Goal: Task Accomplishment & Management: Manage account settings

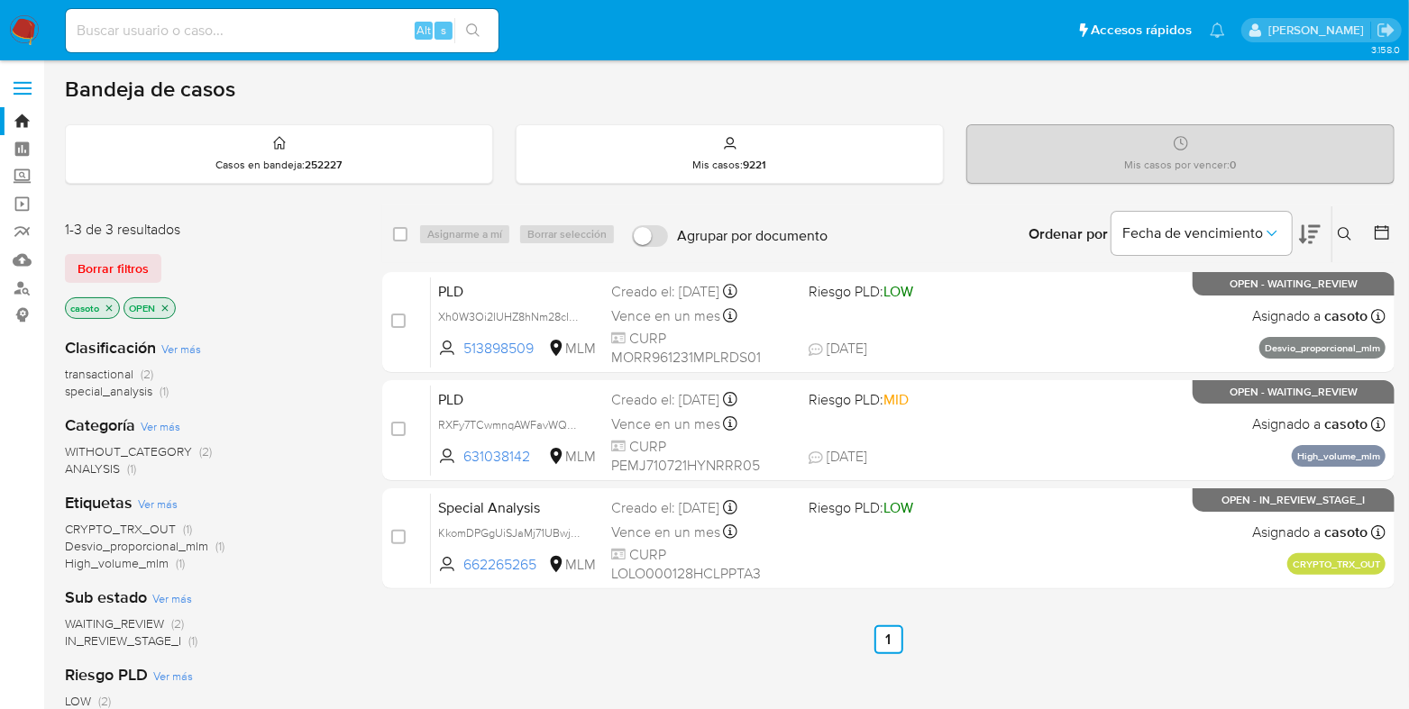
click at [109, 308] on icon "close-filter" at bounding box center [109, 308] width 11 height 11
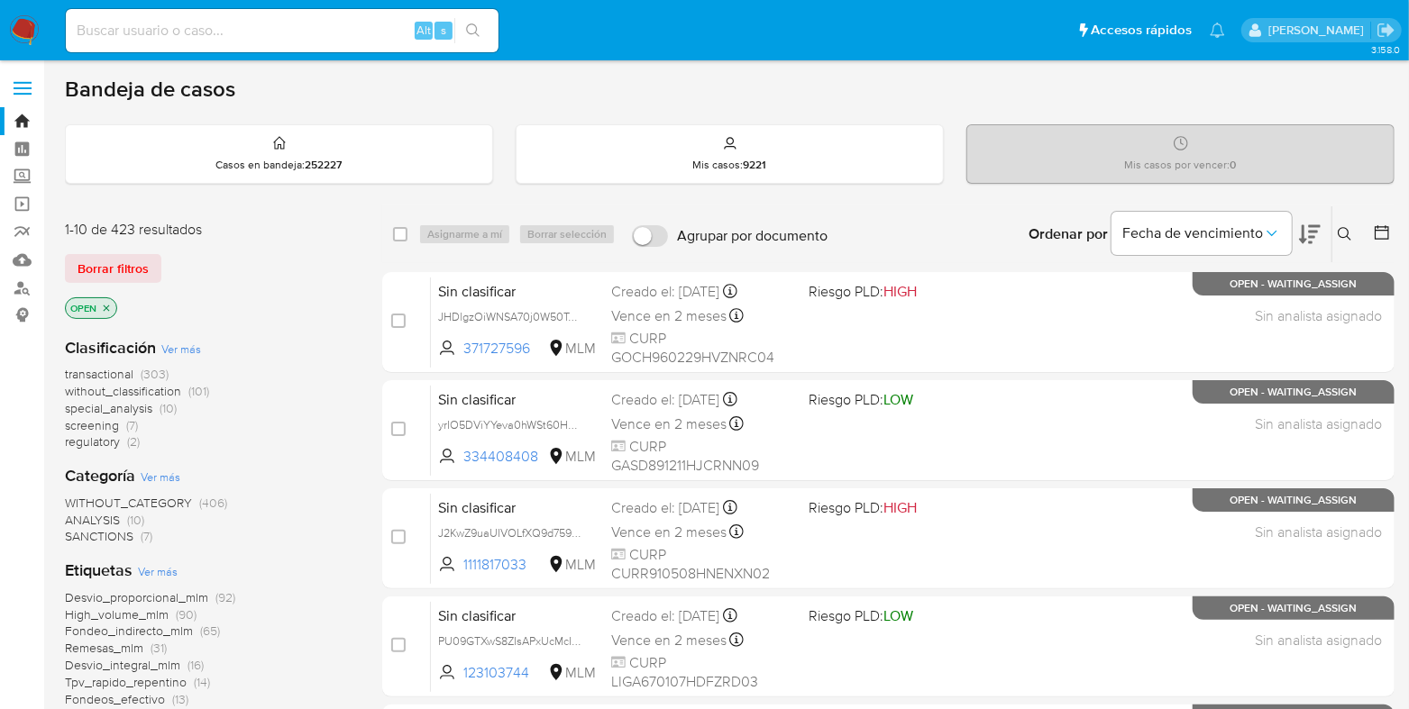
click at [1342, 227] on icon at bounding box center [1345, 234] width 14 height 14
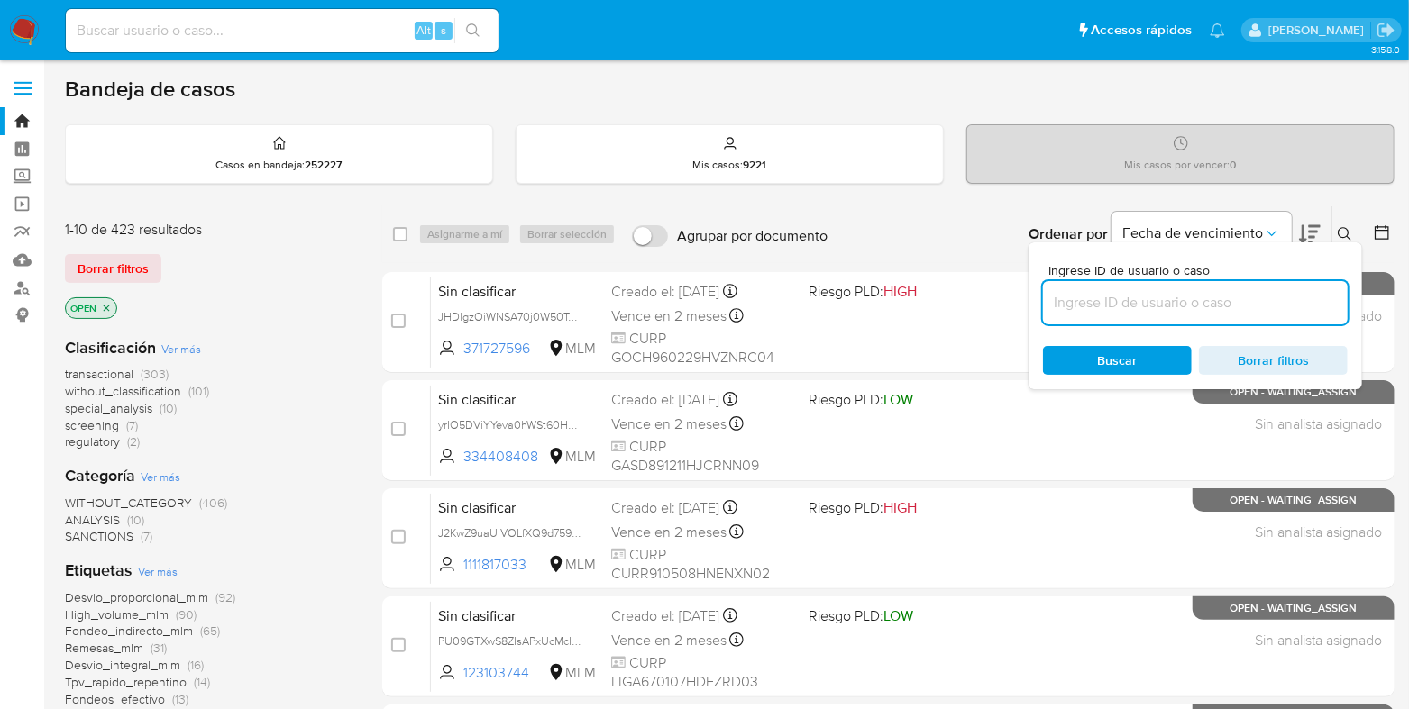
click at [1150, 304] on input at bounding box center [1195, 302] width 305 height 23
type input "1190944577"
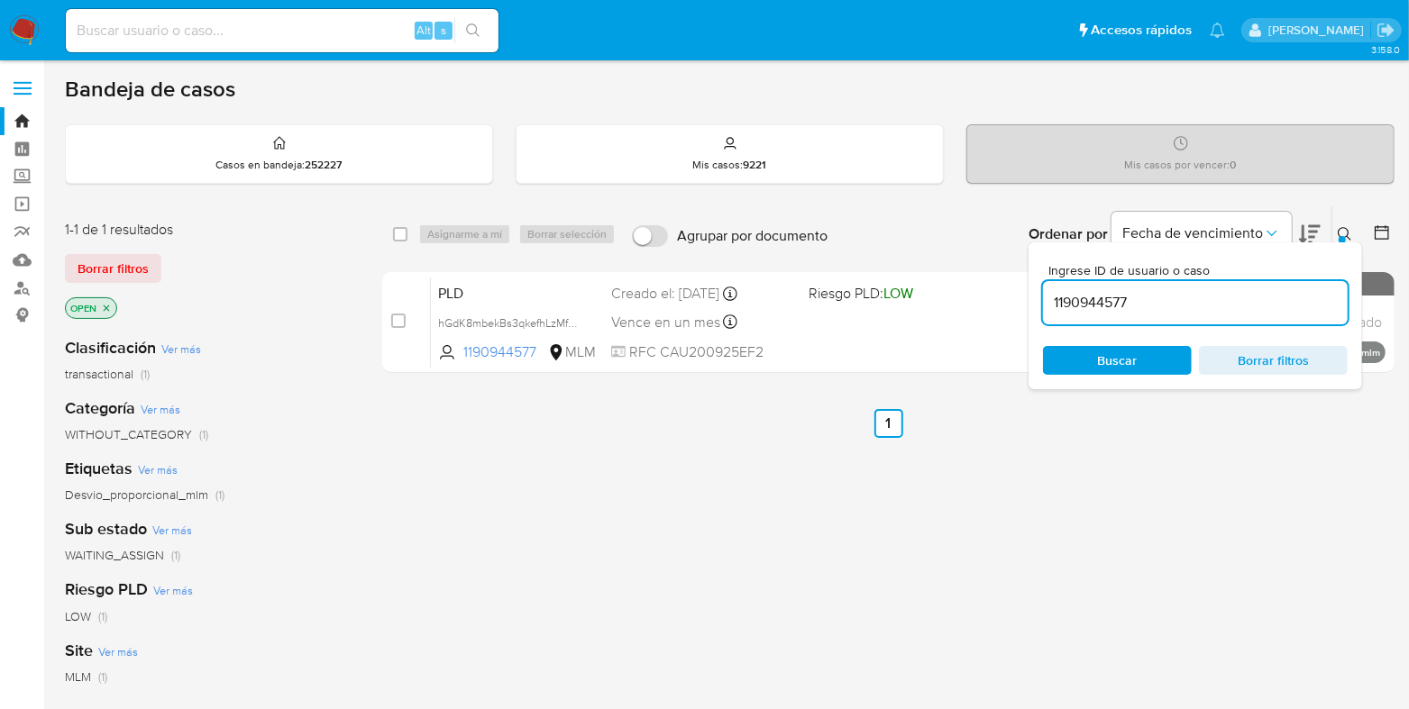
click at [1350, 233] on icon at bounding box center [1345, 234] width 14 height 14
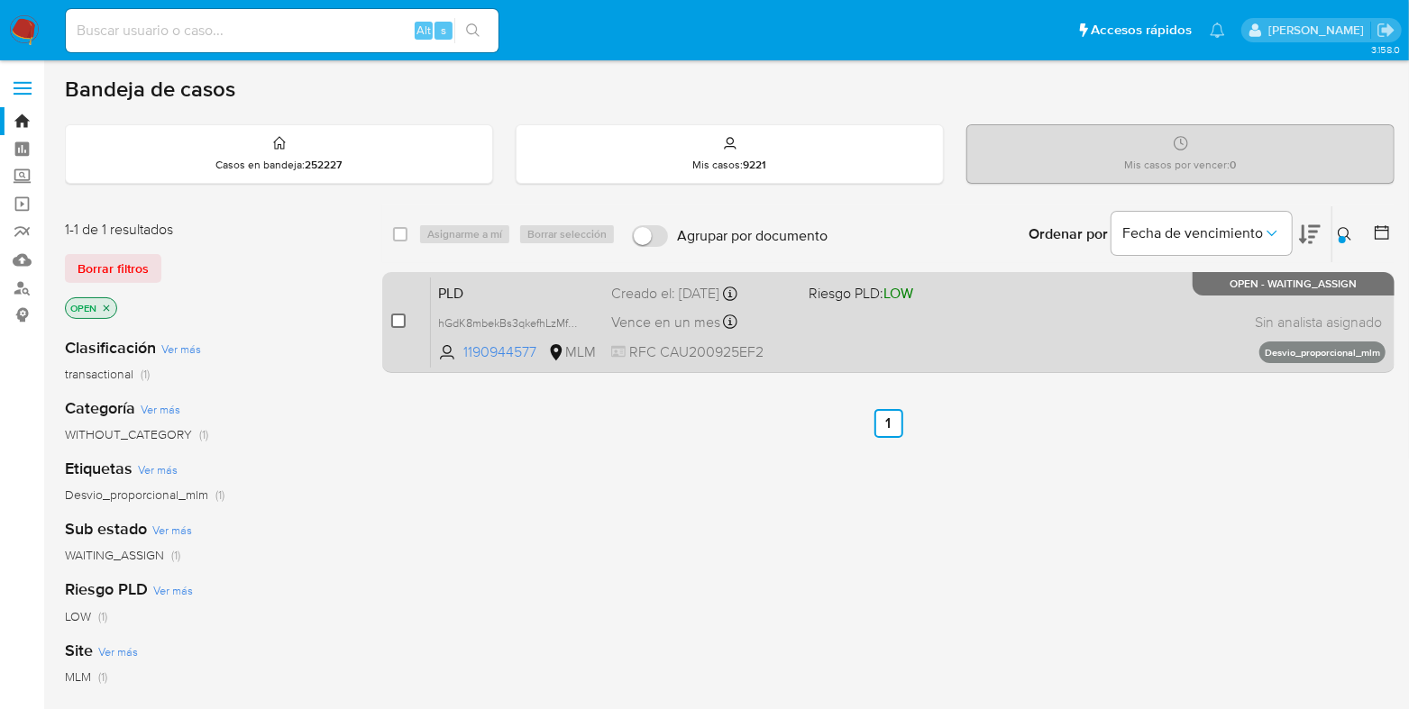
click at [397, 317] on input "checkbox" at bounding box center [398, 321] width 14 height 14
checkbox input "true"
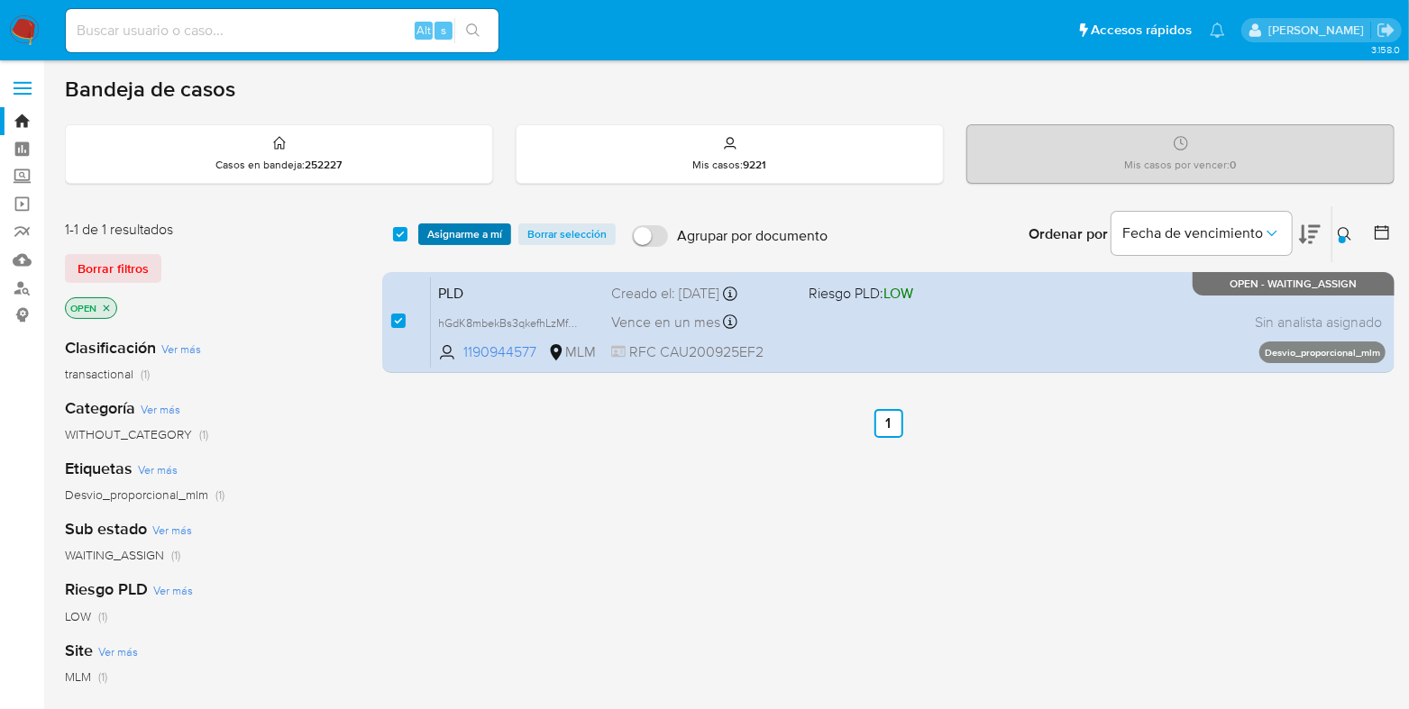
click at [456, 237] on span "Asignarme a mí" at bounding box center [464, 234] width 75 height 18
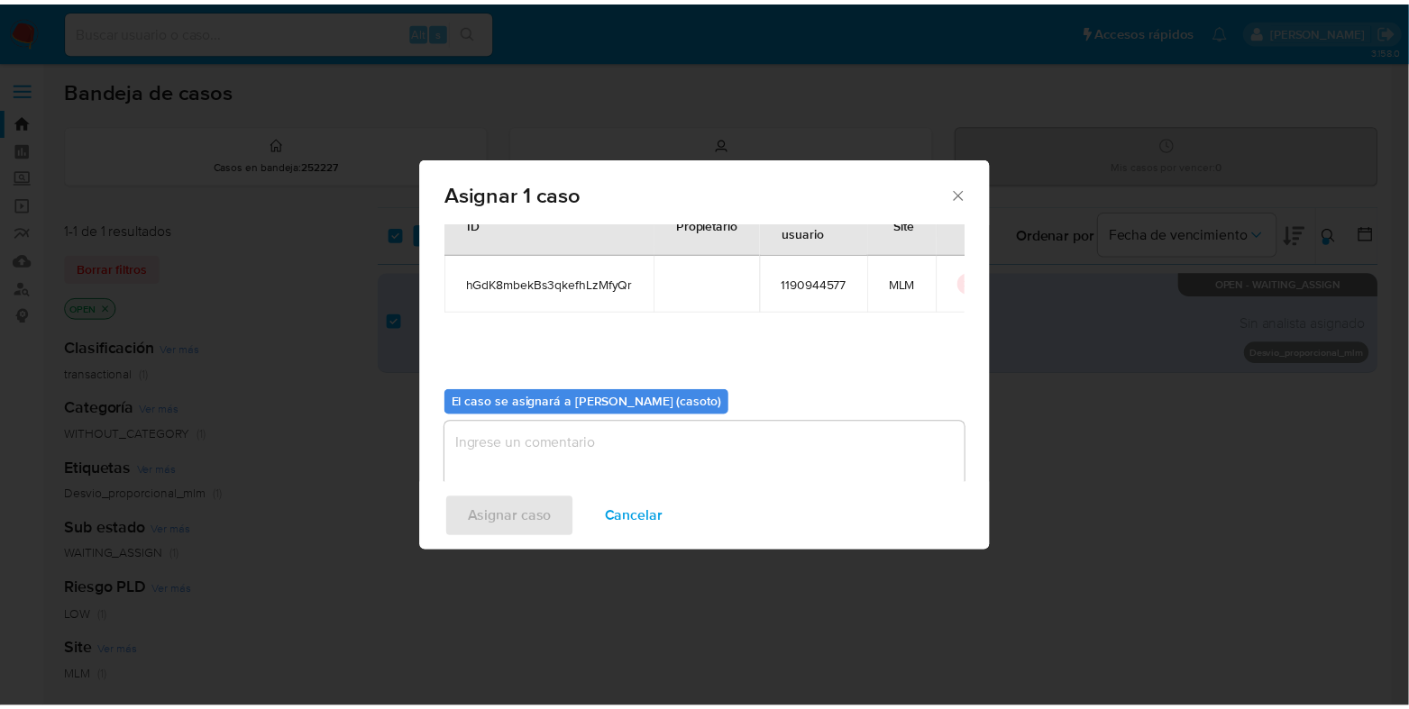
scroll to position [93, 0]
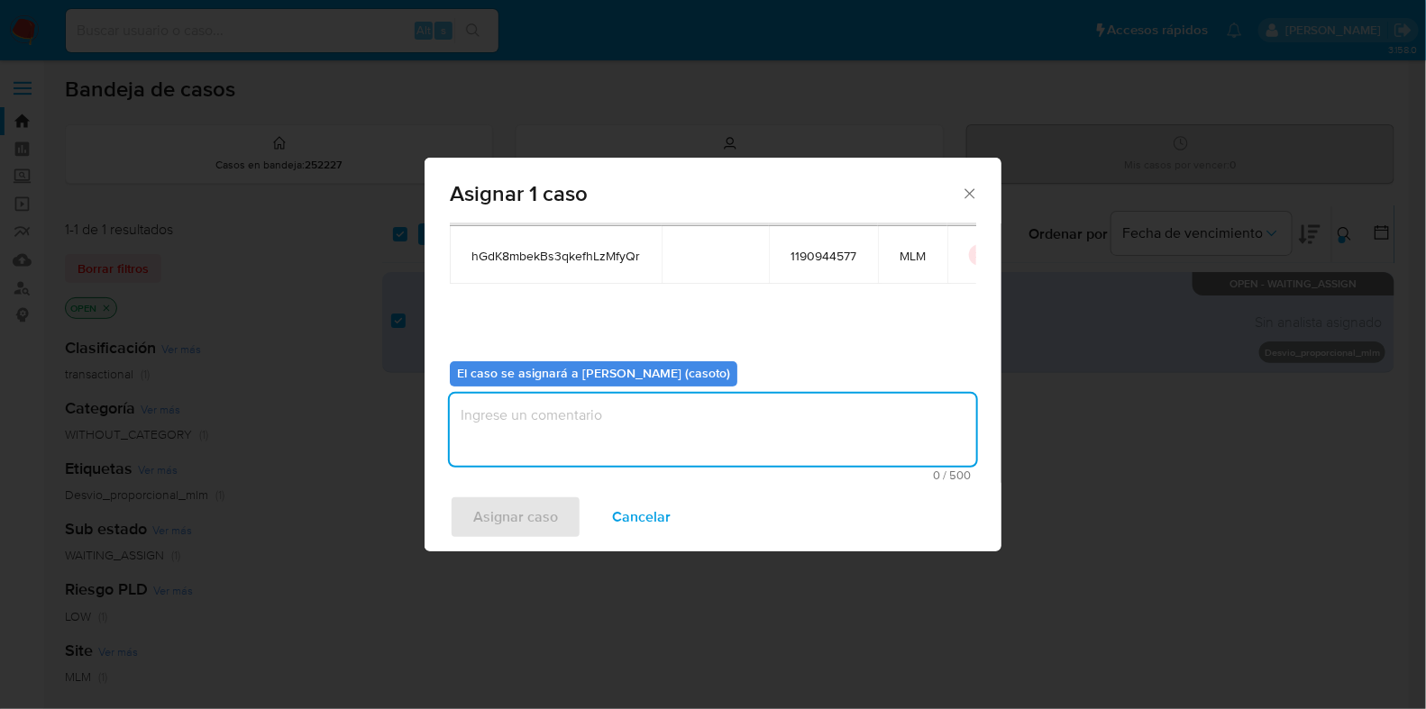
click at [597, 436] on textarea "assign-modal" at bounding box center [713, 430] width 526 height 72
type textarea "L1"
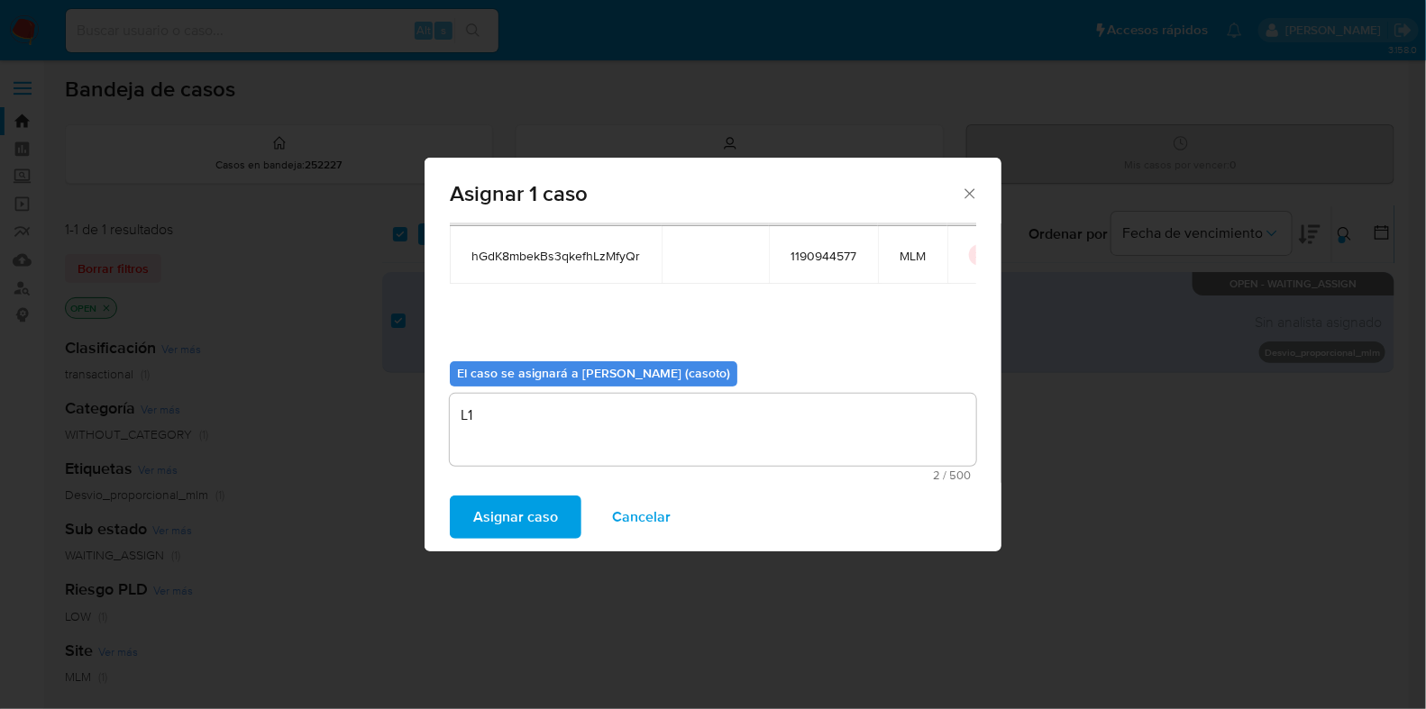
click at [516, 513] on span "Asignar caso" at bounding box center [515, 518] width 85 height 40
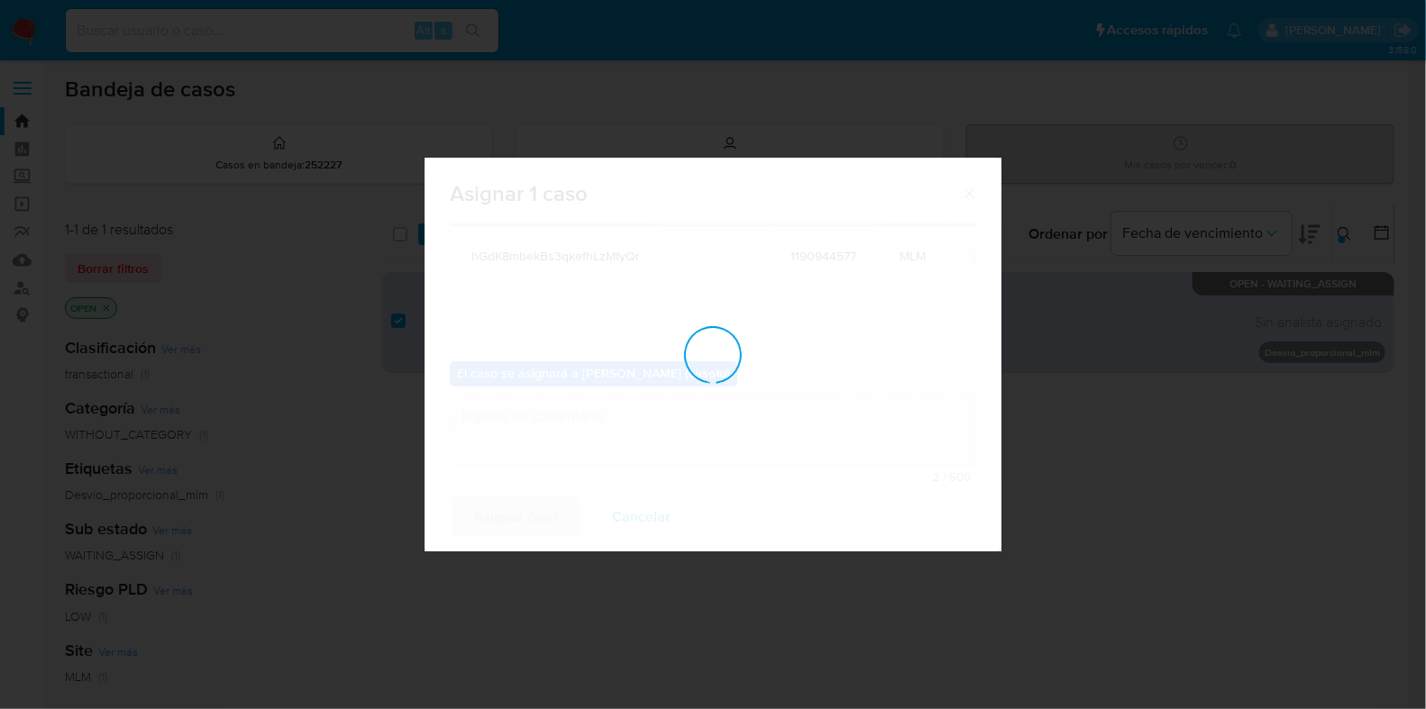
checkbox input "false"
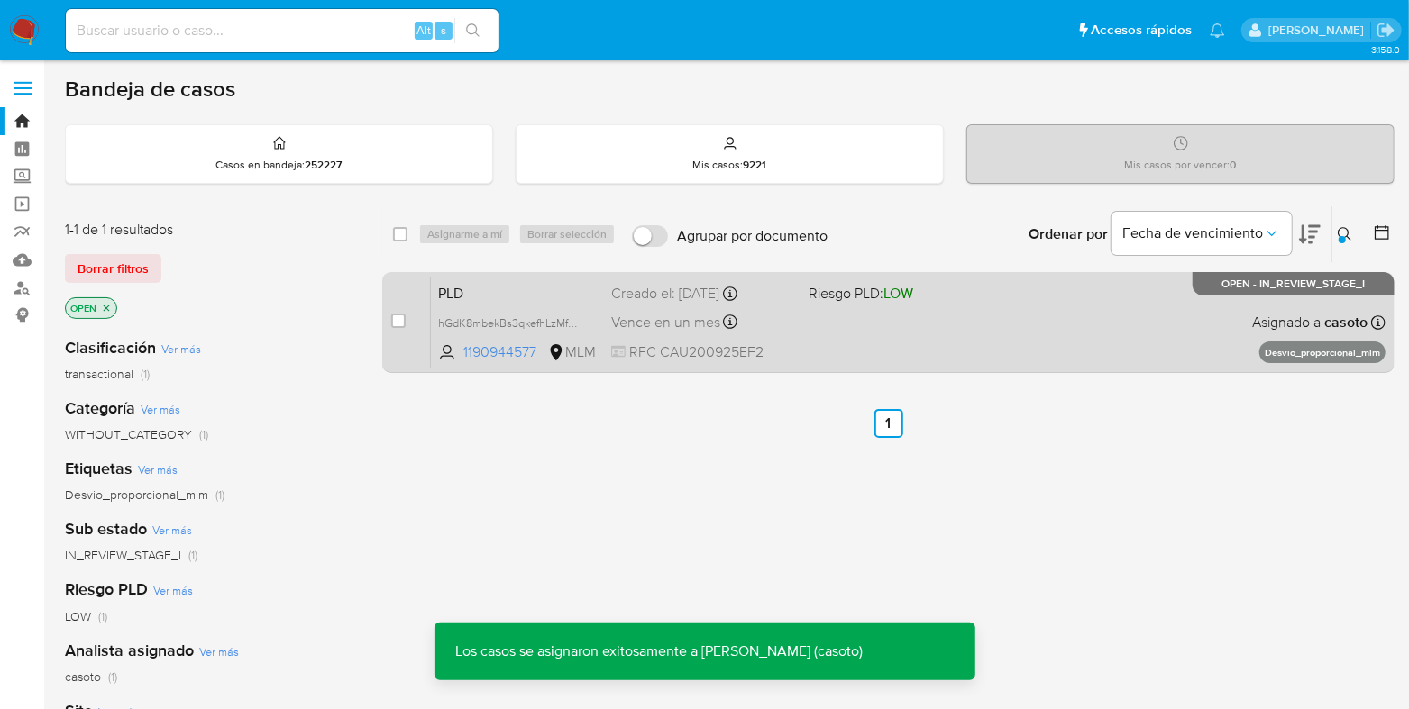
click at [830, 353] on div "PLD hGdK8mbekBs3qkefhLzMfyQr 1190944577 MLM Riesgo PLD: LOW Creado el: 12/08/20…" at bounding box center [908, 322] width 955 height 91
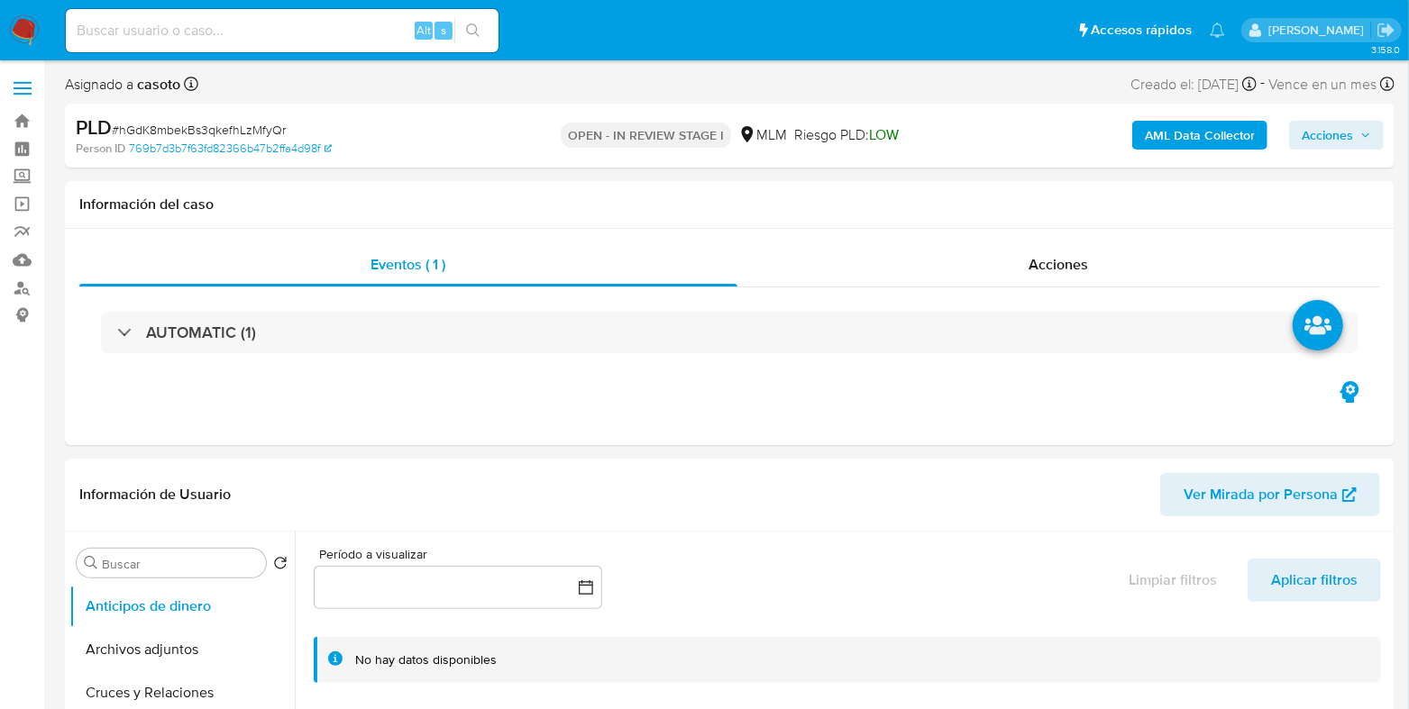
select select "10"
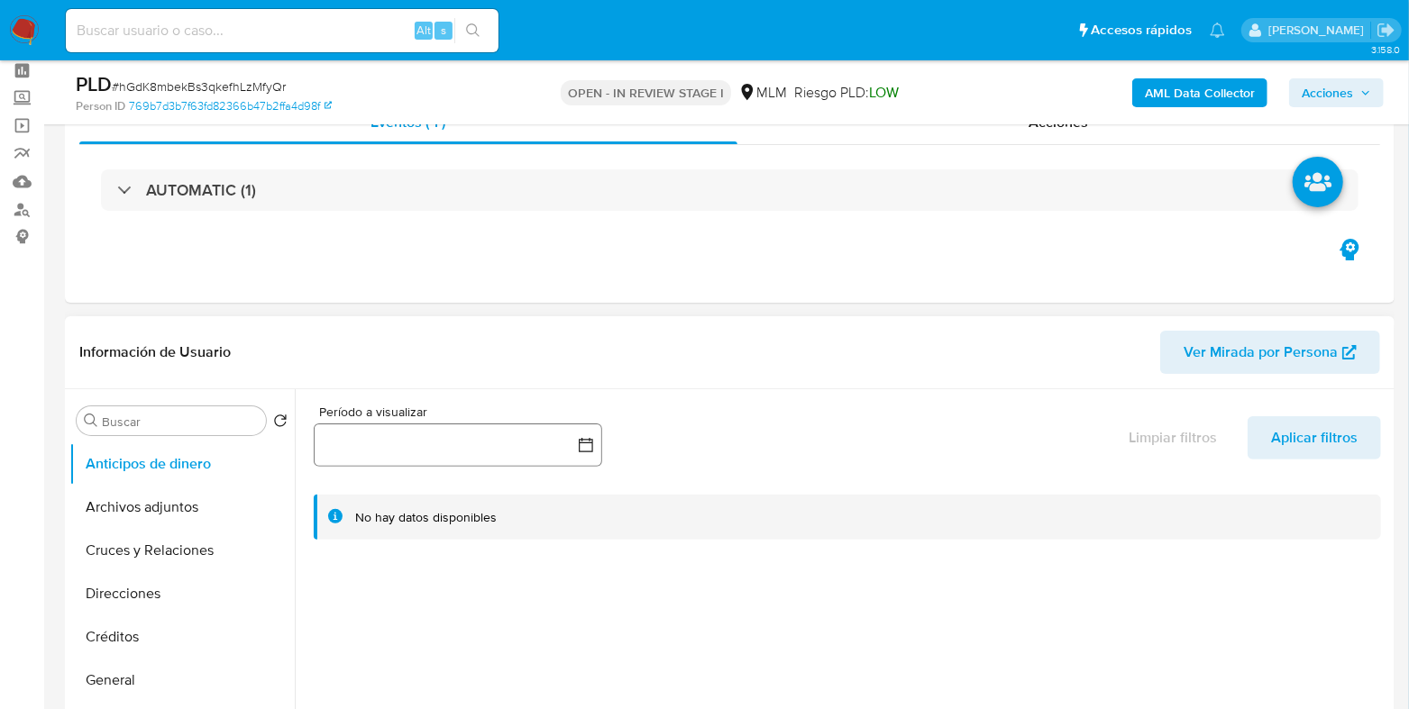
scroll to position [112, 0]
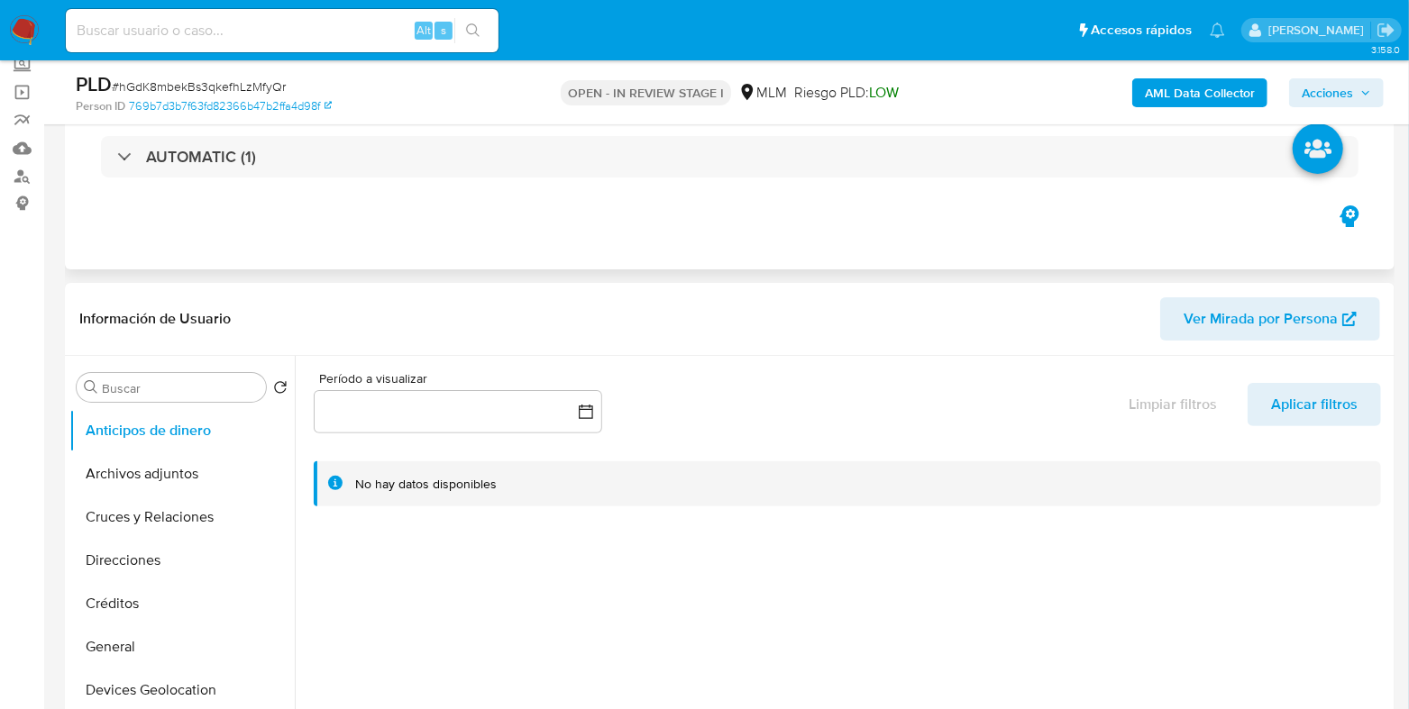
click at [380, 180] on div "AUTOMATIC (1)" at bounding box center [729, 157] width 1301 height 90
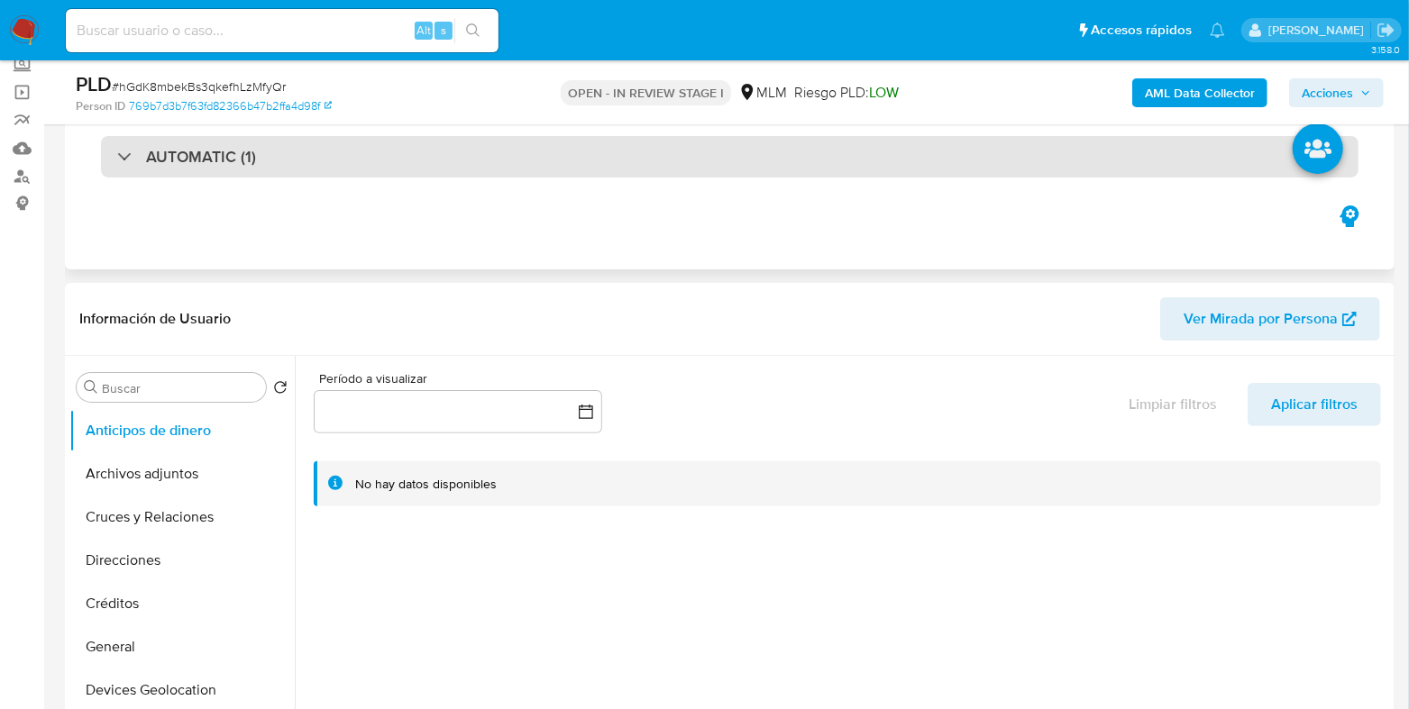
click at [374, 162] on div "AUTOMATIC (1)" at bounding box center [729, 156] width 1257 height 41
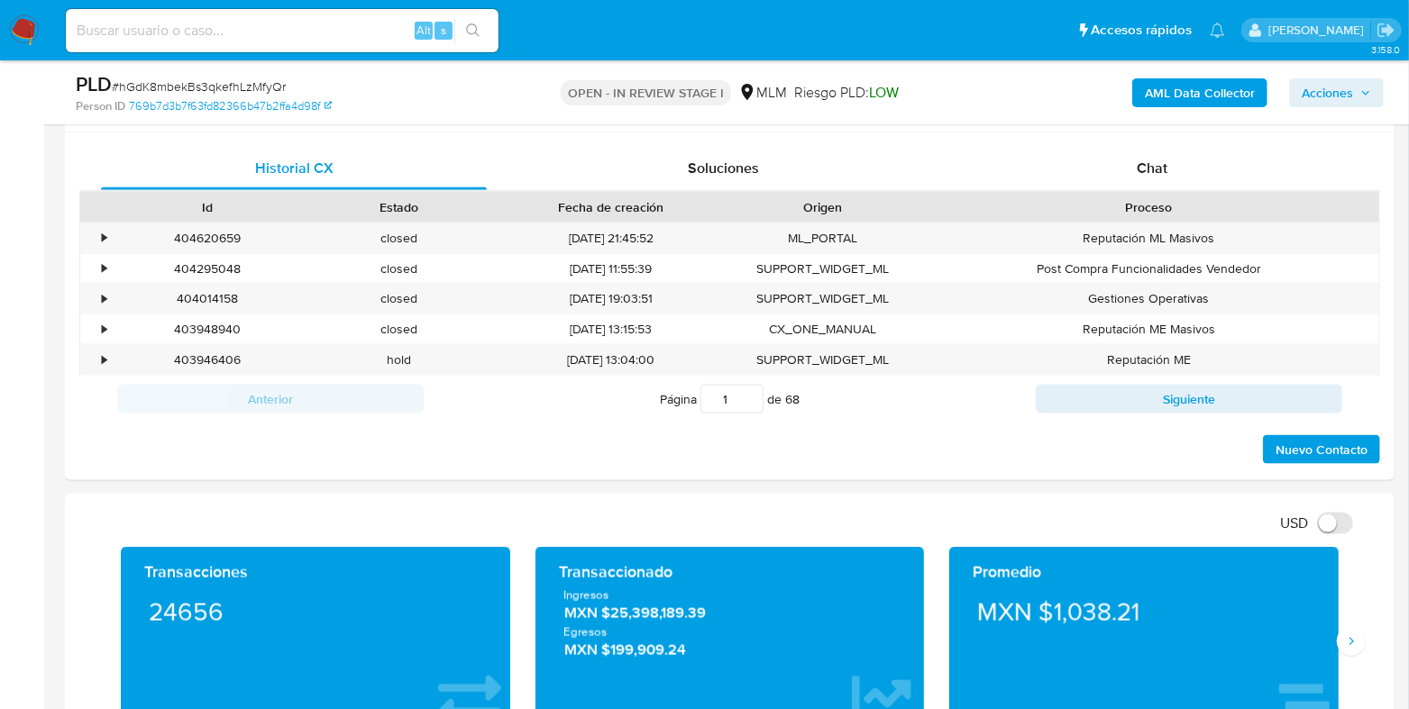
scroll to position [1352, 0]
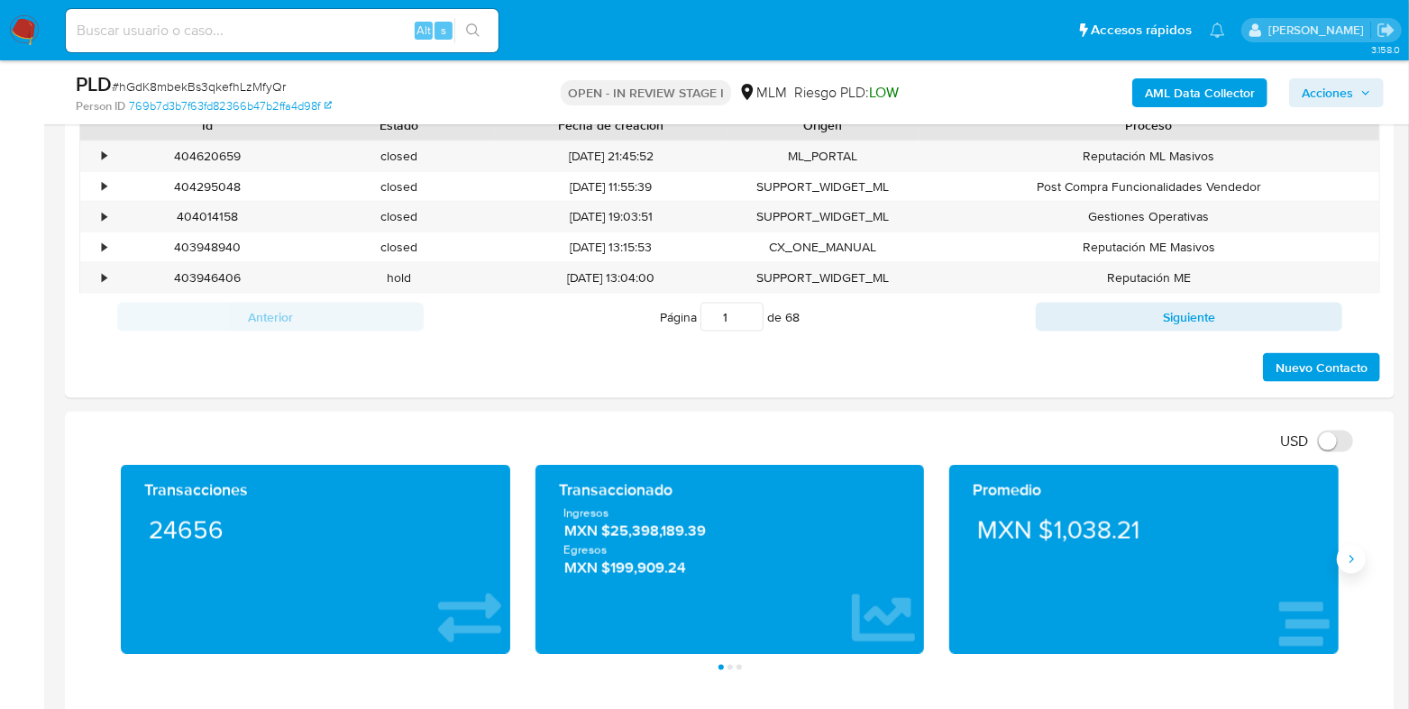
click at [1350, 566] on button "Siguiente" at bounding box center [1351, 559] width 29 height 29
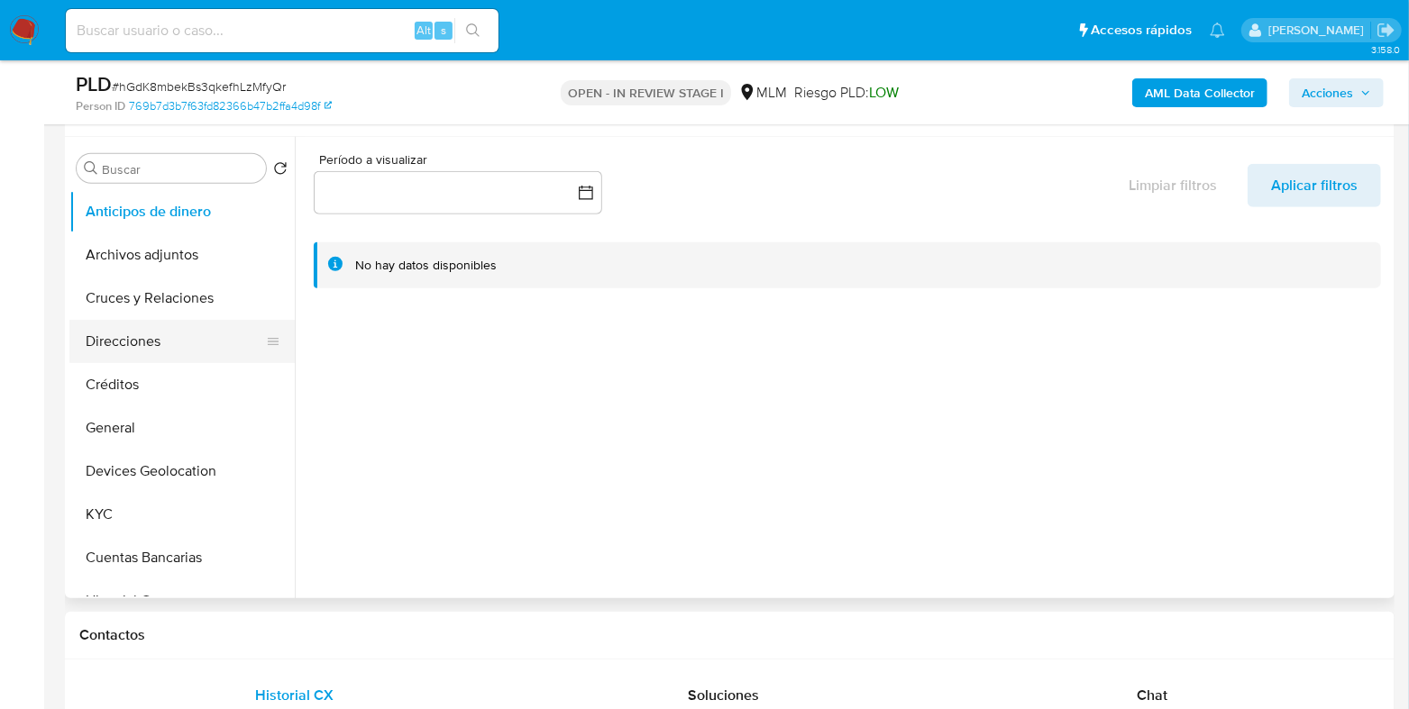
scroll to position [676, 0]
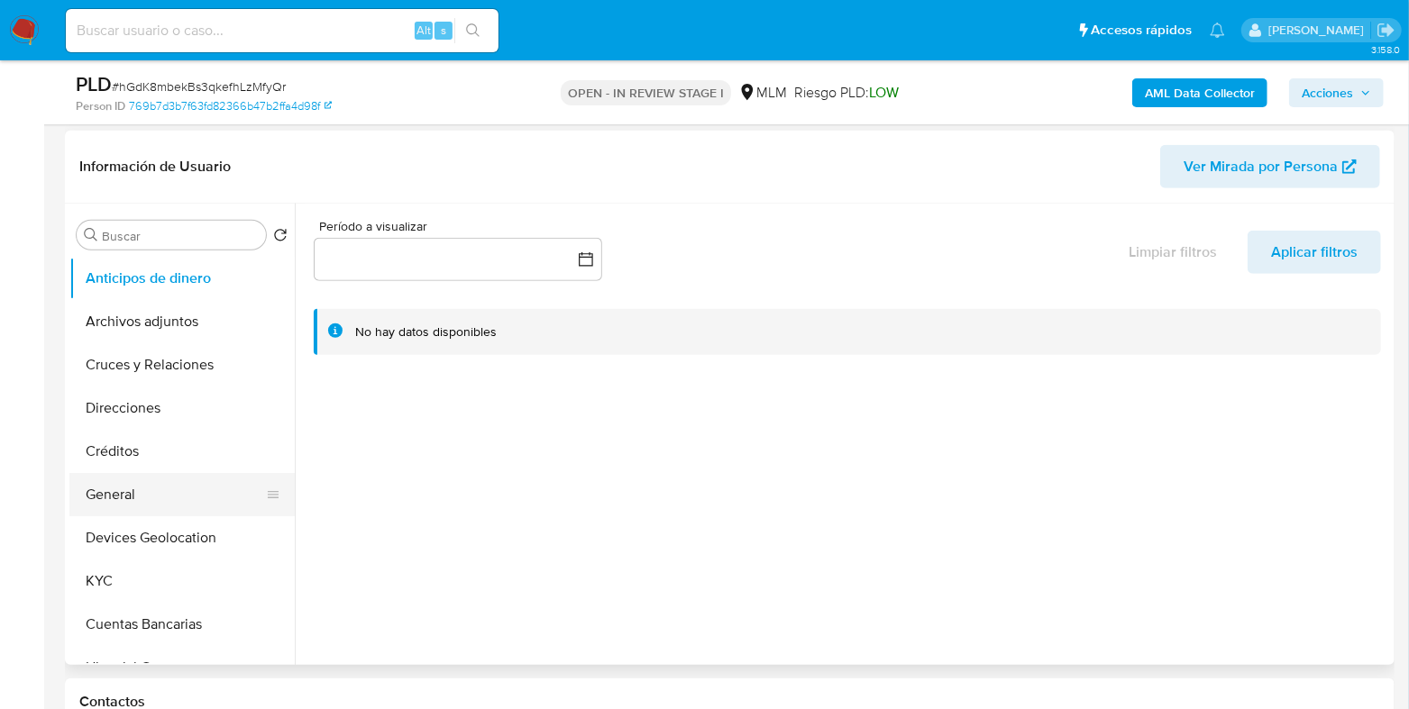
click at [92, 498] on button "General" at bounding box center [174, 494] width 211 height 43
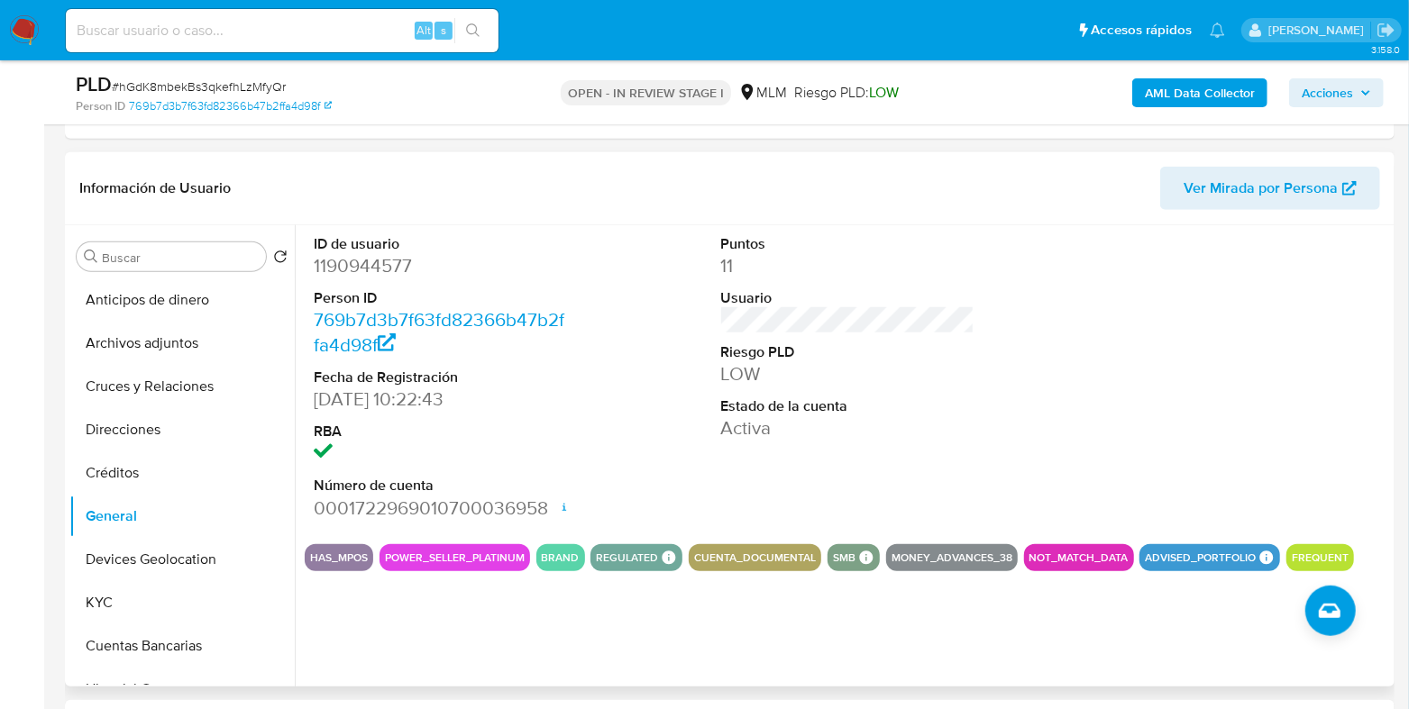
click at [715, 315] on div "Puntos 11 Usuario Riesgo PLD LOW Estado de la cuenta Activa" at bounding box center [847, 377] width 271 height 305
click at [117, 421] on button "Direcciones" at bounding box center [174, 429] width 211 height 43
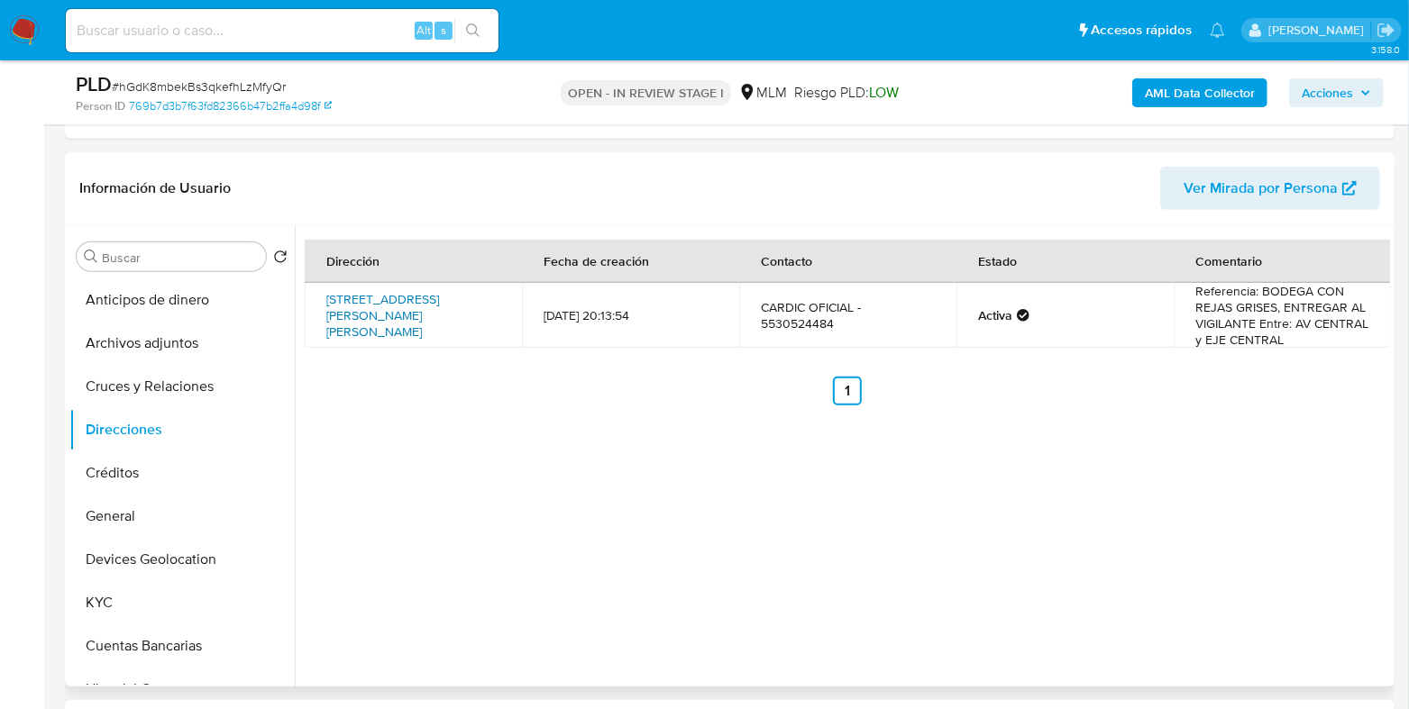
click at [430, 325] on link "Avenida Miguel Othón De Mendizábal Oriente 467, Gustavo A. Madero, Distrito Fed…" at bounding box center [382, 315] width 113 height 50
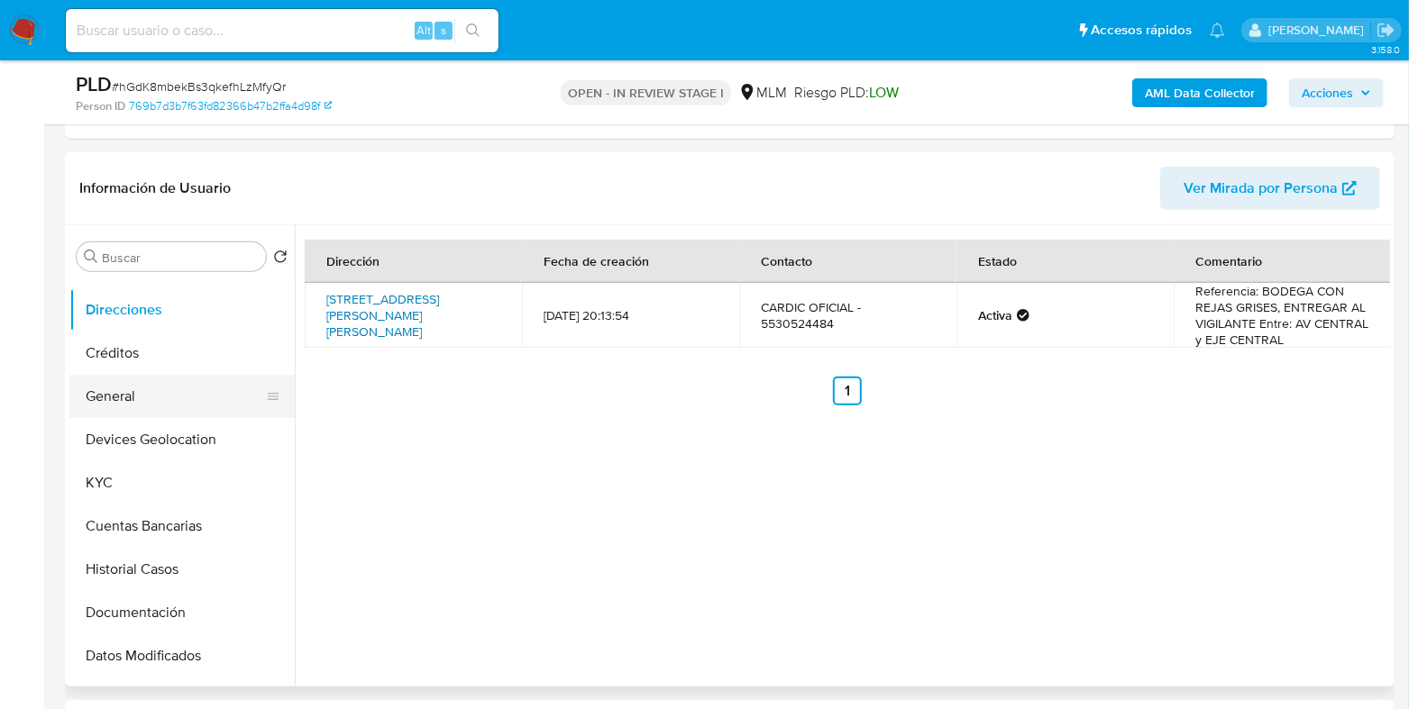
scroll to position [224, 0]
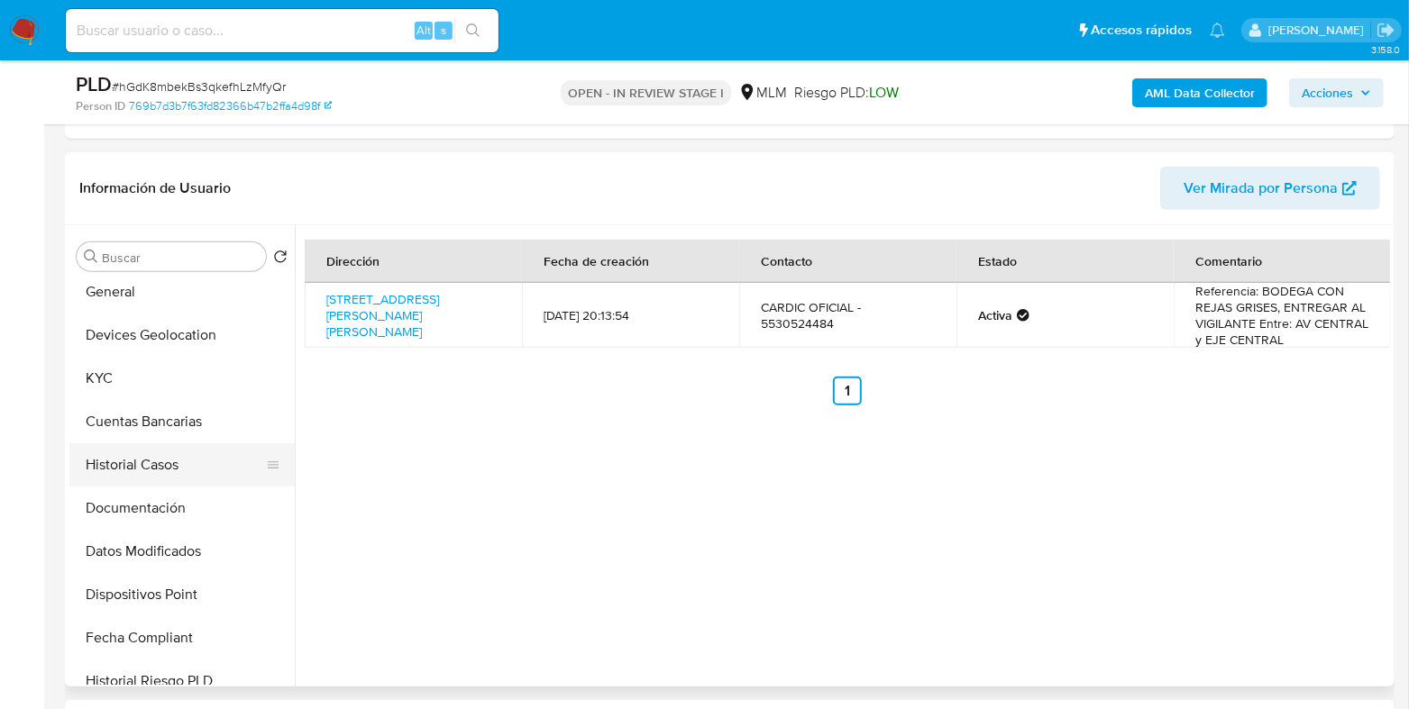
click at [142, 471] on button "Historial Casos" at bounding box center [174, 464] width 211 height 43
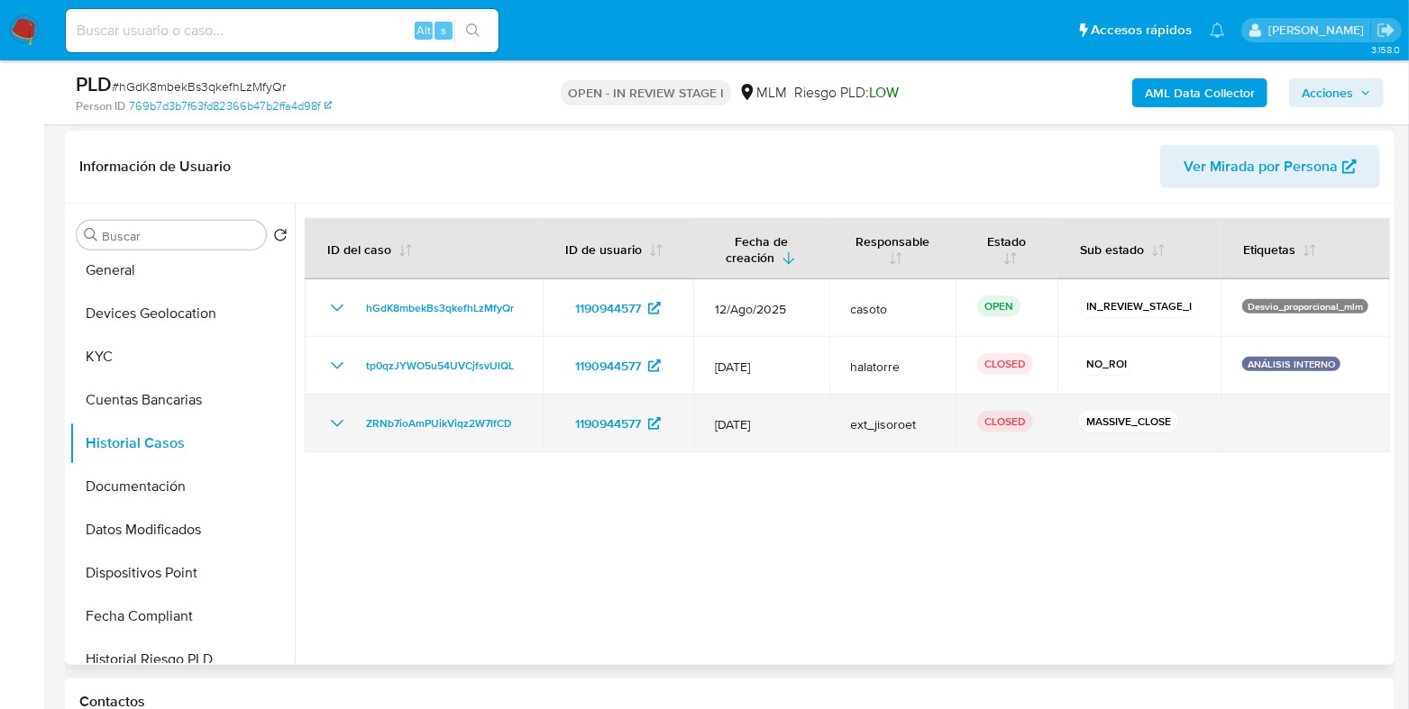
click at [338, 430] on icon "Mostrar/Ocultar" at bounding box center [337, 424] width 22 height 22
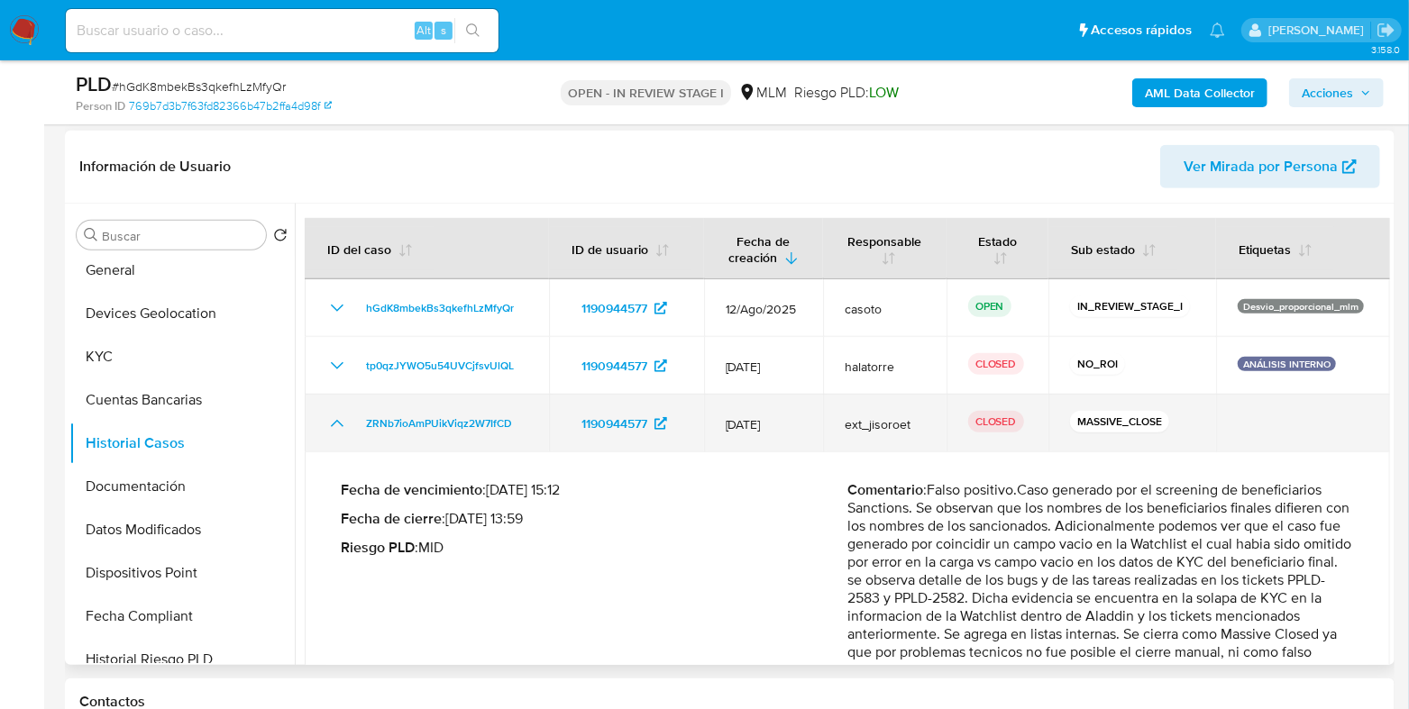
scroll to position [81, 0]
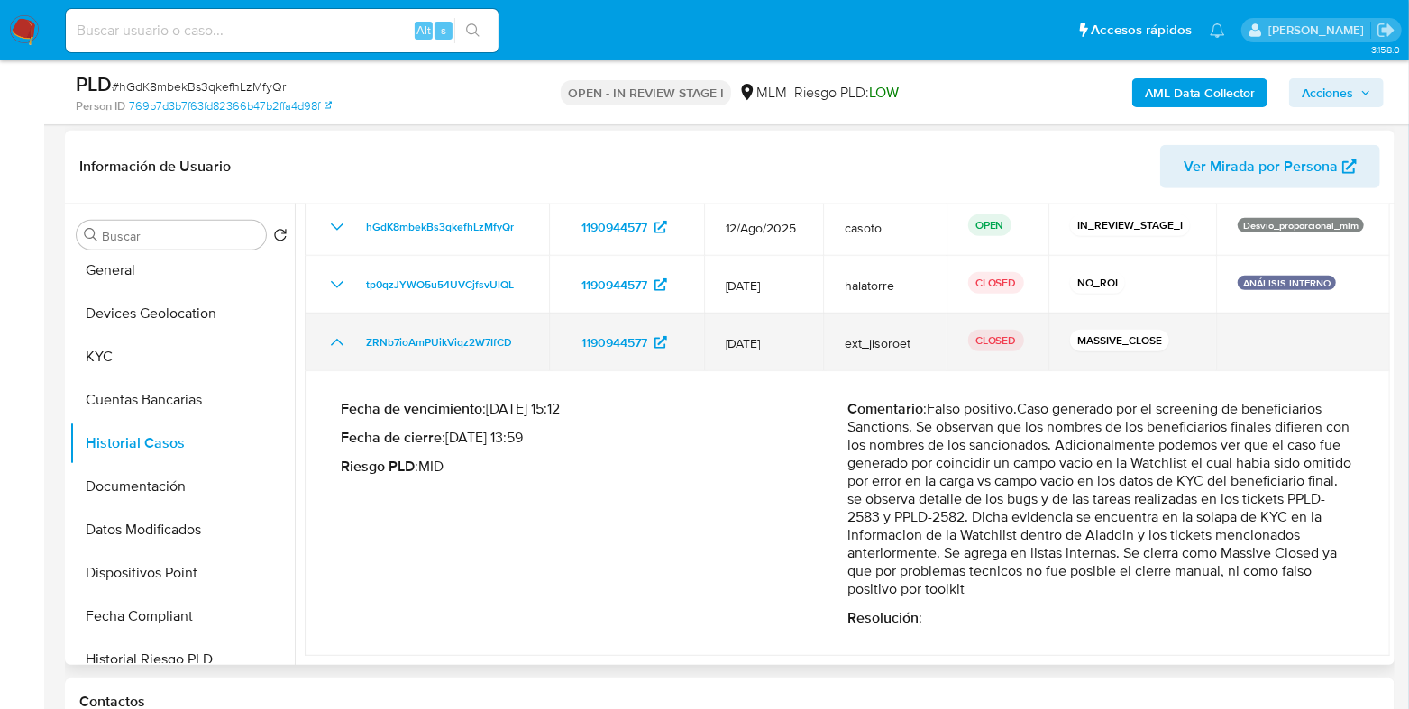
click at [333, 347] on icon "Mostrar/Ocultar" at bounding box center [337, 343] width 22 height 22
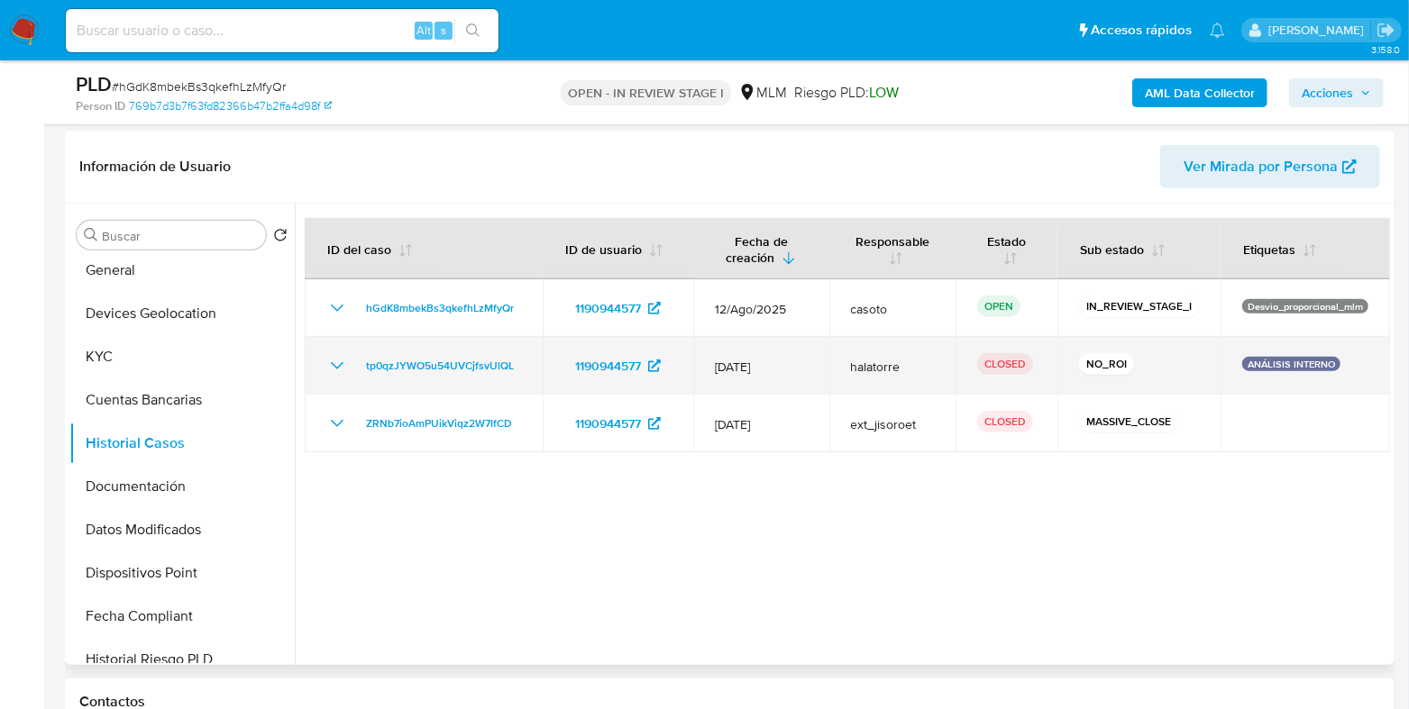
click at [343, 362] on icon "Mostrar/Ocultar" at bounding box center [337, 366] width 22 height 22
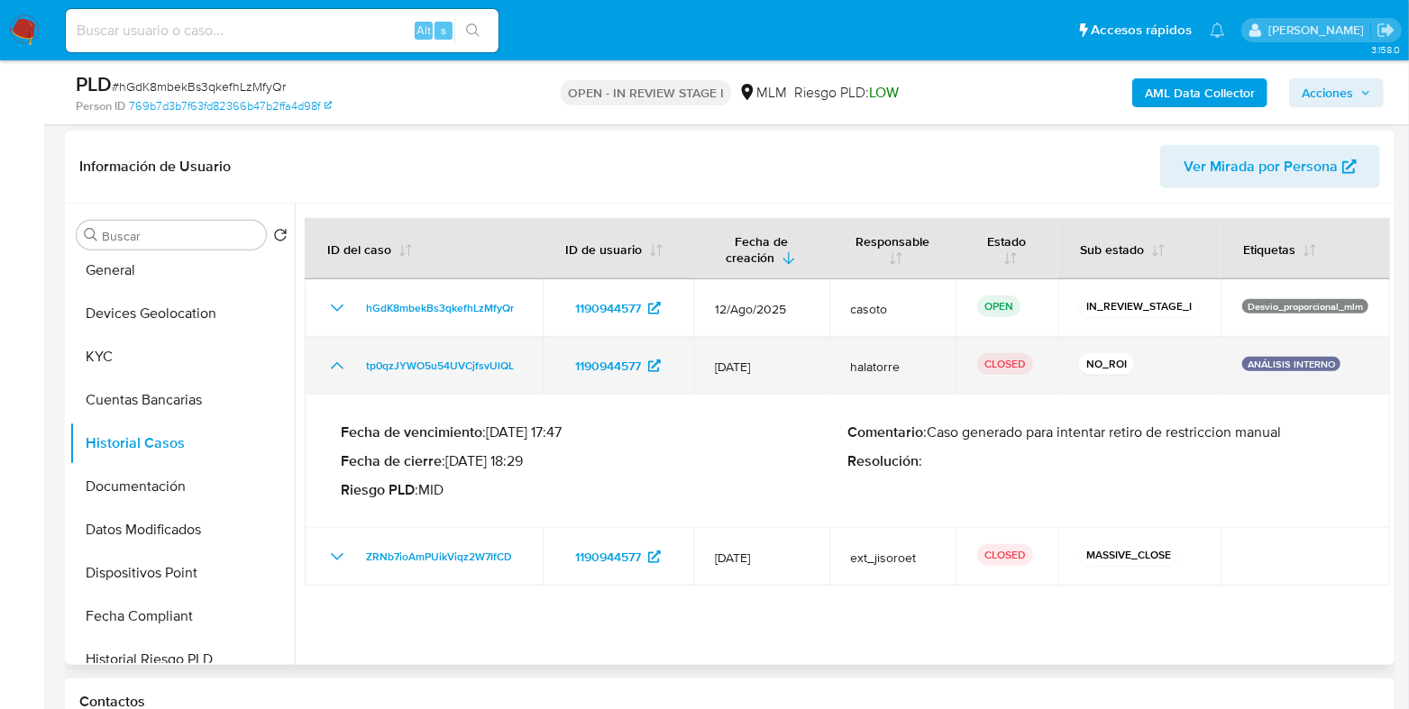
click at [343, 362] on icon "Mostrar/Ocultar" at bounding box center [337, 366] width 22 height 22
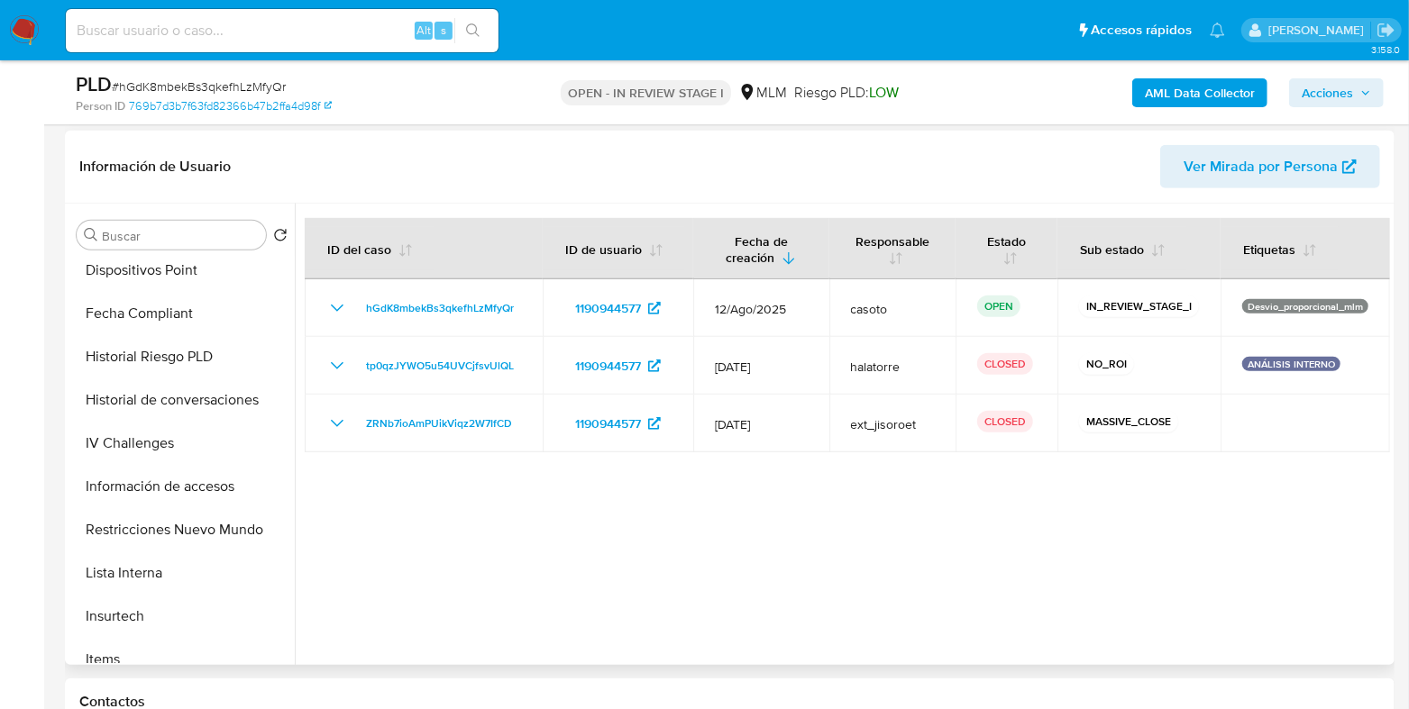
scroll to position [563, 0]
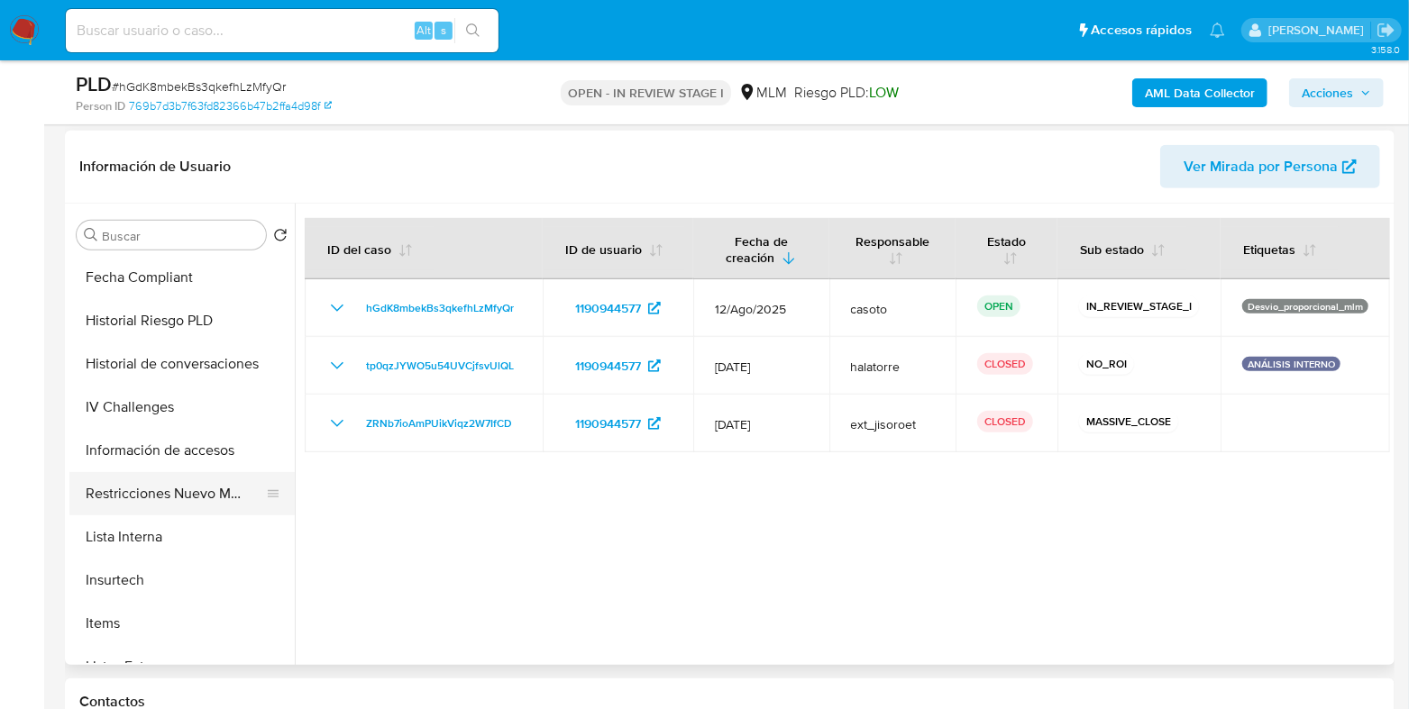
click at [187, 491] on button "Restricciones Nuevo Mundo" at bounding box center [174, 493] width 211 height 43
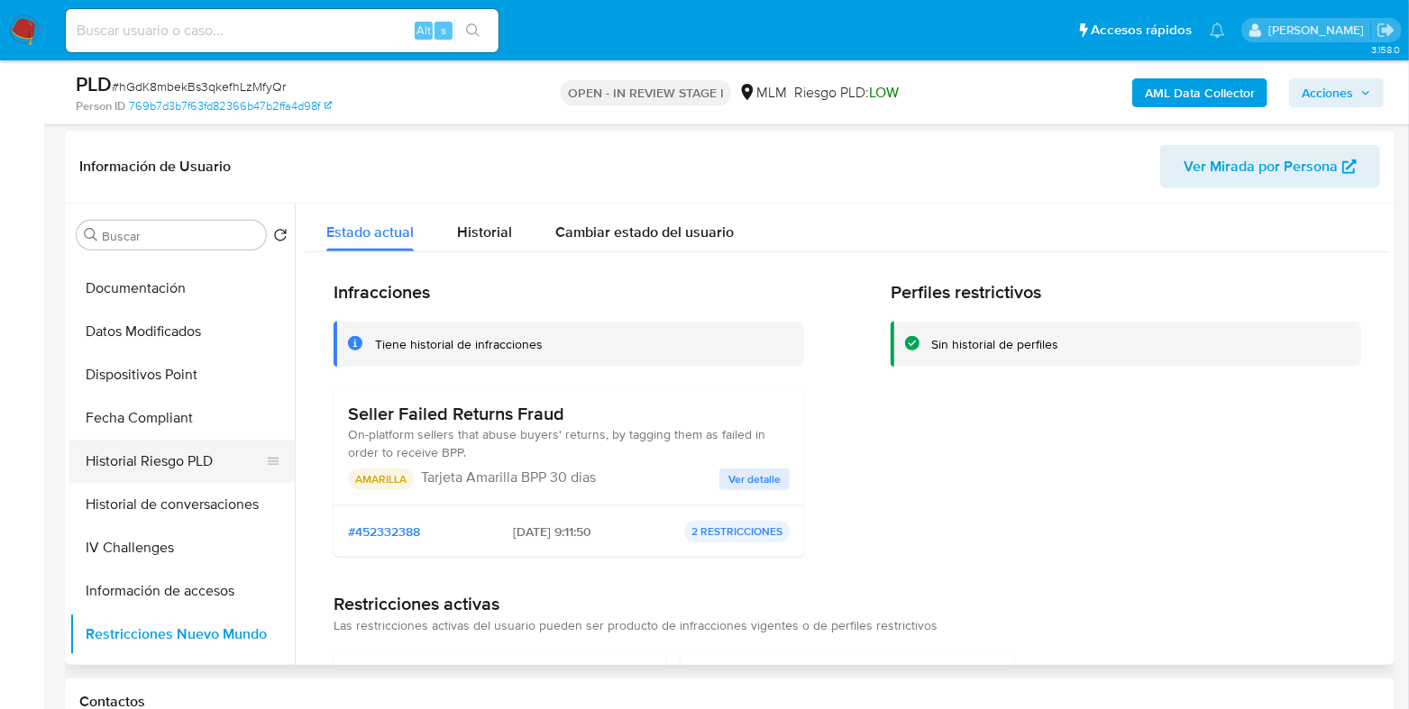
scroll to position [311, 0]
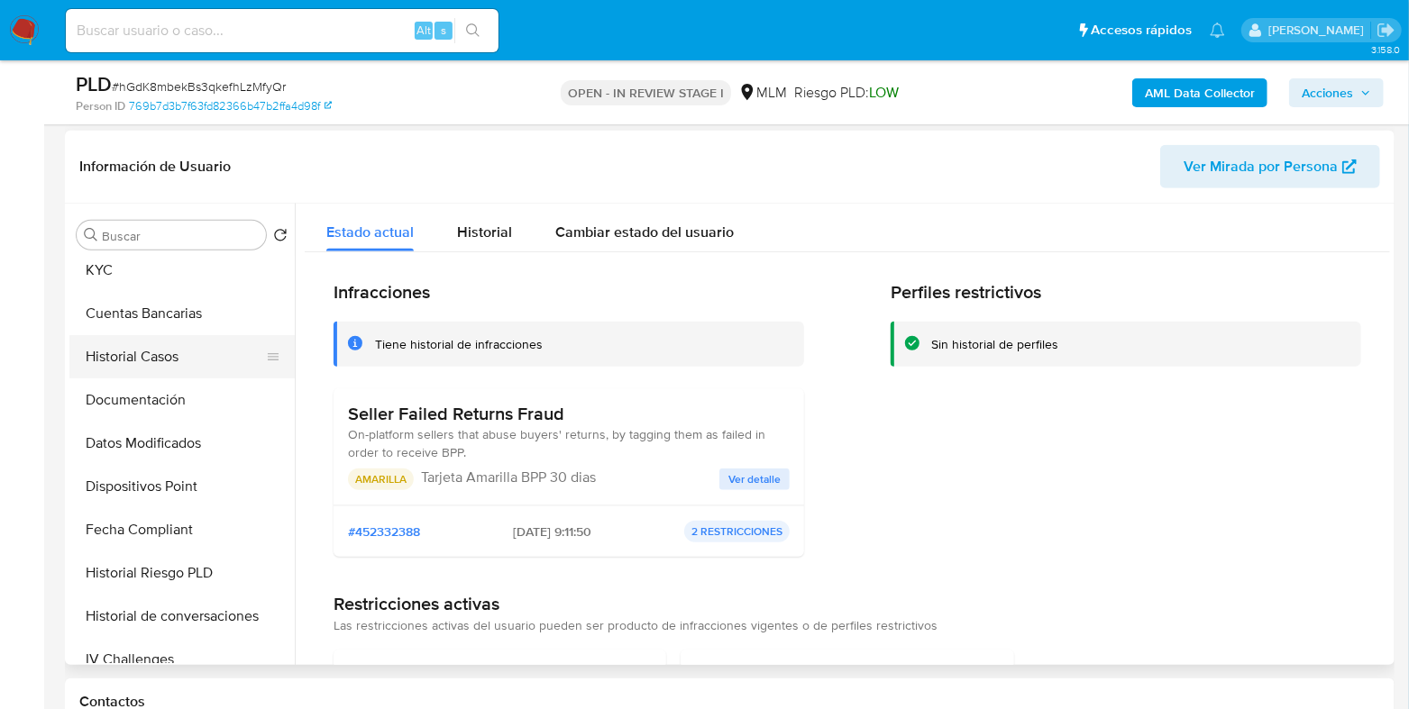
click at [160, 363] on button "Historial Casos" at bounding box center [174, 356] width 211 height 43
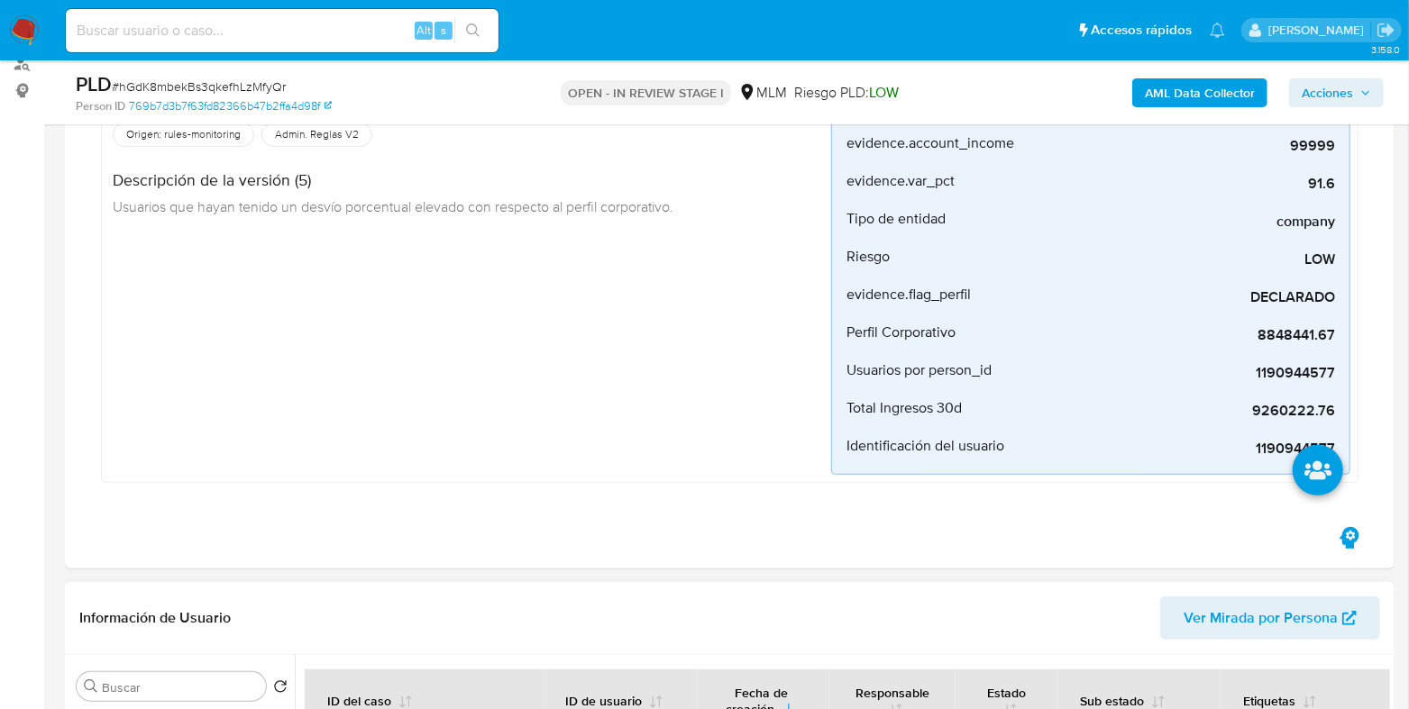
scroll to position [0, 0]
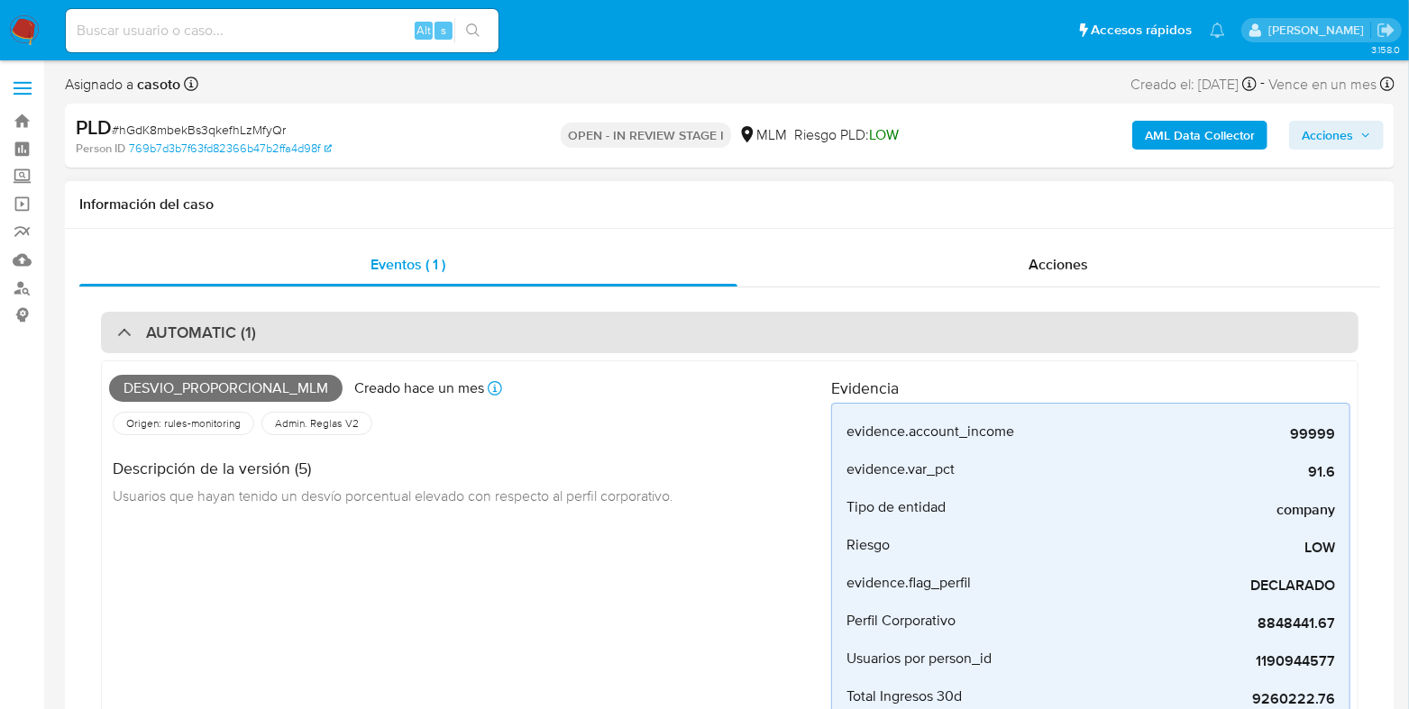
click at [372, 342] on div "AUTOMATIC (1)" at bounding box center [729, 332] width 1257 height 41
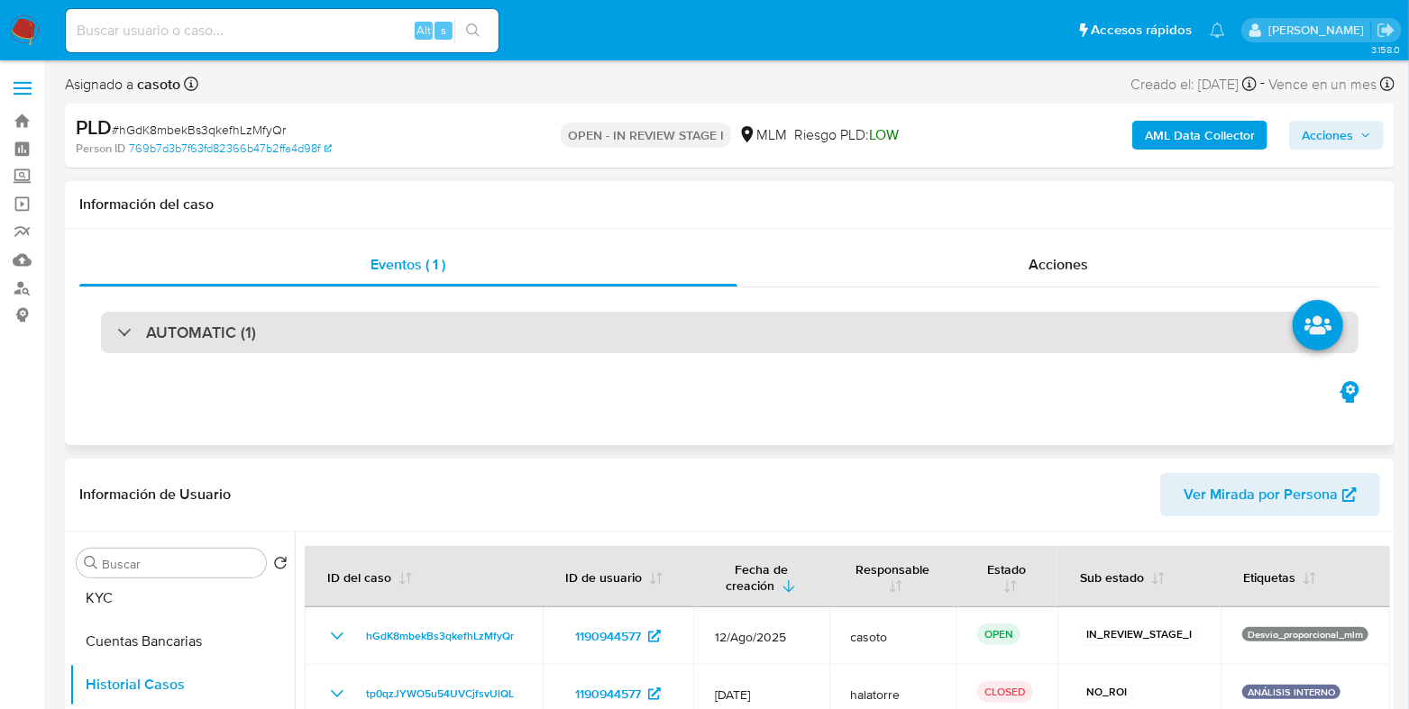
click at [391, 333] on div "AUTOMATIC (1)" at bounding box center [729, 332] width 1257 height 41
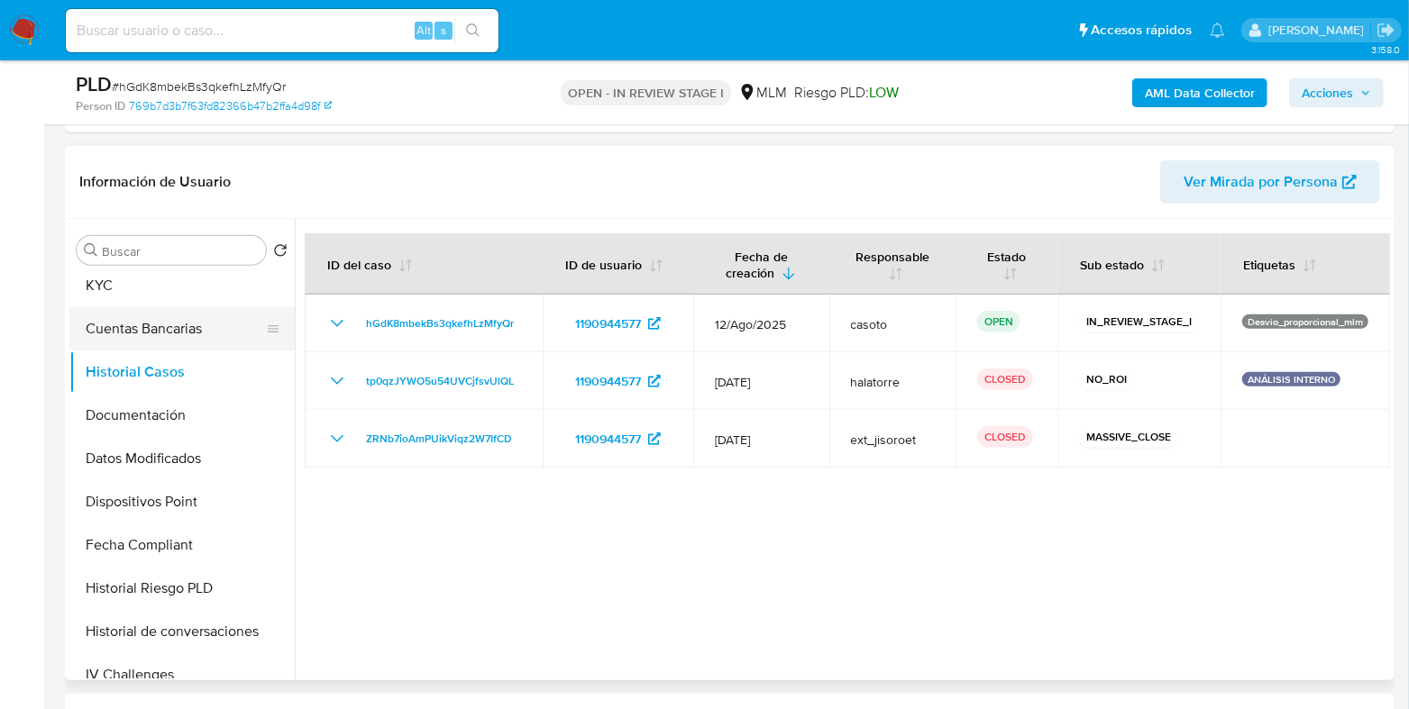
scroll to position [563, 0]
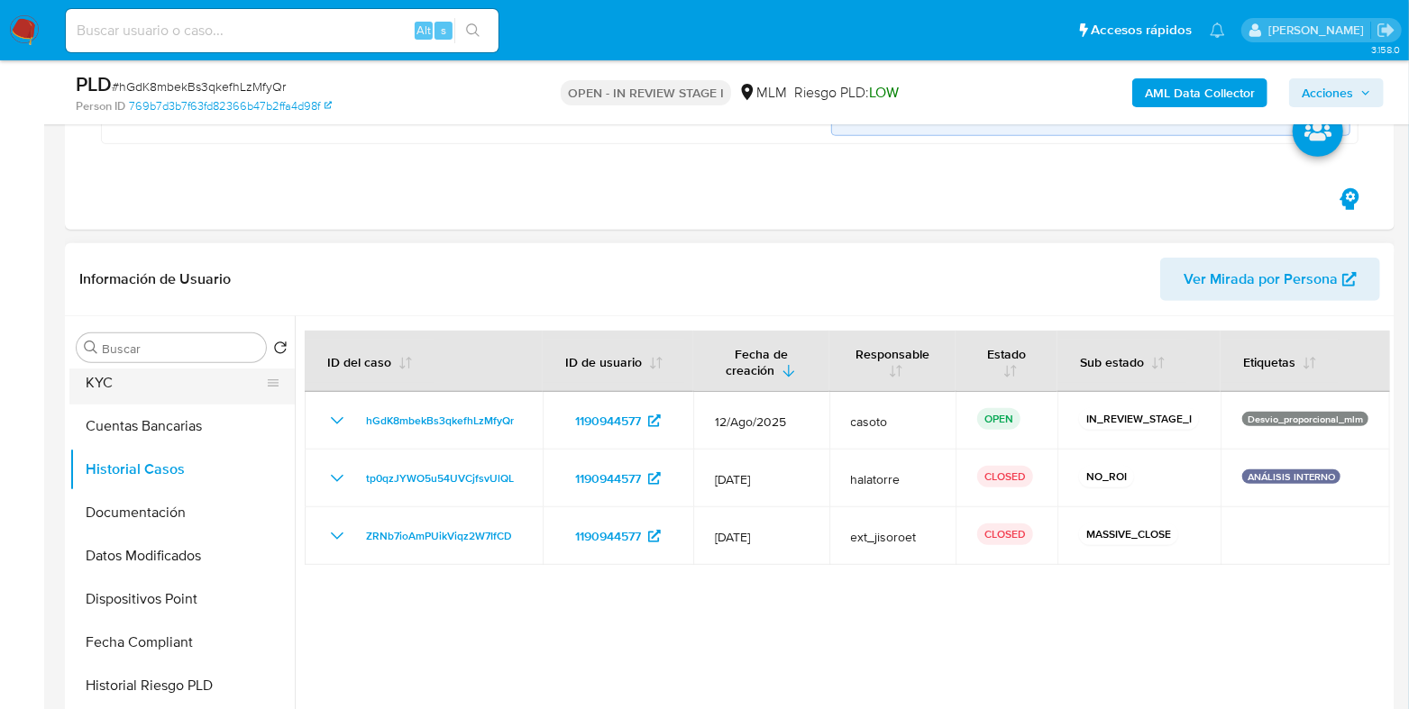
click at [121, 401] on button "KYC" at bounding box center [174, 382] width 211 height 43
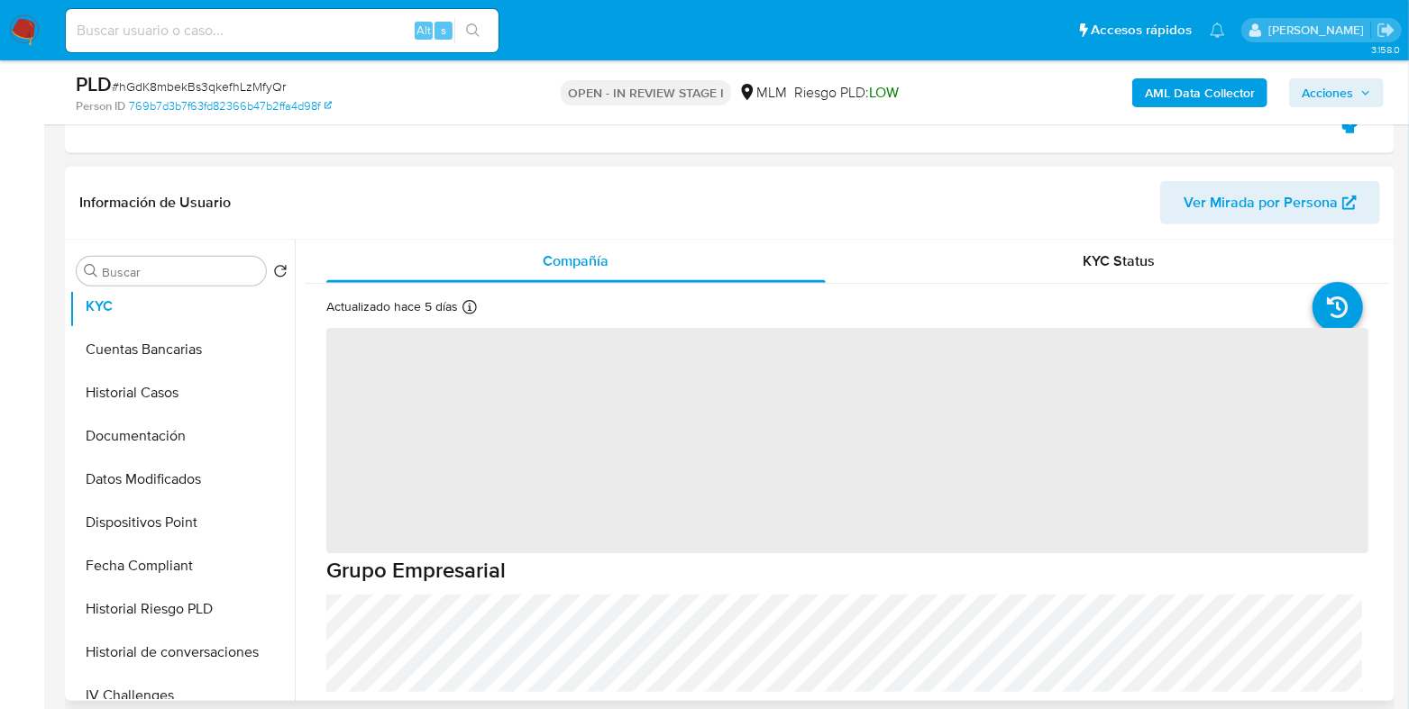
scroll to position [676, 0]
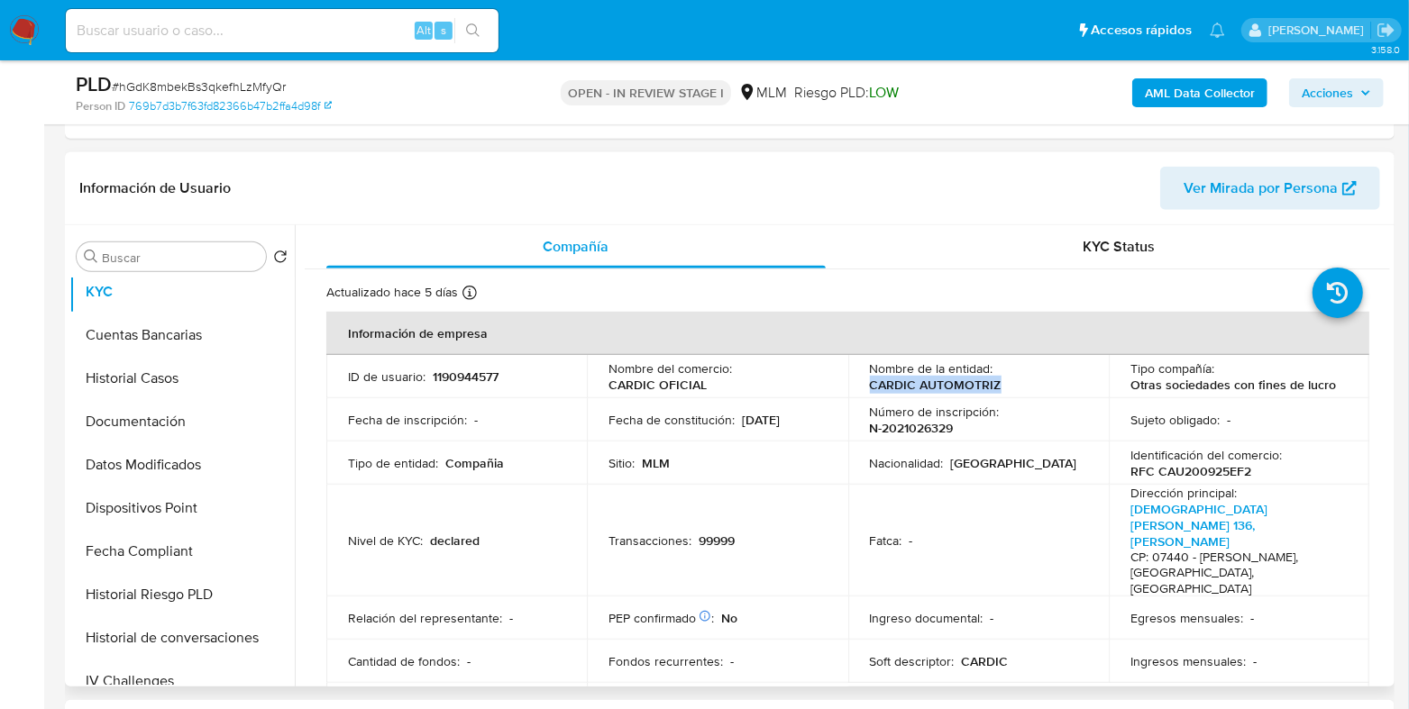
drag, startPoint x: 994, startPoint y: 391, endPoint x: 859, endPoint y: 383, distance: 135.4
click at [859, 383] on td "Nombre de la entidad : CARDIC AUTOMOTRIZ" at bounding box center [978, 376] width 260 height 43
copy p "CARDIC AUTOMOTRIZ"
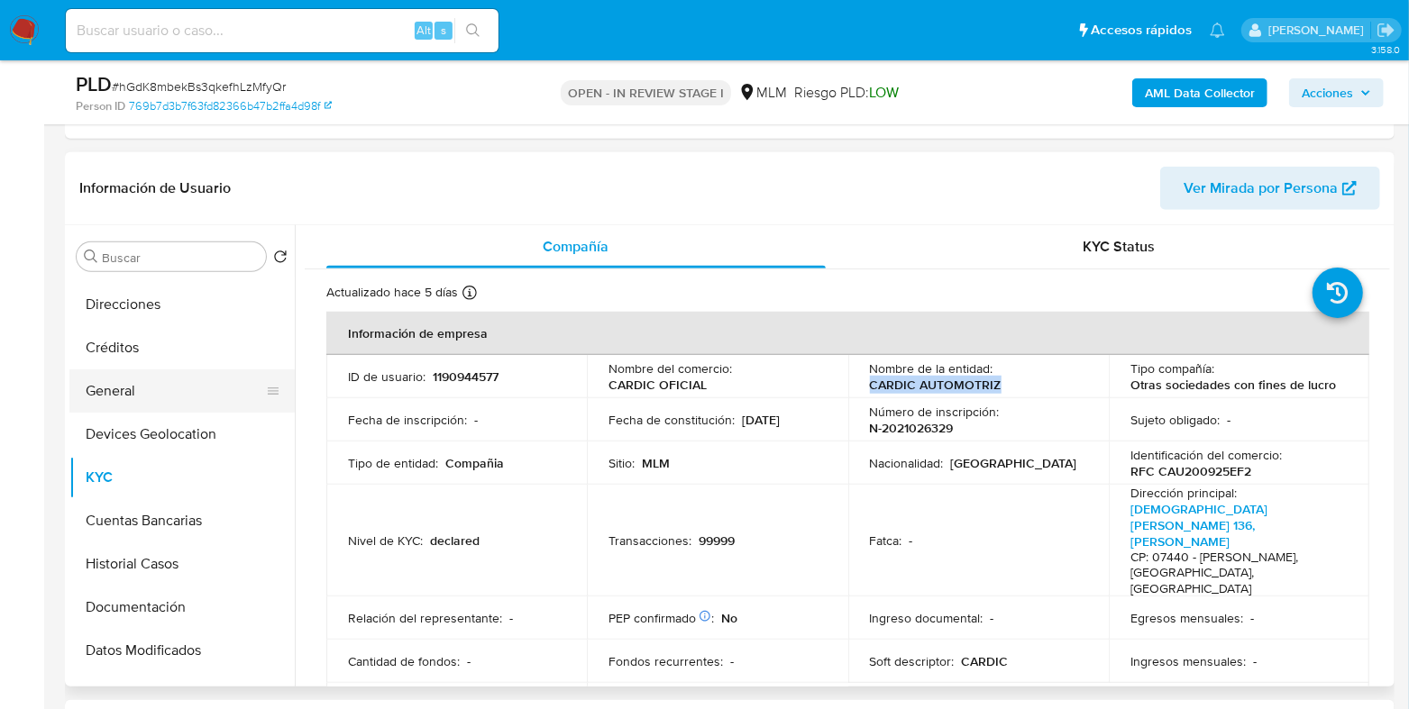
scroll to position [86, 0]
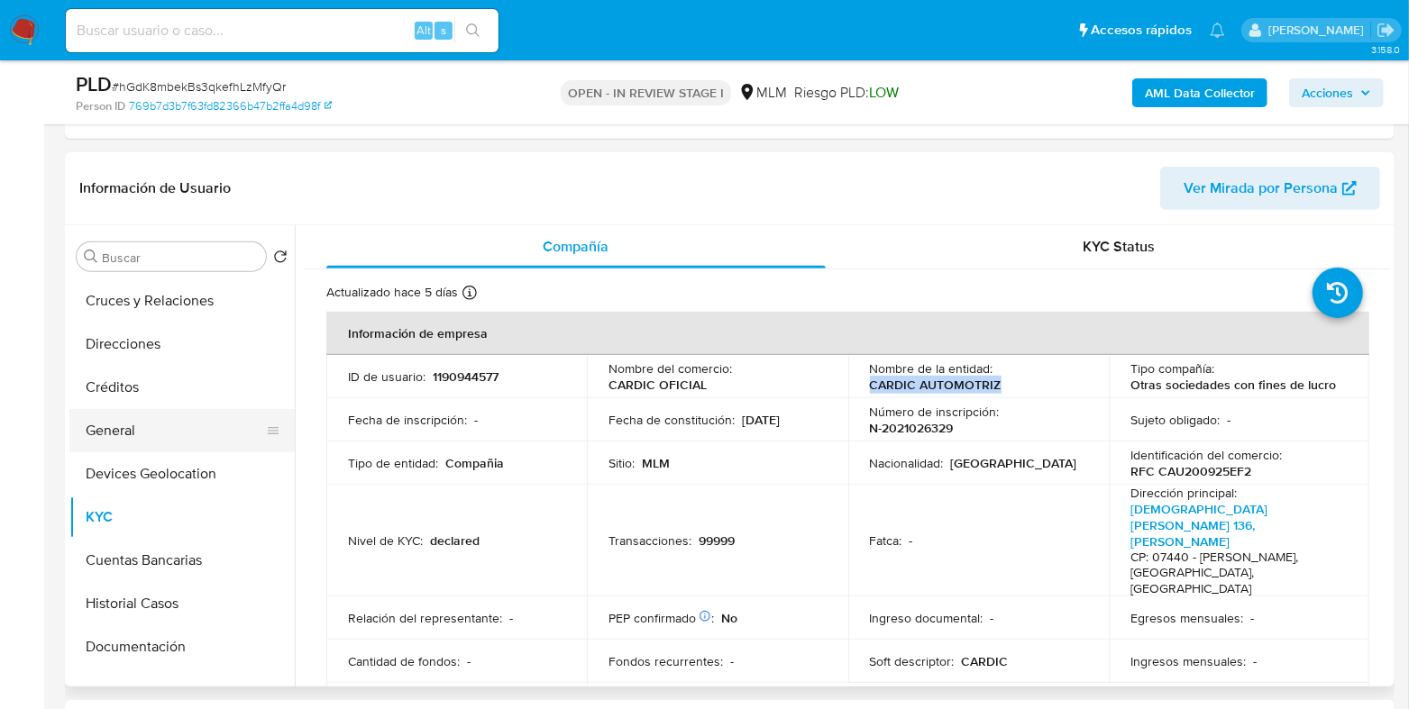
click at [152, 443] on button "General" at bounding box center [174, 430] width 211 height 43
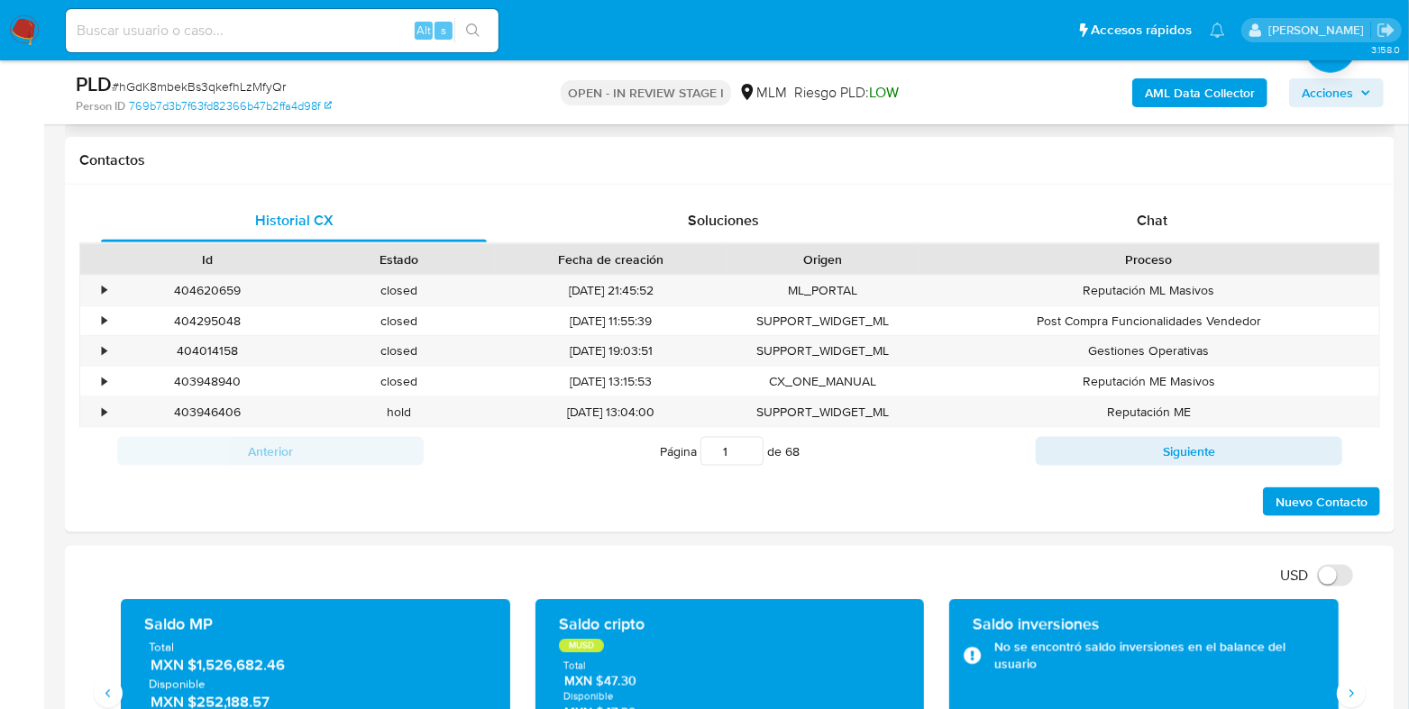
scroll to position [676, 0]
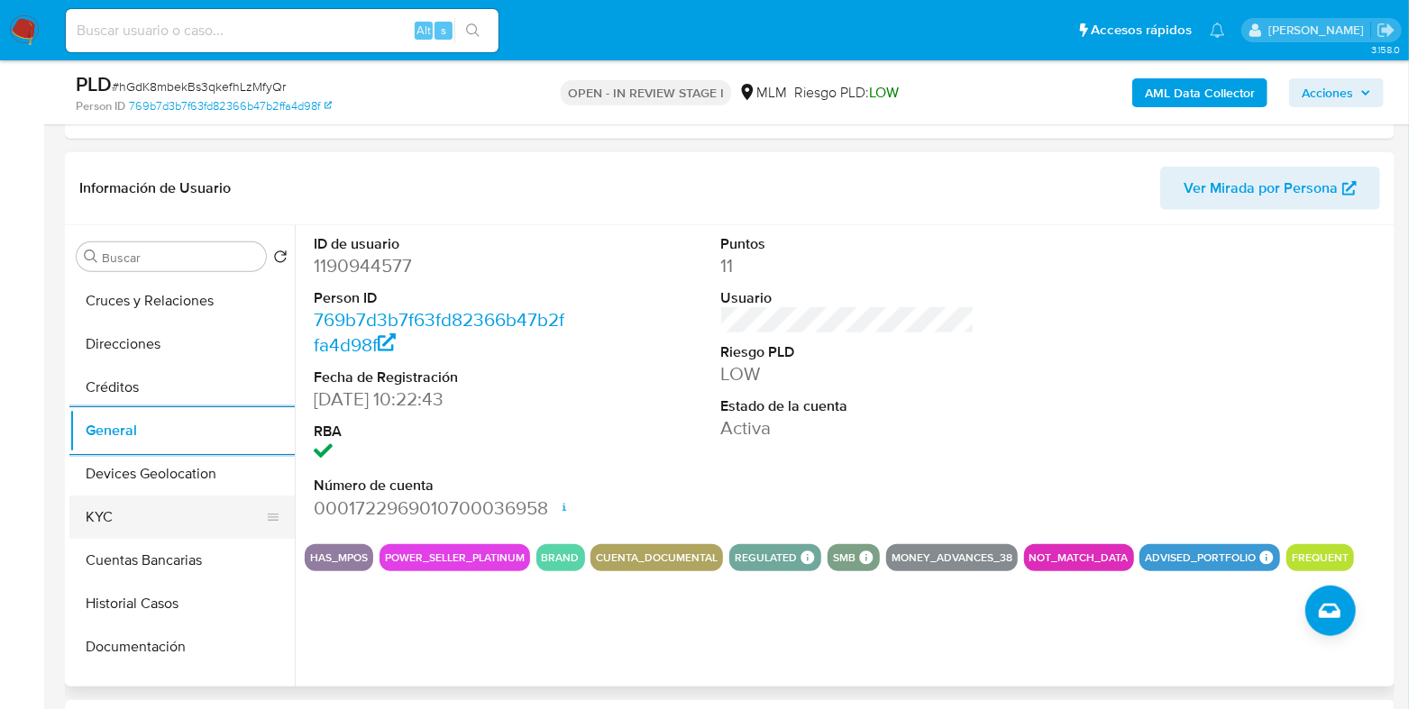
click at [122, 514] on button "KYC" at bounding box center [174, 517] width 211 height 43
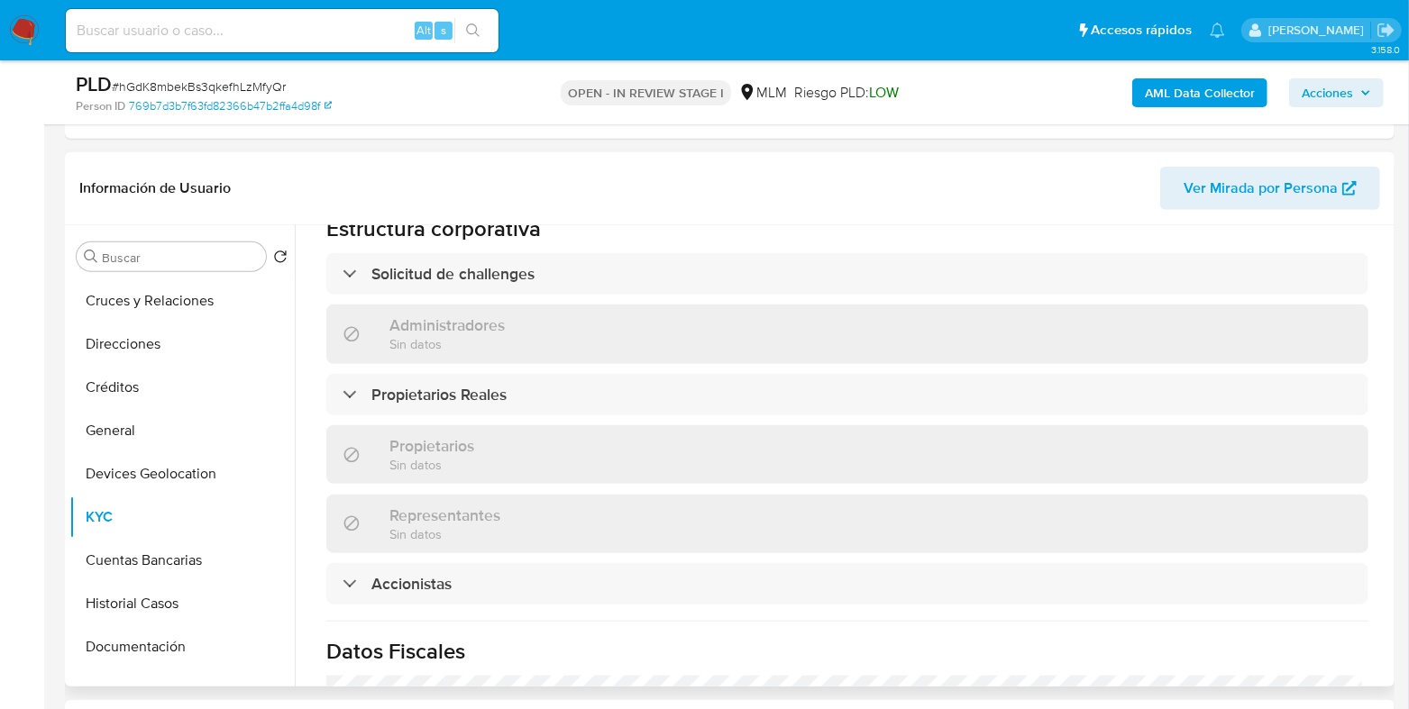
scroll to position [1127, 0]
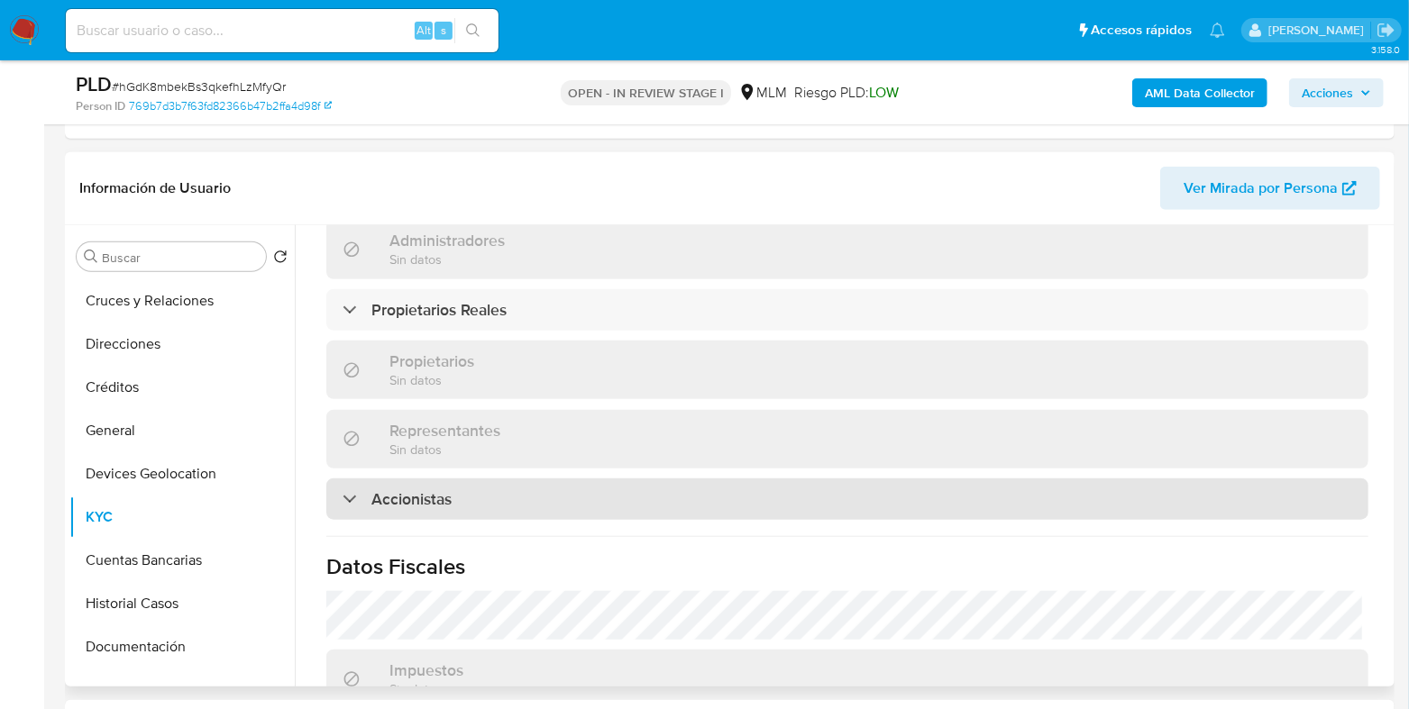
click at [447, 489] on h3 "Accionistas" at bounding box center [411, 499] width 80 height 20
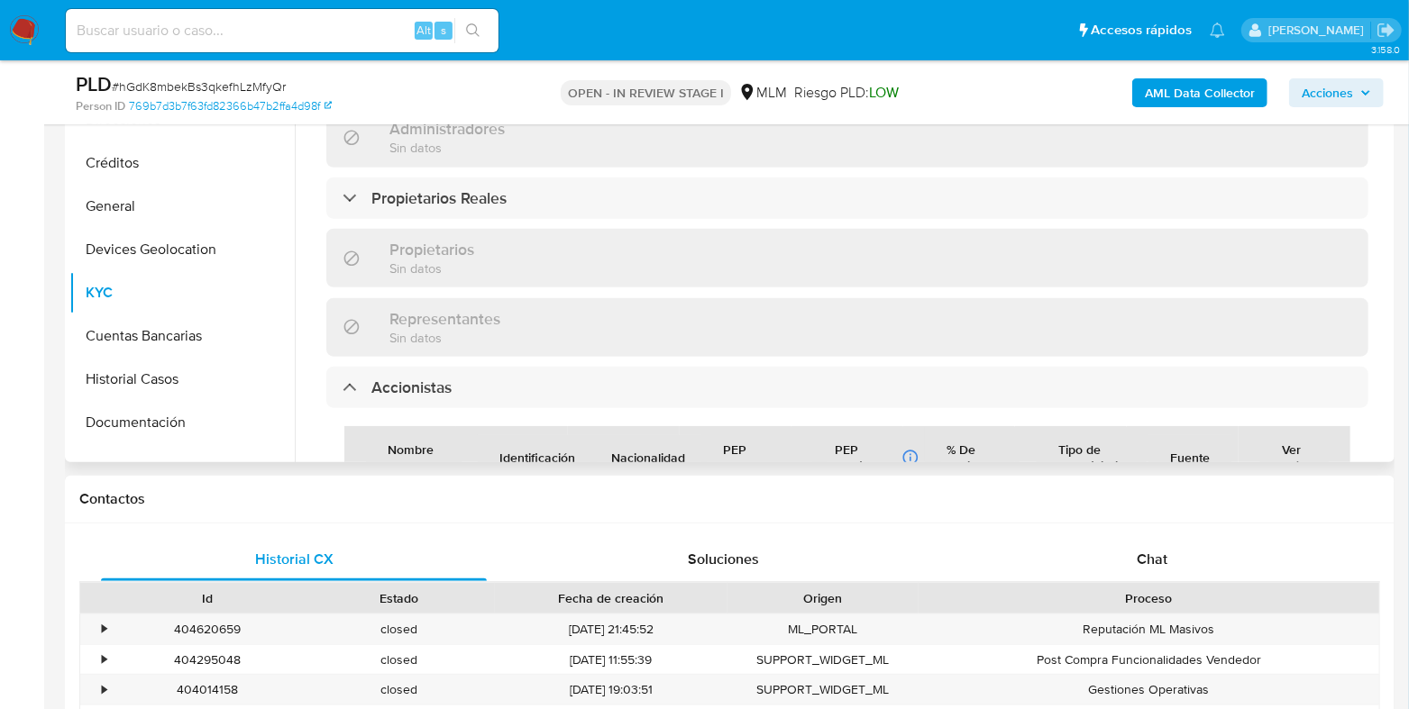
scroll to position [788, 0]
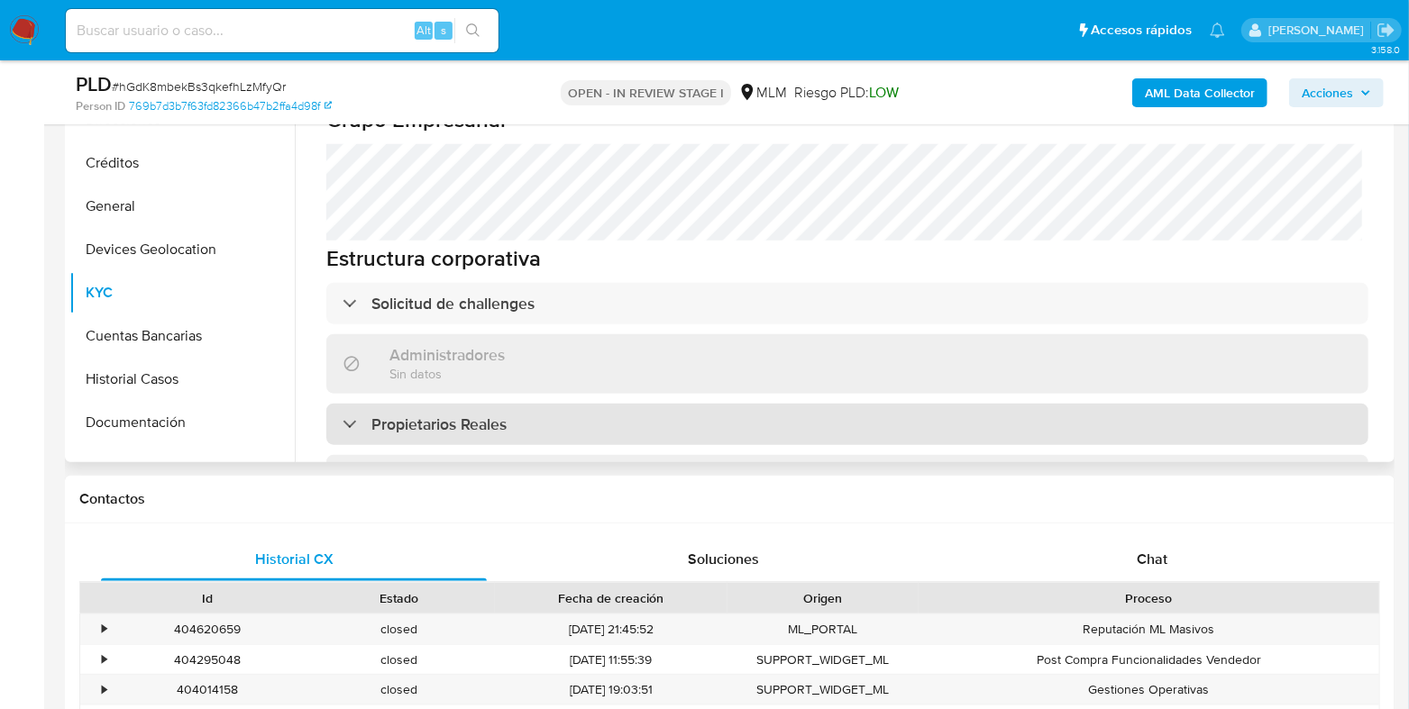
click at [496, 415] on h3 "Propietarios Reales" at bounding box center [438, 425] width 135 height 20
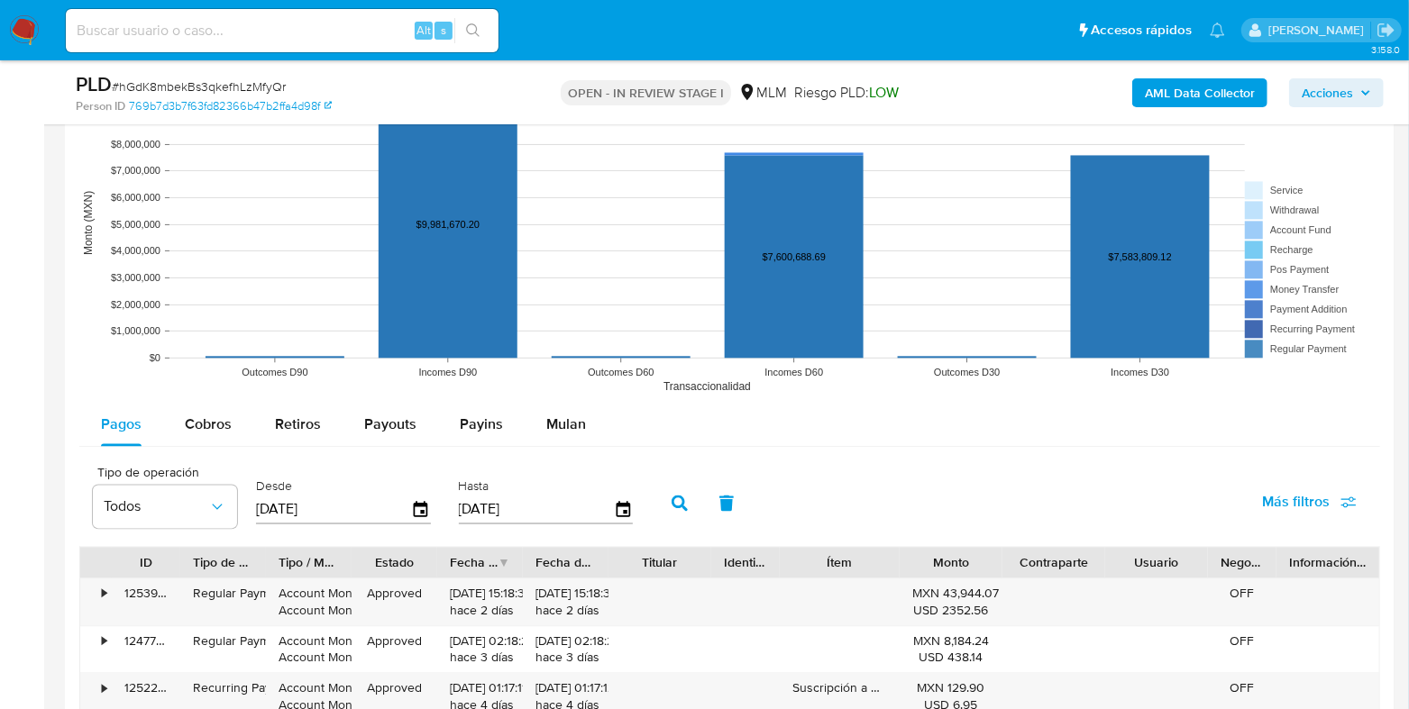
scroll to position [2253, 0]
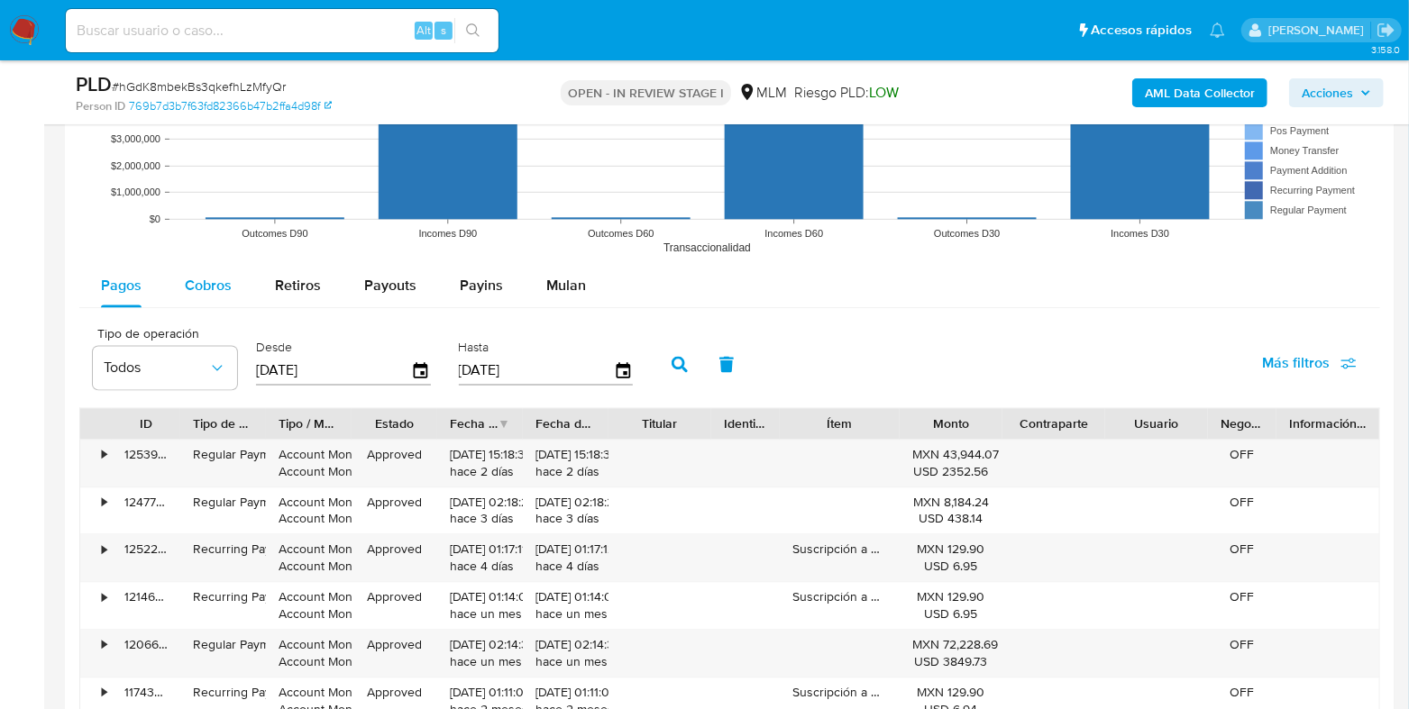
click at [216, 300] on div "Cobros" at bounding box center [208, 285] width 47 height 43
select select "10"
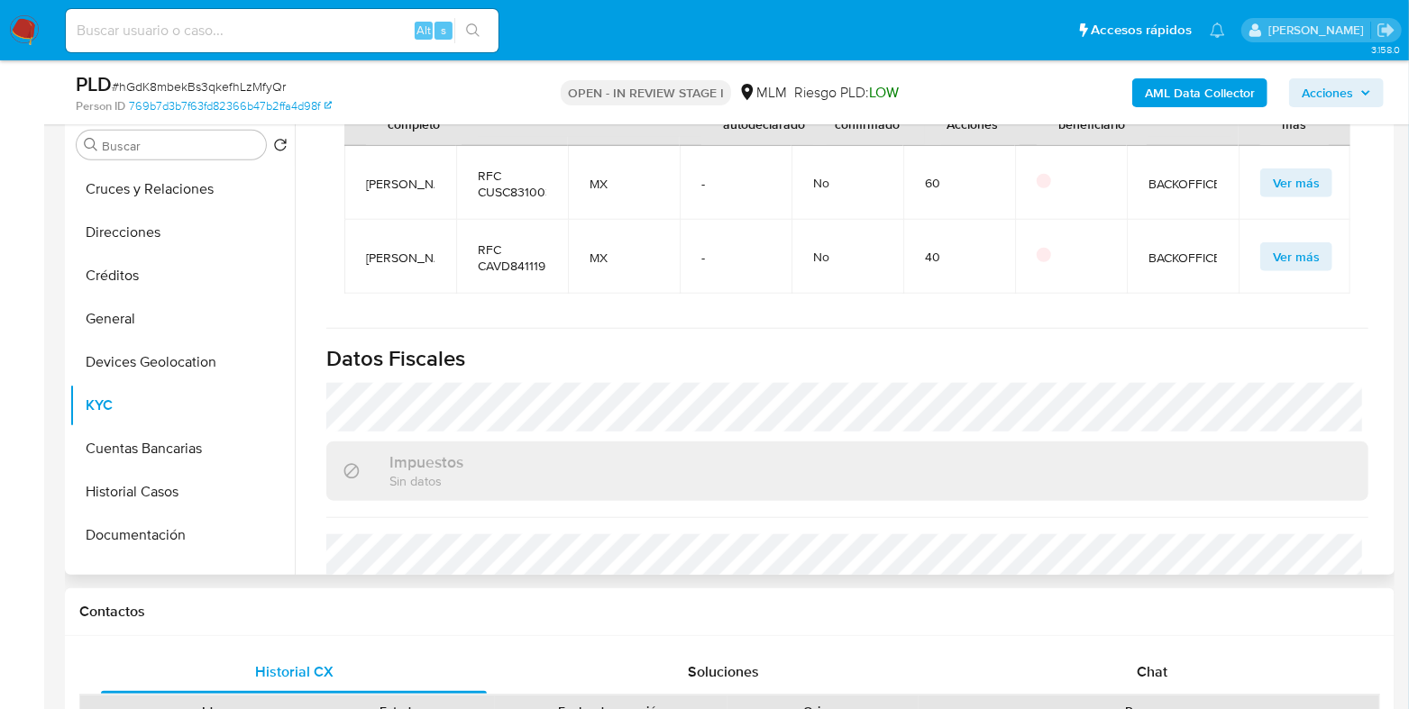
scroll to position [1465, 0]
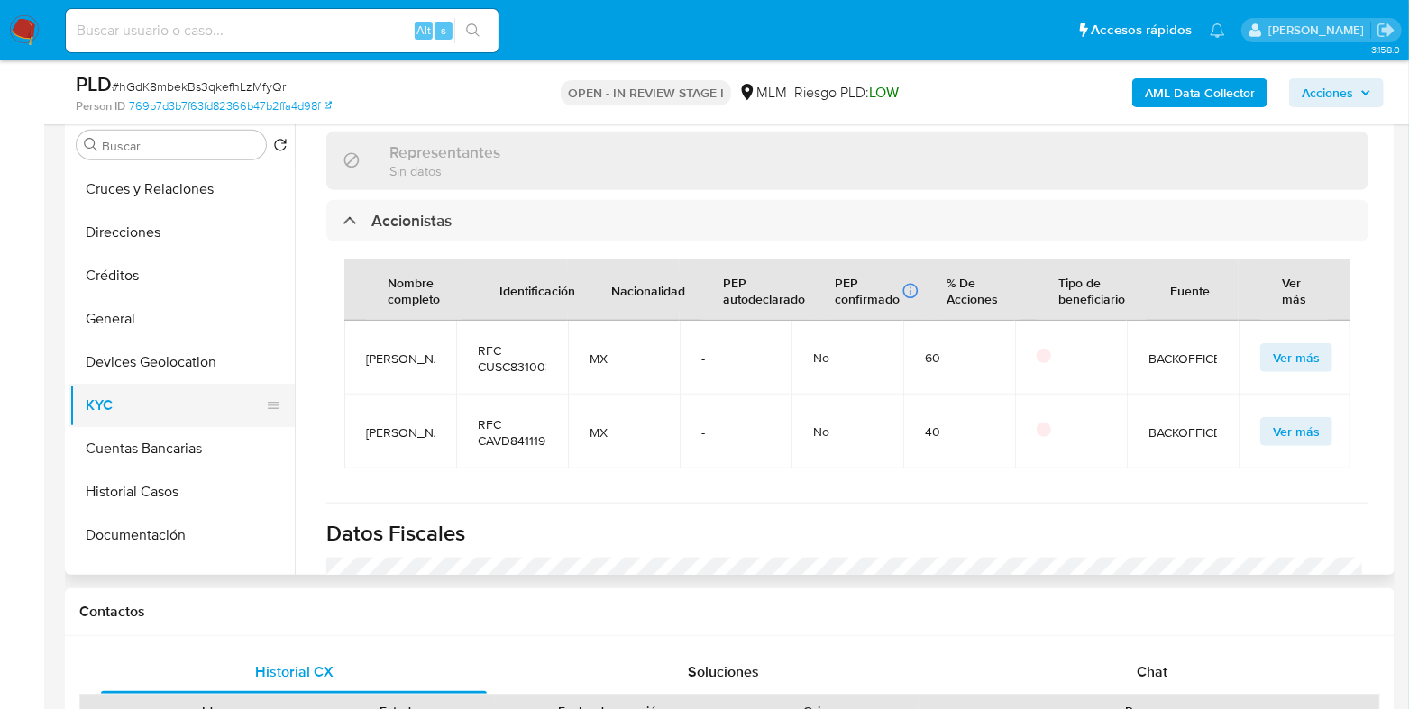
drag, startPoint x: 160, startPoint y: 351, endPoint x: 194, endPoint y: 362, distance: 36.2
click at [160, 351] on button "Devices Geolocation" at bounding box center [181, 362] width 225 height 43
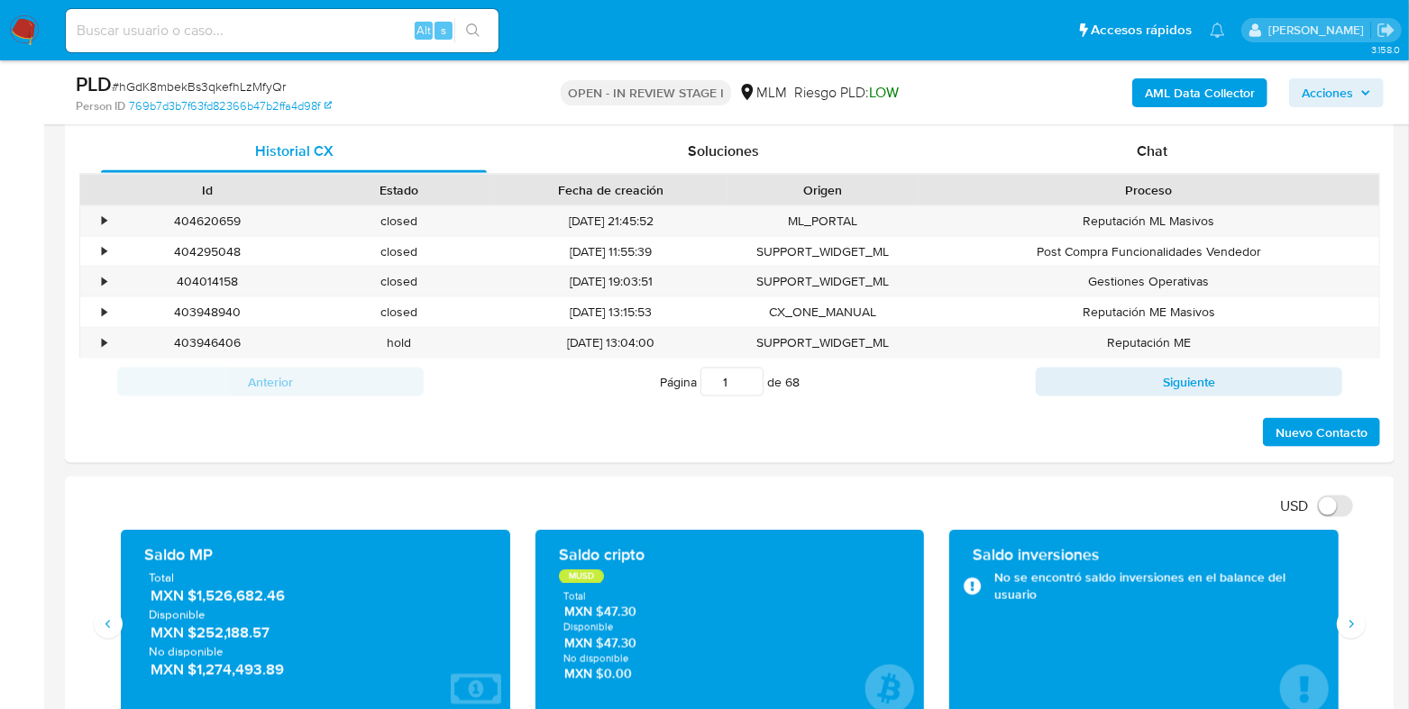
scroll to position [1464, 0]
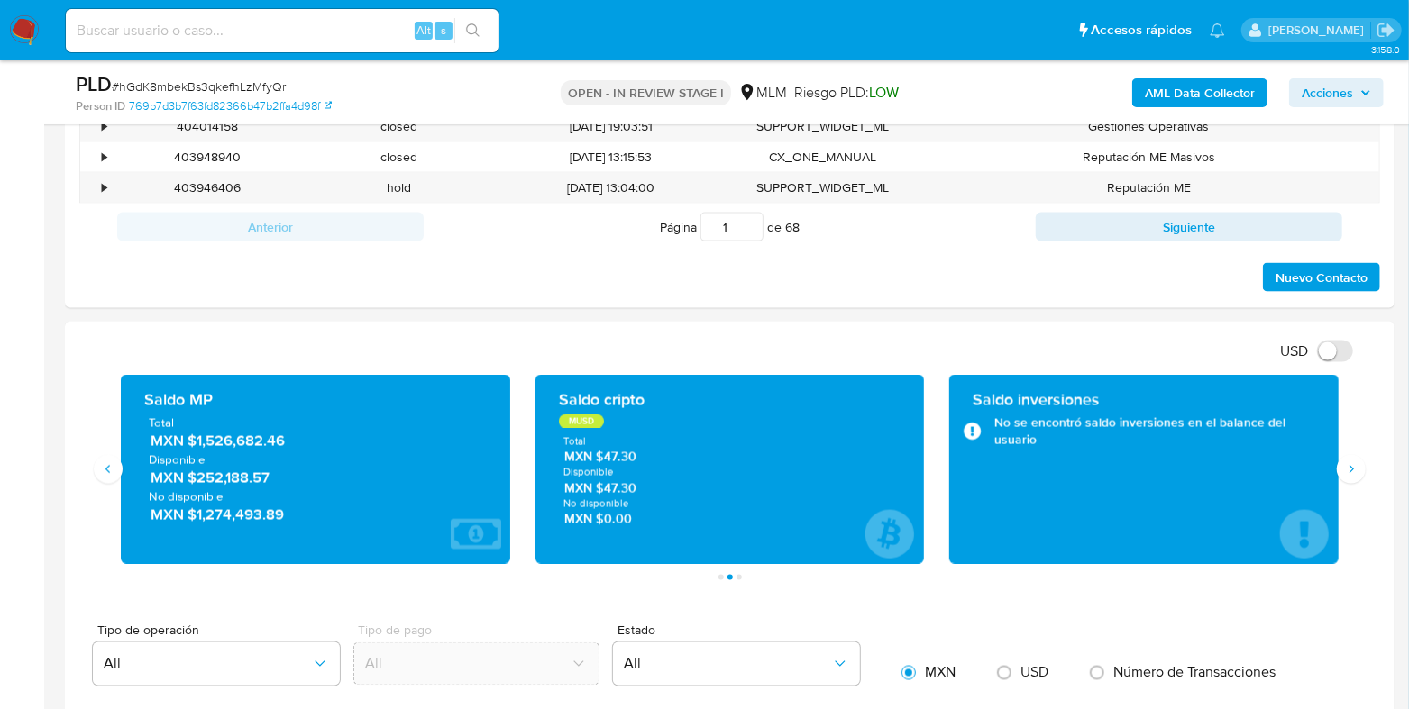
click at [258, 442] on span "MXN $1,526,682.46" at bounding box center [317, 441] width 332 height 21
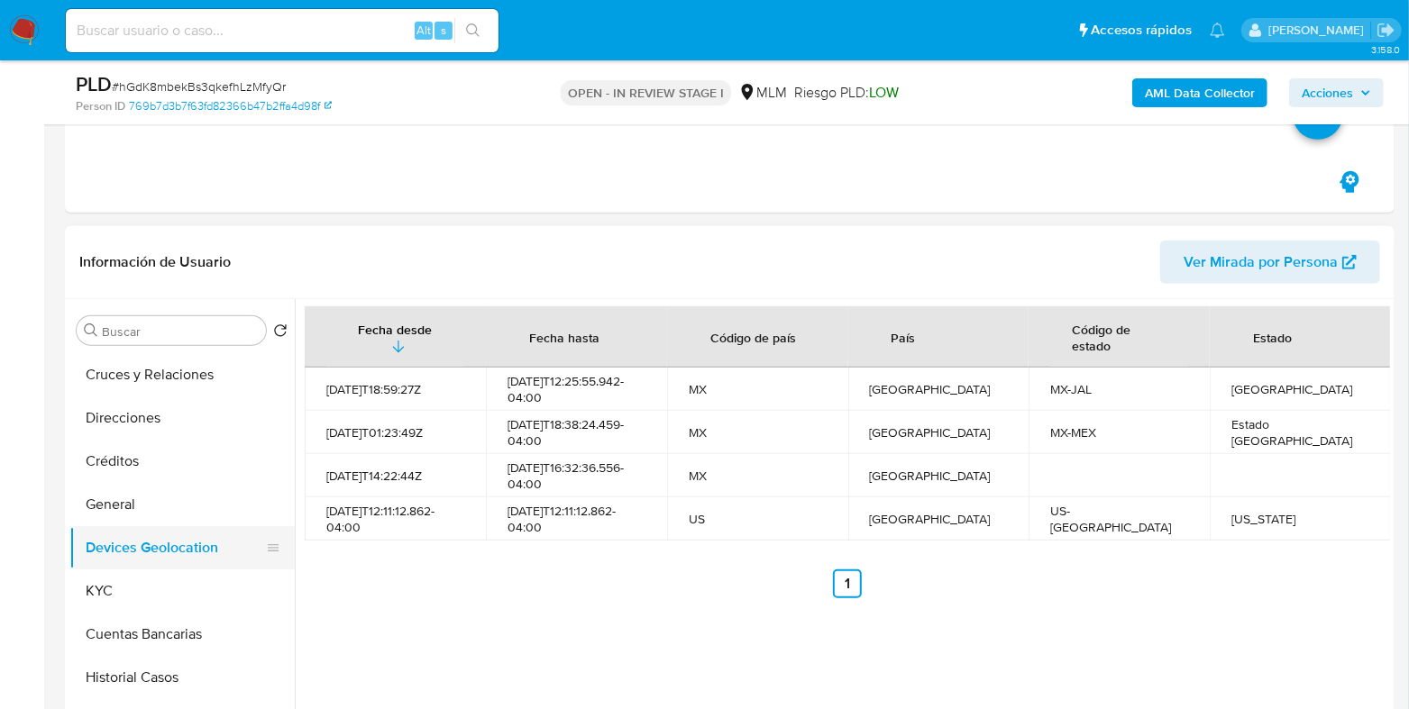
scroll to position [676, 0]
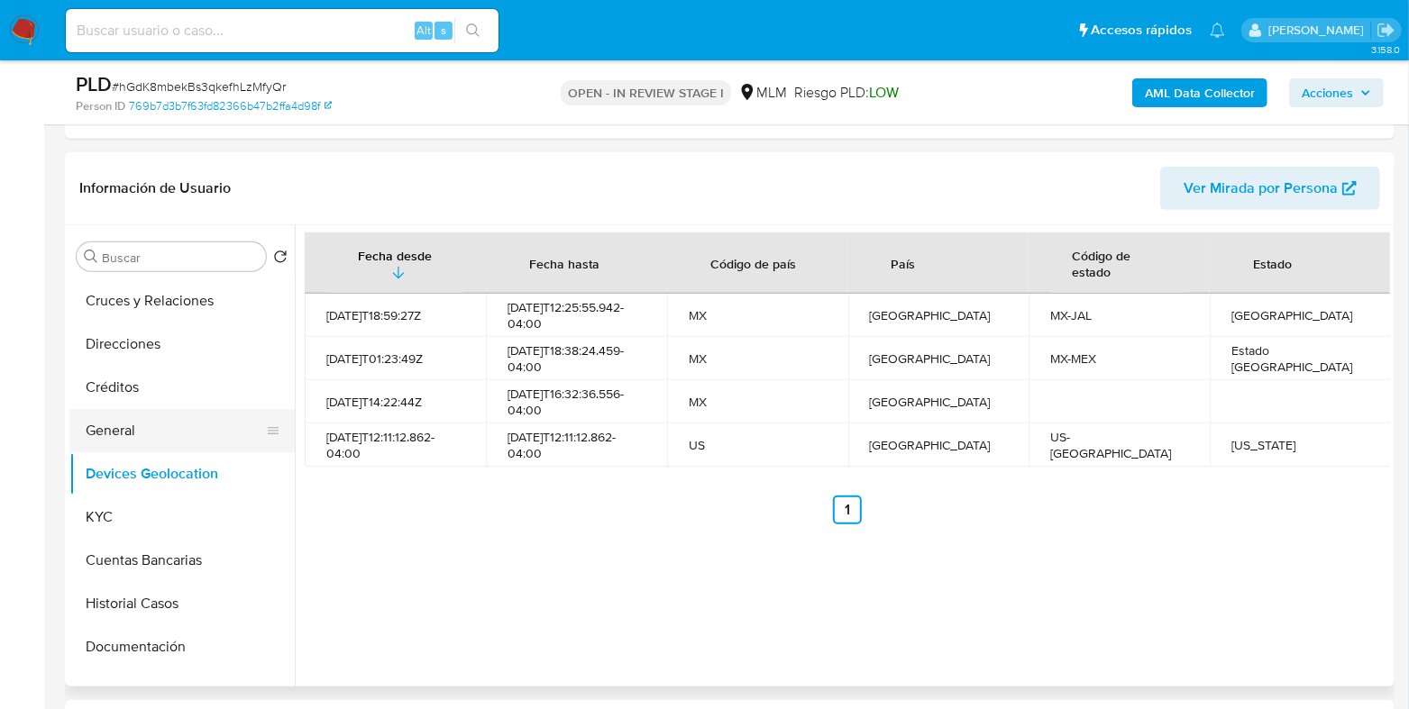
click at [132, 434] on button "General" at bounding box center [174, 430] width 211 height 43
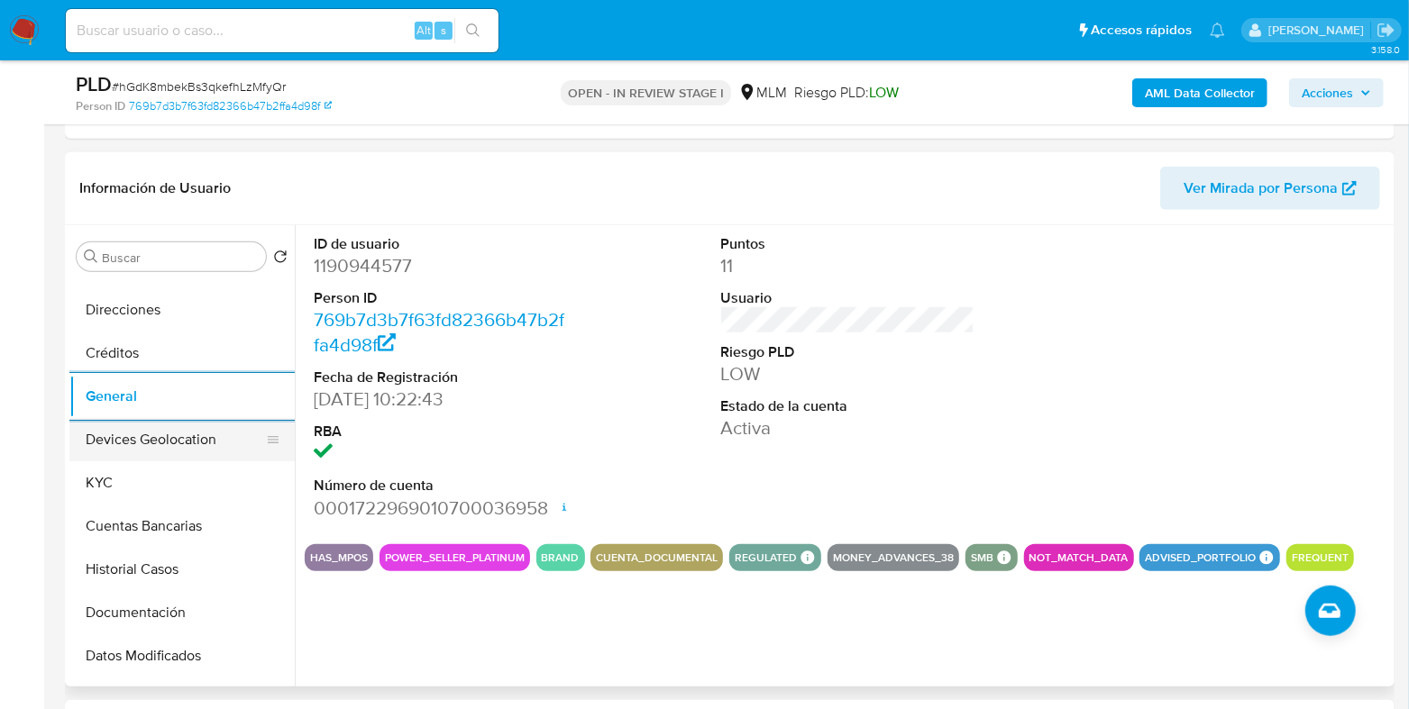
scroll to position [85, 0]
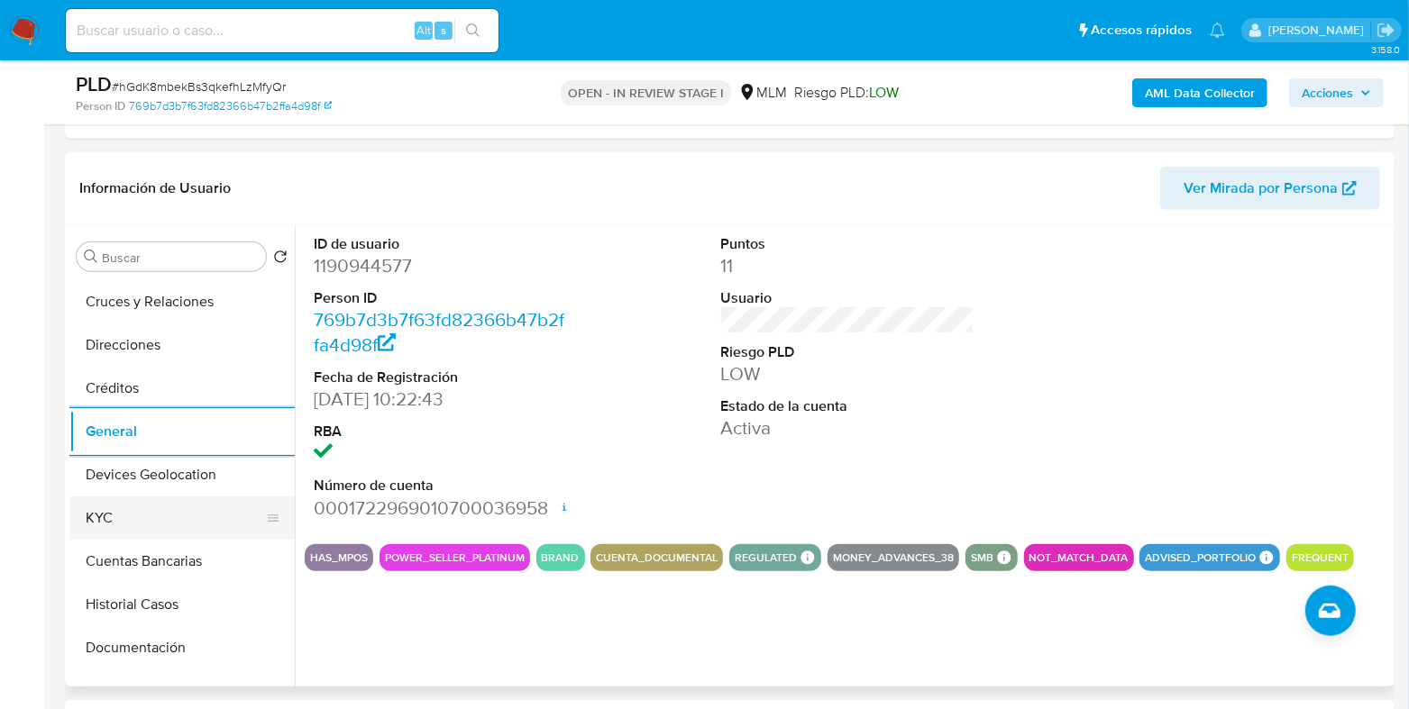
click at [116, 513] on button "KYC" at bounding box center [174, 518] width 211 height 43
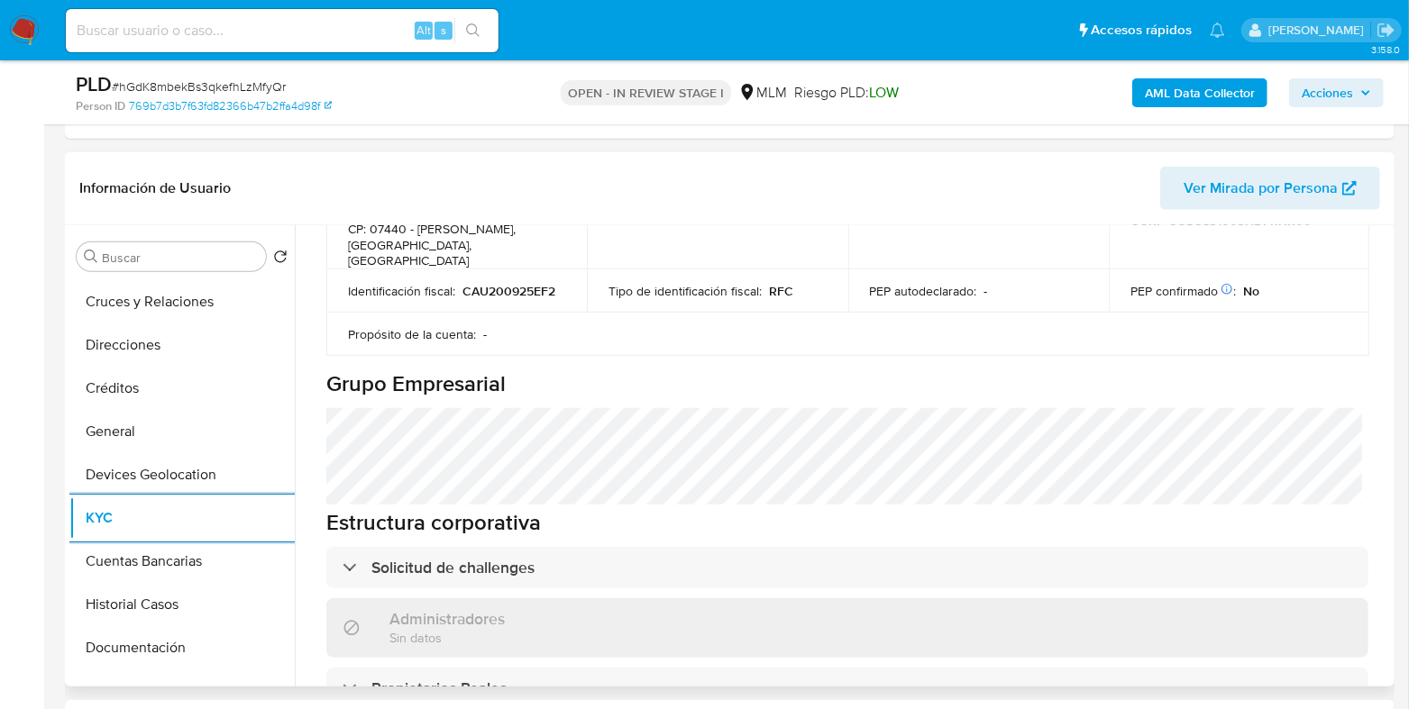
scroll to position [900, 0]
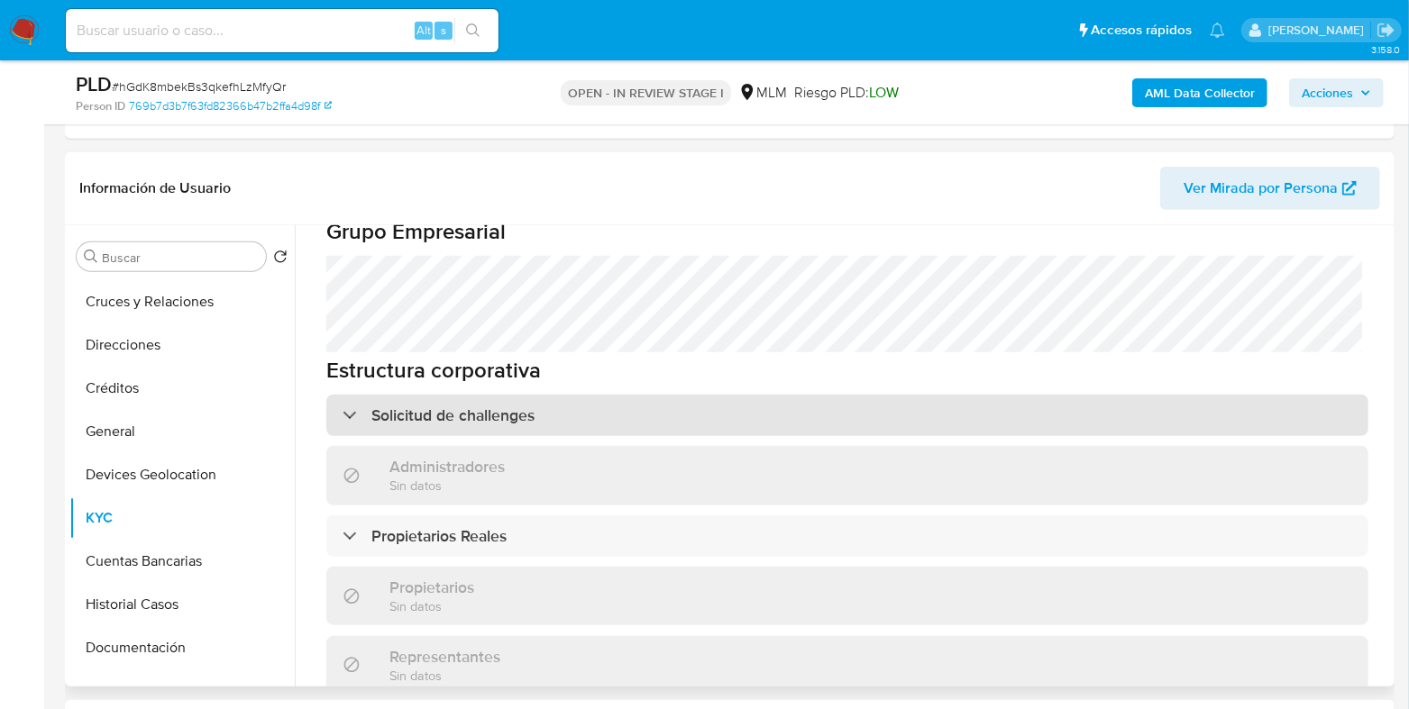
click at [536, 395] on div "Solicitud de challenges" at bounding box center [847, 415] width 1042 height 41
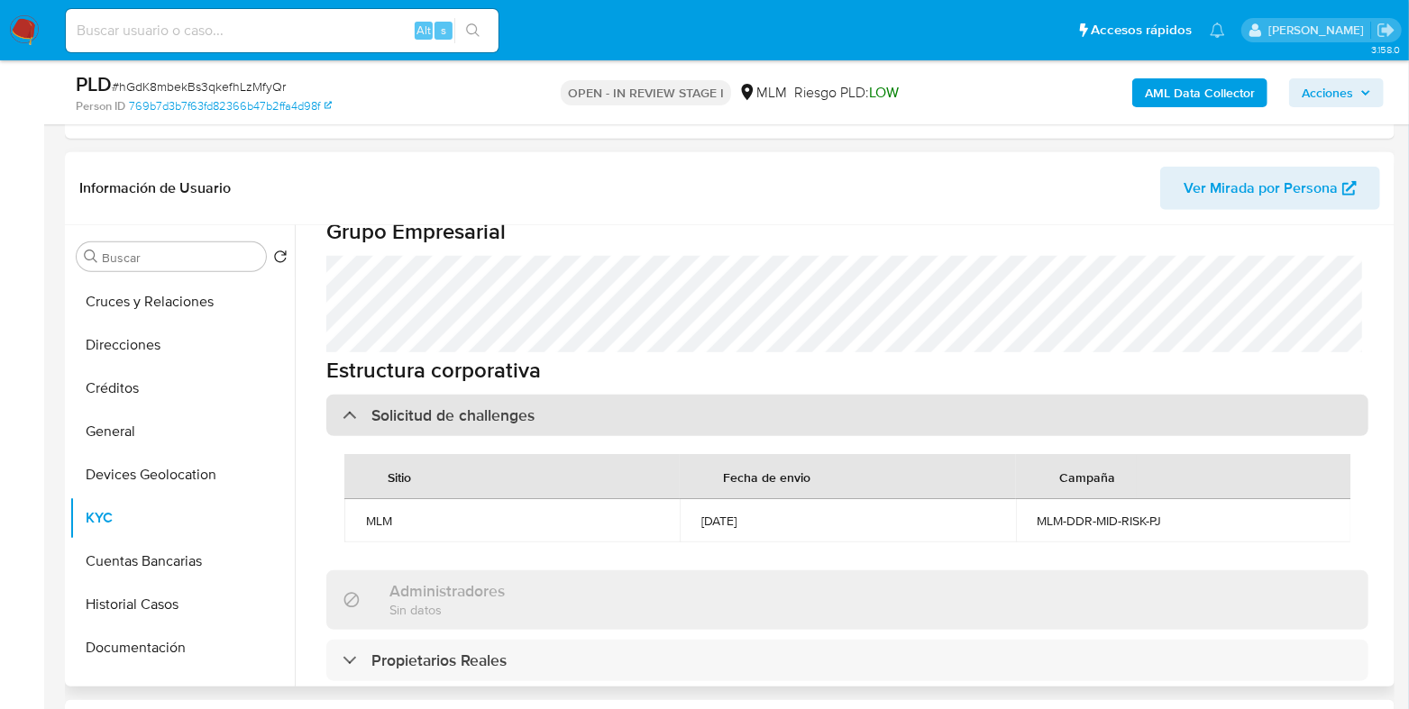
click at [536, 395] on div "Solicitud de challenges" at bounding box center [847, 415] width 1042 height 41
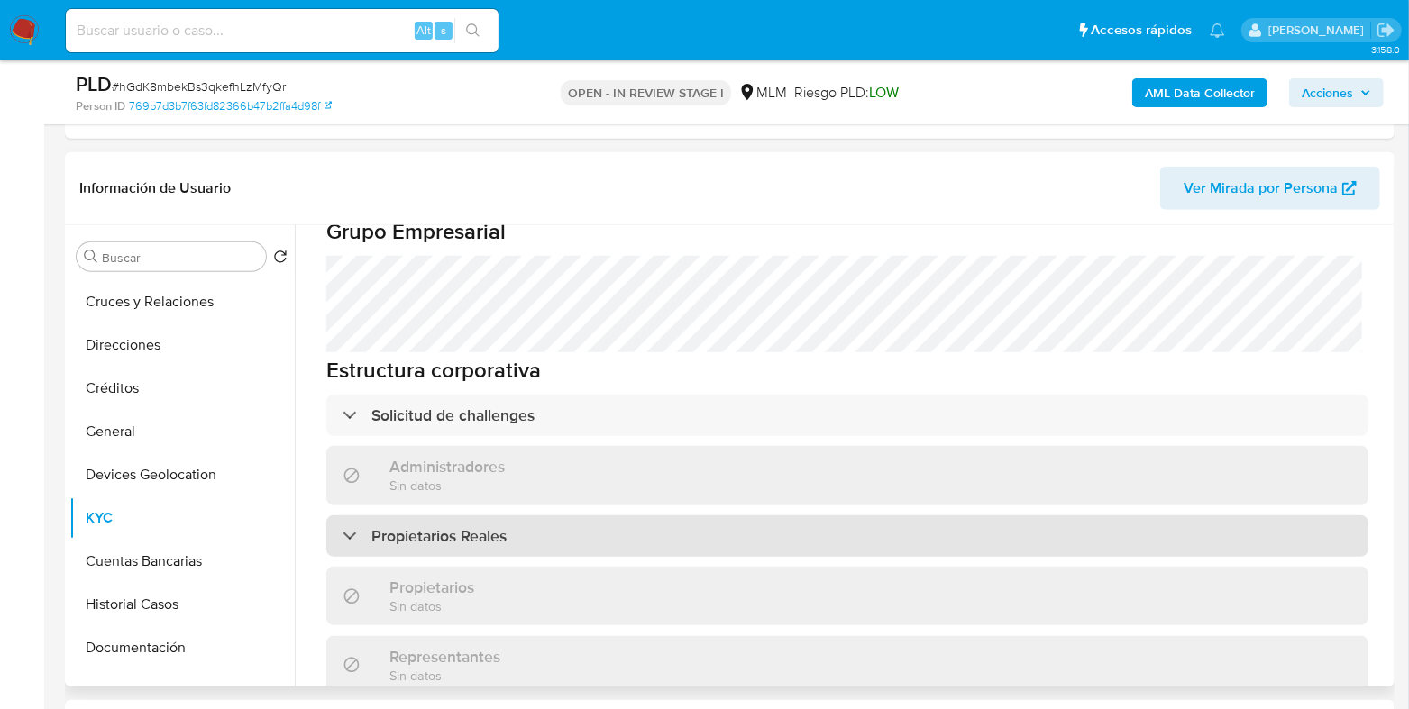
click at [489, 526] on h3 "Propietarios Reales" at bounding box center [438, 536] width 135 height 20
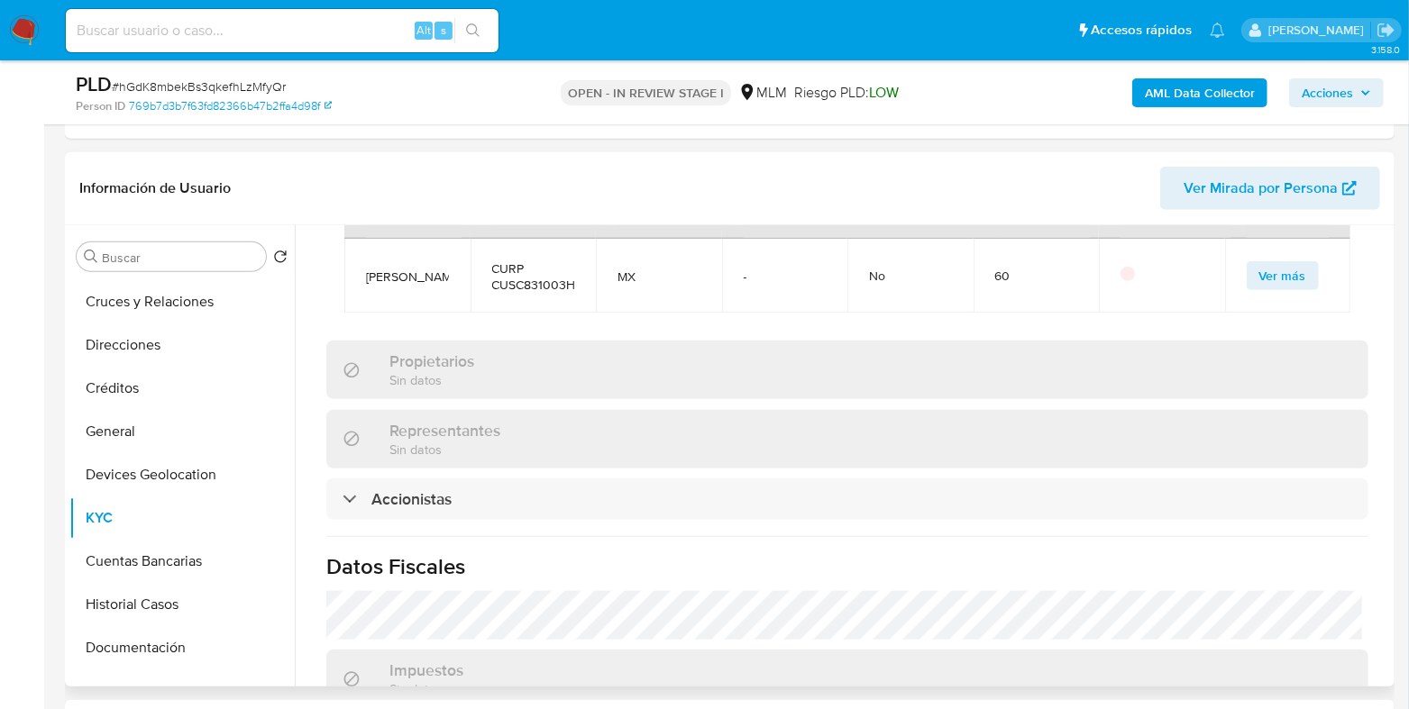
scroll to position [1352, 0]
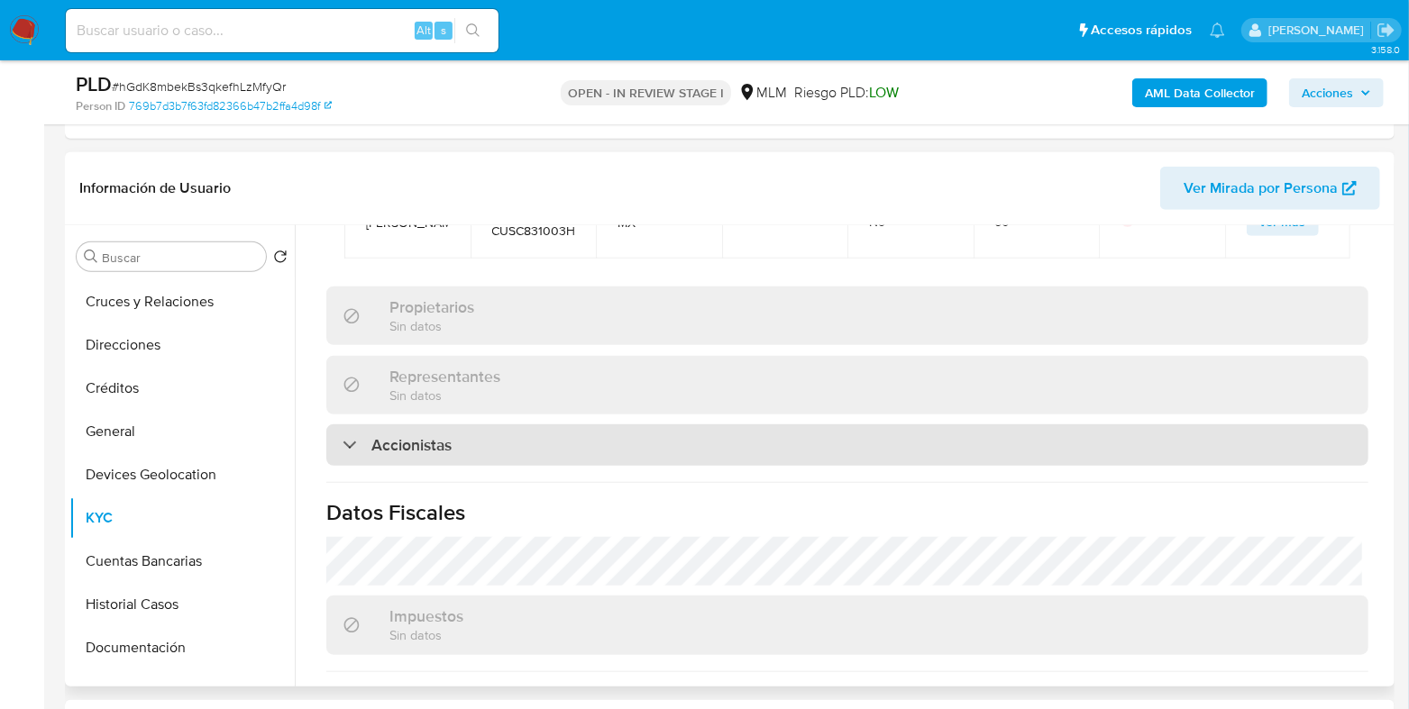
click at [869, 425] on div "Accionistas" at bounding box center [847, 445] width 1042 height 41
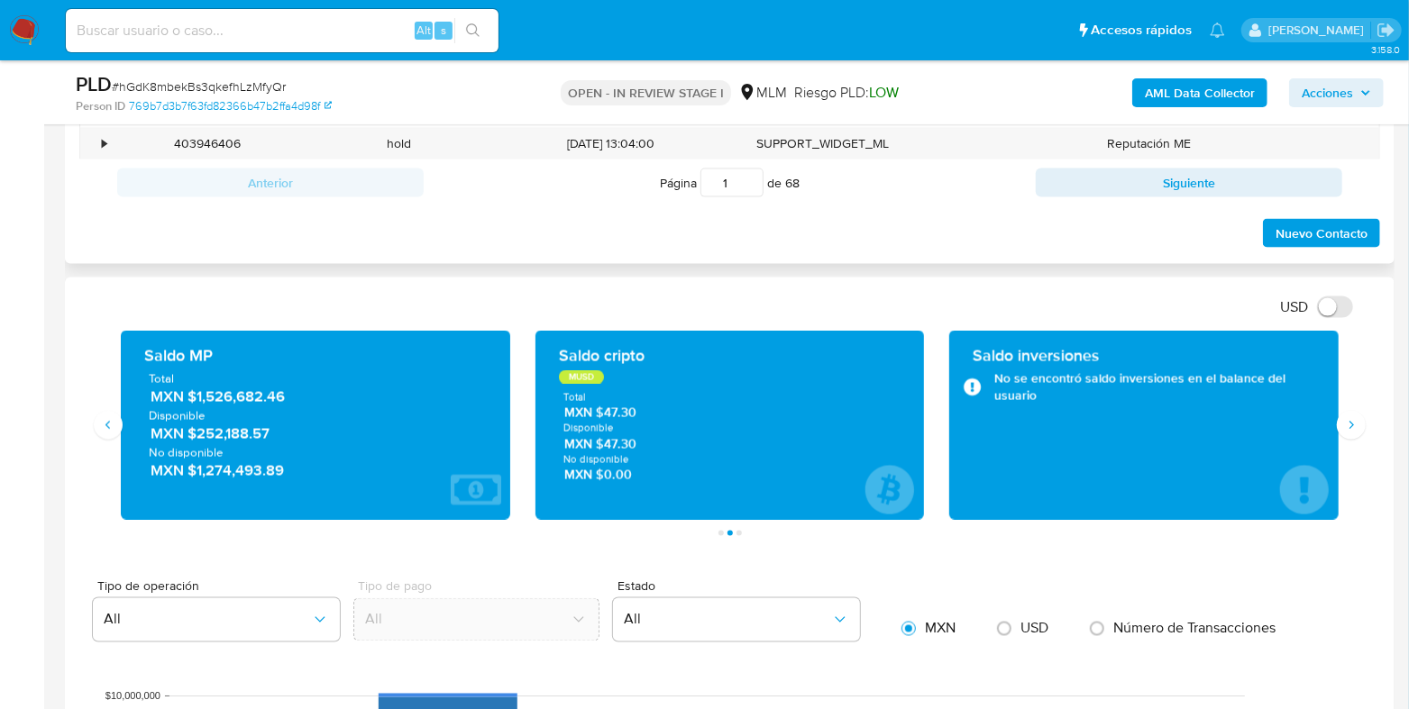
scroll to position [1576, 0]
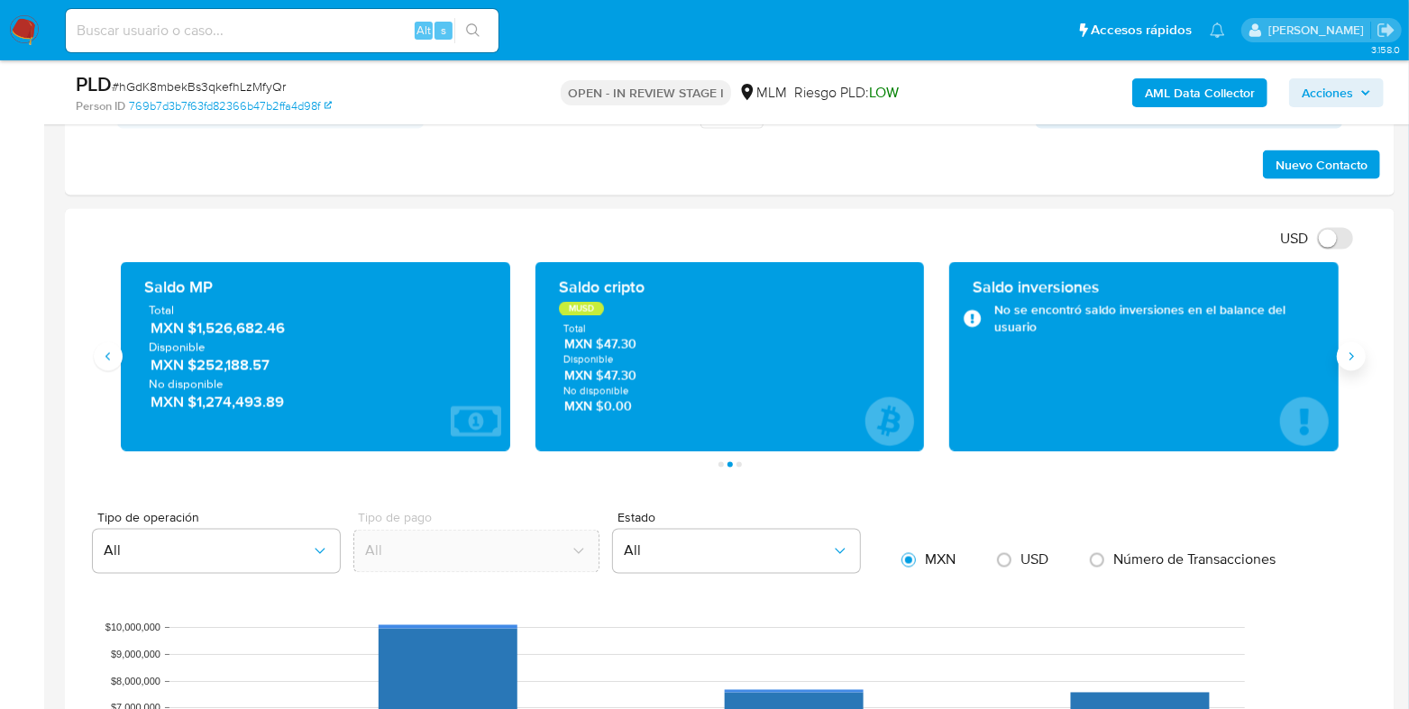
click at [1347, 345] on button "Siguiente" at bounding box center [1351, 357] width 29 height 29
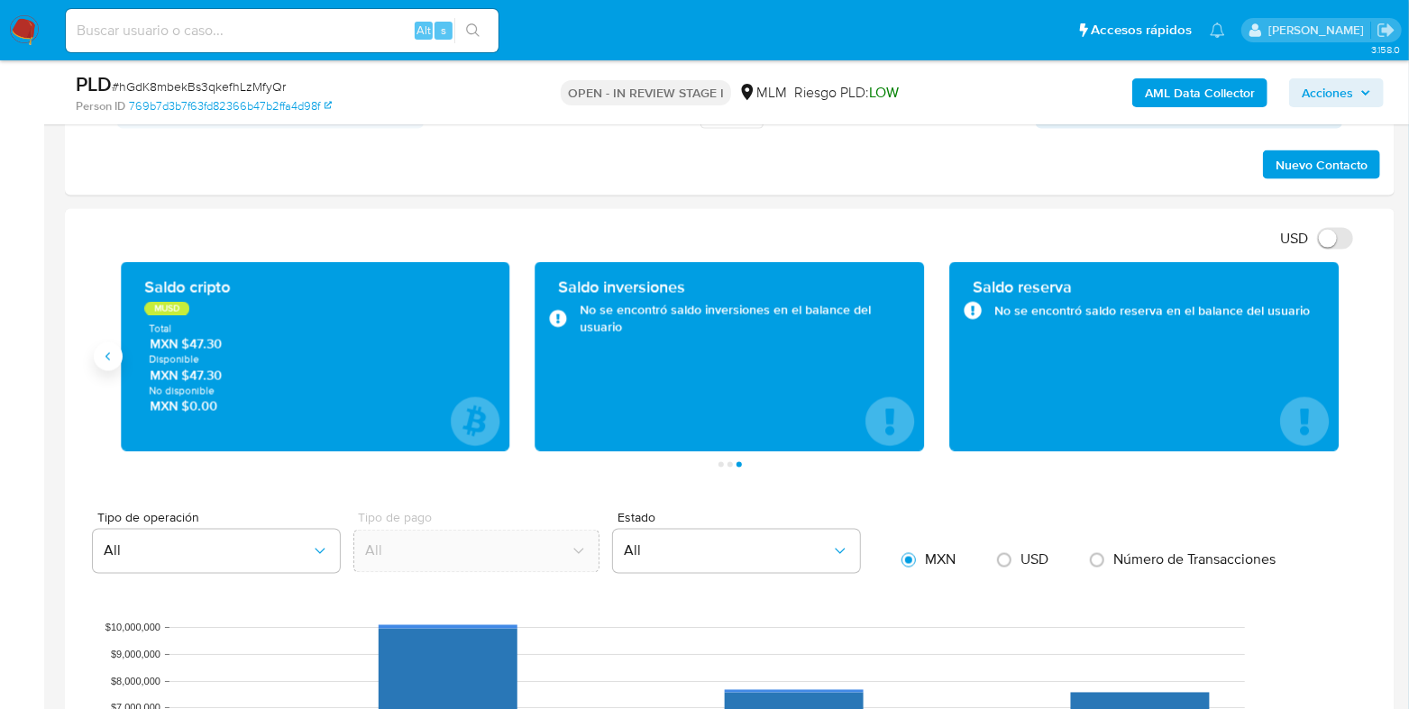
click at [115, 360] on button "Anterior" at bounding box center [108, 357] width 29 height 29
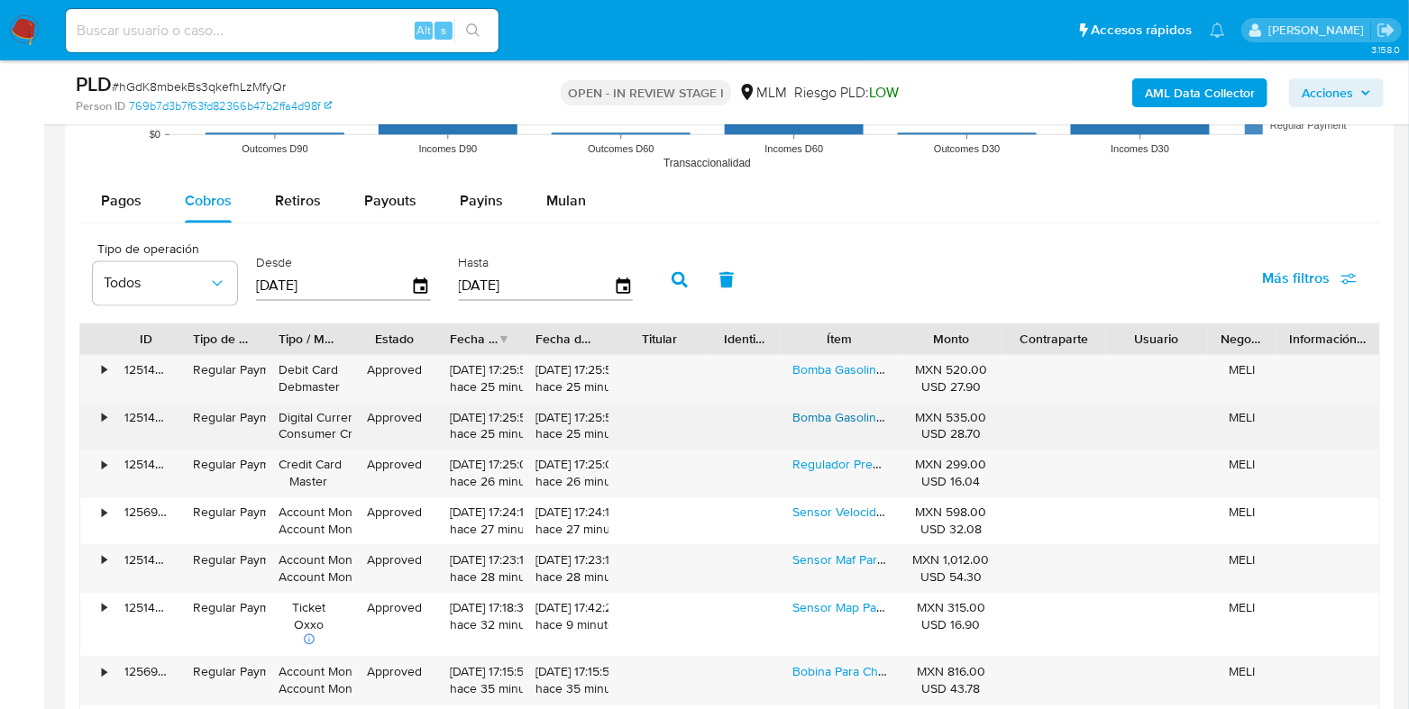
scroll to position [2479, 0]
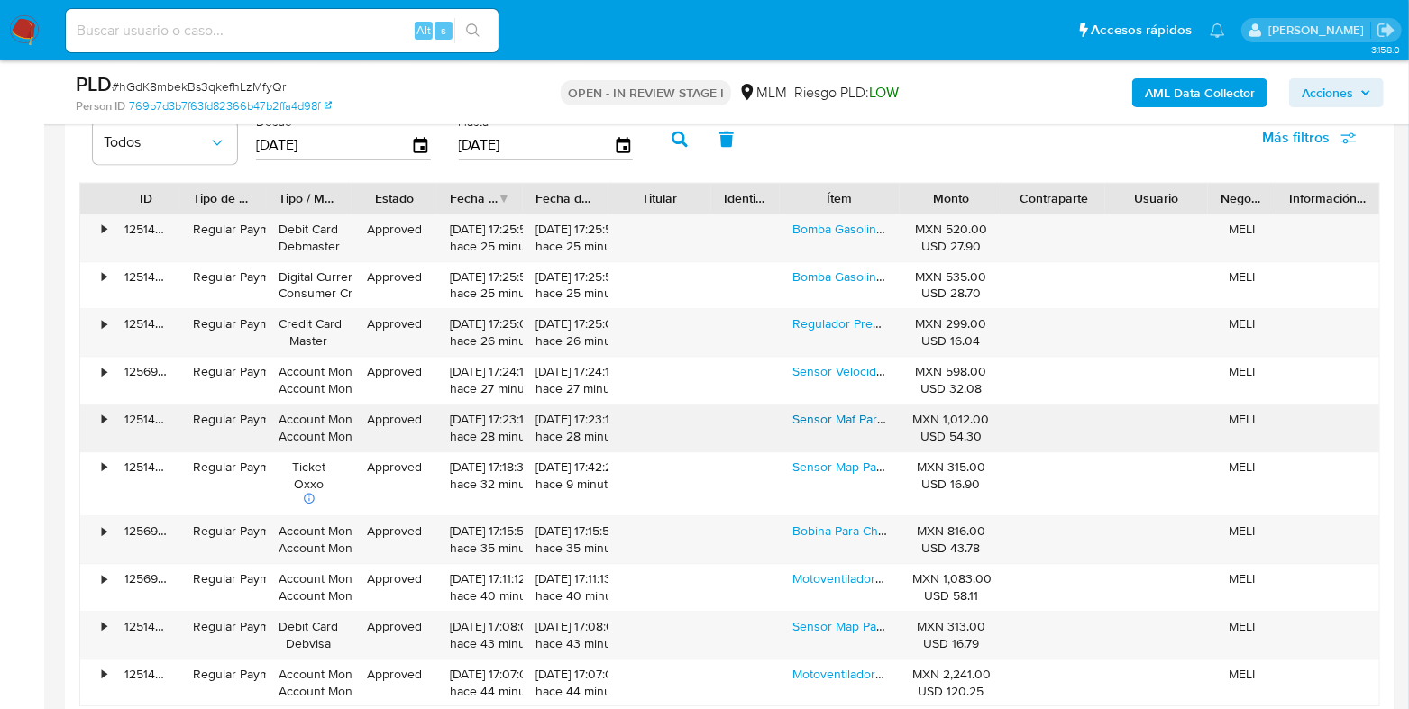
click at [847, 420] on link "Sensor Maf Para Mitsubishi Lancer 4cil 2.4 2009" at bounding box center [927, 419] width 270 height 18
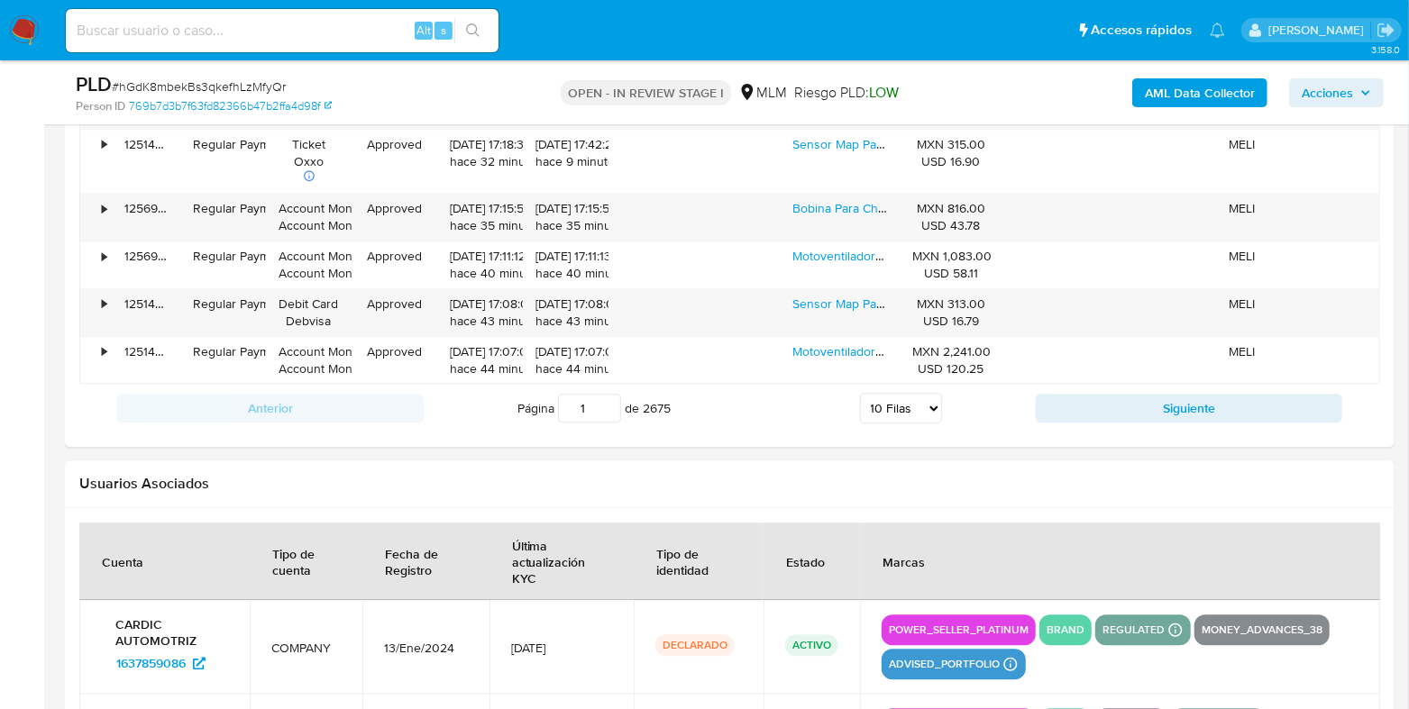
scroll to position [2816, 0]
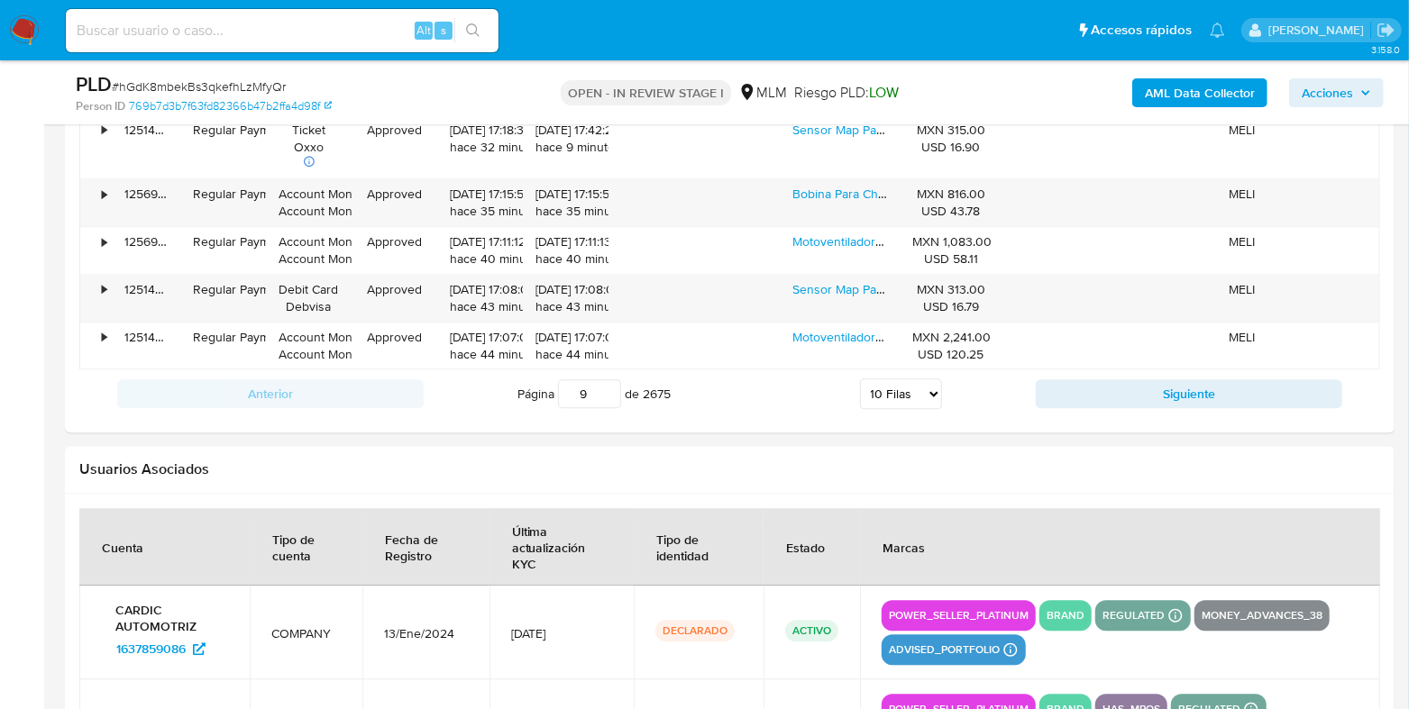
click at [607, 383] on input "9" at bounding box center [589, 393] width 63 height 29
type input "9"
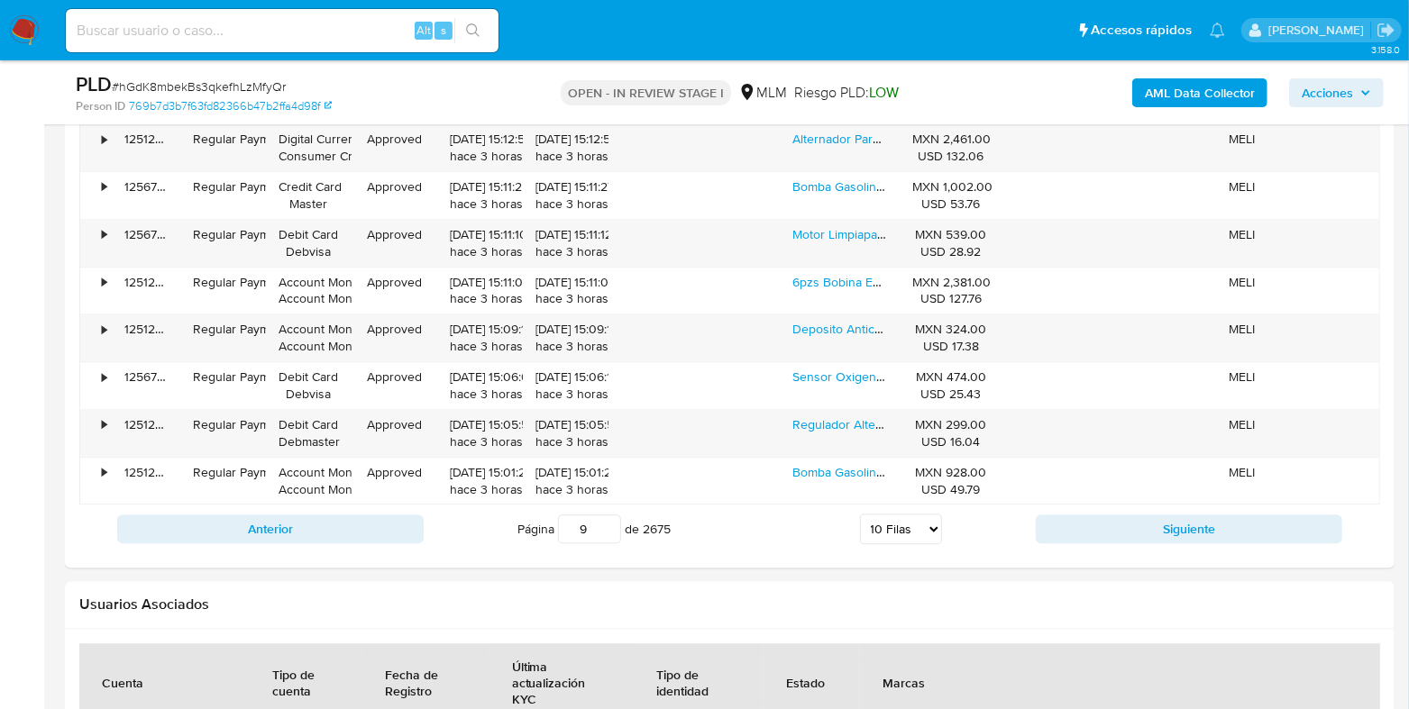
scroll to position [2479, 0]
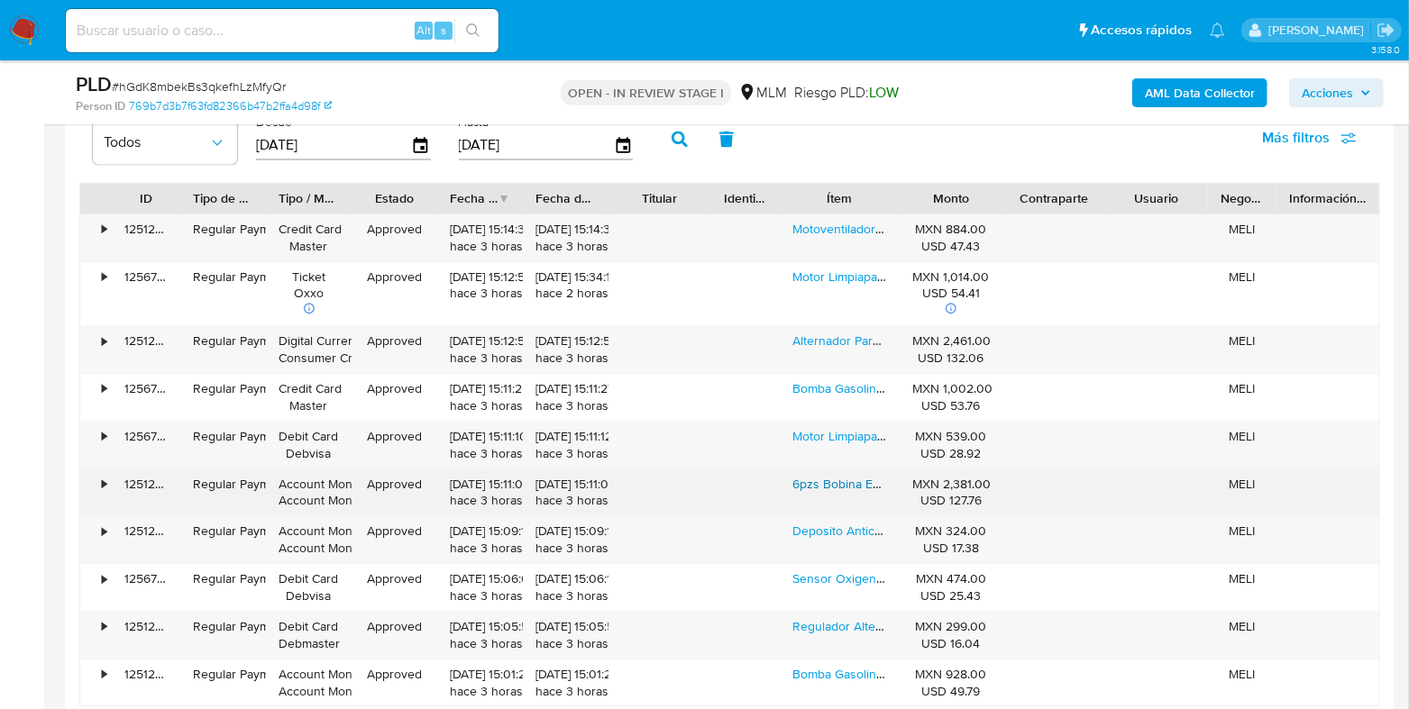
click at [838, 486] on link "6pzs Bobina Encendido Para Ford F150 6cil 3.5 2013 Turbo" at bounding box center [992, 484] width 400 height 18
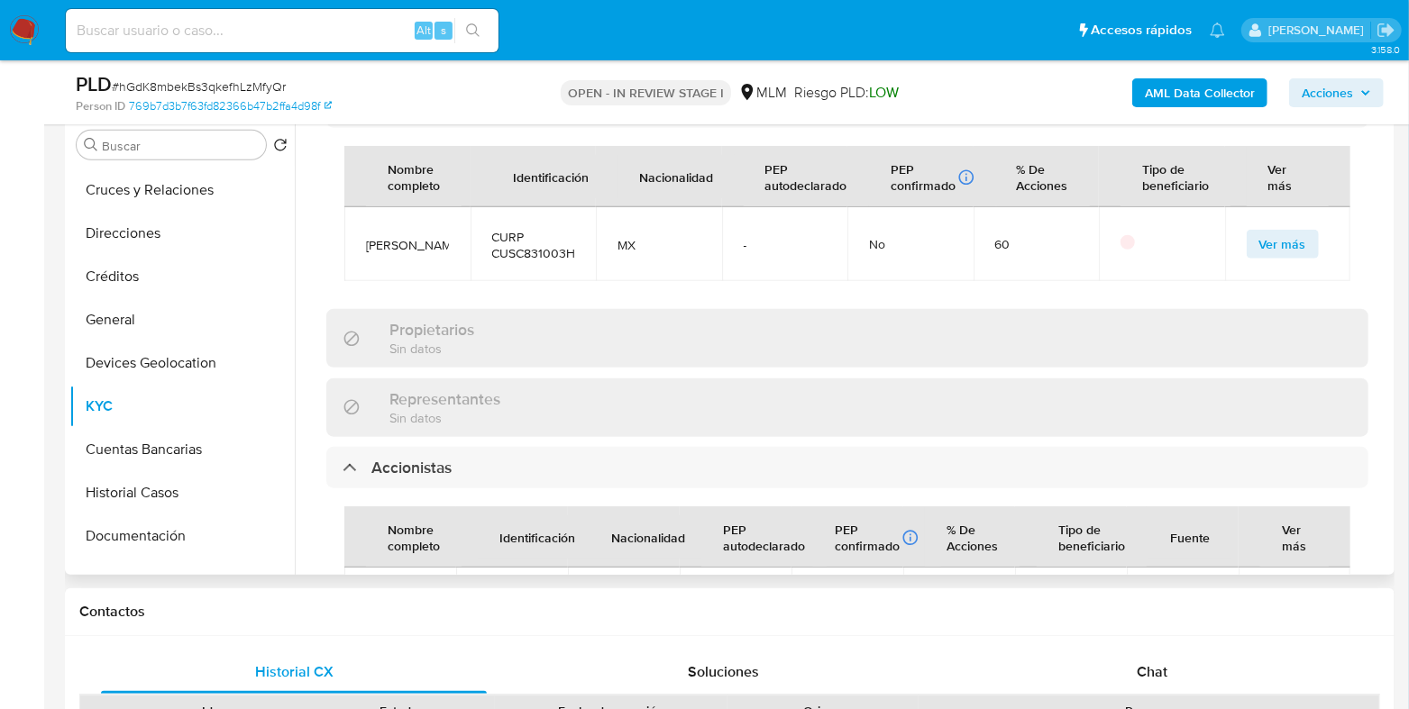
scroll to position [1127, 0]
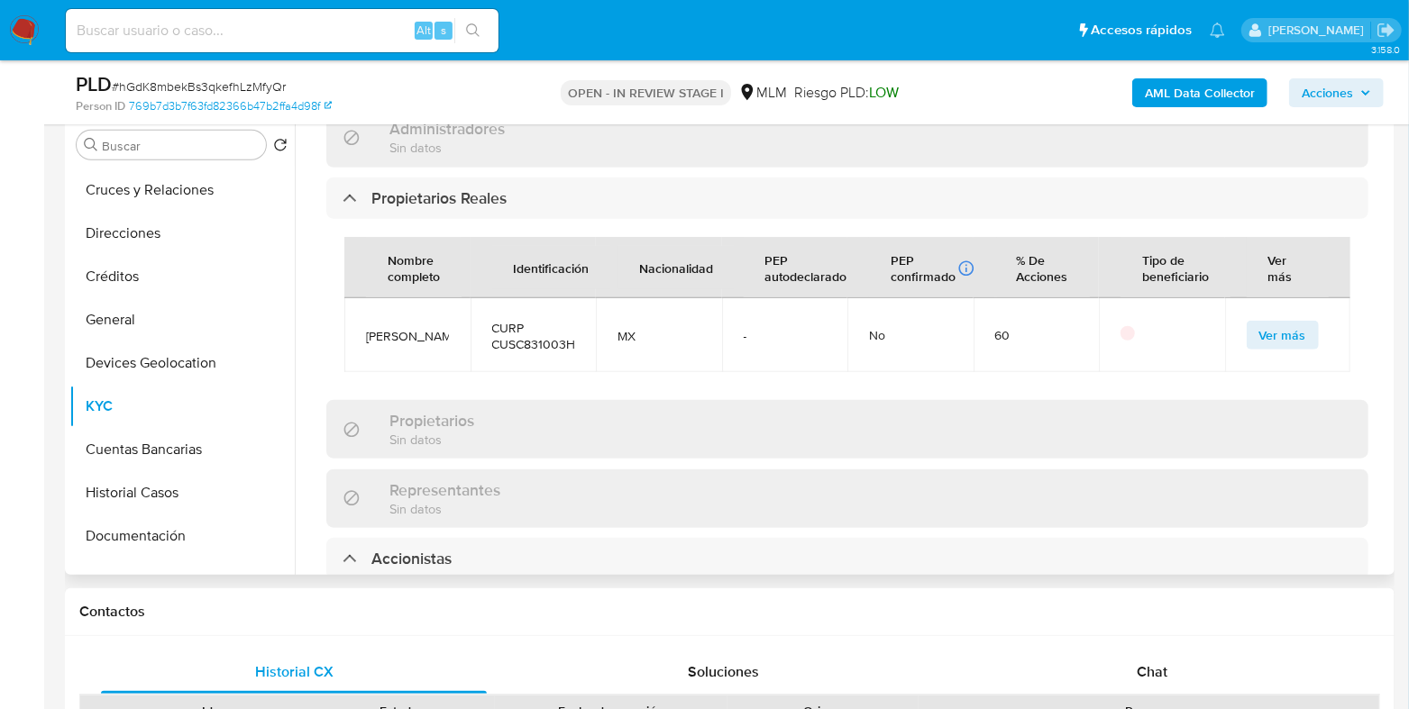
drag, startPoint x: 416, startPoint y: 292, endPoint x: 364, endPoint y: 268, distance: 56.8
click at [364, 298] on td "Cristhian Antonio Cruz Santos" at bounding box center [407, 335] width 126 height 74
copy span "Cristhian Antonio Cruz Santos"
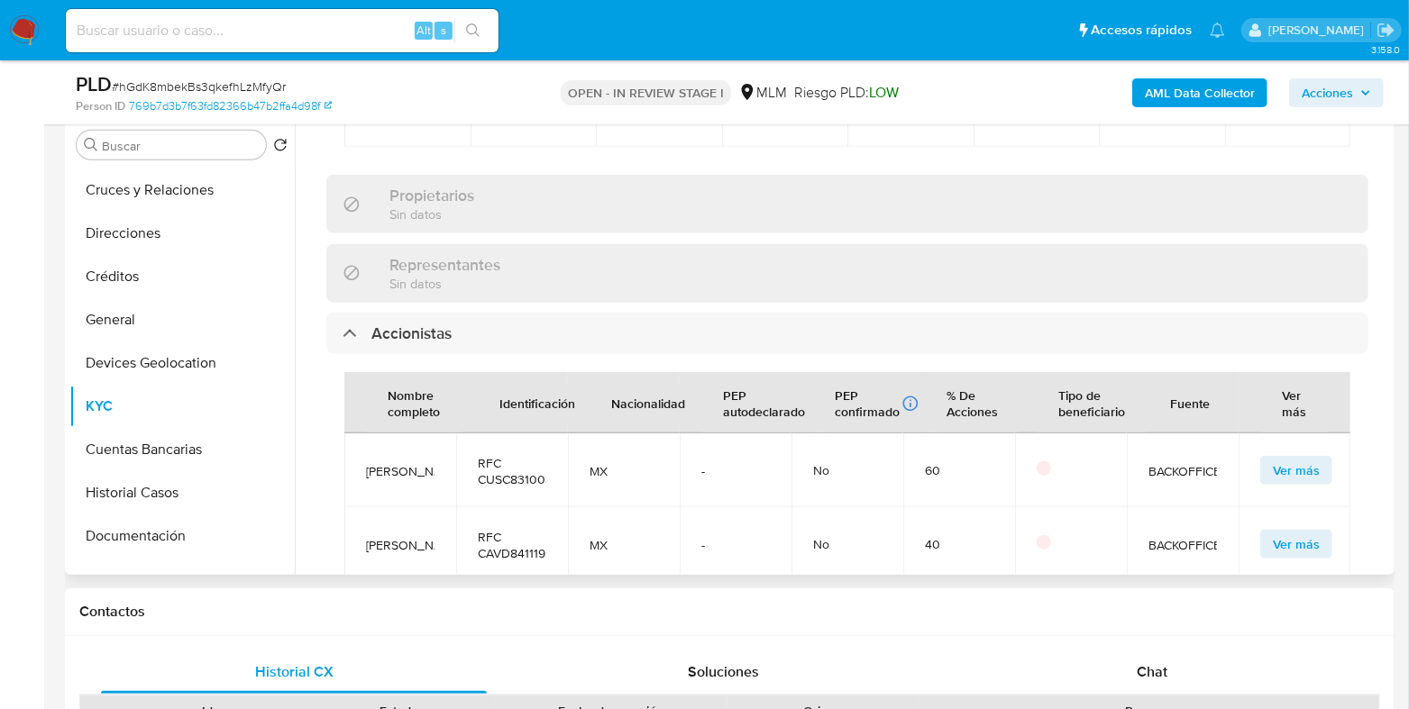
scroll to position [32, 0]
drag, startPoint x: 424, startPoint y: 524, endPoint x: 363, endPoint y: 477, distance: 76.4
click at [363, 507] on td "Dulce Miriam Calderón Velázquez" at bounding box center [400, 544] width 112 height 74
copy span "Dulce Miriam Calderón Velázquez"
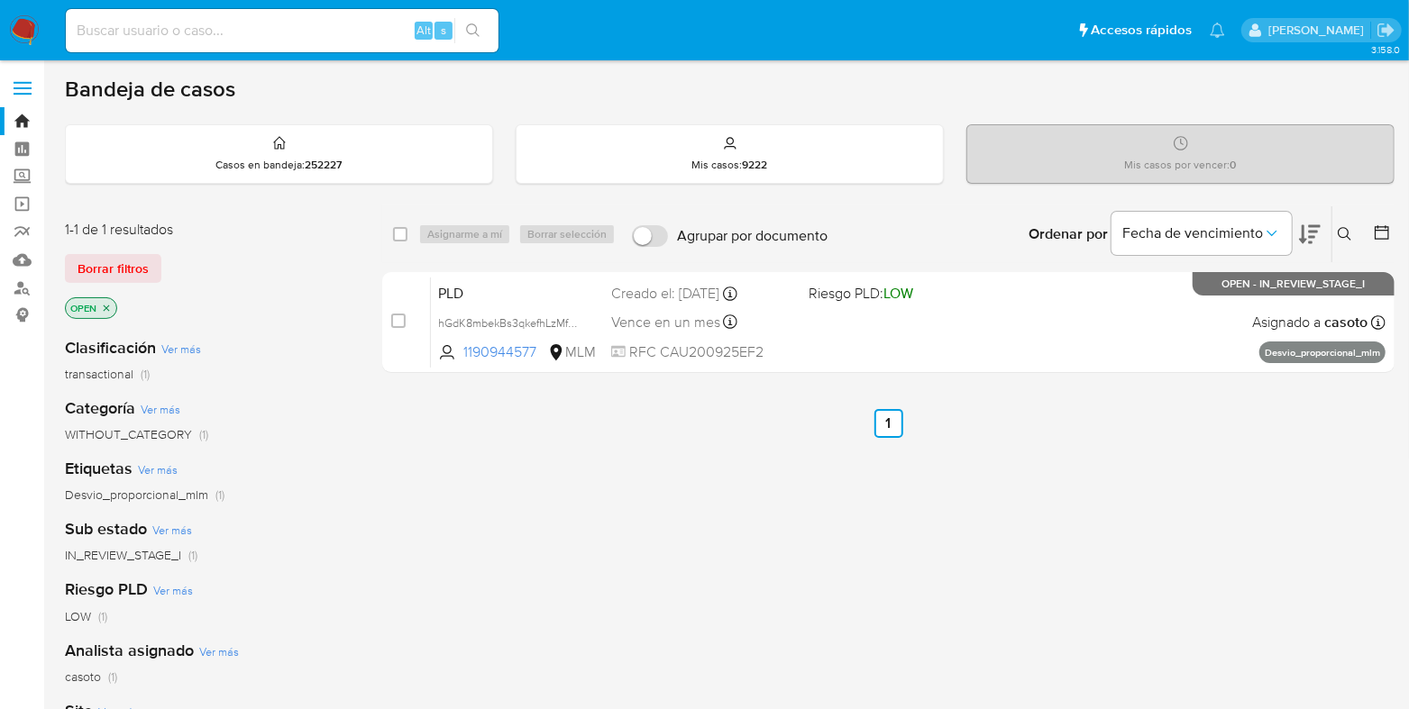
click at [30, 39] on img at bounding box center [24, 30] width 31 height 31
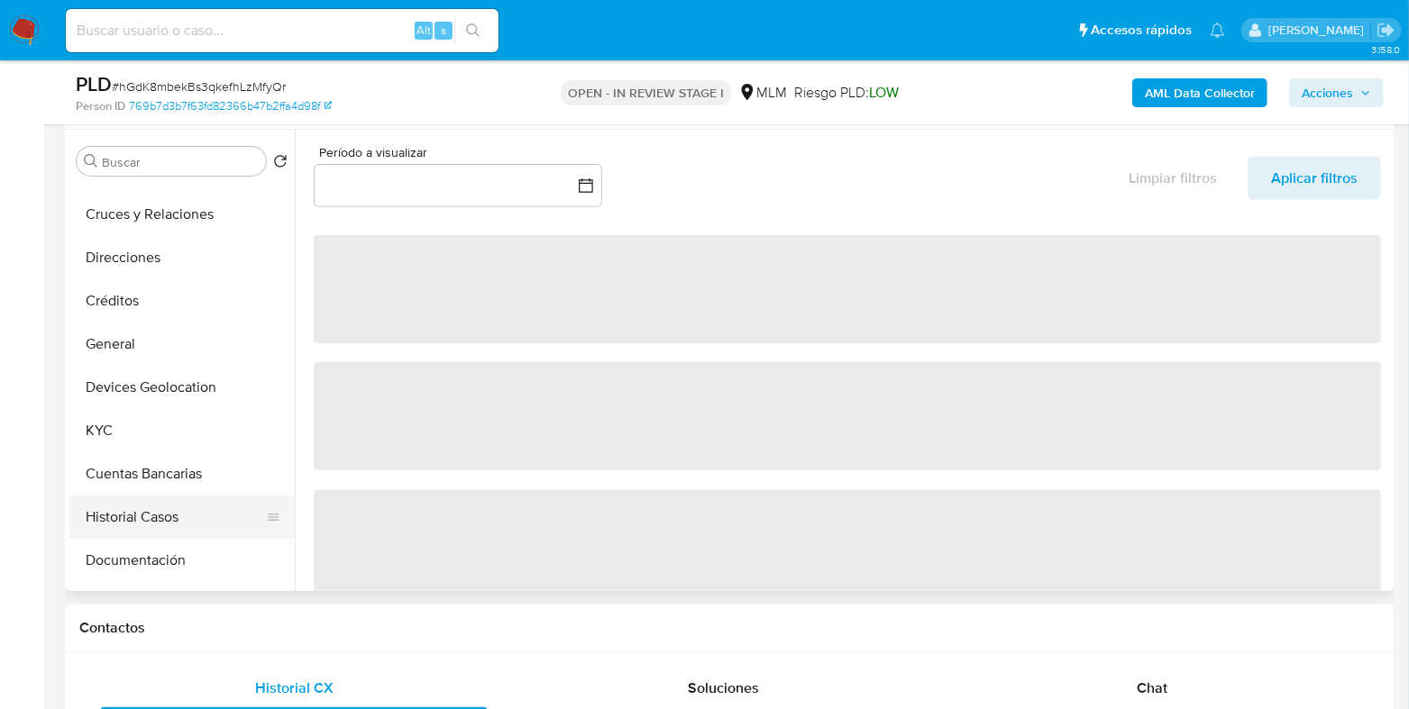
scroll to position [112, 0]
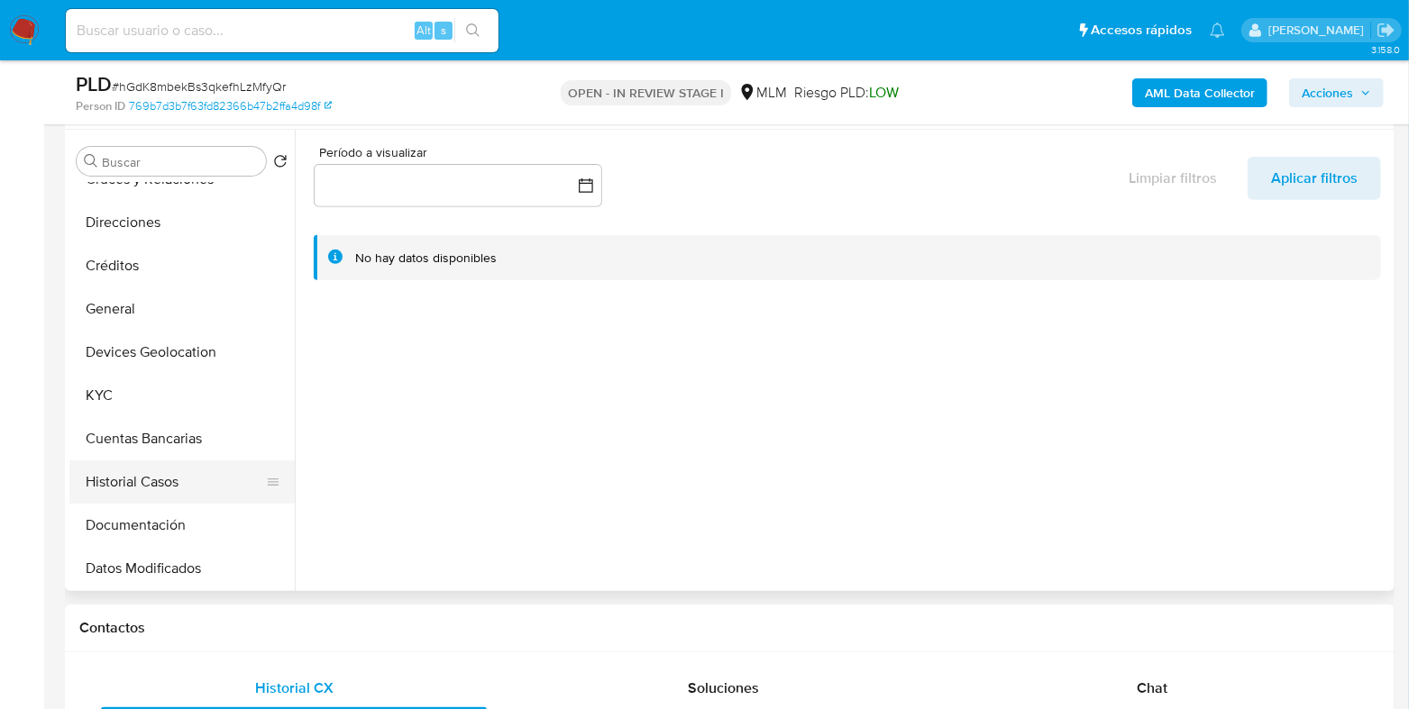
click at [122, 475] on button "Historial Casos" at bounding box center [174, 482] width 211 height 43
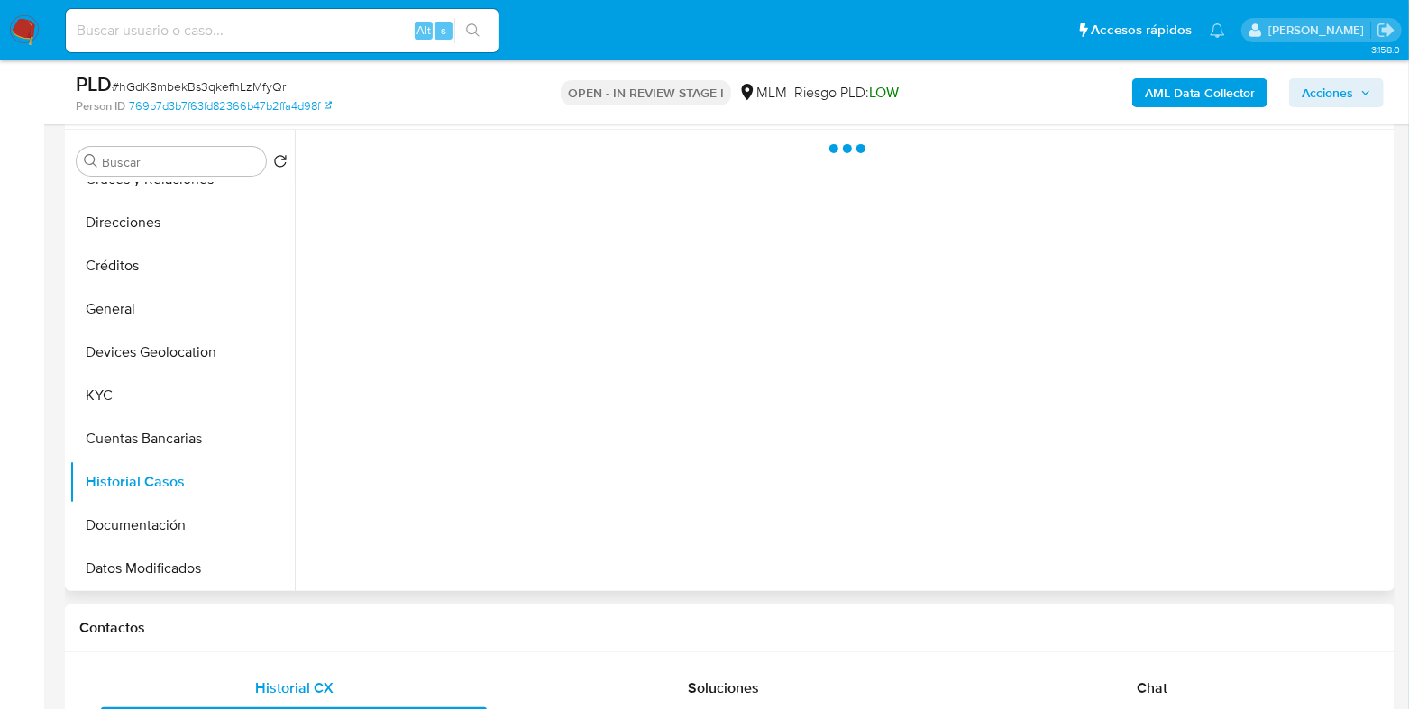
select select "10"
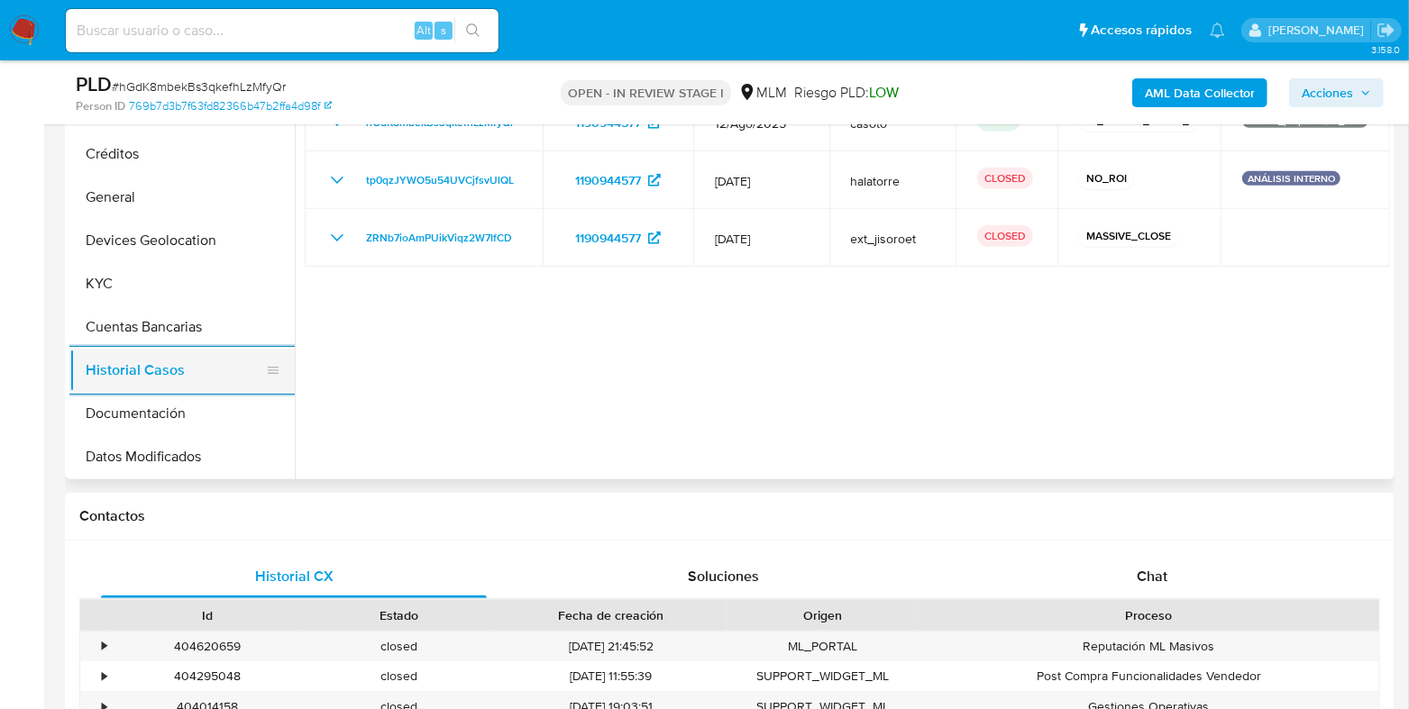
scroll to position [0, 0]
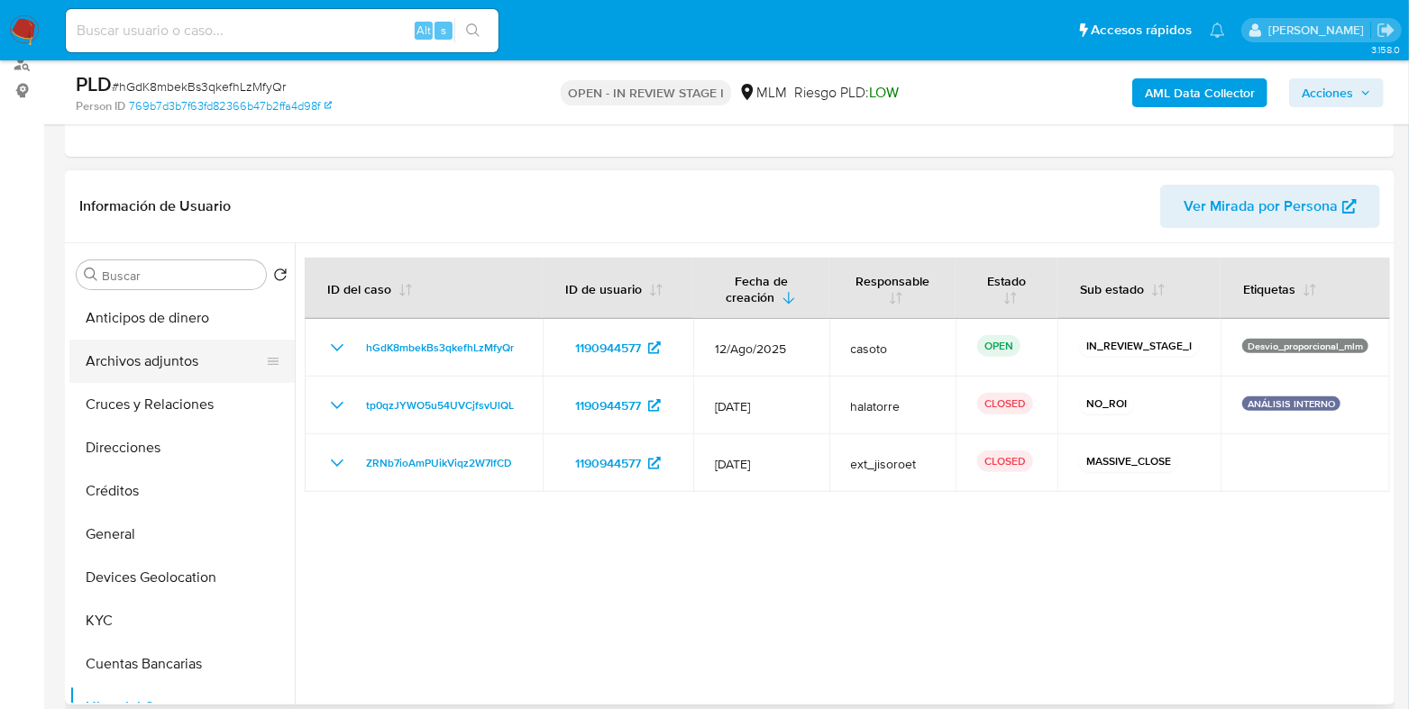
click at [171, 351] on button "Archivos adjuntos" at bounding box center [174, 361] width 211 height 43
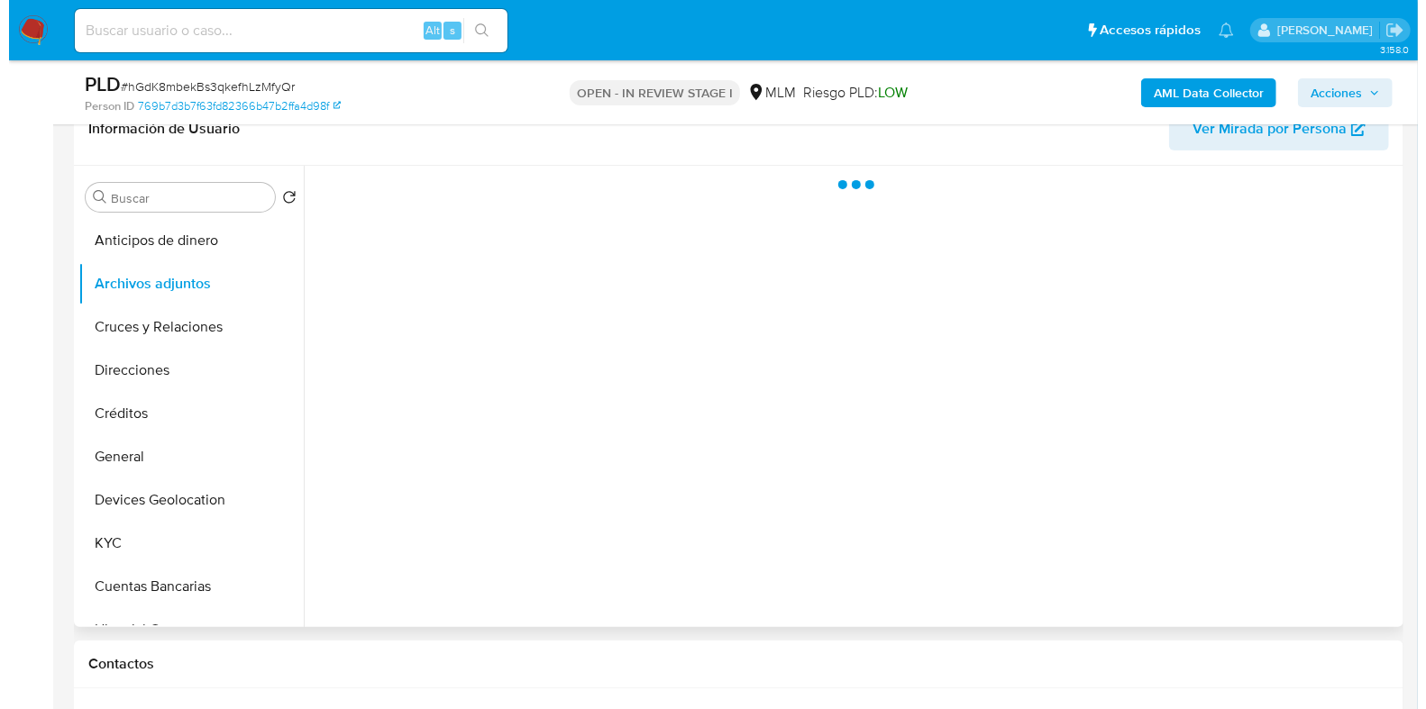
scroll to position [338, 0]
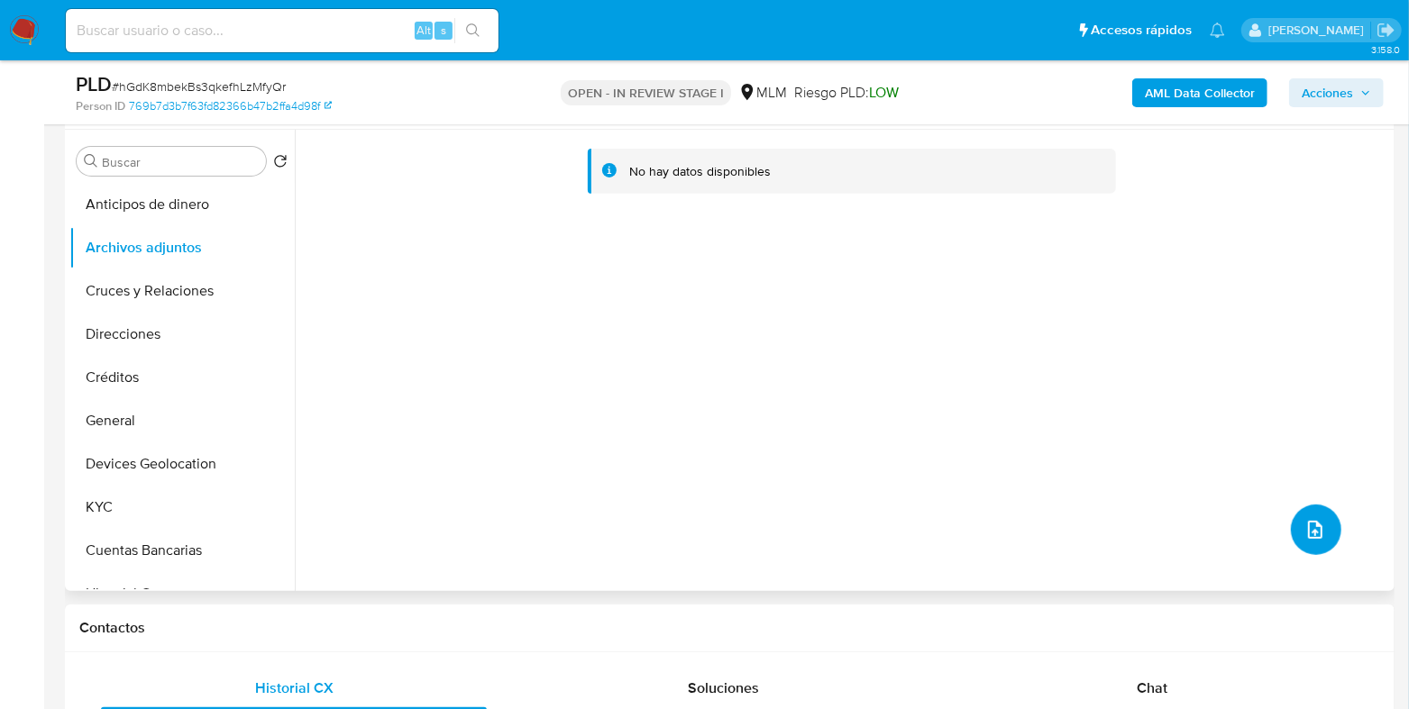
click at [1292, 535] on button "upload-file" at bounding box center [1316, 530] width 50 height 50
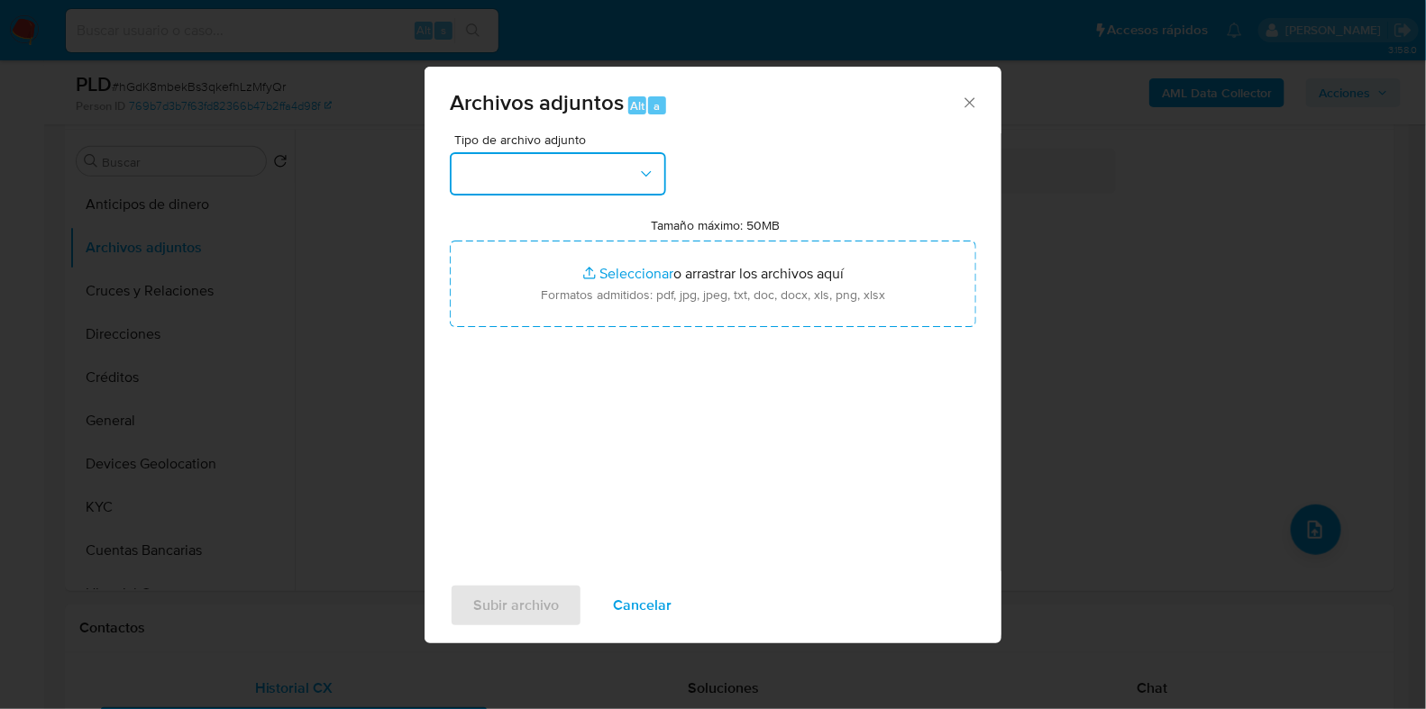
click at [556, 191] on button "button" at bounding box center [558, 173] width 216 height 43
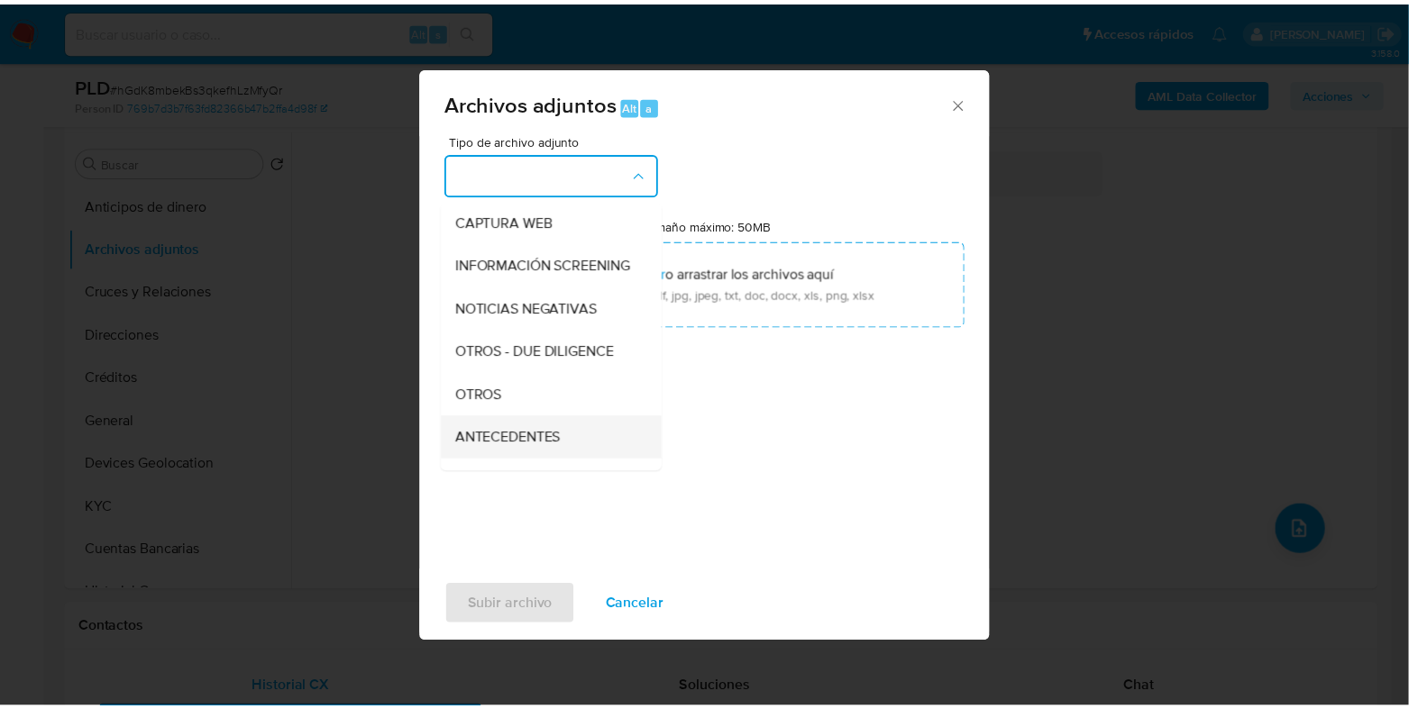
scroll to position [224, 0]
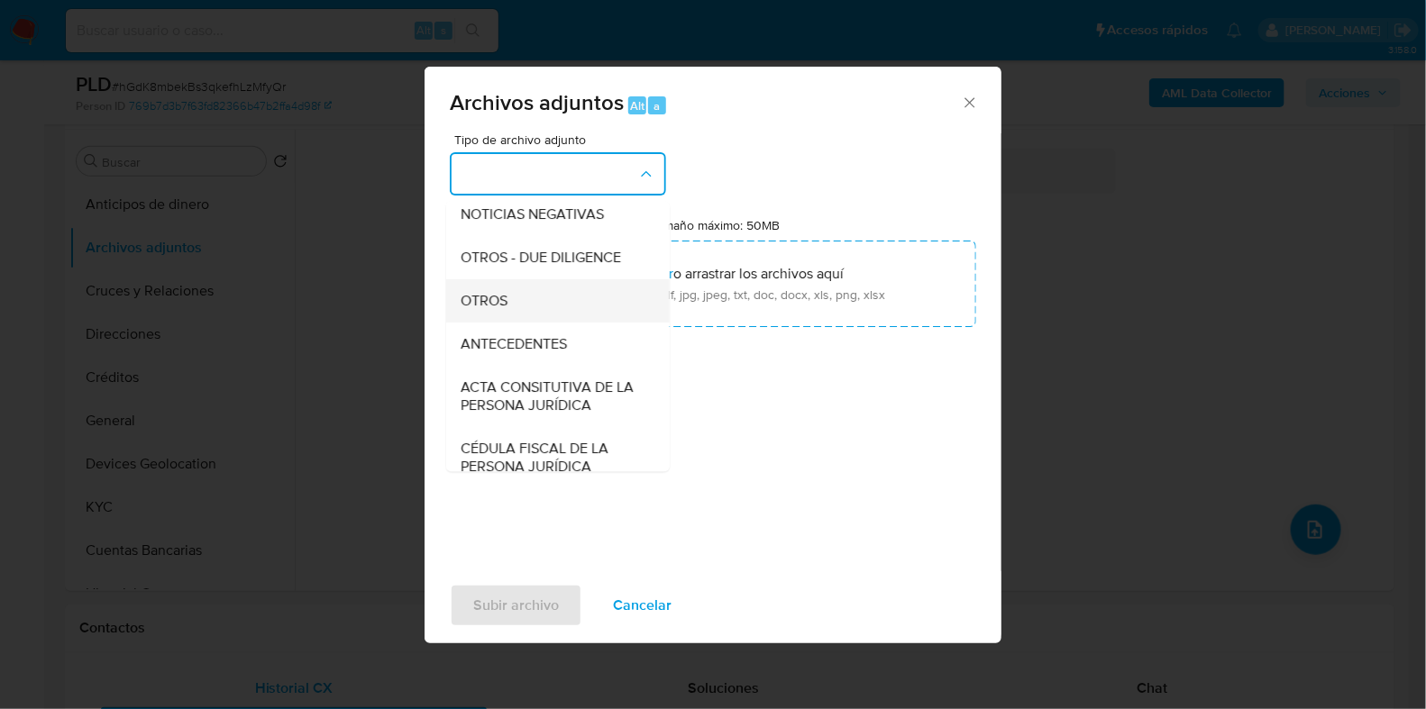
click at [483, 310] on span "OTROS" at bounding box center [484, 301] width 47 height 18
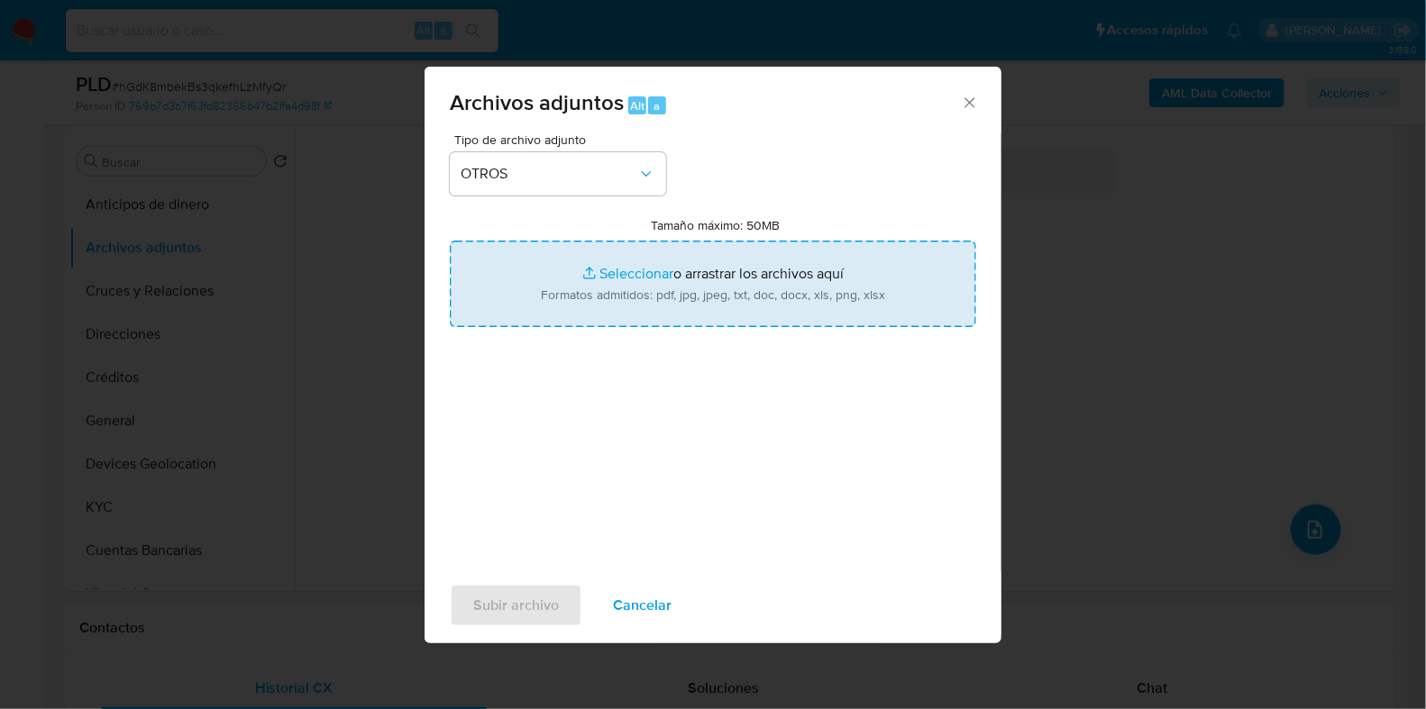
click at [618, 279] on input "Tamaño máximo: 50MB Seleccionar archivos" at bounding box center [713, 284] width 526 height 87
type input "C:\fakepath\1190944577_CARDIC AUTOMOTRIZ_AGO2025.pdf"
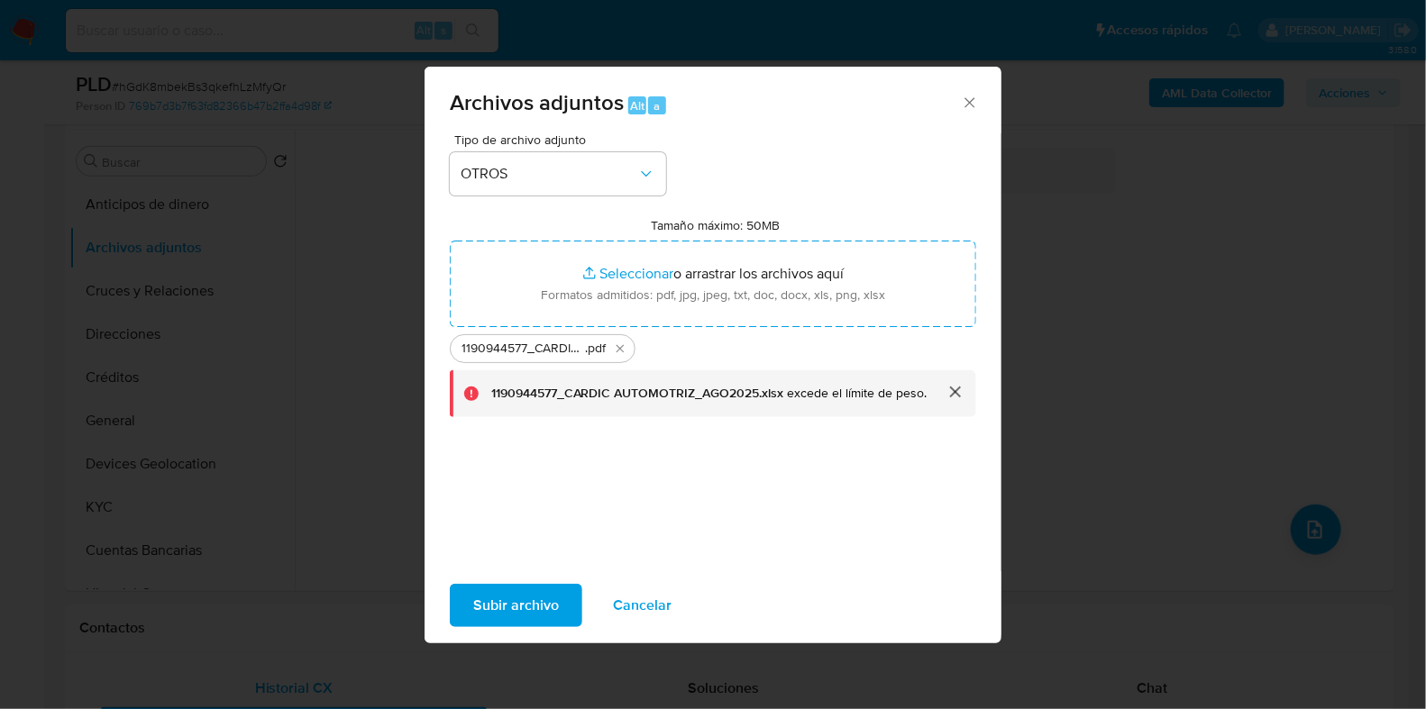
click at [530, 611] on span "Subir archivo" at bounding box center [516, 606] width 86 height 40
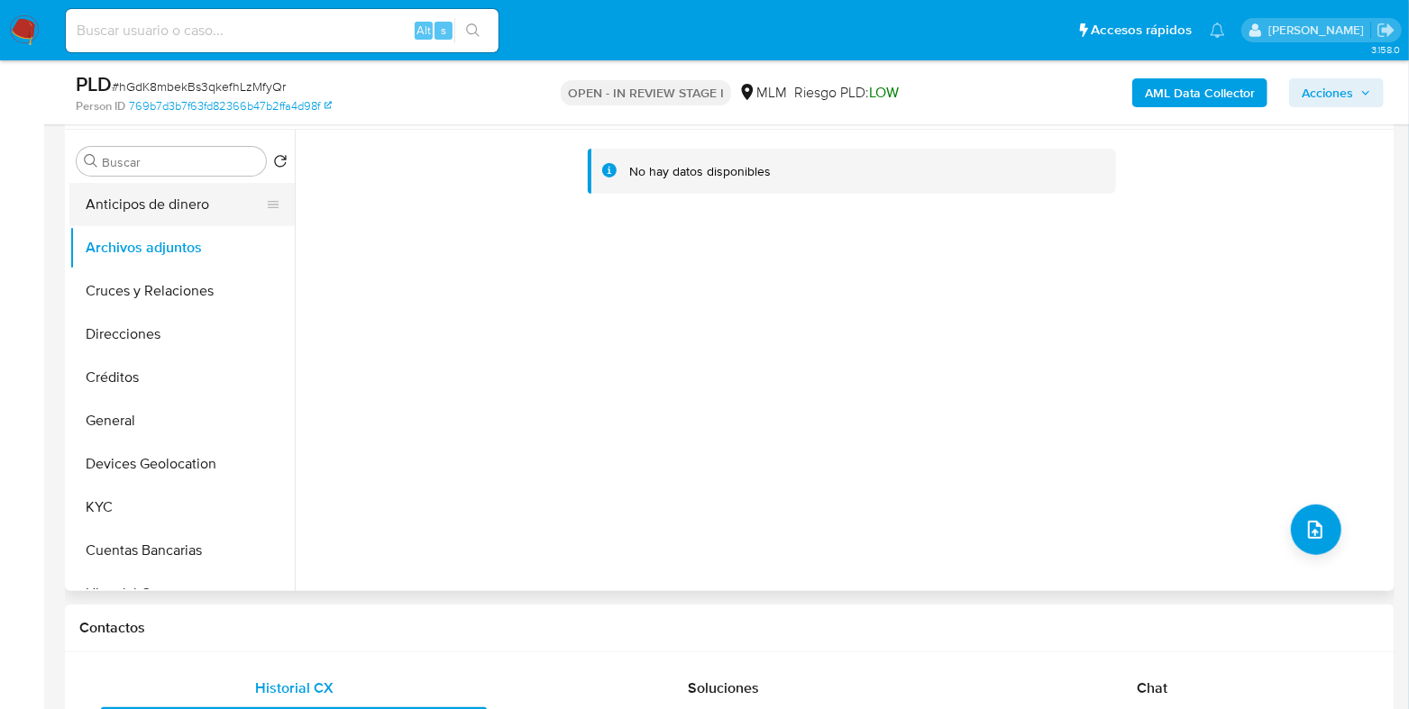
click at [127, 218] on button "Anticipos de dinero" at bounding box center [174, 204] width 211 height 43
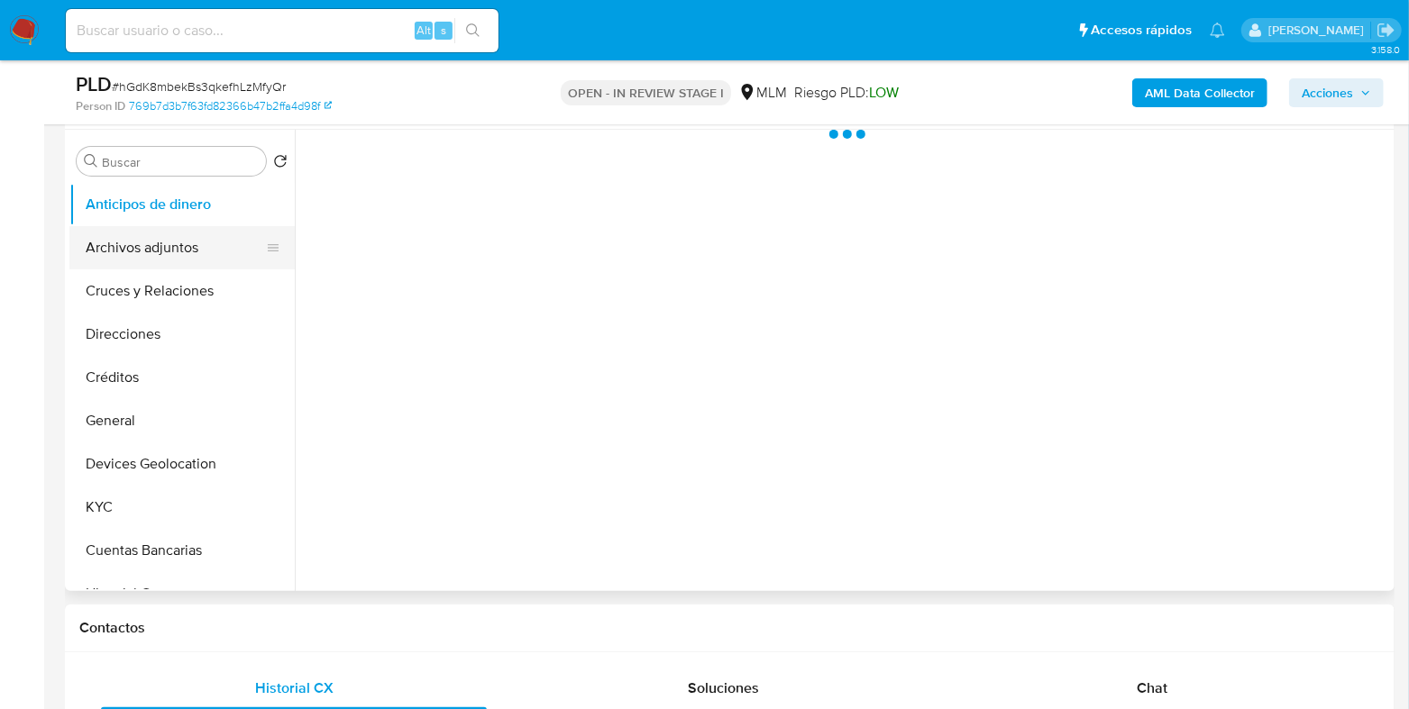
click at [114, 236] on button "Archivos adjuntos" at bounding box center [174, 247] width 211 height 43
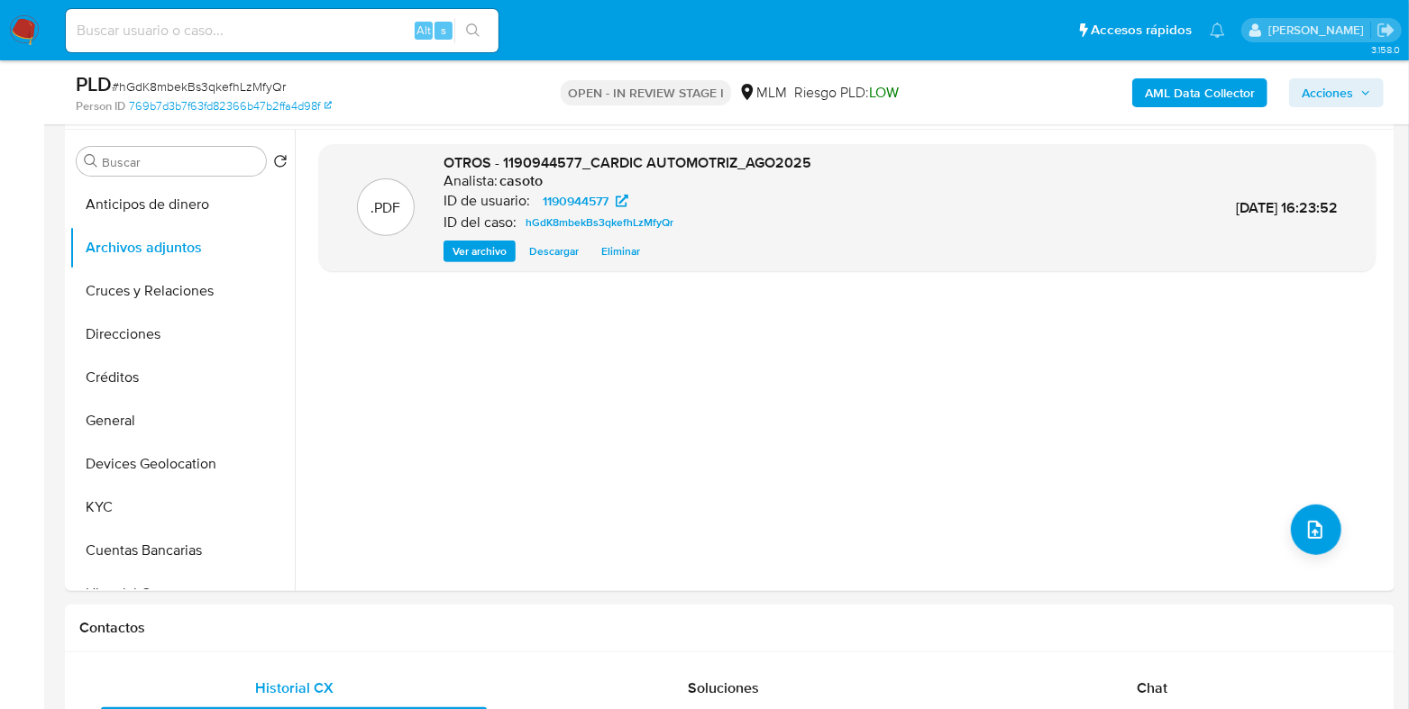
click at [1346, 94] on span "Acciones" at bounding box center [1327, 92] width 51 height 29
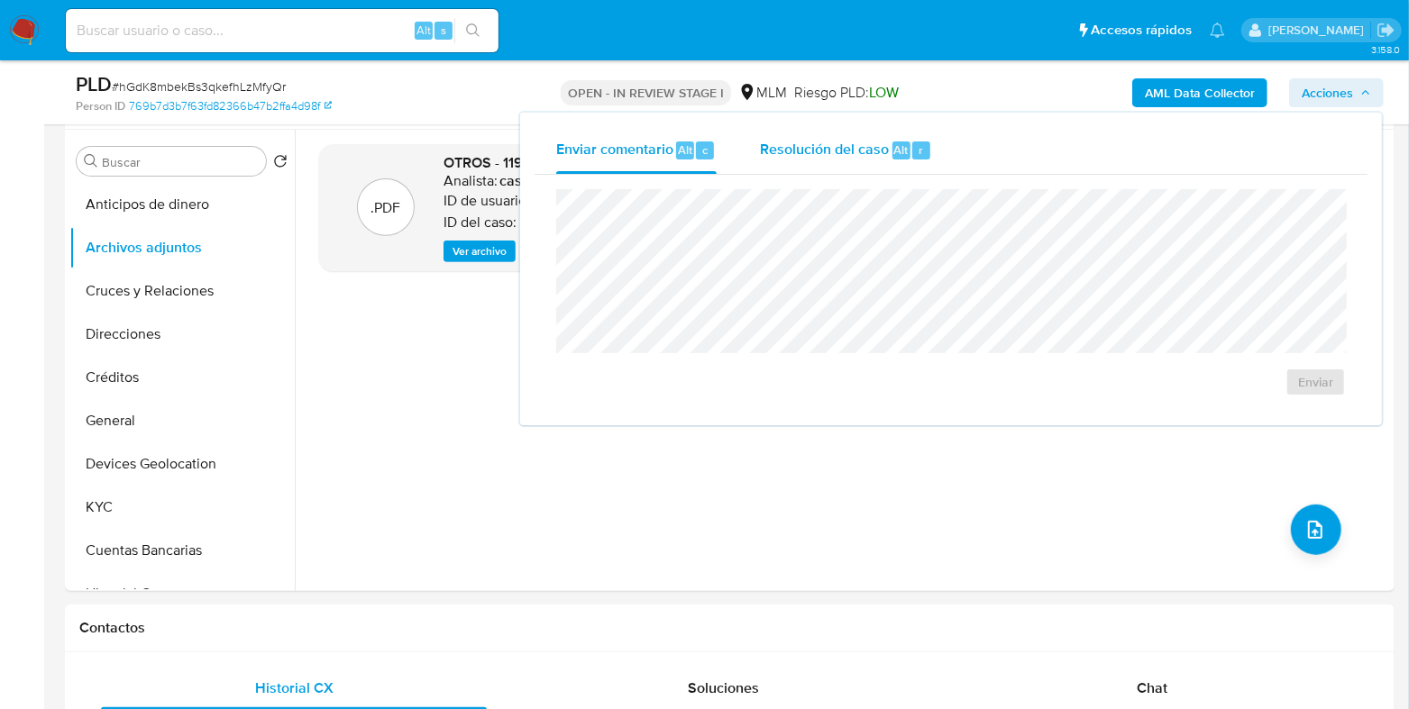
drag, startPoint x: 861, startPoint y: 138, endPoint x: 838, endPoint y: 187, distance: 53.6
click at [857, 143] on span "Resolución del caso" at bounding box center [824, 149] width 129 height 21
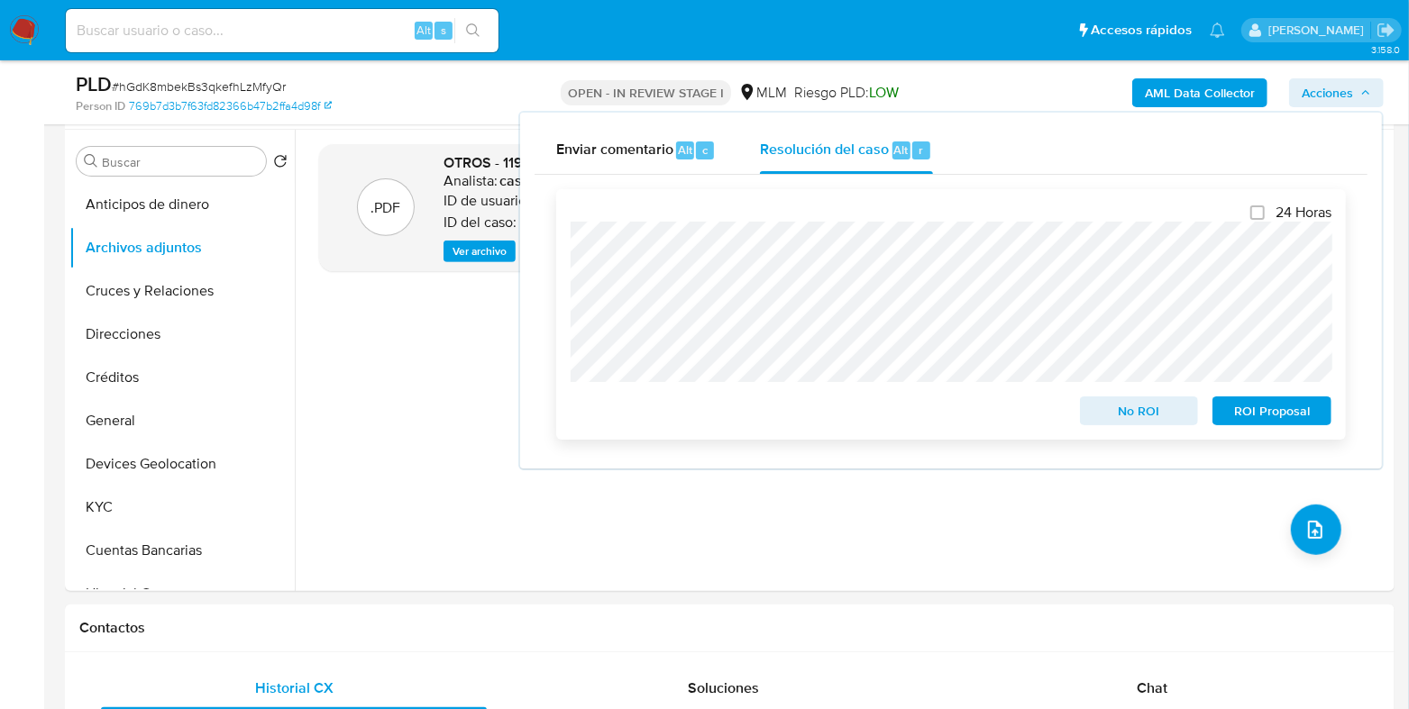
click at [1119, 424] on span "No ROI" at bounding box center [1139, 410] width 94 height 25
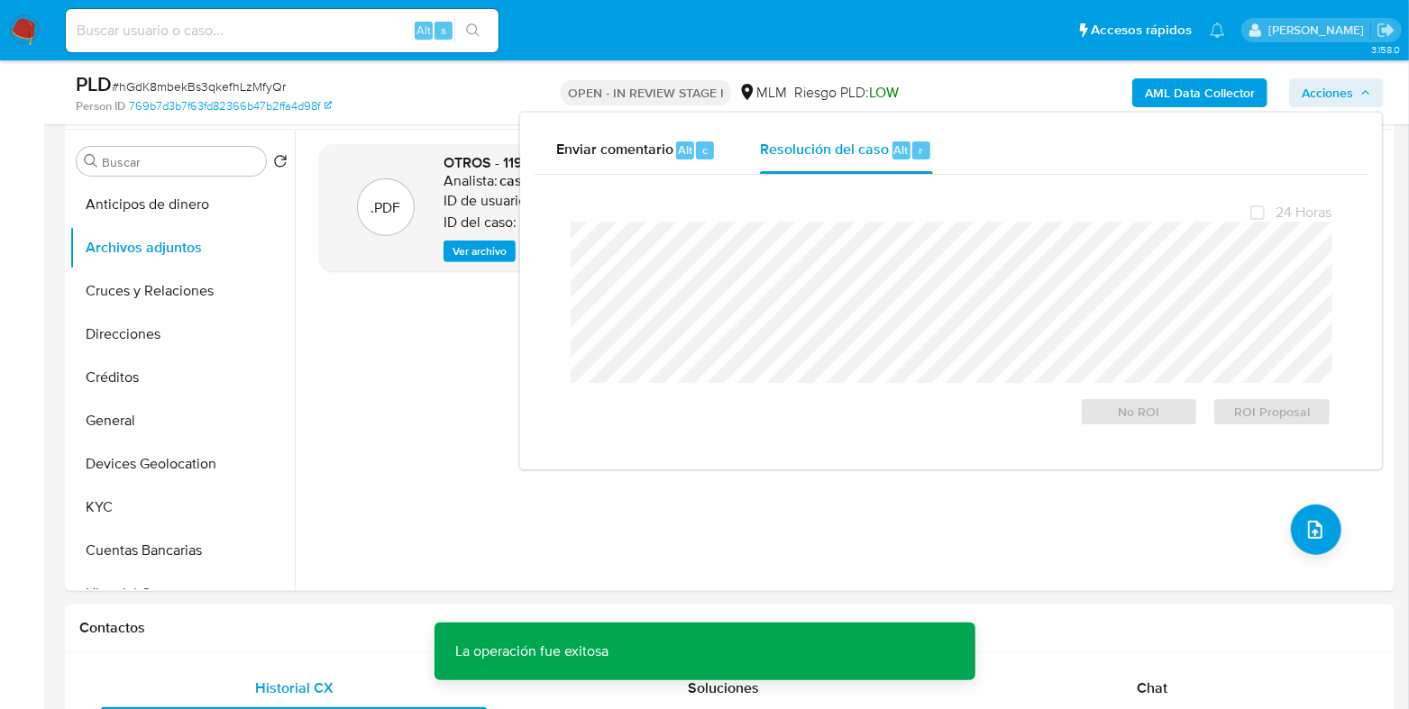
click at [257, 85] on span "# hGdK8mbekBs3qkefhLzMfyQr" at bounding box center [199, 87] width 174 height 18
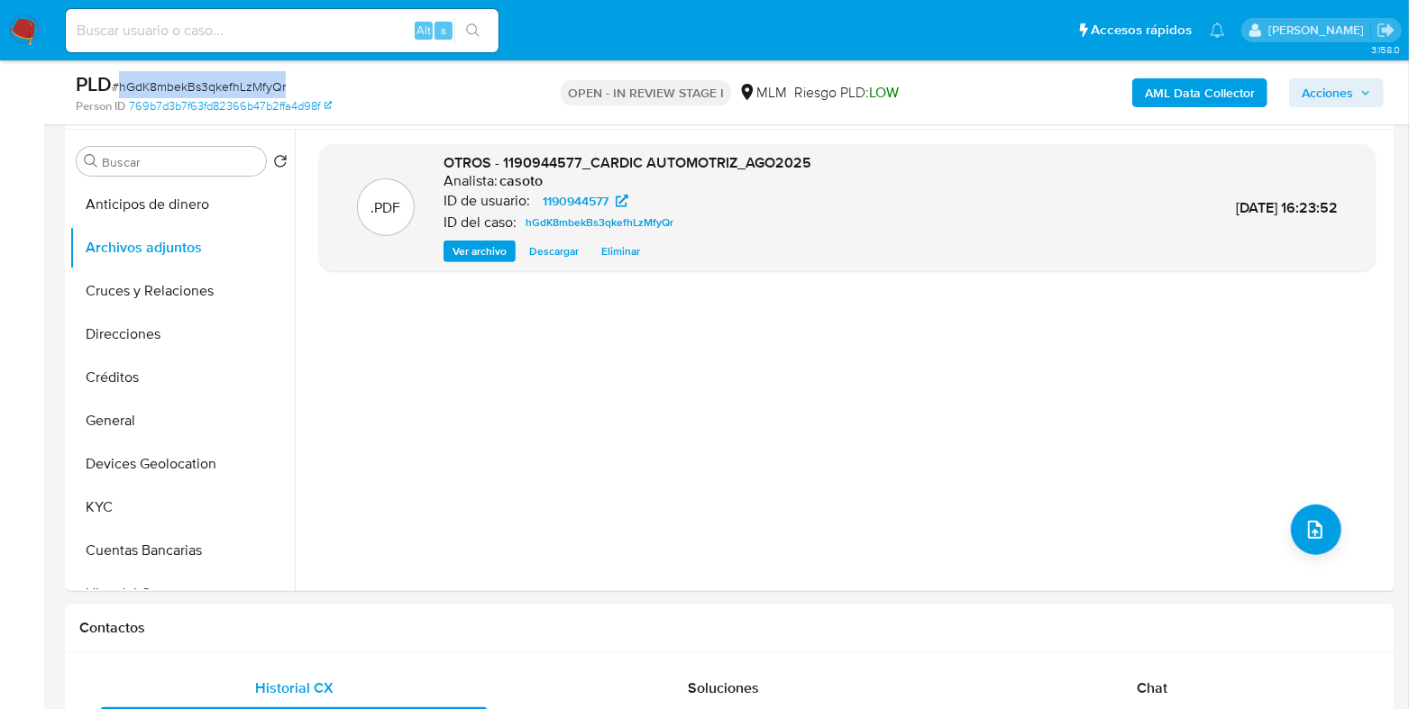
click at [257, 85] on span "# hGdK8mbekBs3qkefhLzMfyQr" at bounding box center [199, 87] width 174 height 18
copy span "hGdK8mbekBs3qkefhLzMfyQr"
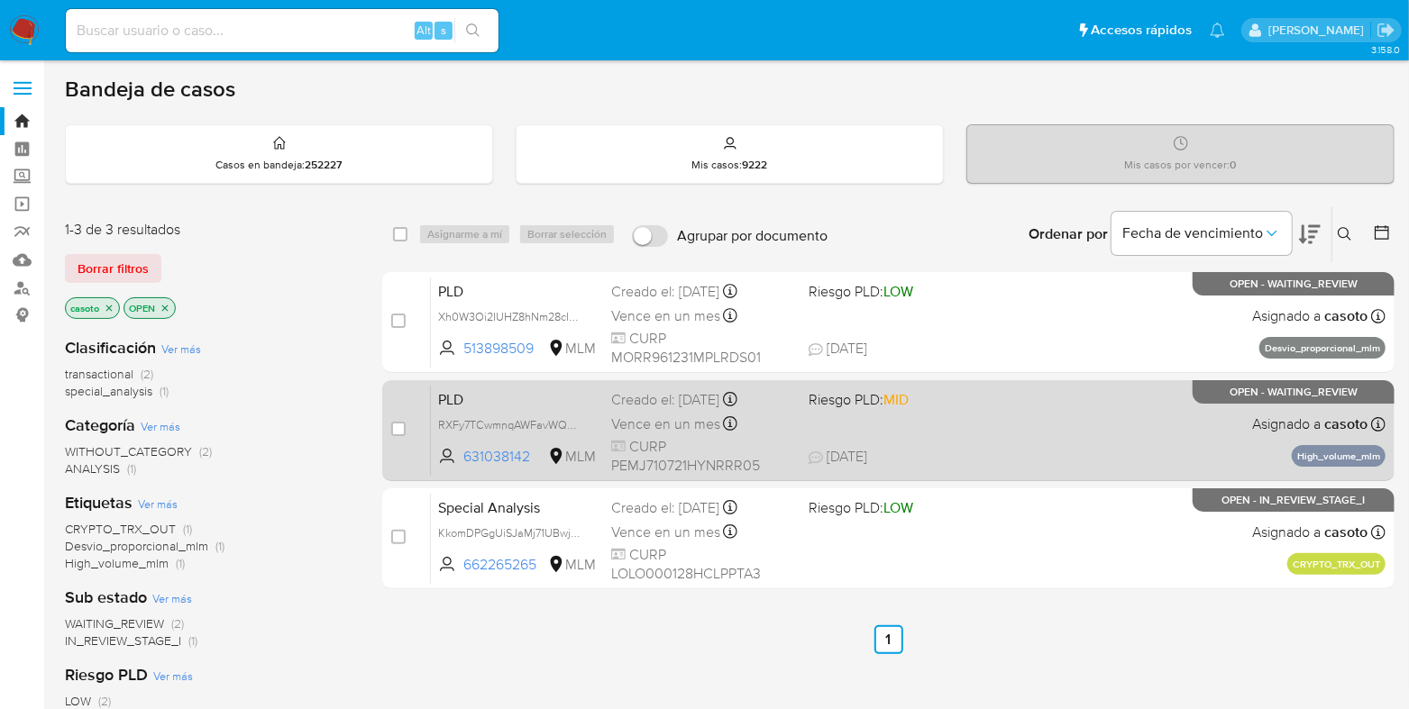
click at [1038, 425] on div "PLD RXFy7TCwmnqAWFavWQFhOScV 631038142 MLM Riesgo PLD: MID Creado el: [DATE] Cr…" at bounding box center [908, 430] width 955 height 91
click at [403, 425] on input "checkbox" at bounding box center [398, 429] width 14 height 14
checkbox input "true"
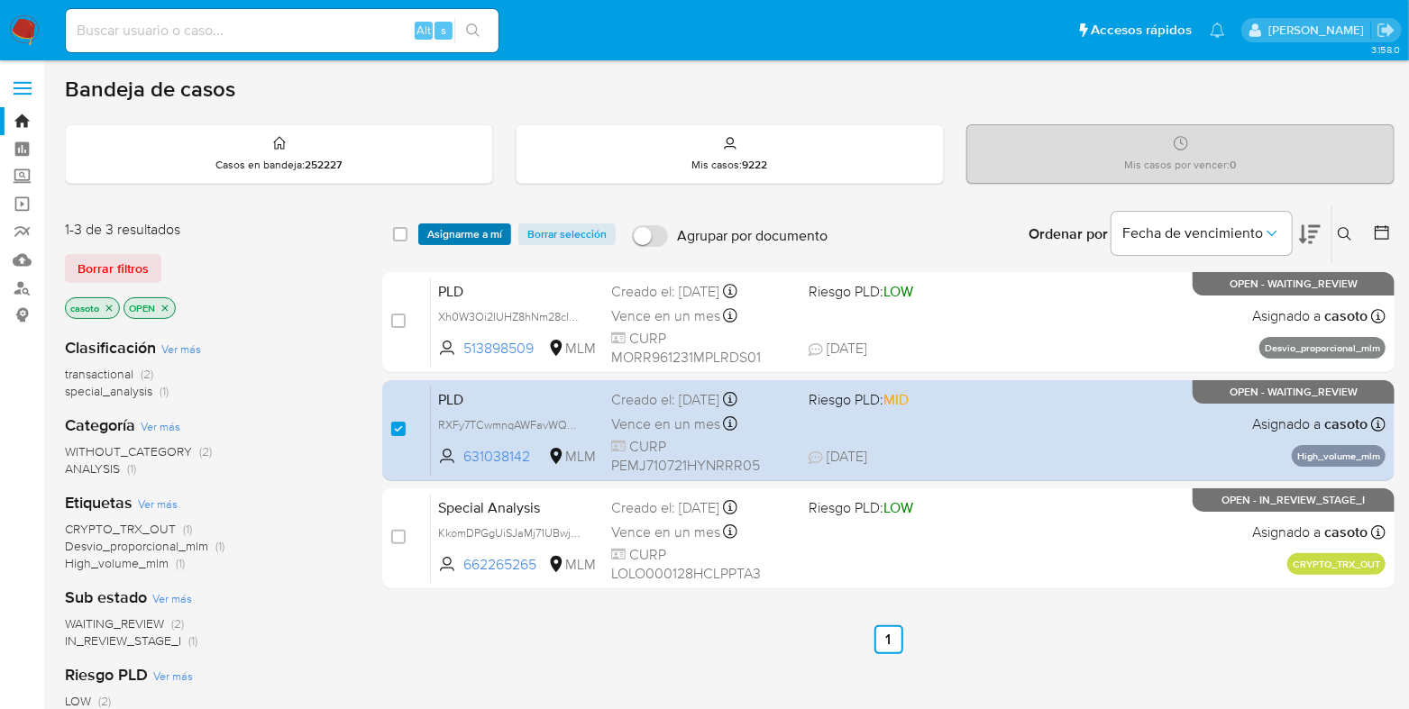
click at [450, 242] on span "Asignarme a mí" at bounding box center [464, 234] width 75 height 18
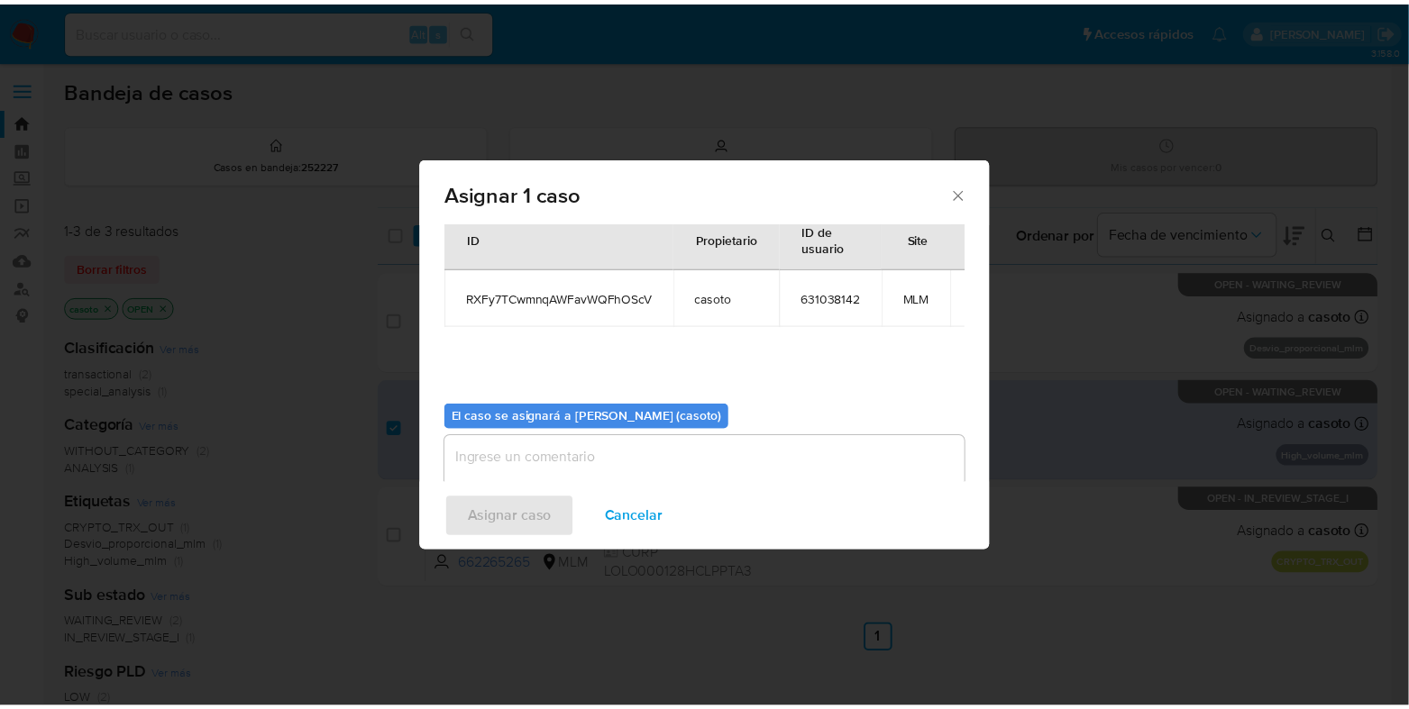
scroll to position [93, 0]
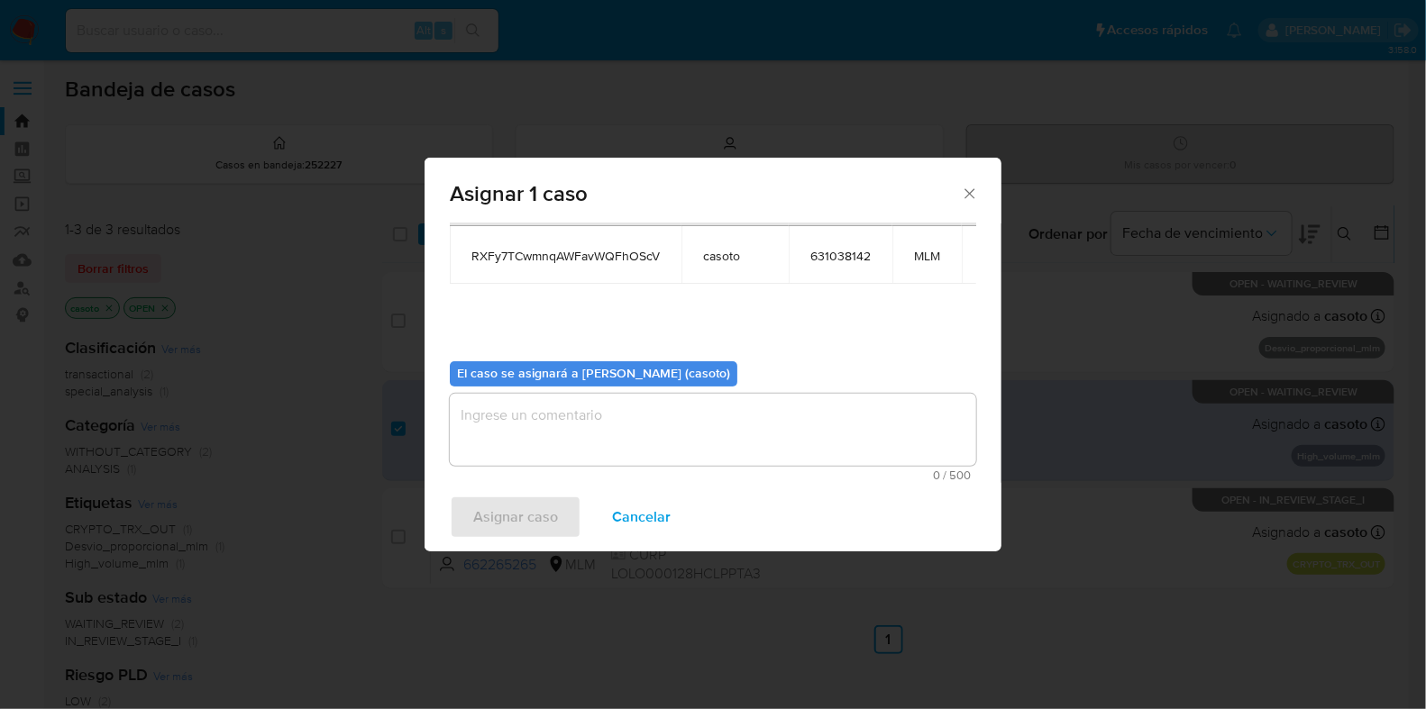
click at [584, 434] on textarea "assign-modal" at bounding box center [713, 430] width 526 height 72
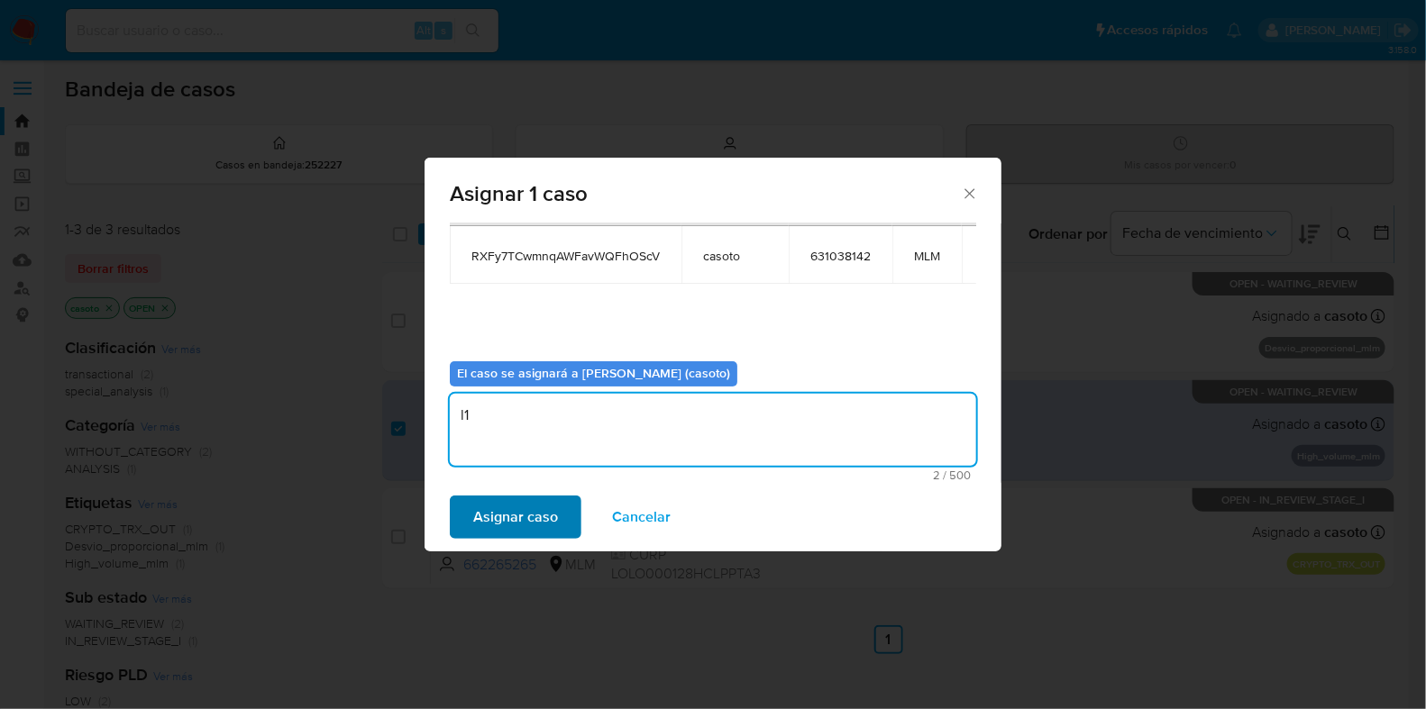
type textarea "l1"
click at [501, 525] on span "Asignar caso" at bounding box center [515, 518] width 85 height 40
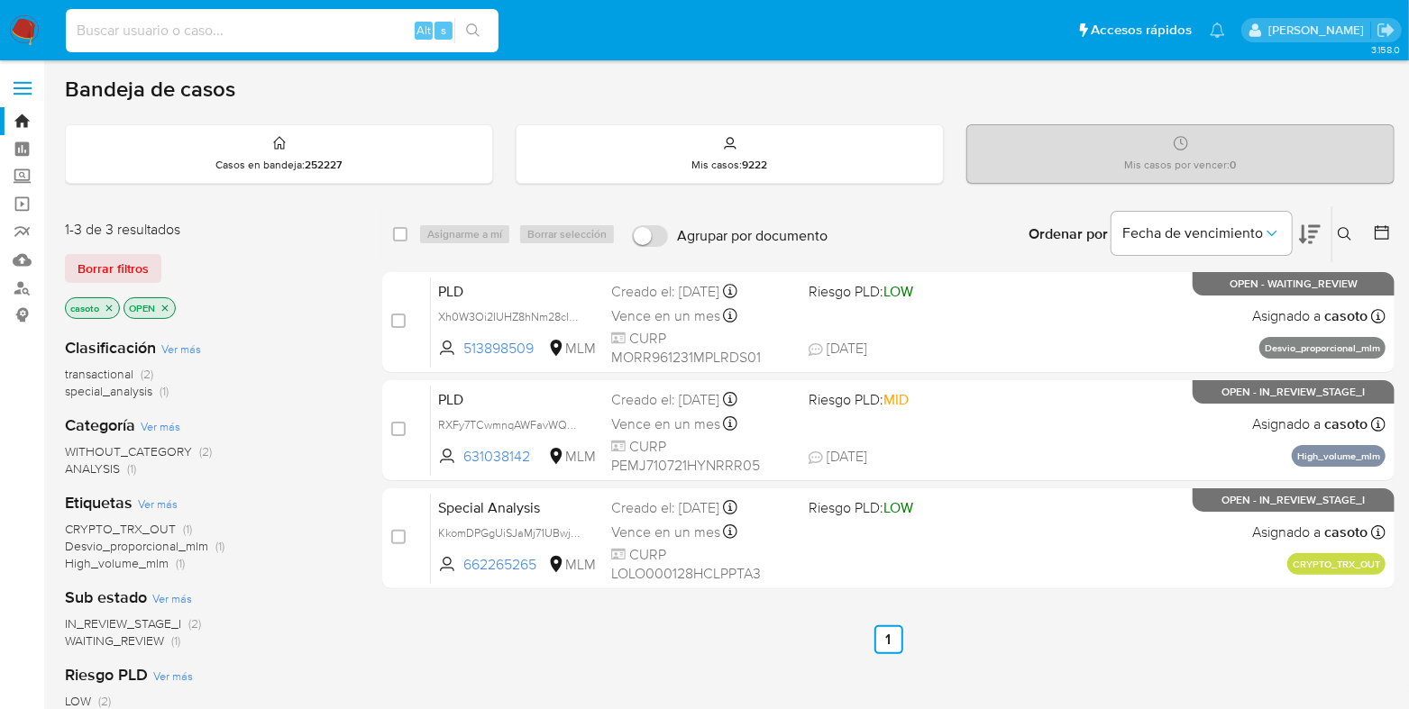
click at [310, 30] on input at bounding box center [282, 30] width 433 height 23
paste input "lsPL3MJFVJ5WRFEv1awAhsOS"
type input "lsPL3MJFVJ5WRFEv1awAhsOS"
click at [478, 34] on icon "search-icon" at bounding box center [473, 30] width 14 height 14
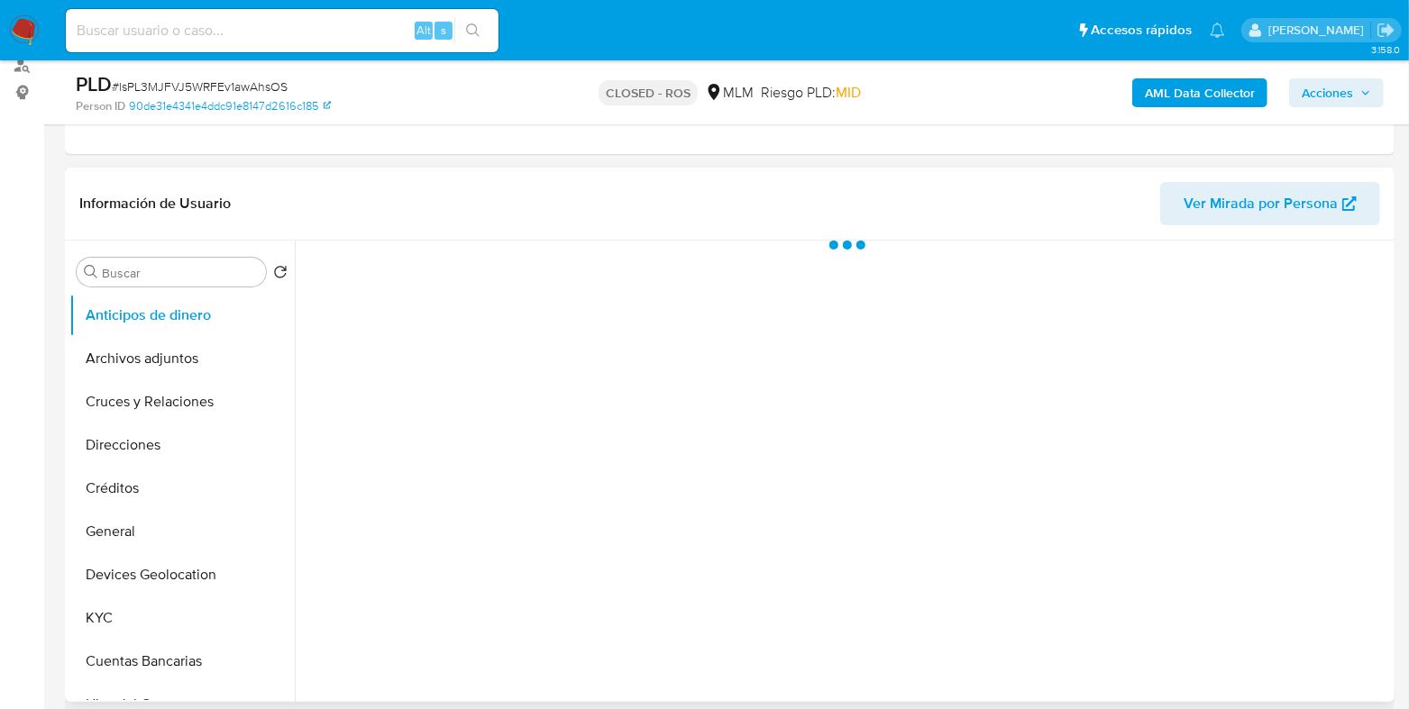
scroll to position [224, 0]
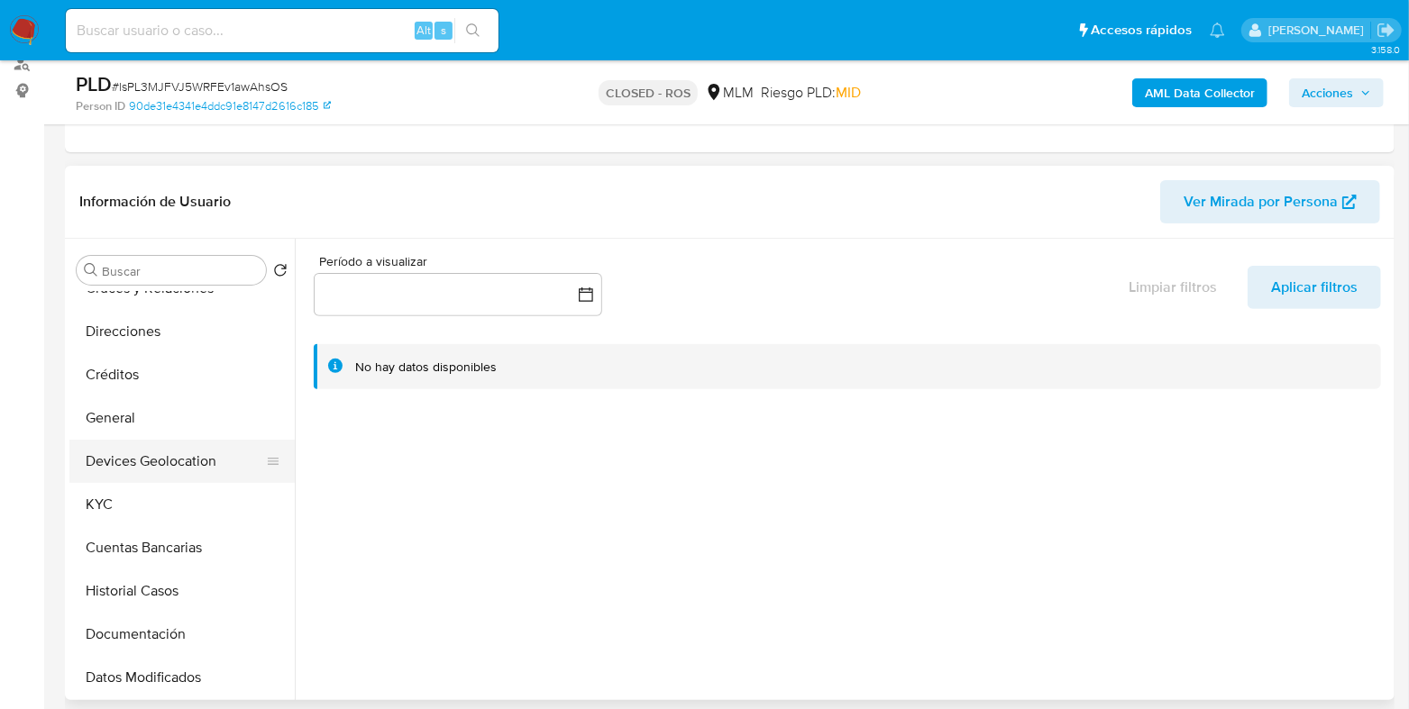
select select "10"
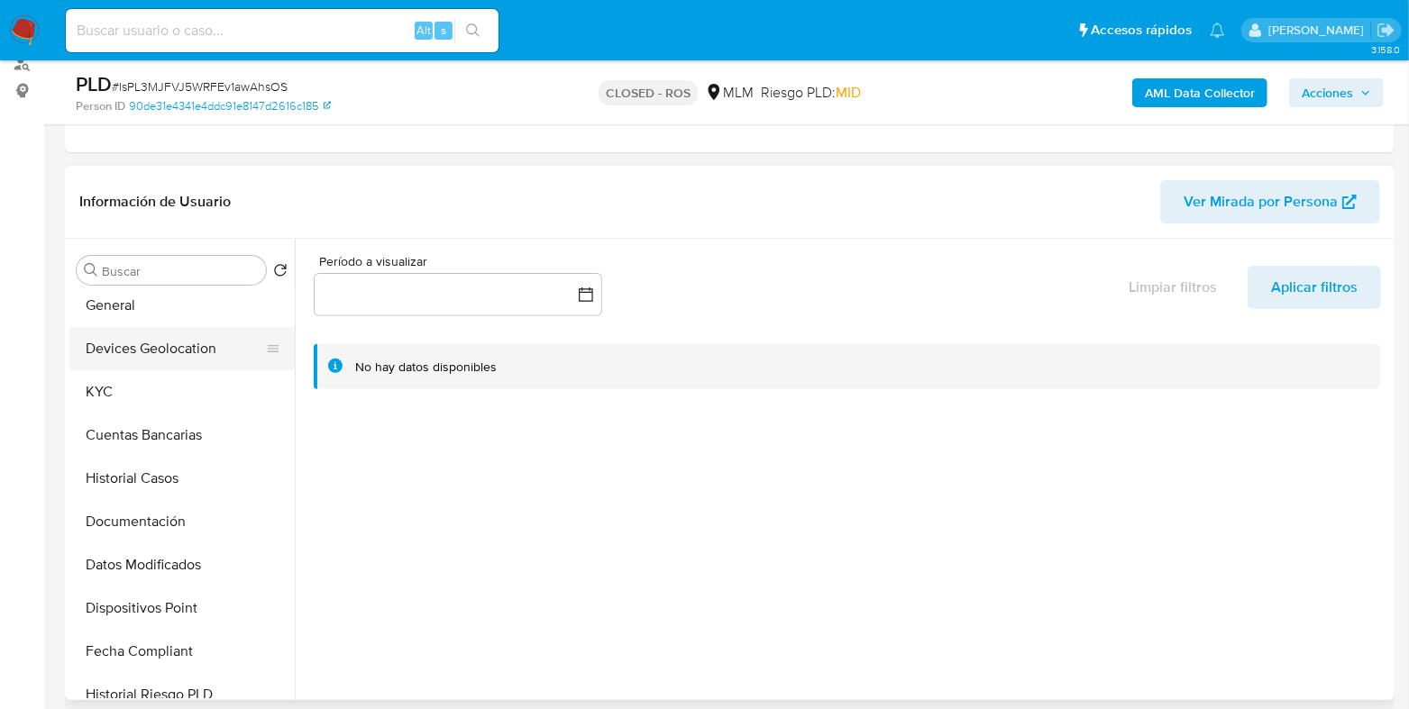
click at [151, 478] on button "Historial Casos" at bounding box center [181, 478] width 225 height 43
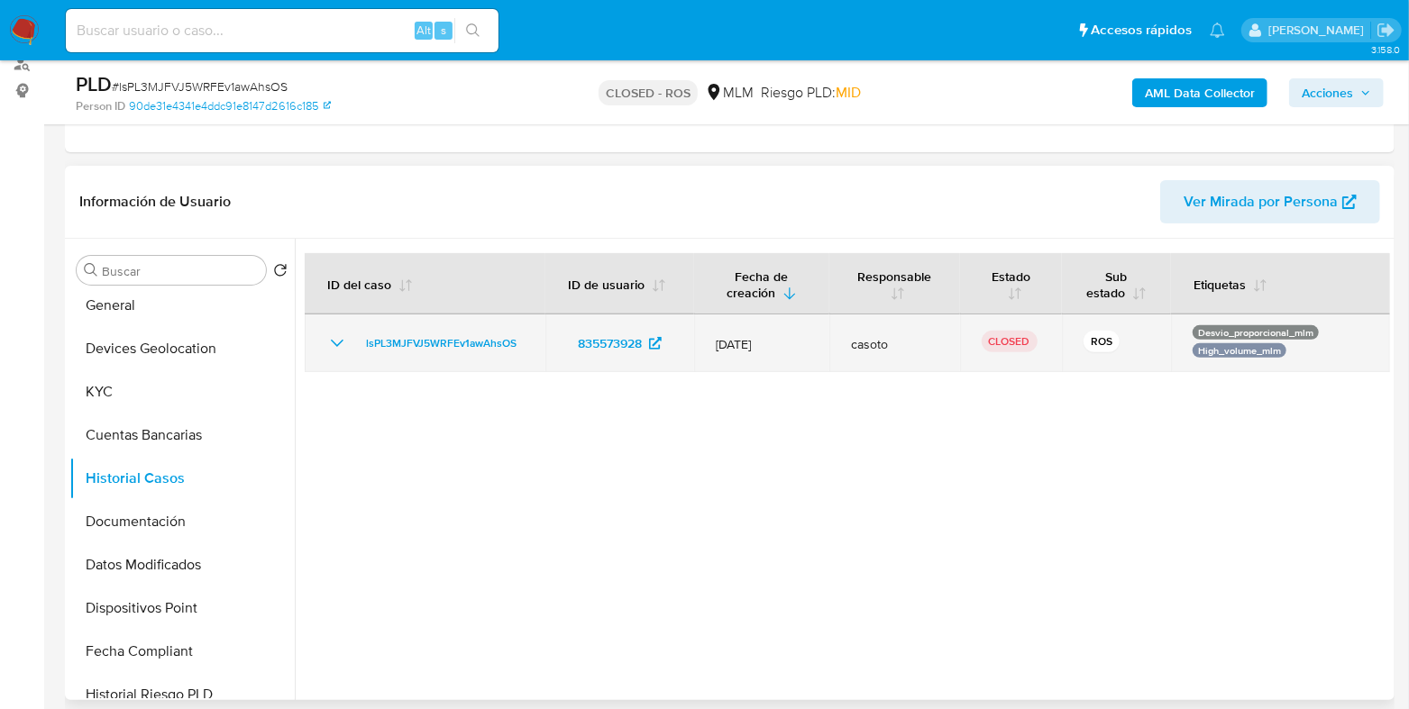
click at [338, 335] on icon "Mostrar/Ocultar" at bounding box center [337, 344] width 22 height 22
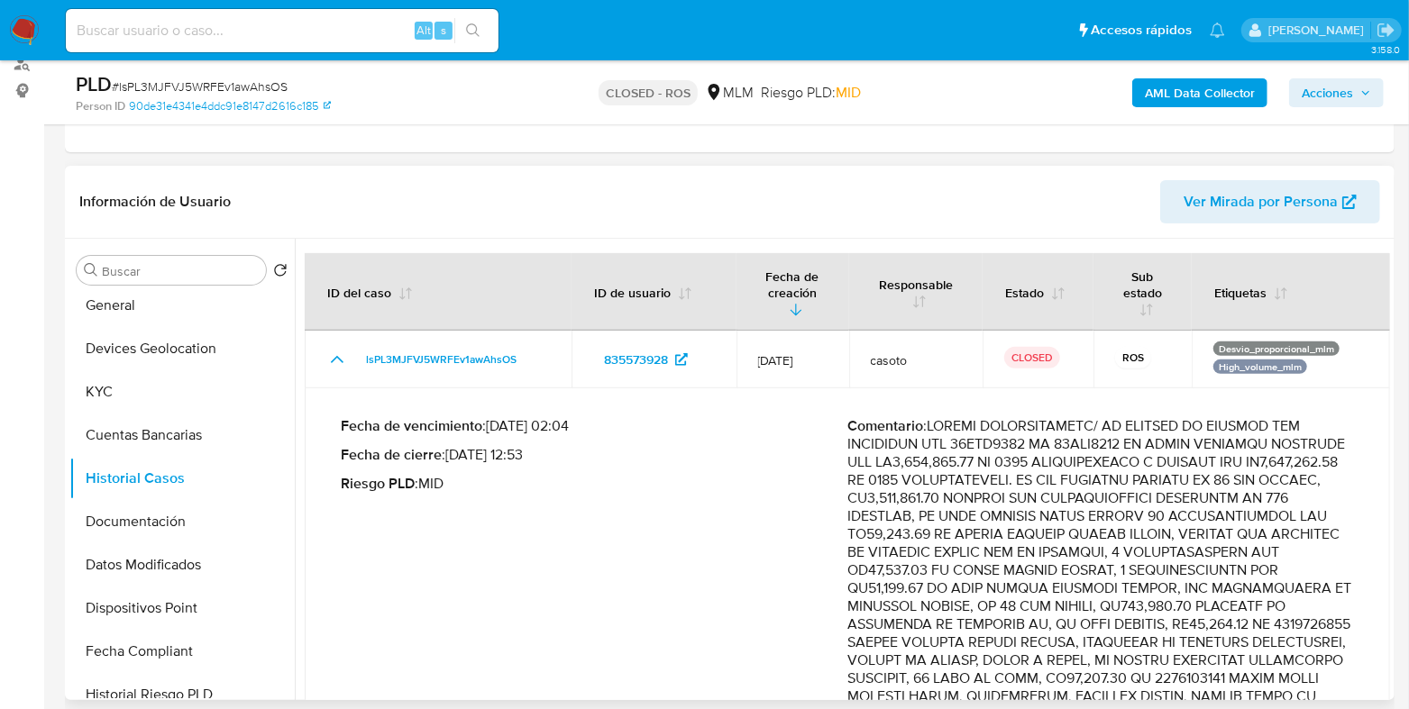
drag, startPoint x: 523, startPoint y: 452, endPoint x: 494, endPoint y: 453, distance: 28.9
click at [494, 453] on p "Fecha de cierre : 08/09/2025 12:53" at bounding box center [594, 455] width 507 height 18
drag, startPoint x: 527, startPoint y: 452, endPoint x: 451, endPoint y: 458, distance: 76.8
click at [451, 458] on p "Fecha de cierre : 08/09/2025 12:53" at bounding box center [594, 455] width 507 height 18
click at [260, 40] on input at bounding box center [282, 30] width 433 height 23
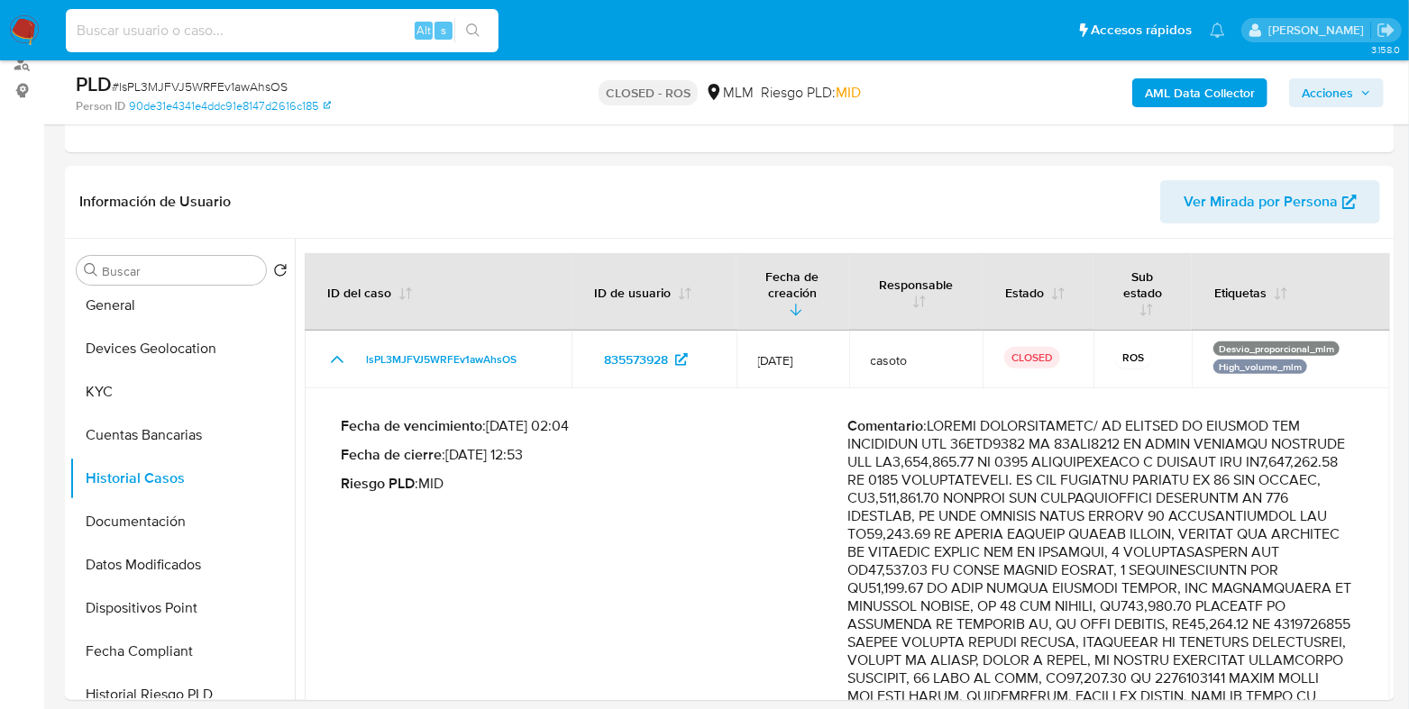
paste input "2dKQw9mtfyNgfeJMpSMfcmbx"
type input "2dKQw9mtfyNgfeJMpSMfcmbx"
click at [473, 32] on icon "search-icon" at bounding box center [473, 30] width 14 height 14
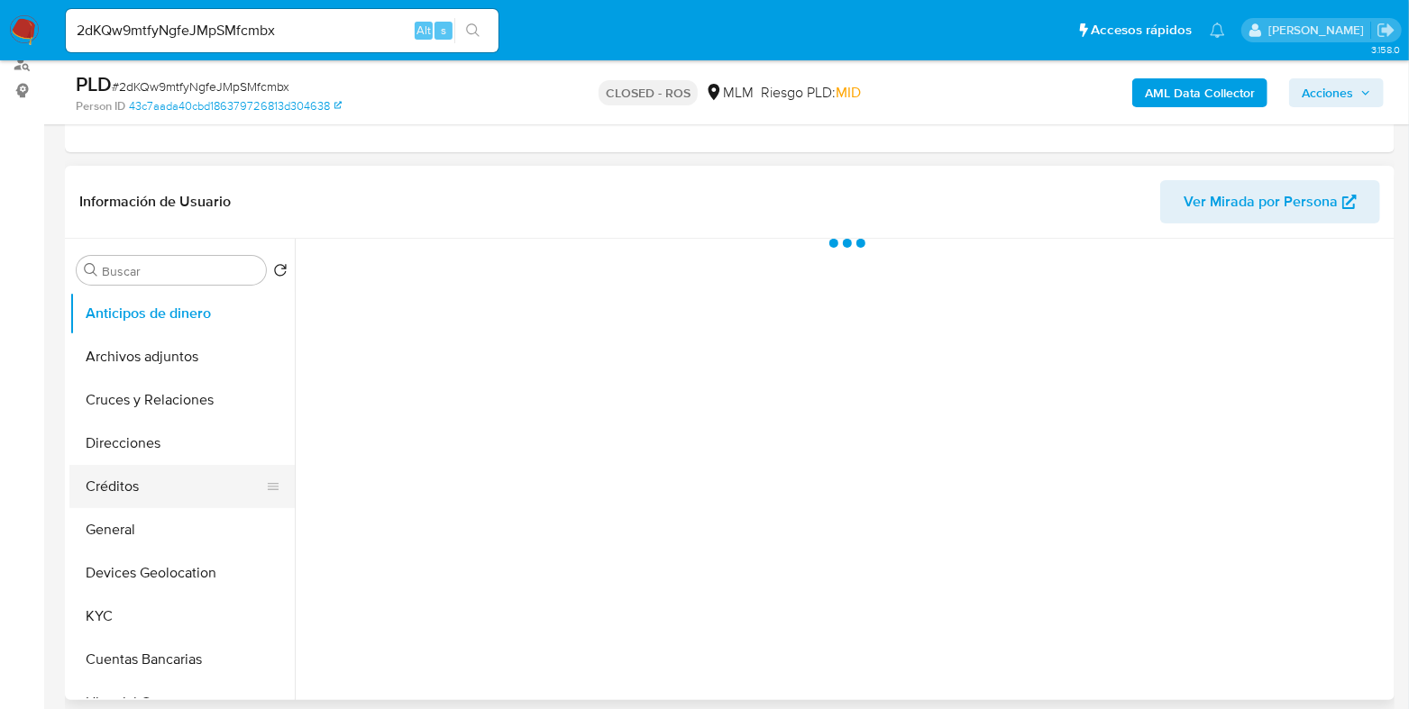
scroll to position [224, 0]
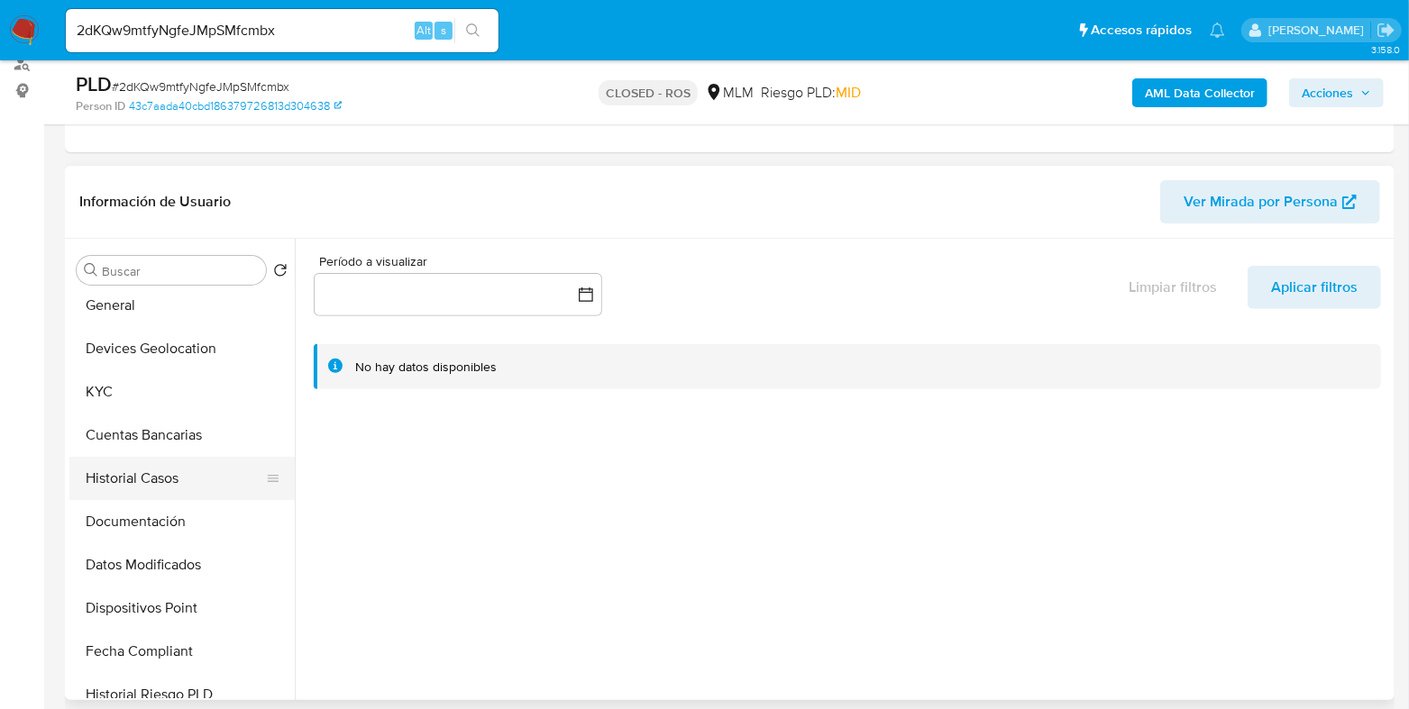
select select "10"
click at [140, 489] on button "Historial Casos" at bounding box center [174, 478] width 211 height 43
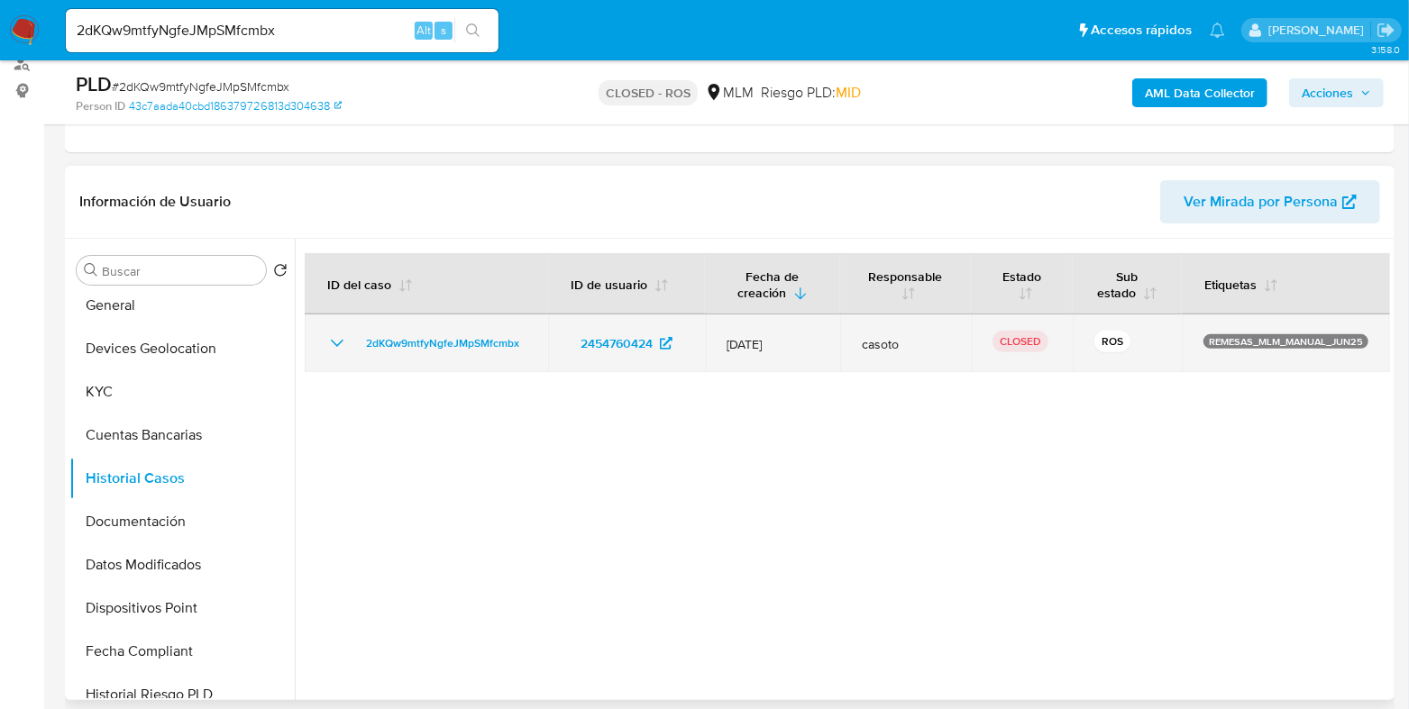
click at [326, 354] on icon "Mostrar/Ocultar" at bounding box center [337, 344] width 22 height 22
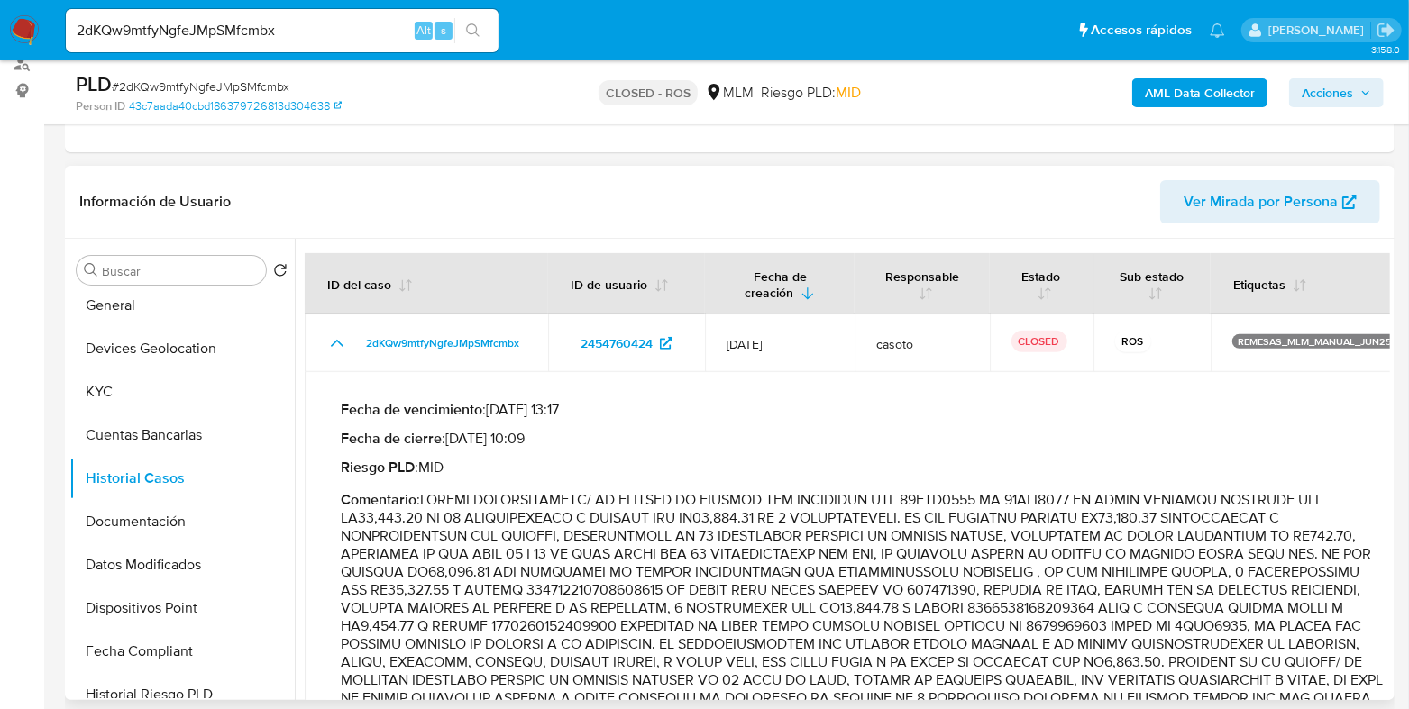
drag, startPoint x: 452, startPoint y: 425, endPoint x: 527, endPoint y: 422, distance: 74.9
click at [527, 430] on p "Fecha de cierre : 08/08/2025 10:09" at bounding box center [862, 439] width 1042 height 18
click at [225, 20] on input "2dKQw9mtfyNgfeJMpSMfcmbx" at bounding box center [282, 30] width 433 height 23
paste input "buA5rJC7qqImHeuSGorqdSQm"
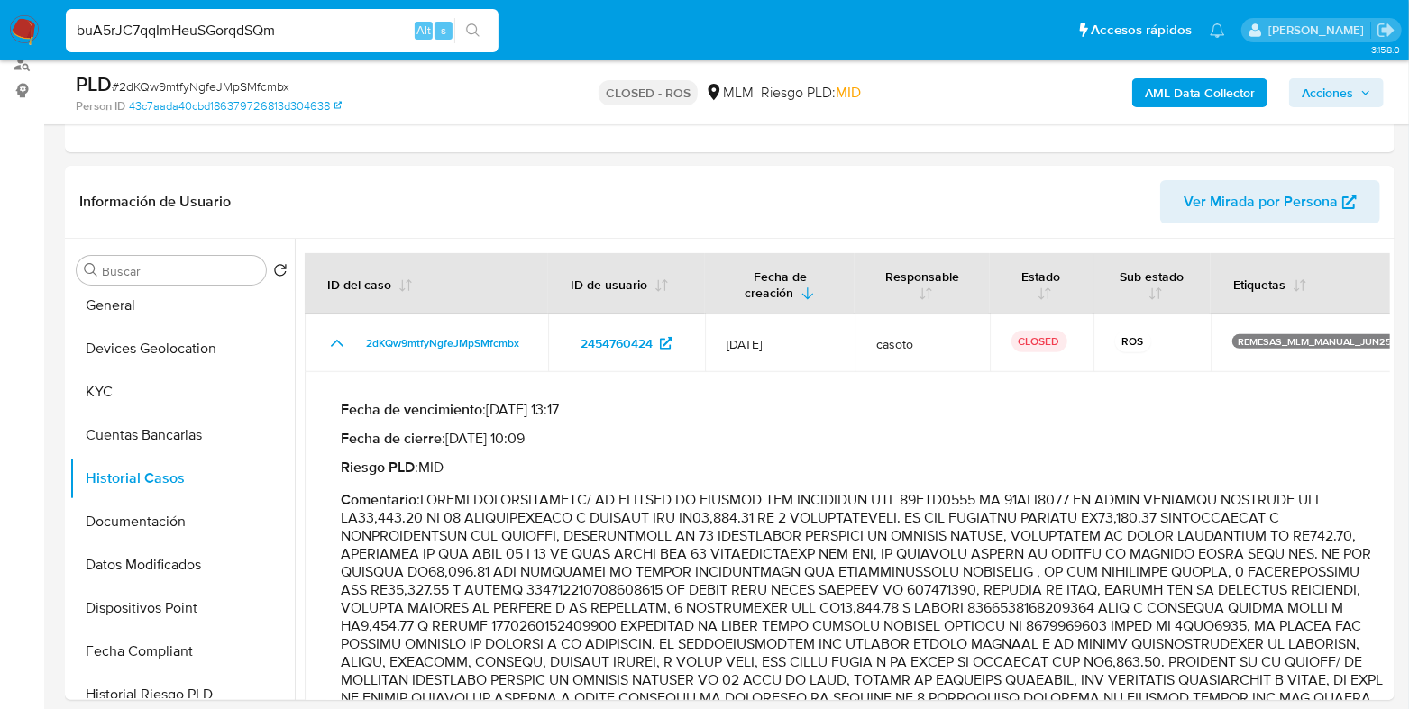
type input "buA5rJC7qqImHeuSGorqdSQm"
click at [482, 27] on button "search-icon" at bounding box center [472, 30] width 37 height 25
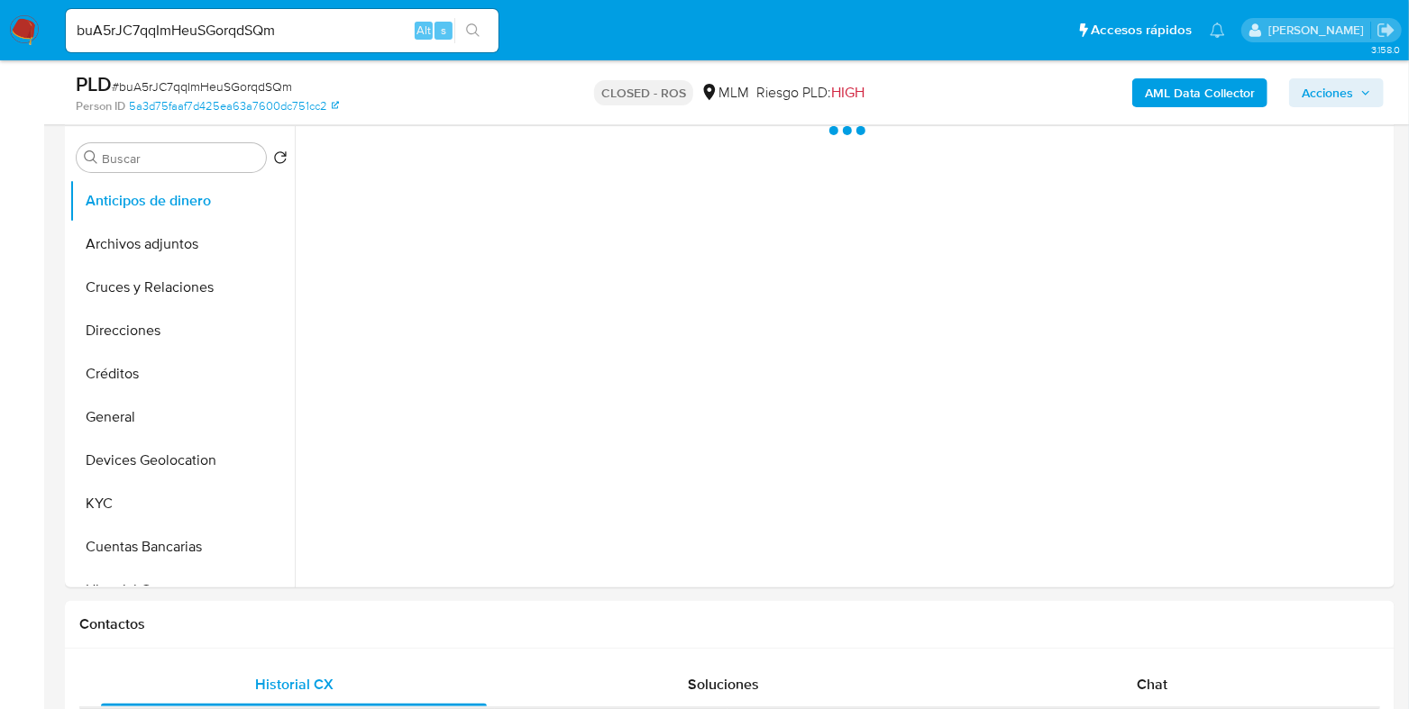
scroll to position [338, 0]
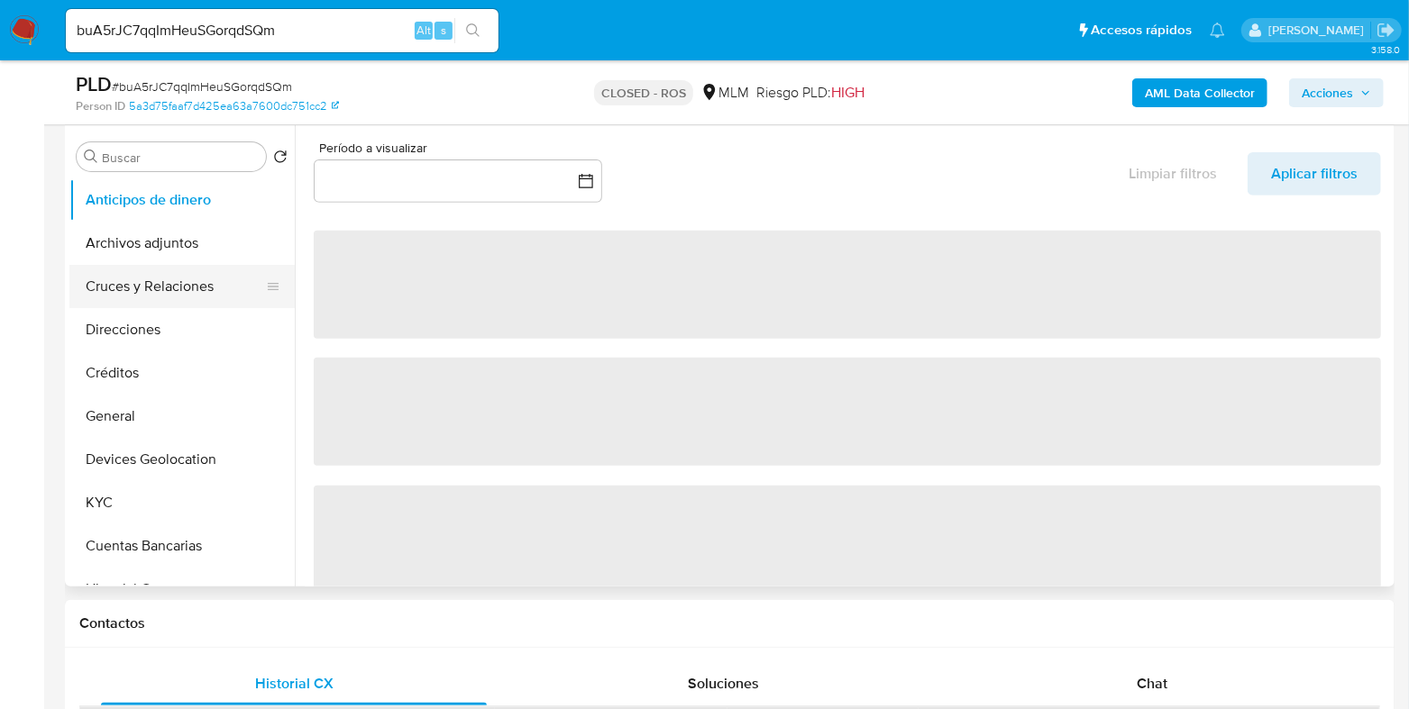
select select "10"
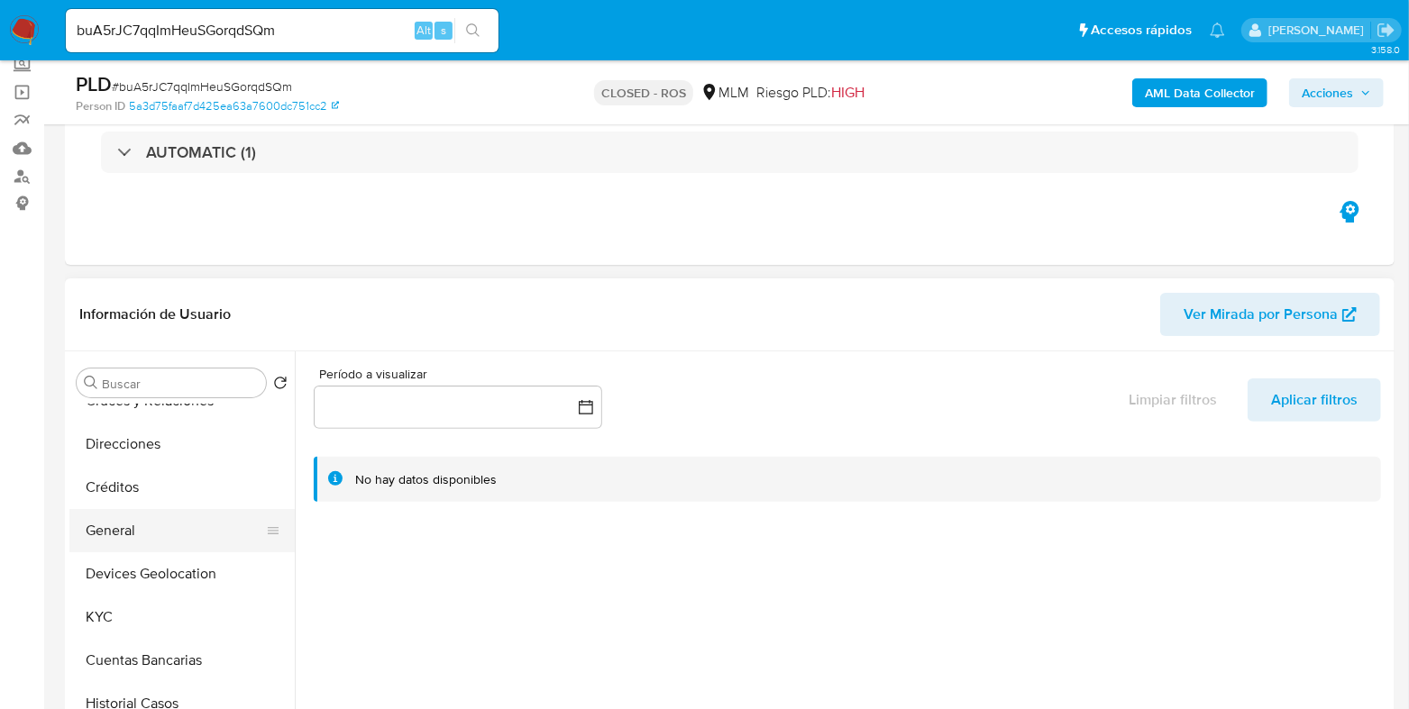
scroll to position [224, 0]
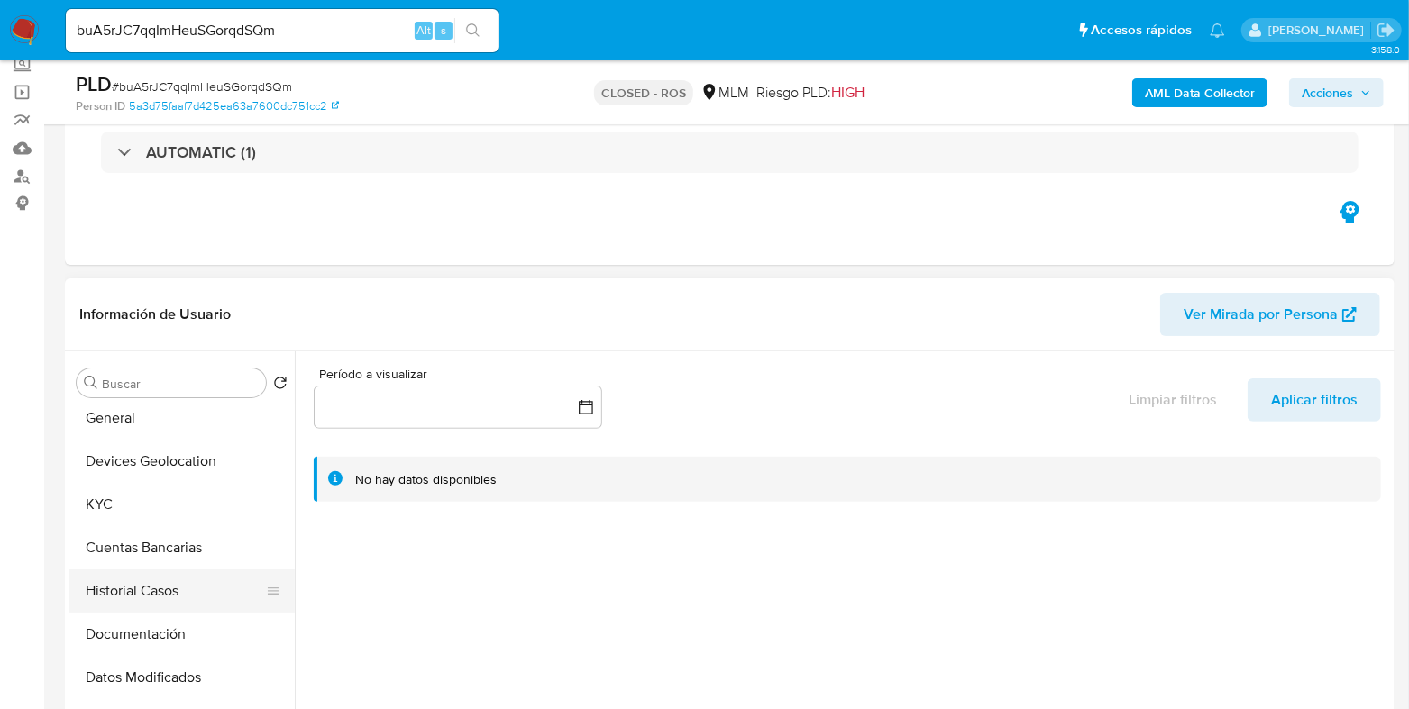
click at [164, 602] on button "Historial Casos" at bounding box center [174, 591] width 211 height 43
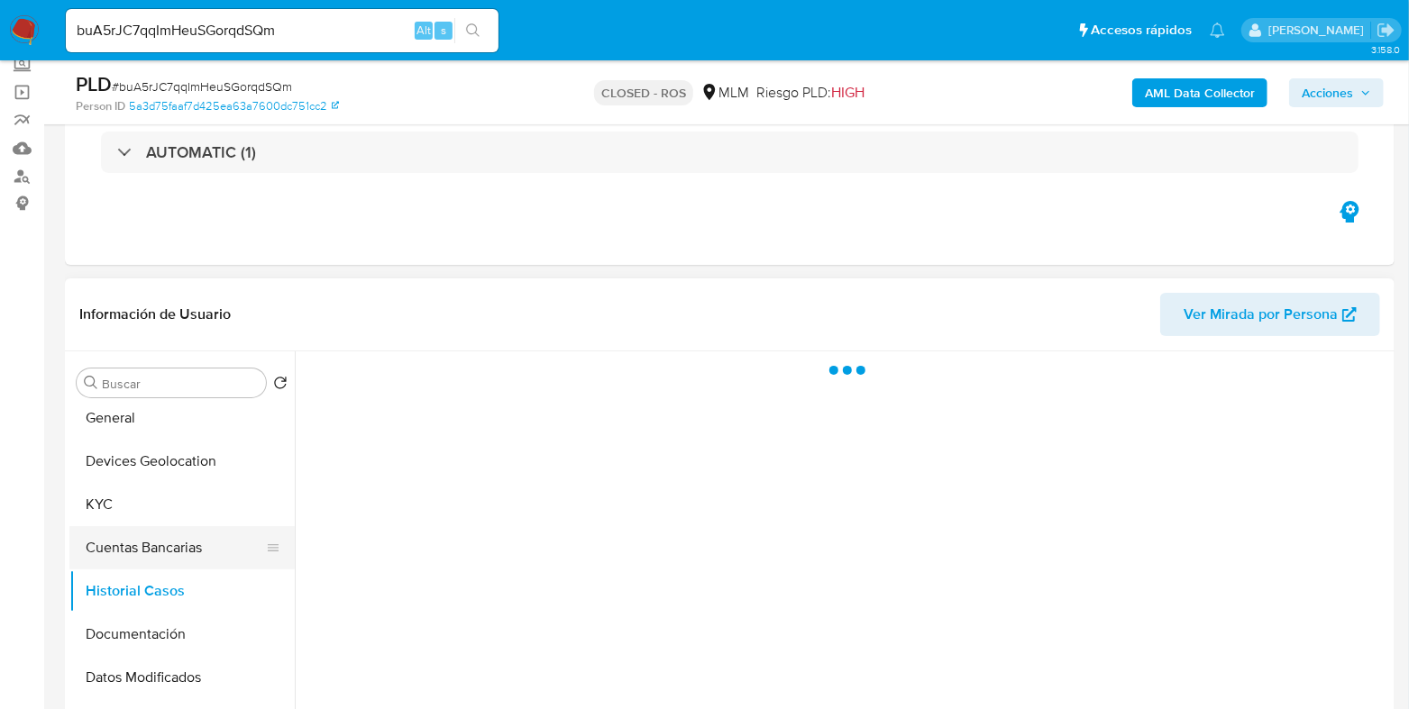
scroll to position [112, 0]
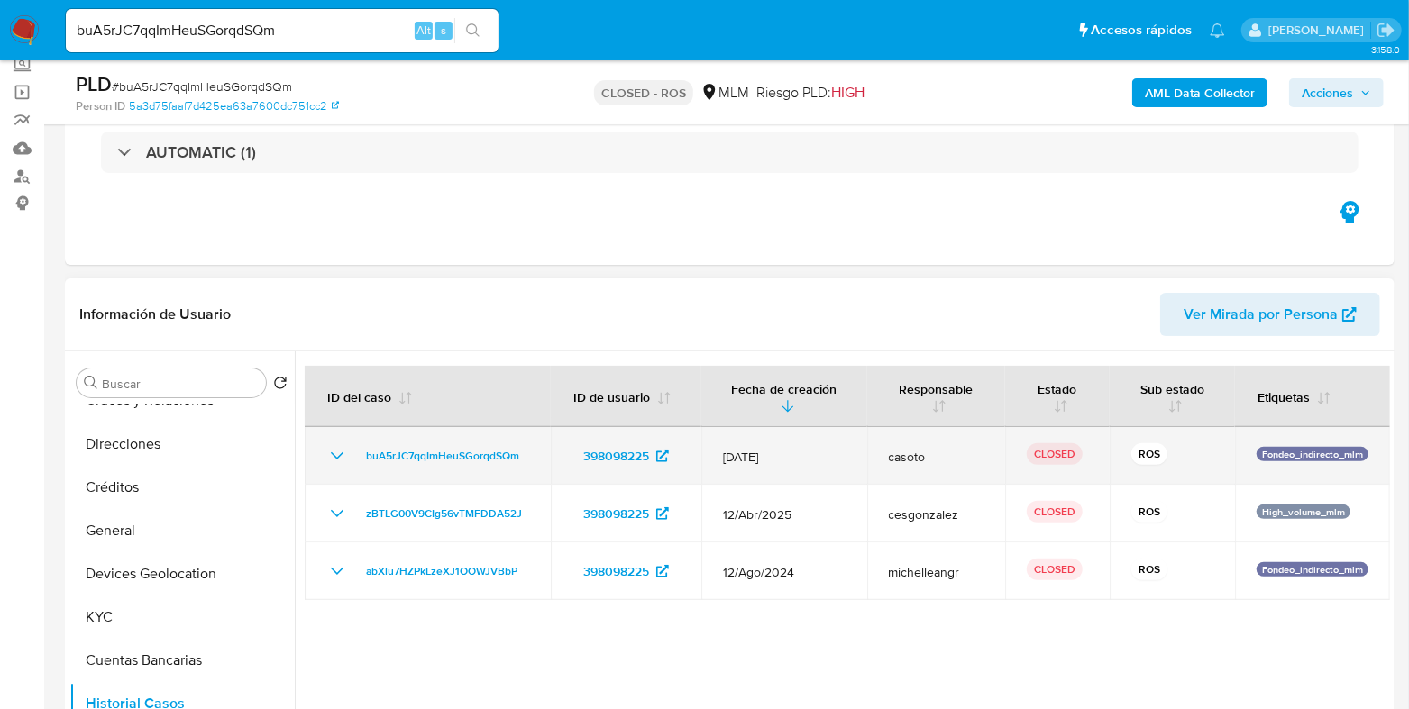
click at [337, 456] on icon "Mostrar/Ocultar" at bounding box center [337, 455] width 13 height 7
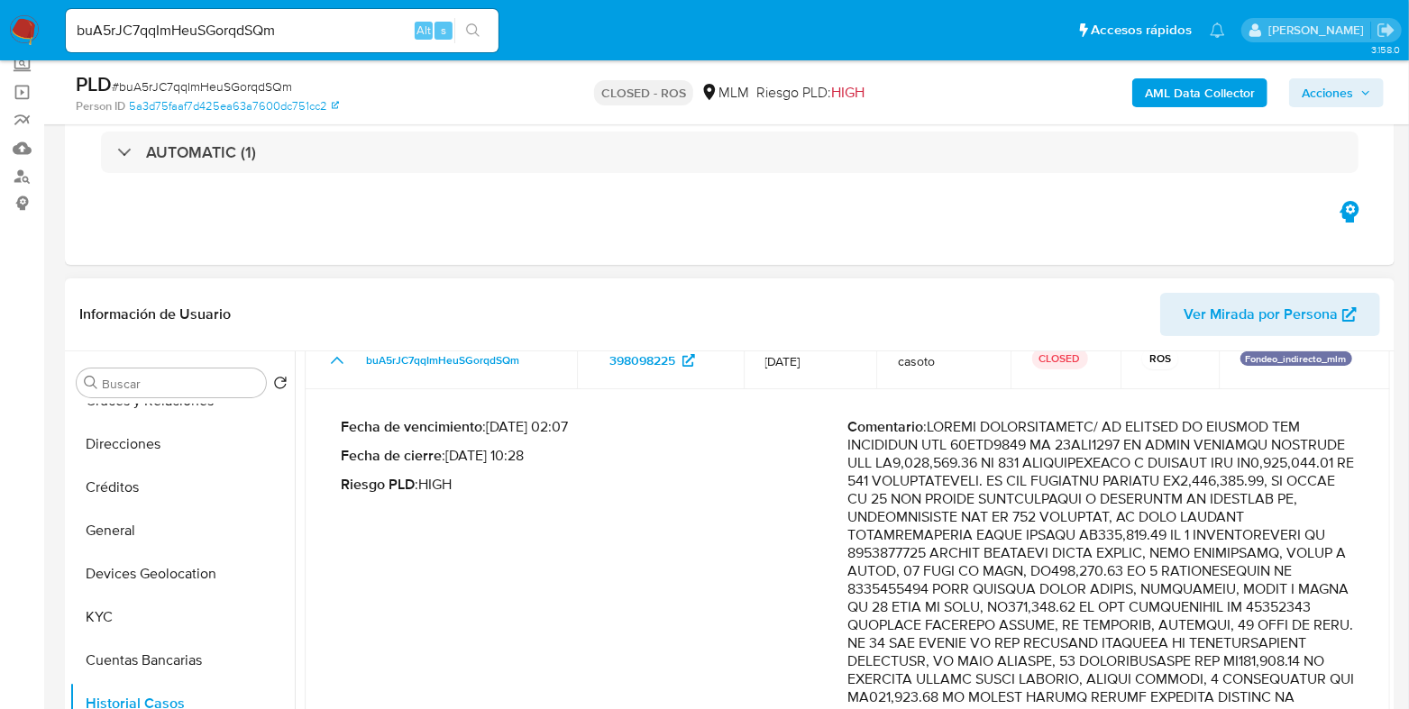
drag, startPoint x: 525, startPoint y: 454, endPoint x: 452, endPoint y: 456, distance: 73.0
click at [452, 456] on p "Fecha de cierre : 08/08/2025 10:28" at bounding box center [594, 456] width 507 height 18
click at [28, 33] on img at bounding box center [24, 30] width 31 height 31
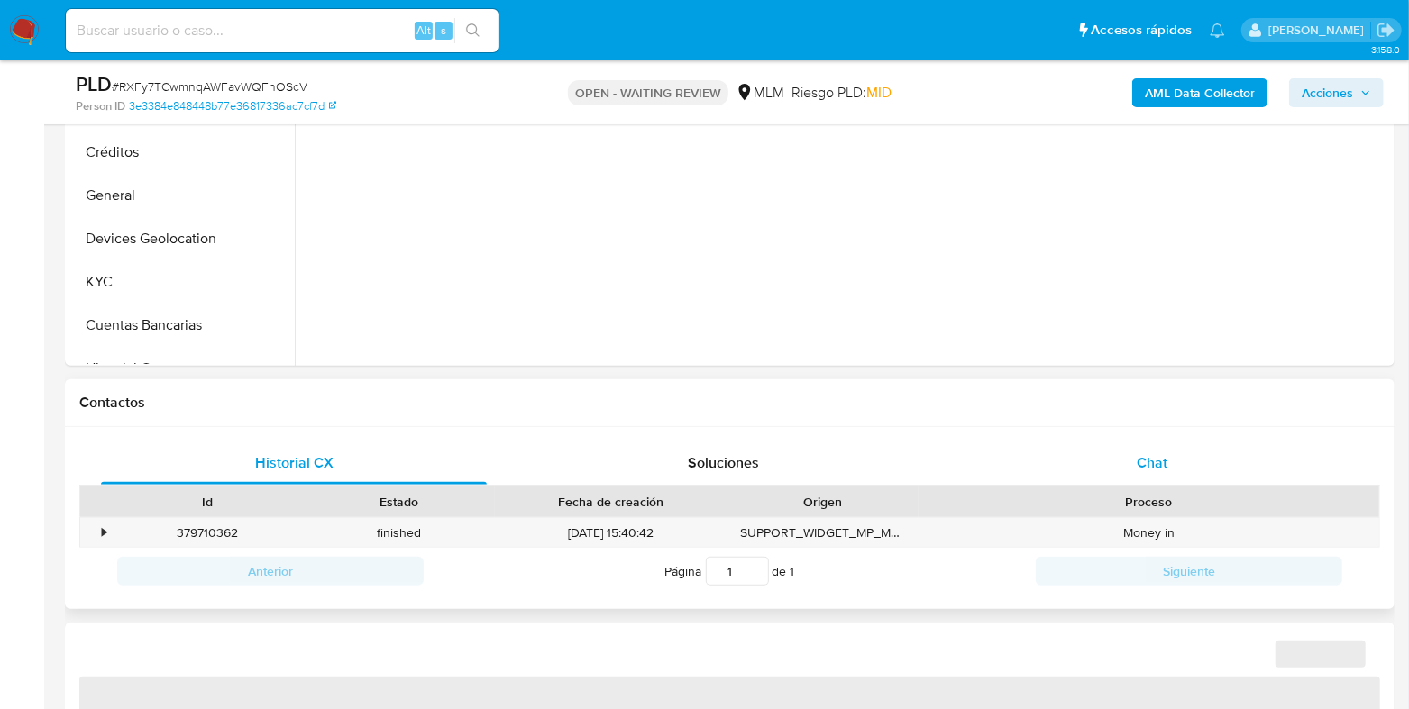
click at [1169, 442] on div "Chat" at bounding box center [1152, 463] width 386 height 43
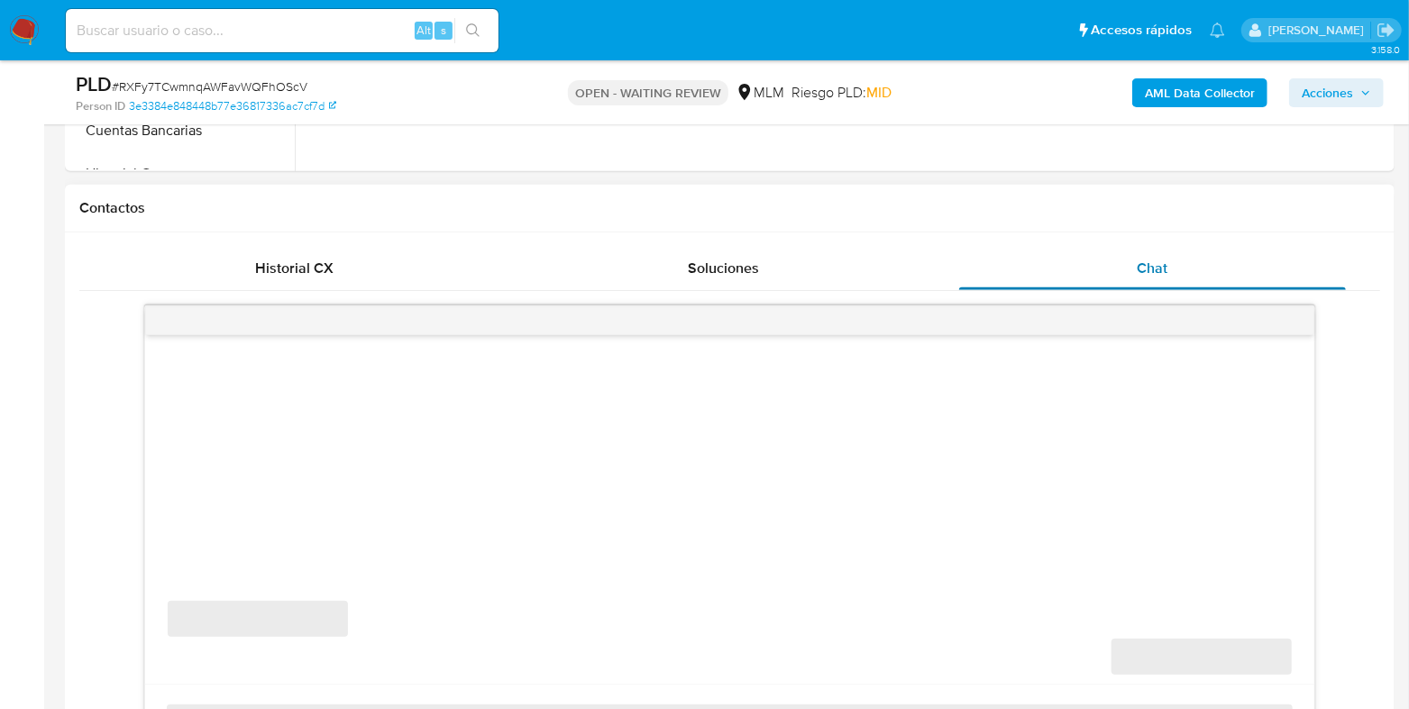
scroll to position [788, 0]
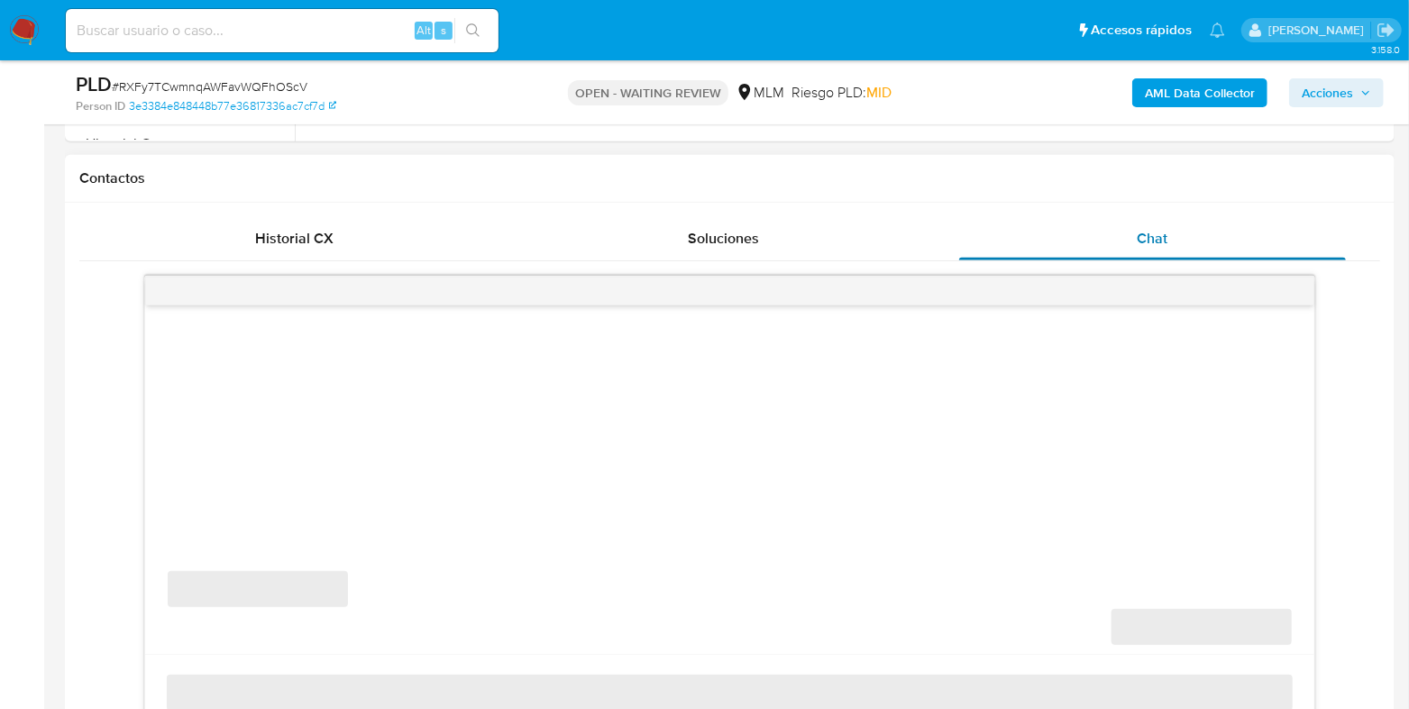
select select "10"
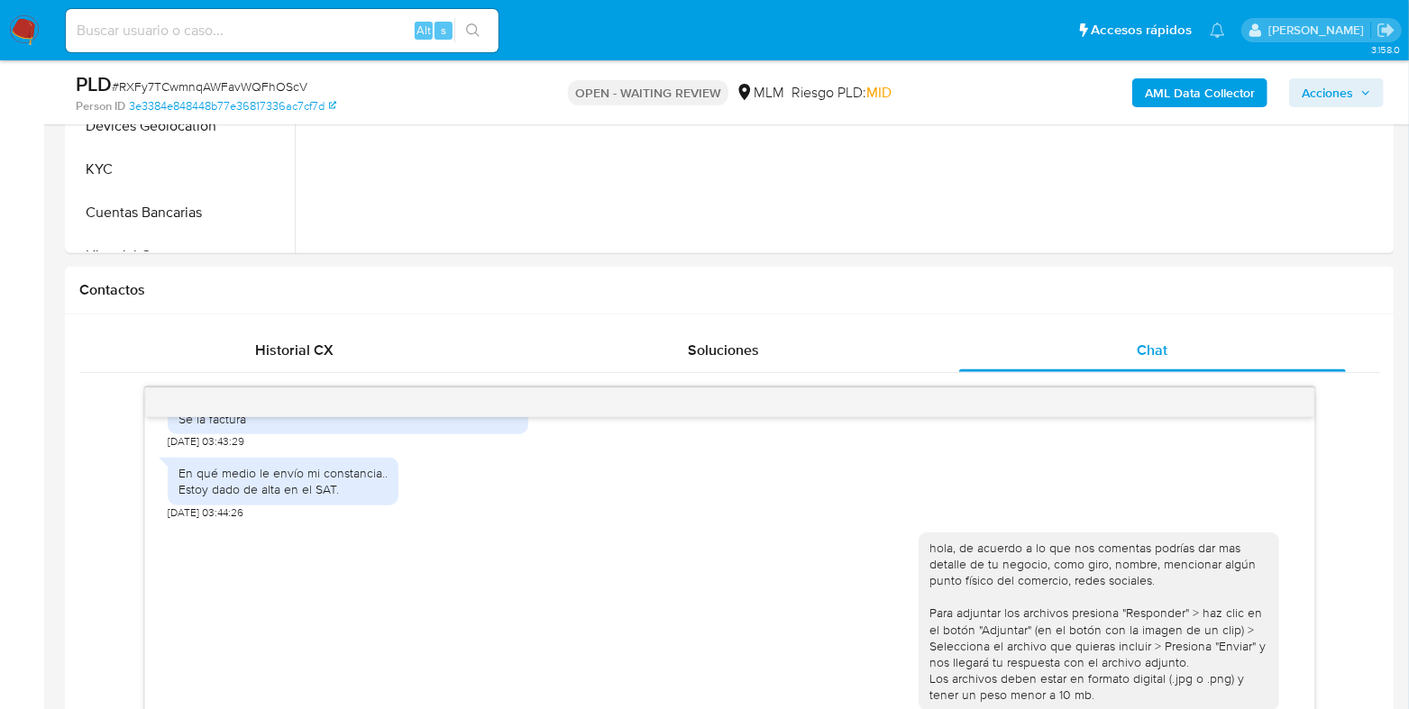
scroll to position [338, 0]
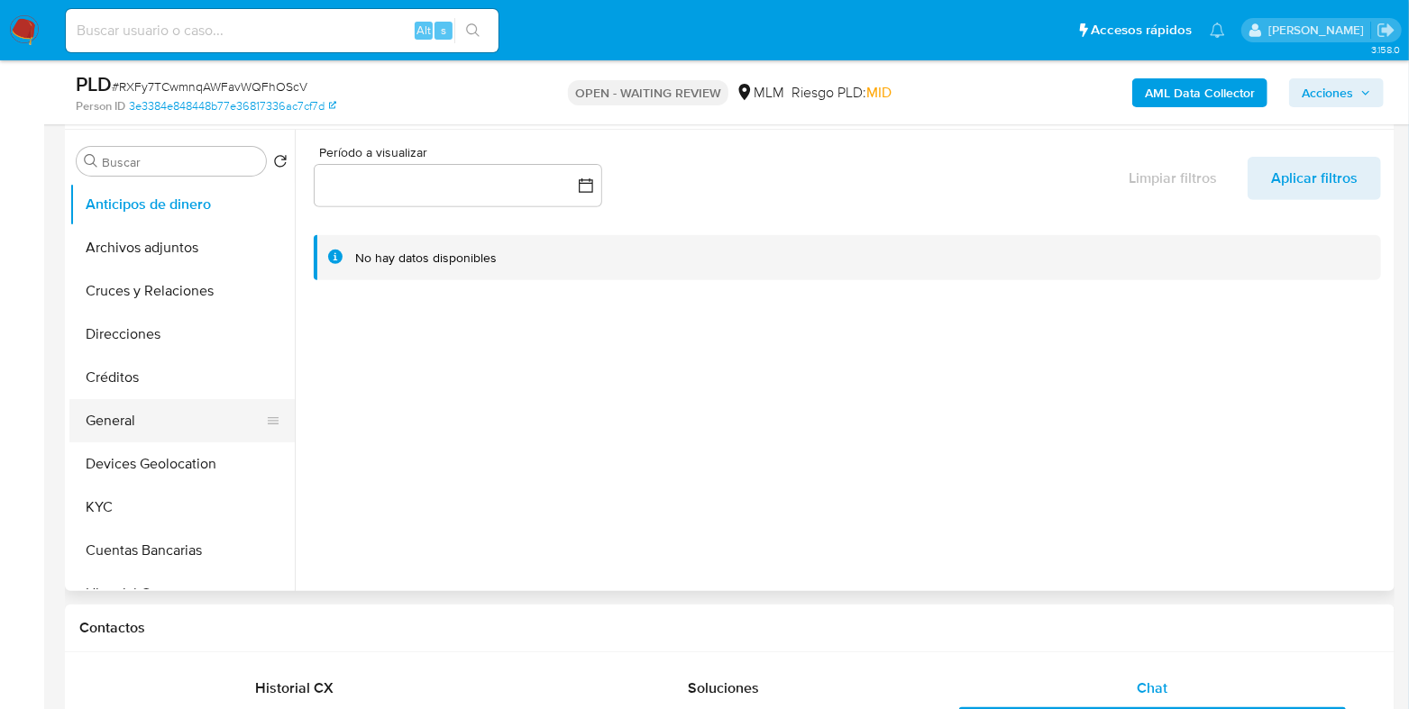
click at [118, 425] on button "General" at bounding box center [174, 420] width 211 height 43
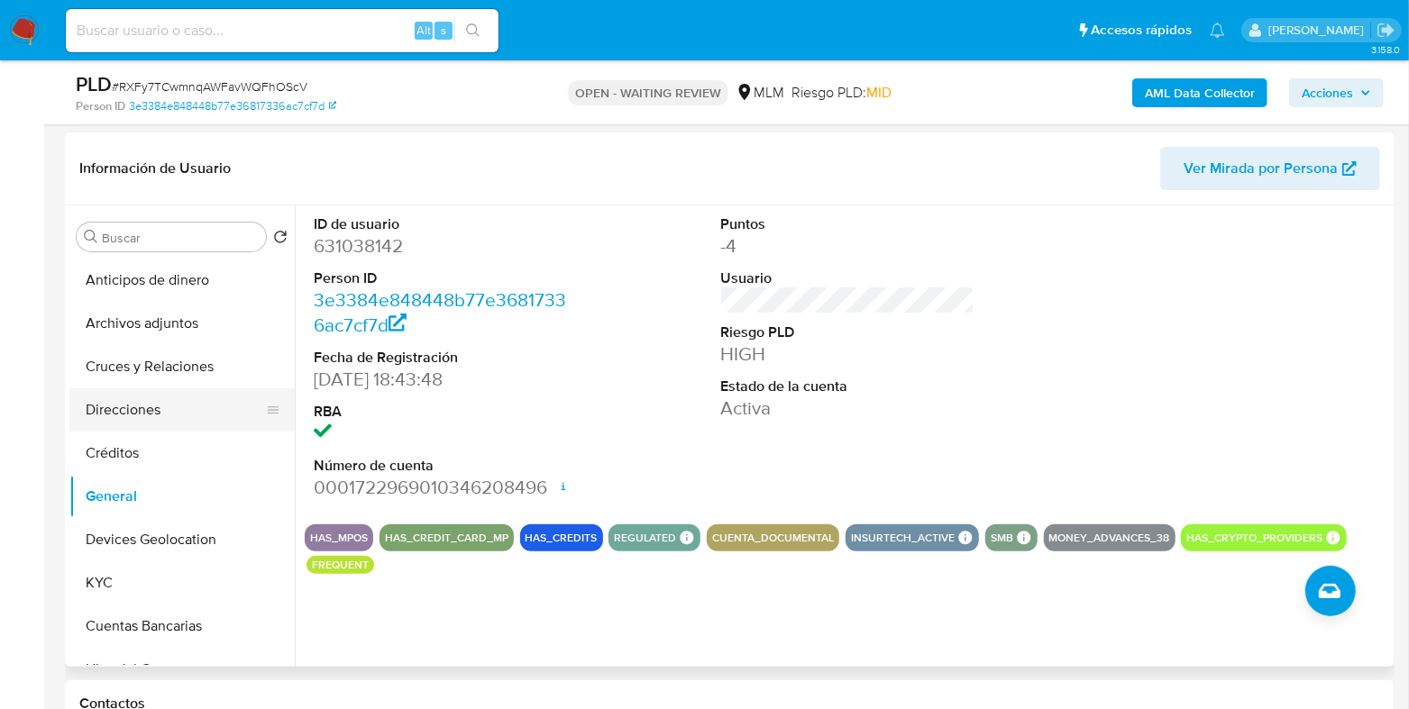
scroll to position [224, 0]
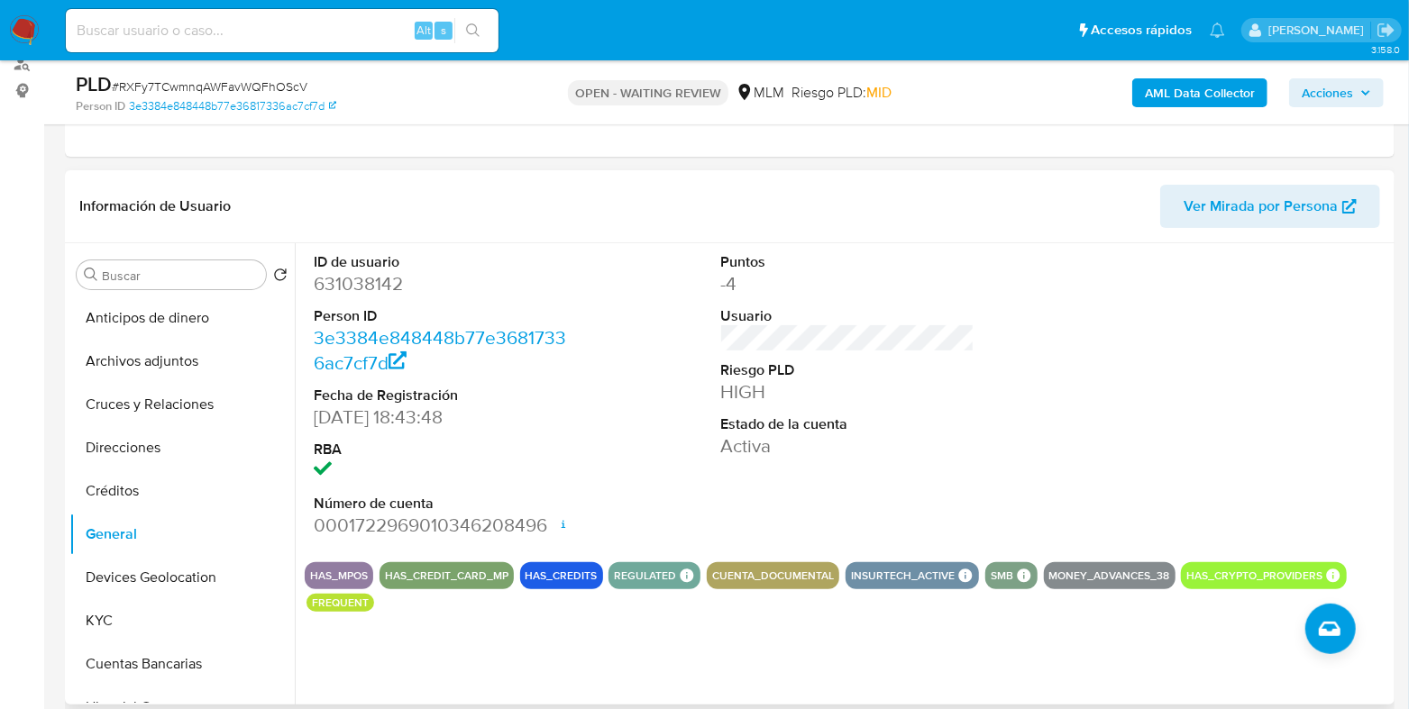
click at [333, 287] on dd "631038142" at bounding box center [440, 283] width 253 height 25
copy dd "631038142"
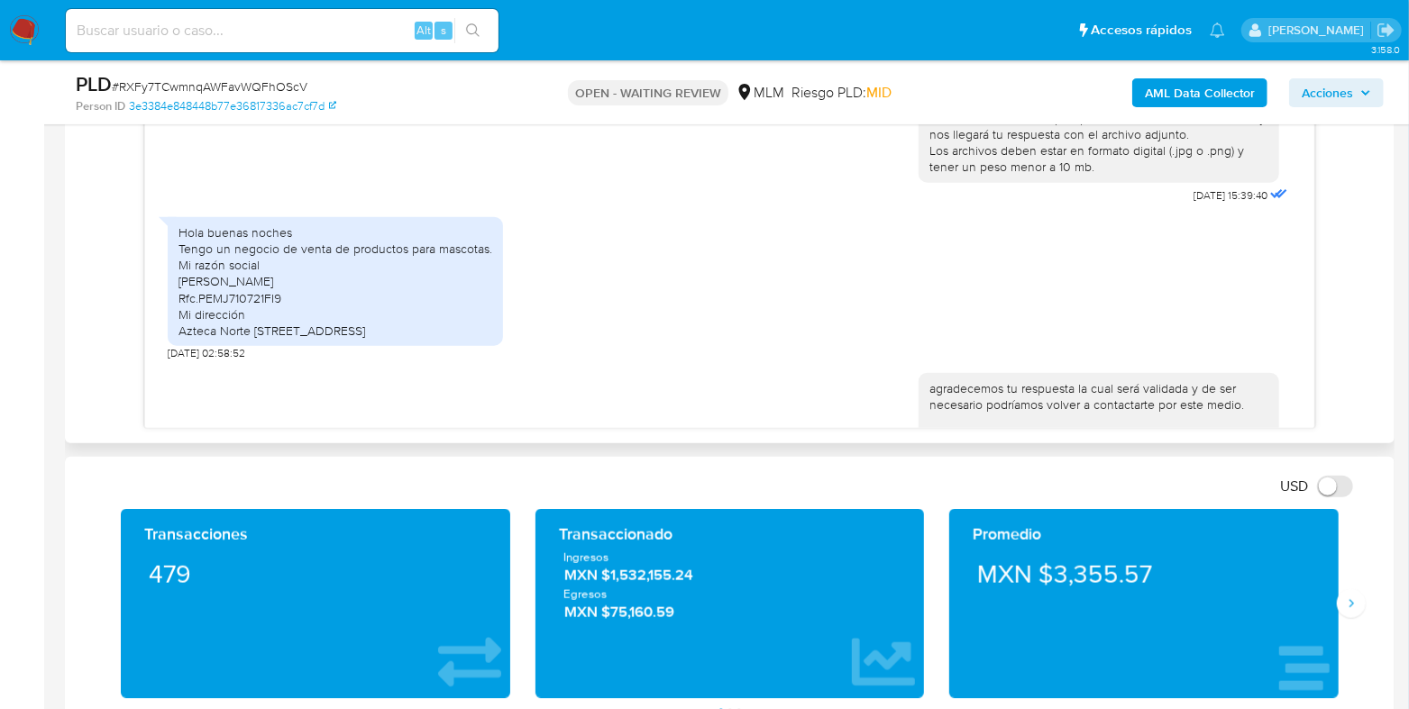
scroll to position [833, 0]
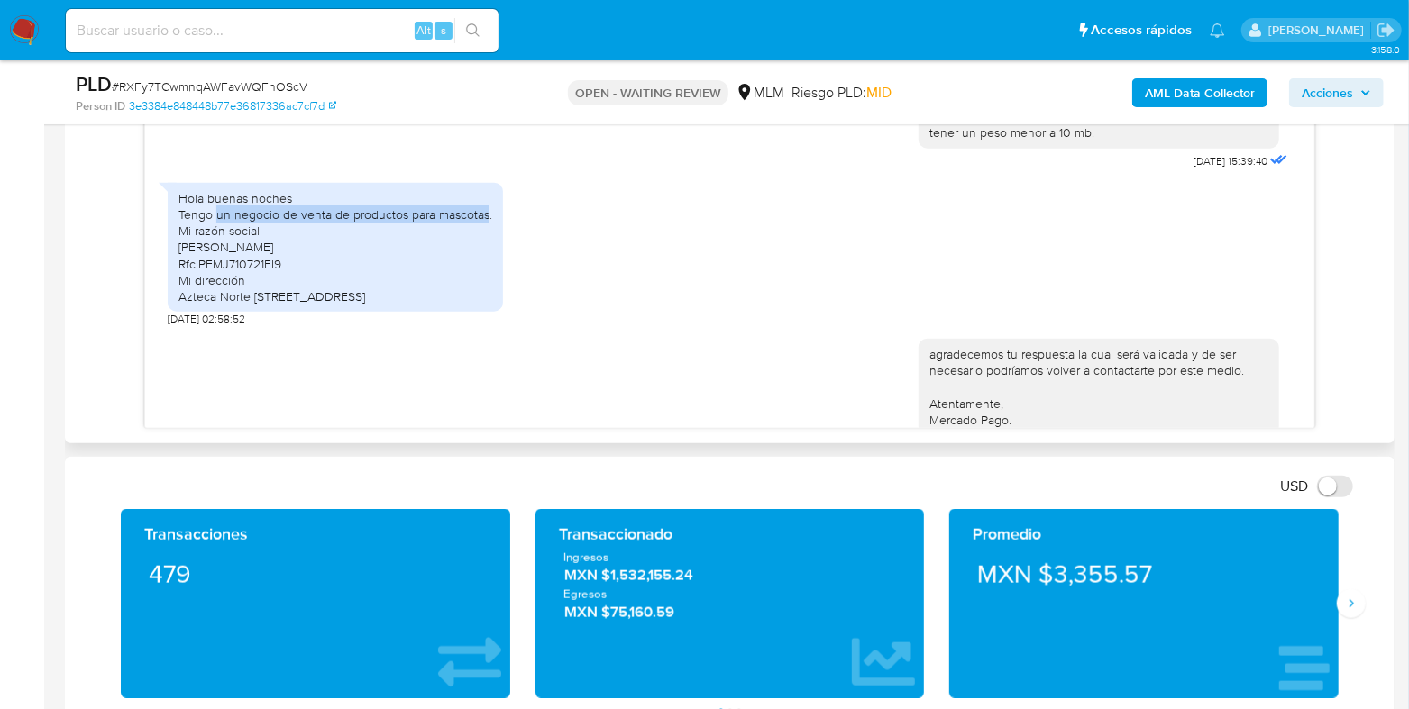
drag, startPoint x: 215, startPoint y: 231, endPoint x: 487, endPoint y: 231, distance: 271.3
click at [487, 231] on div "Hola buenas noches Tengo un negocio de venta de productos para mascotas. Mi raz…" at bounding box center [335, 247] width 314 height 114
copy div "un negocio de venta de productos para mascotas"
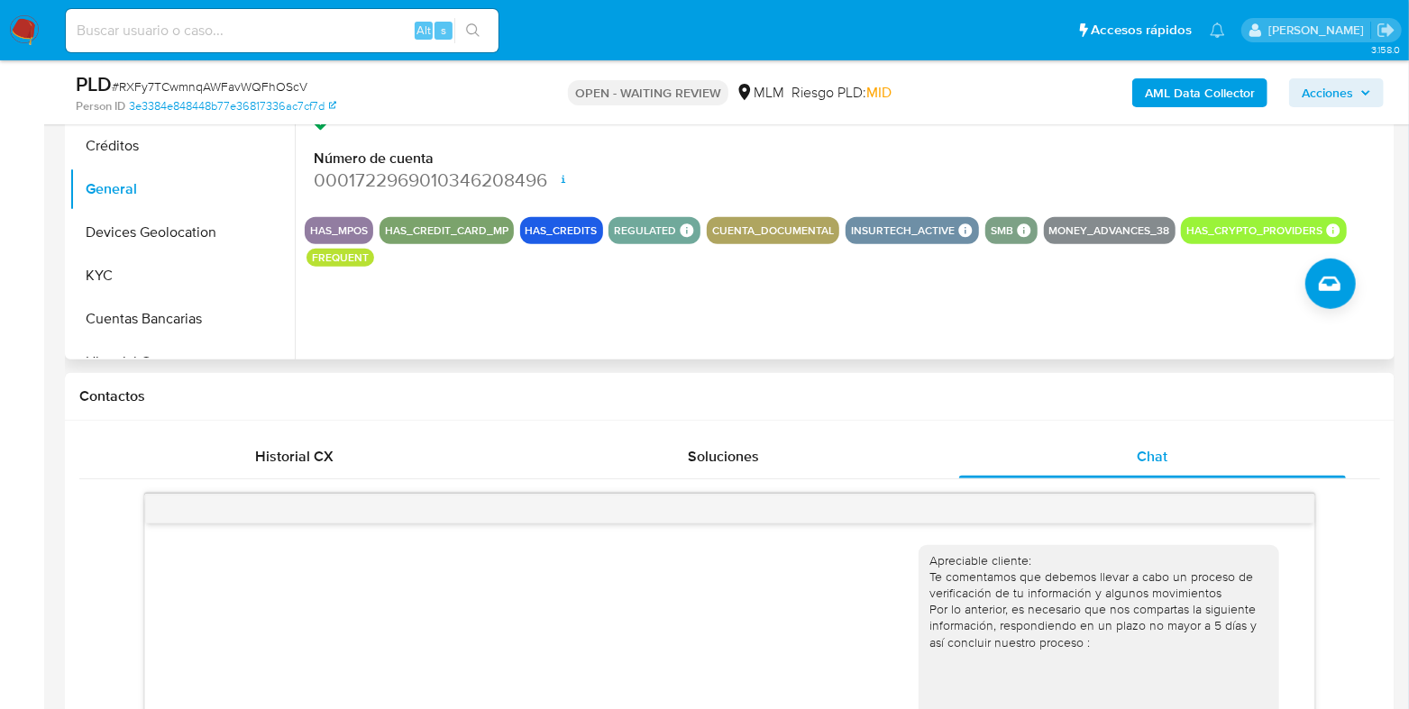
scroll to position [450, 0]
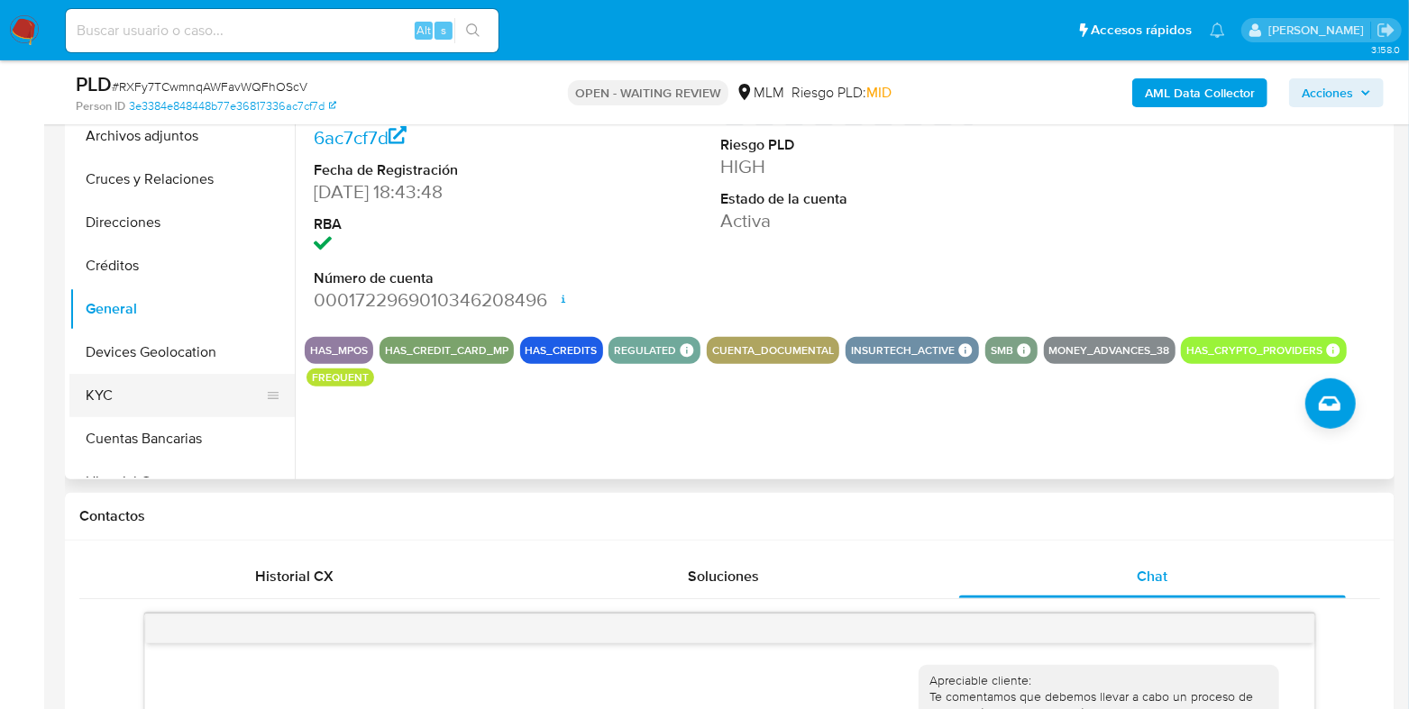
click at [152, 379] on button "KYC" at bounding box center [174, 395] width 211 height 43
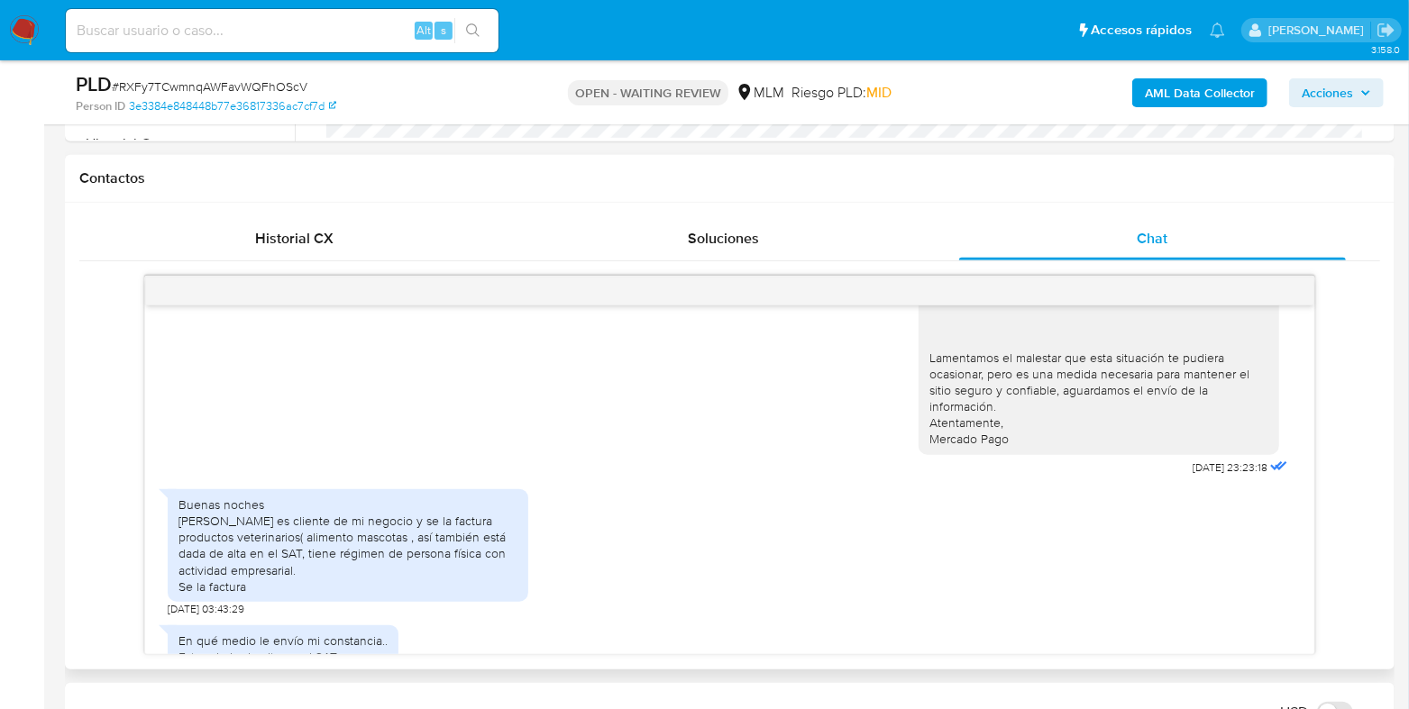
scroll to position [338, 0]
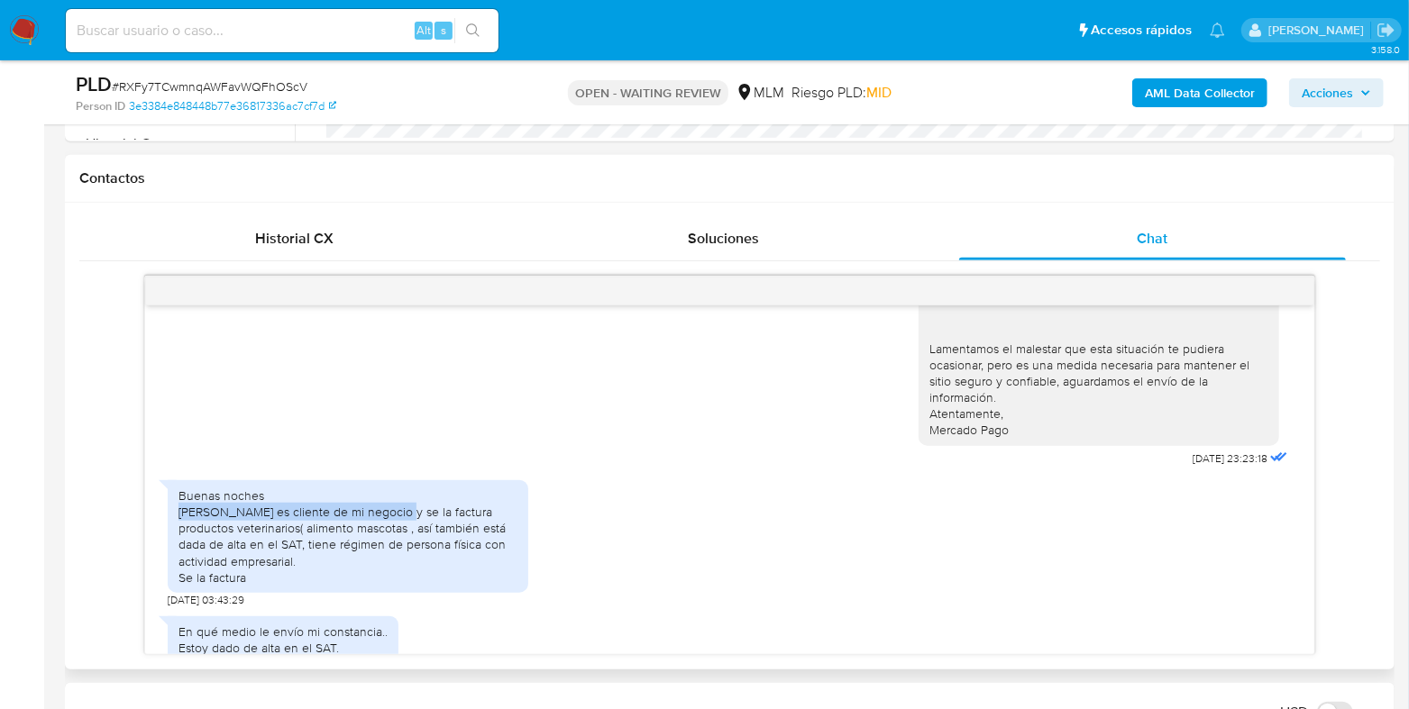
drag, startPoint x: 180, startPoint y: 525, endPoint x: 394, endPoint y: 525, distance: 213.6
click at [394, 525] on div "Buenas noches [PERSON_NAME] es cliente de mi negocio y se la factura productos …" at bounding box center [347, 537] width 339 height 98
copy div "[PERSON_NAME] es cliente de mi negocio"
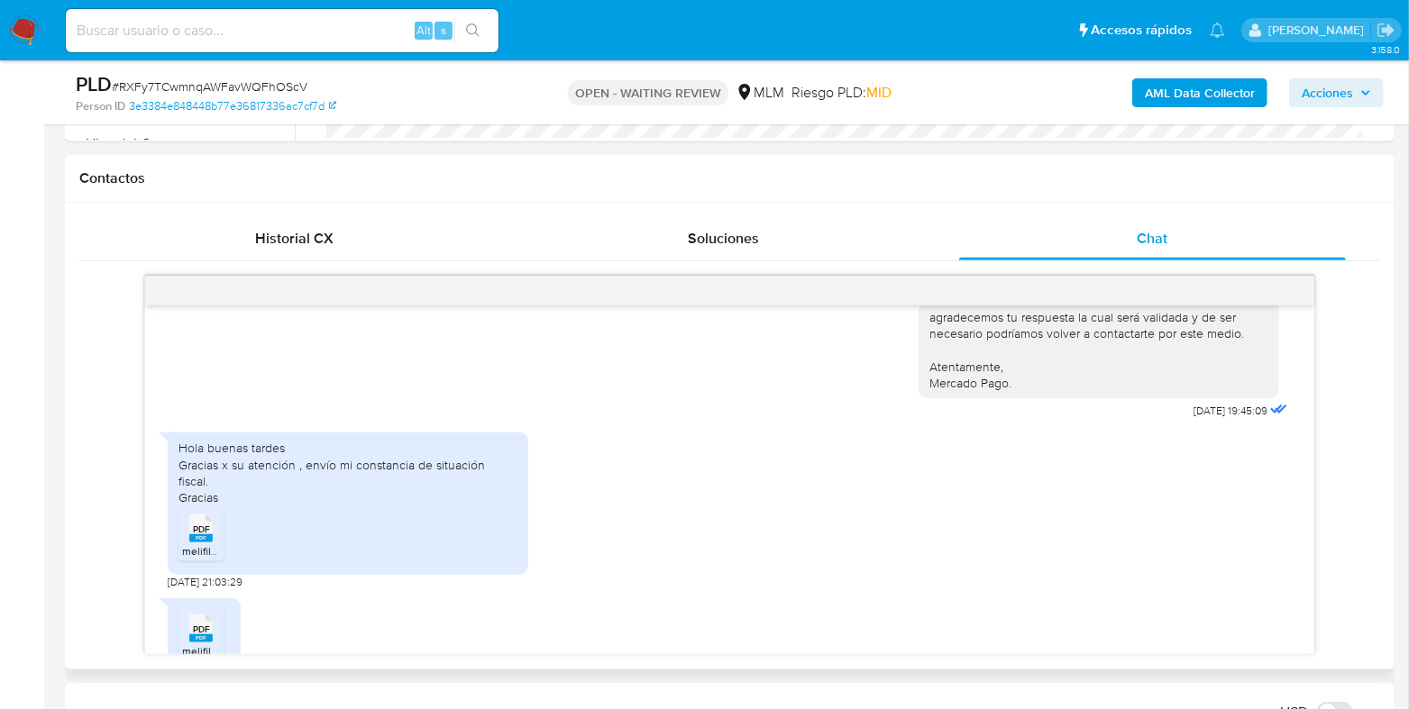
scroll to position [1172, 0]
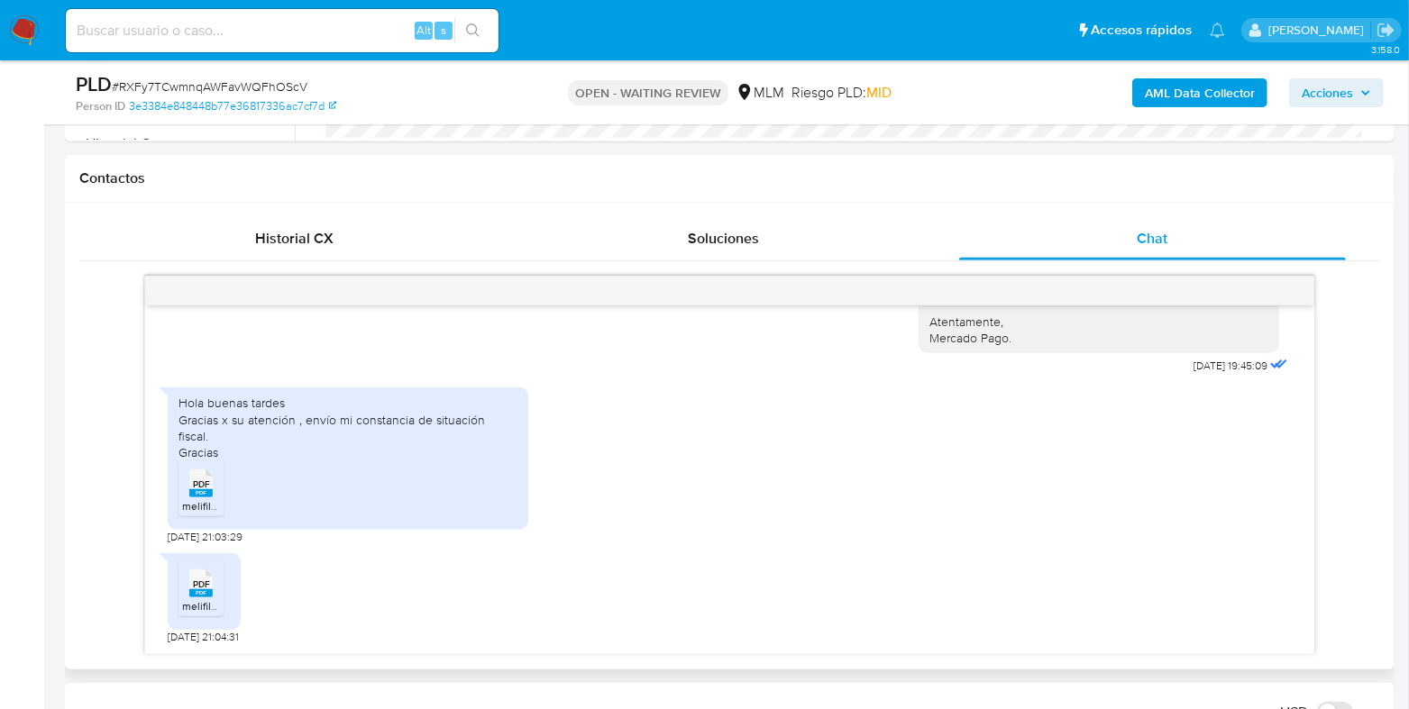
click at [197, 482] on span "PDF" at bounding box center [201, 485] width 17 height 12
click at [212, 579] on icon at bounding box center [200, 584] width 23 height 28
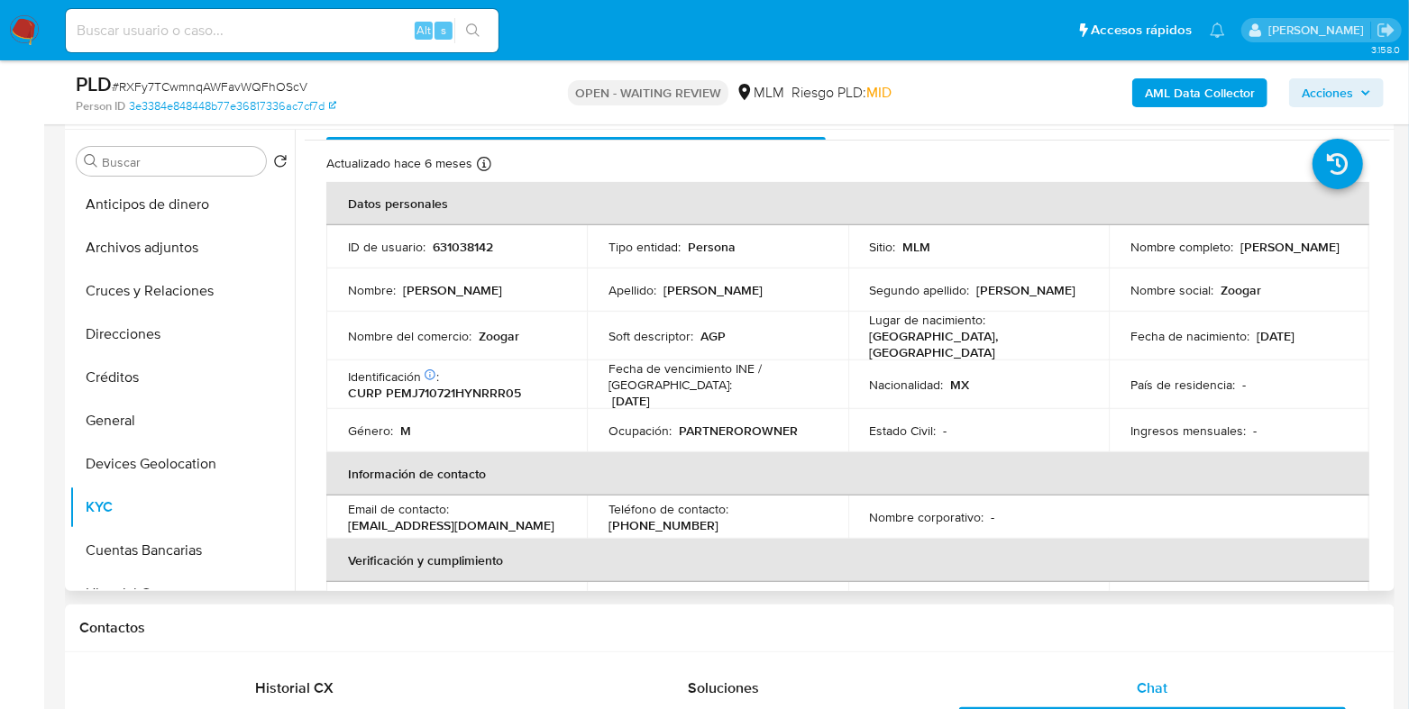
scroll to position [0, 0]
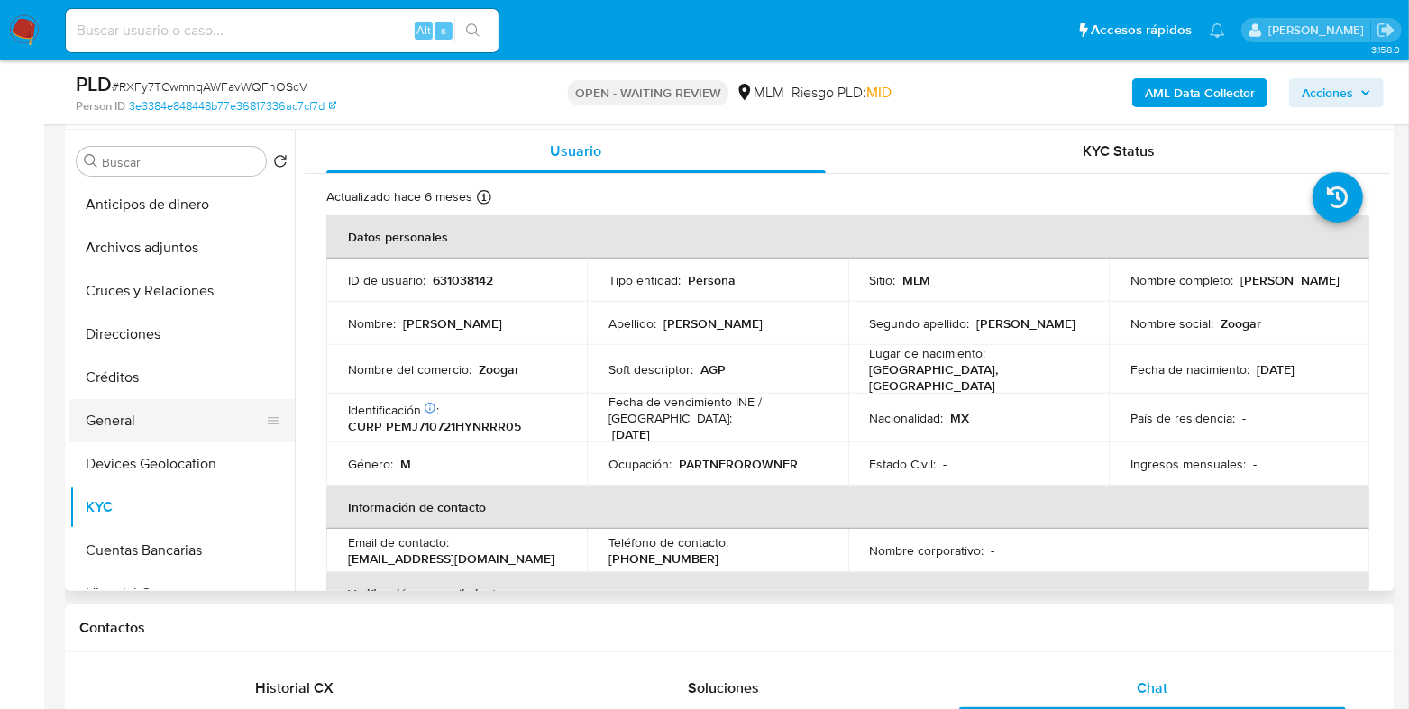
click at [145, 418] on button "General" at bounding box center [174, 420] width 211 height 43
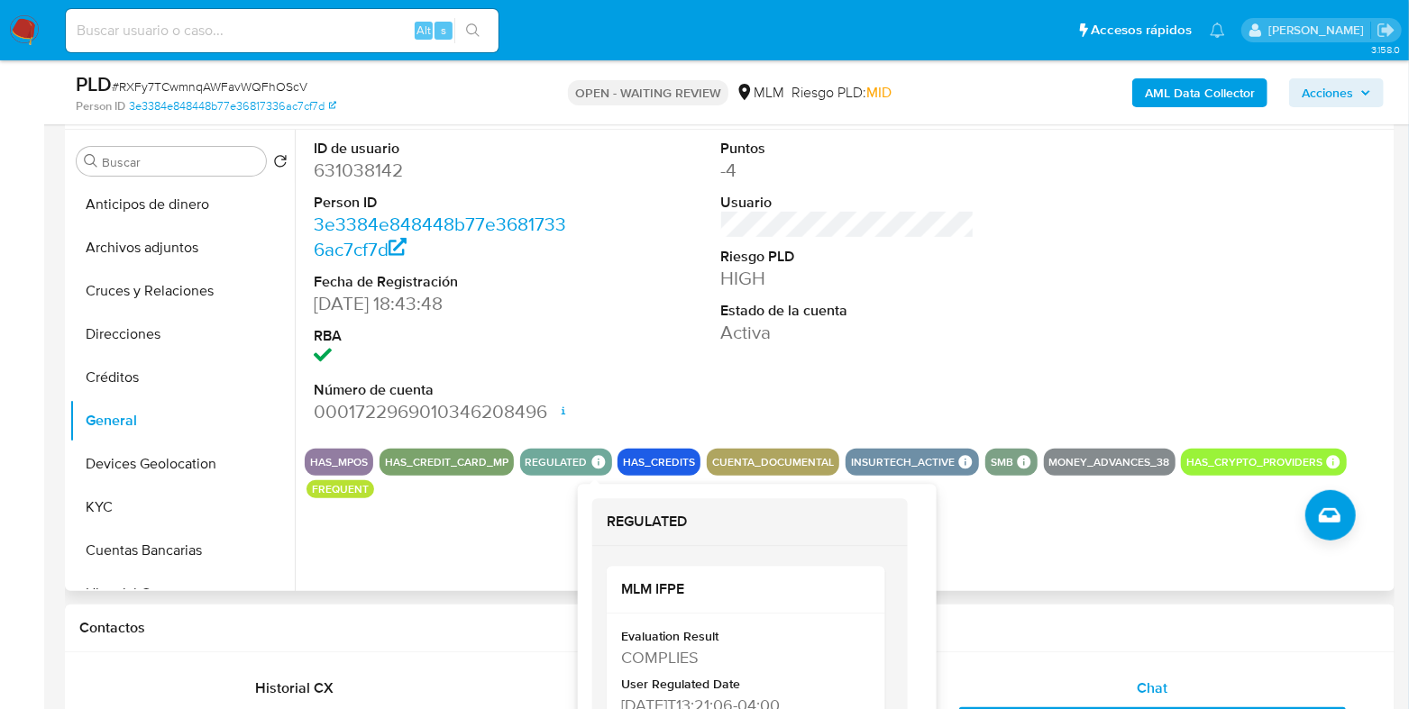
scroll to position [450, 0]
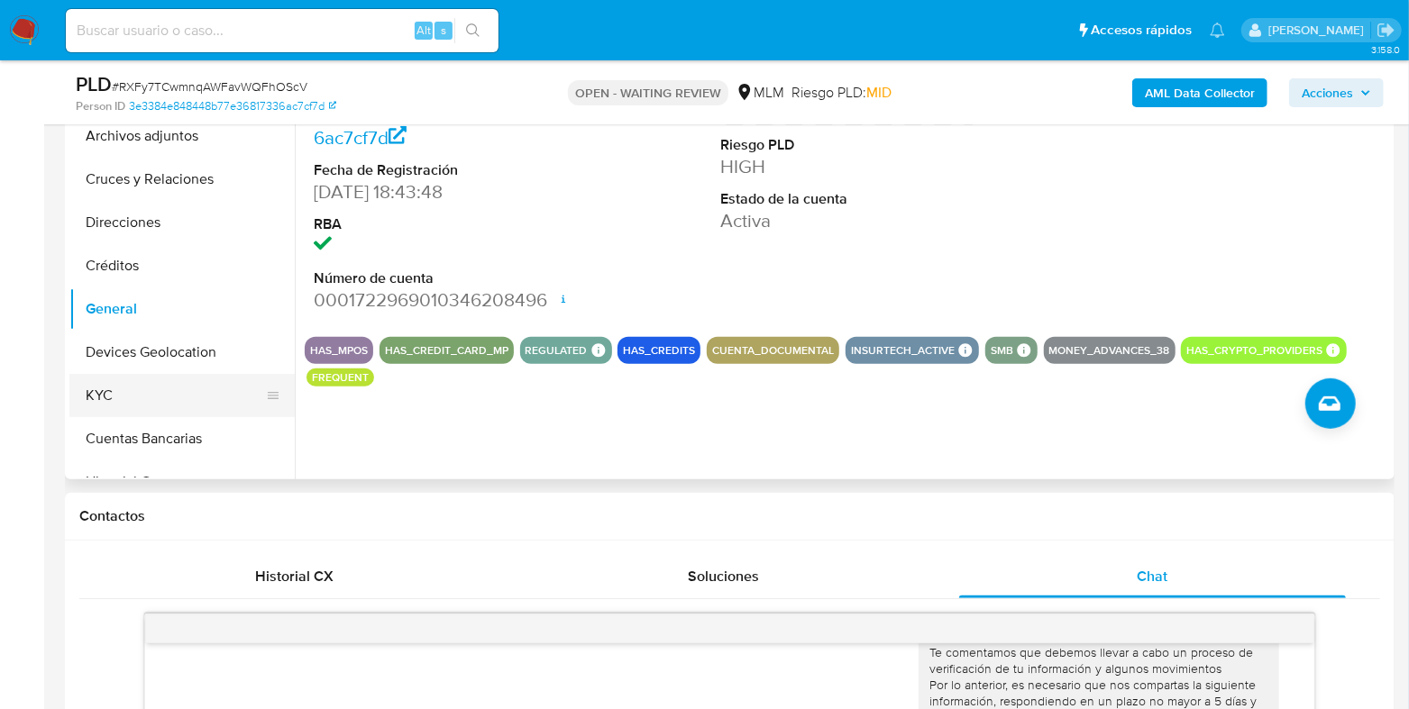
click at [158, 401] on button "KYC" at bounding box center [174, 395] width 211 height 43
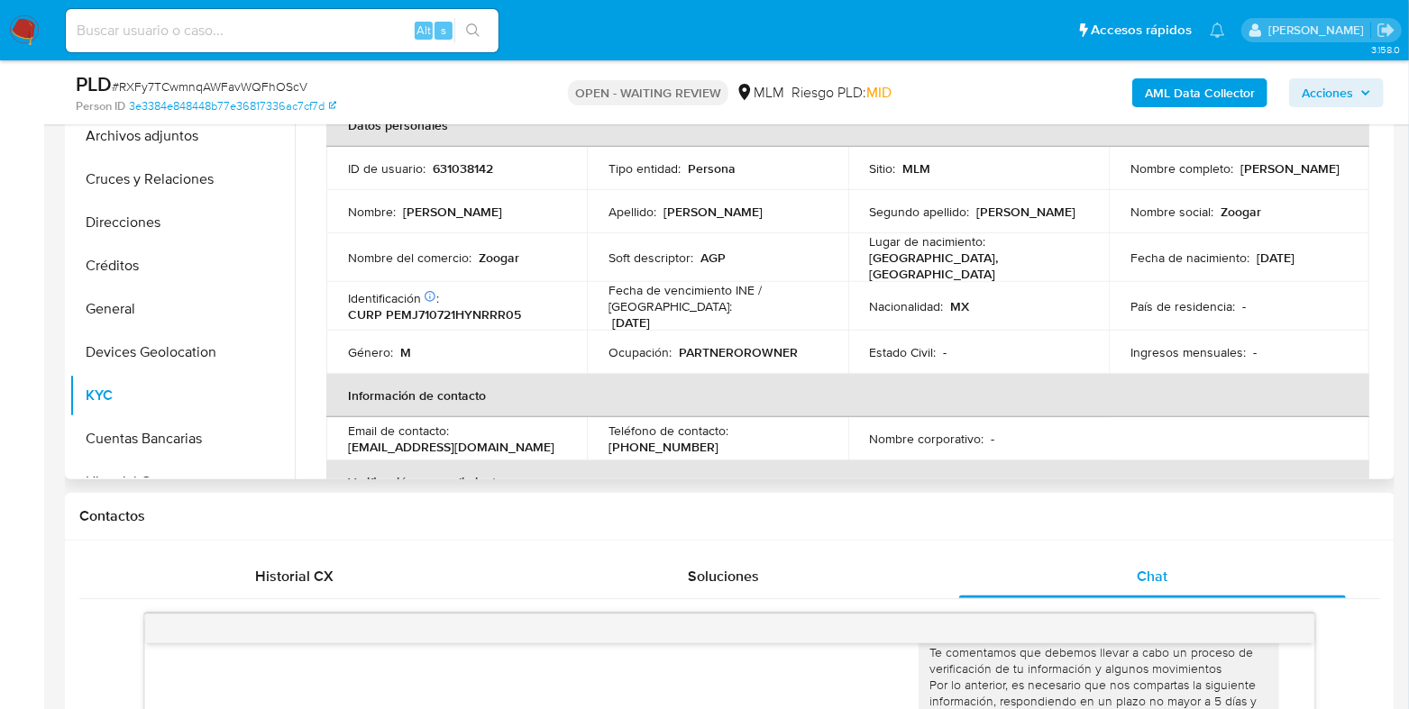
scroll to position [0, 0]
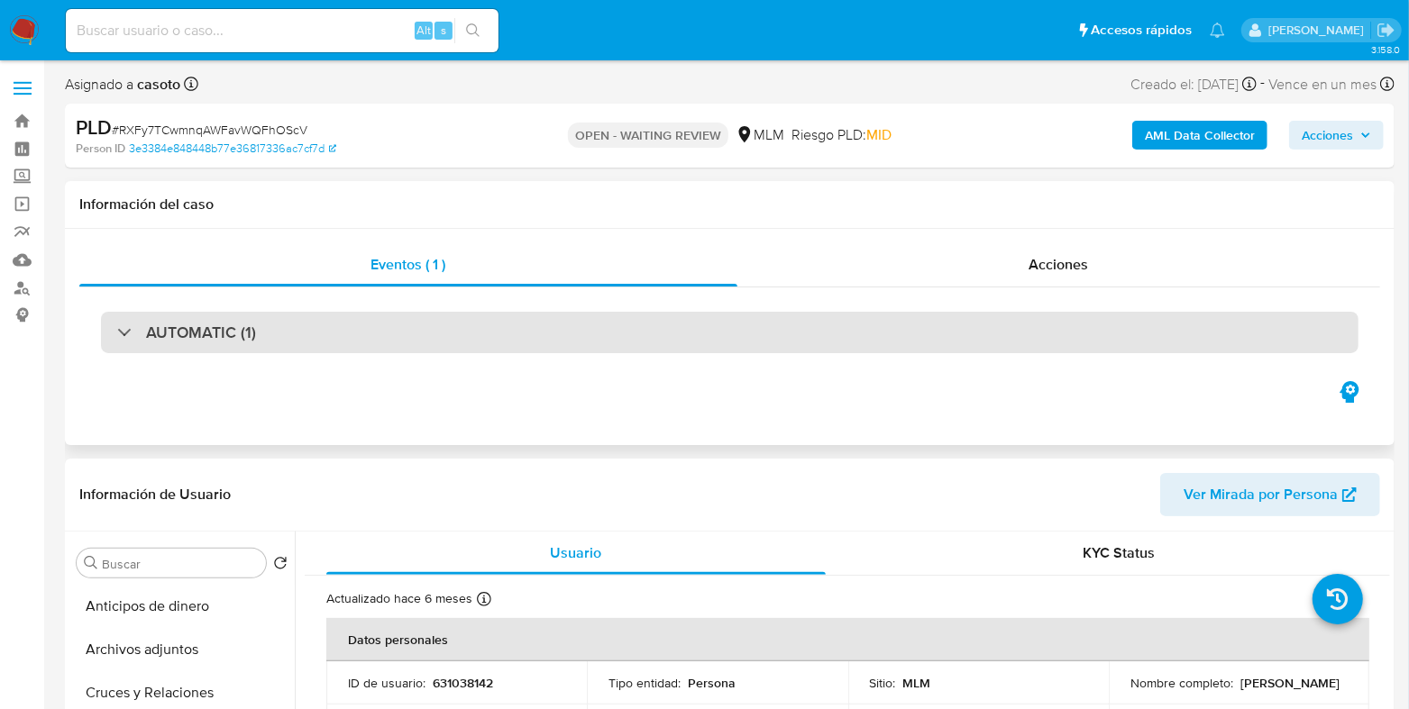
click at [468, 343] on div "AUTOMATIC (1)" at bounding box center [729, 332] width 1257 height 41
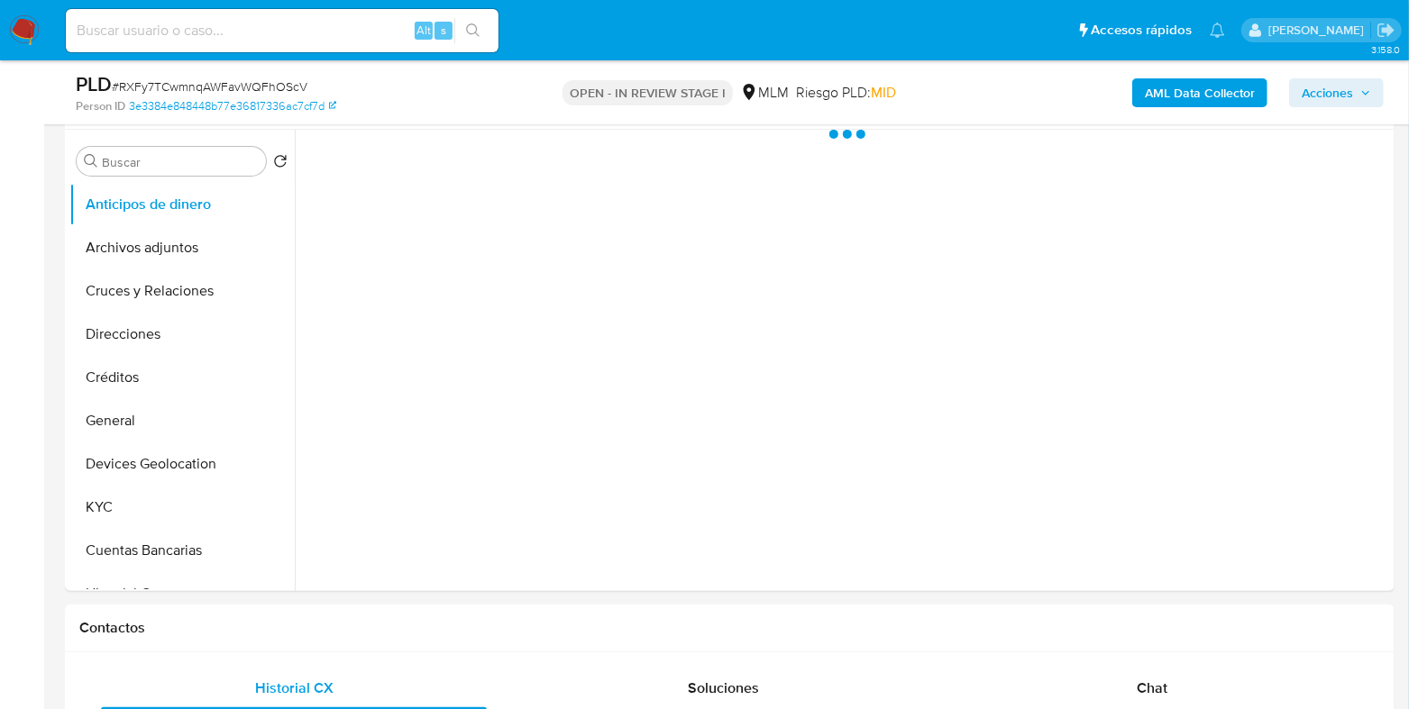
scroll to position [676, 0]
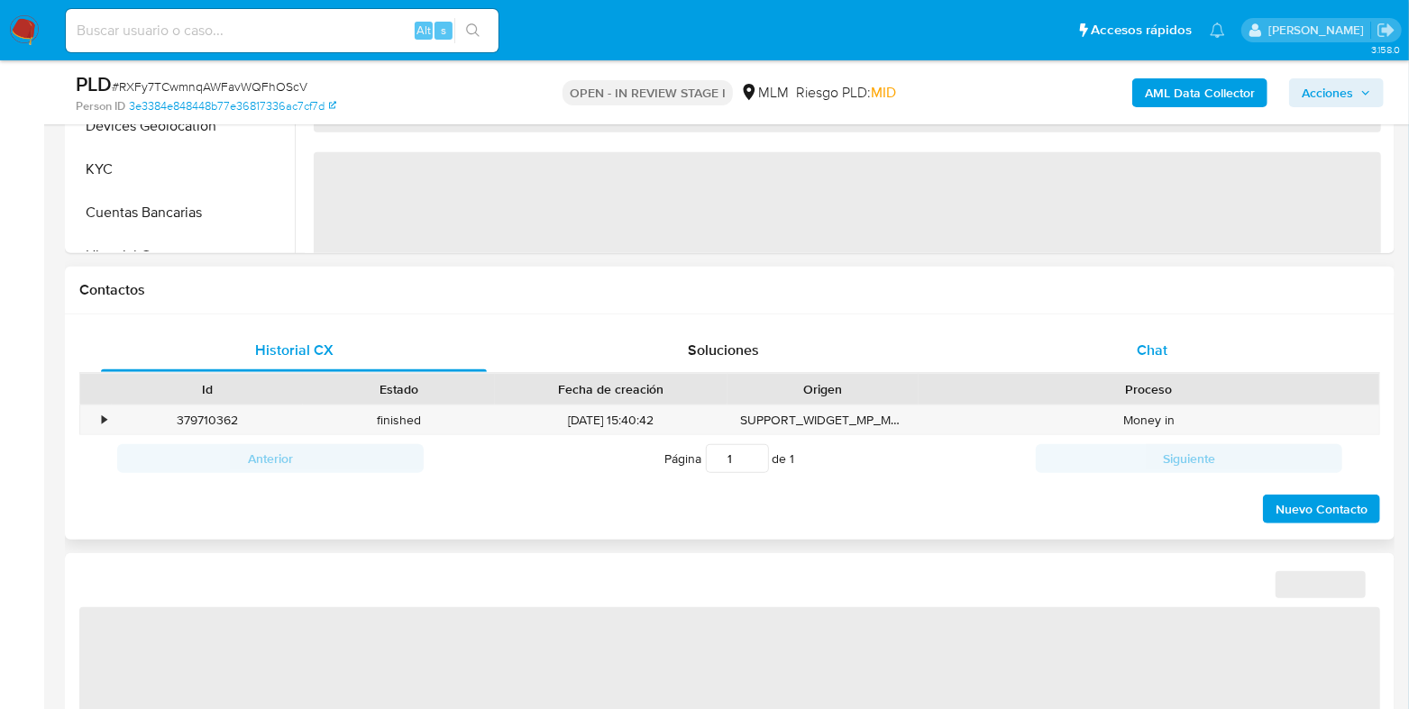
click at [1153, 343] on span "Chat" at bounding box center [1152, 350] width 31 height 21
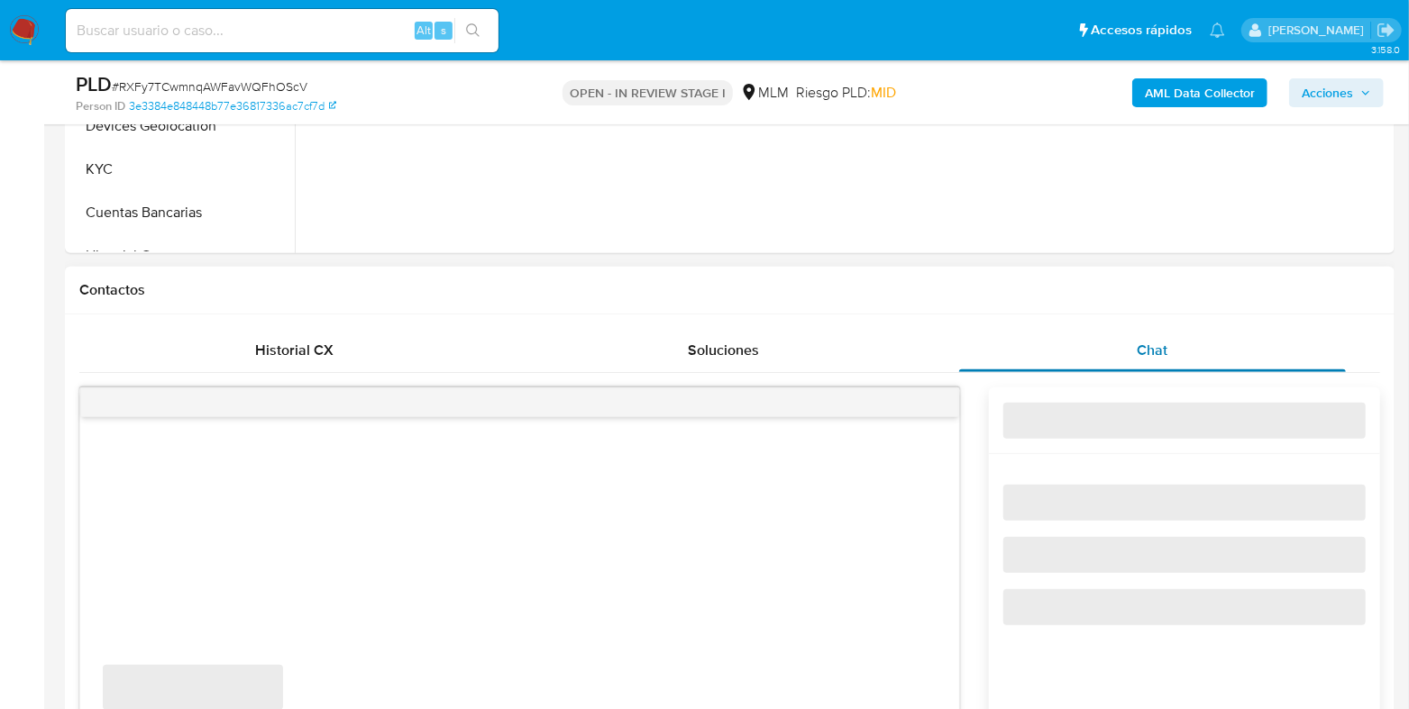
select select "10"
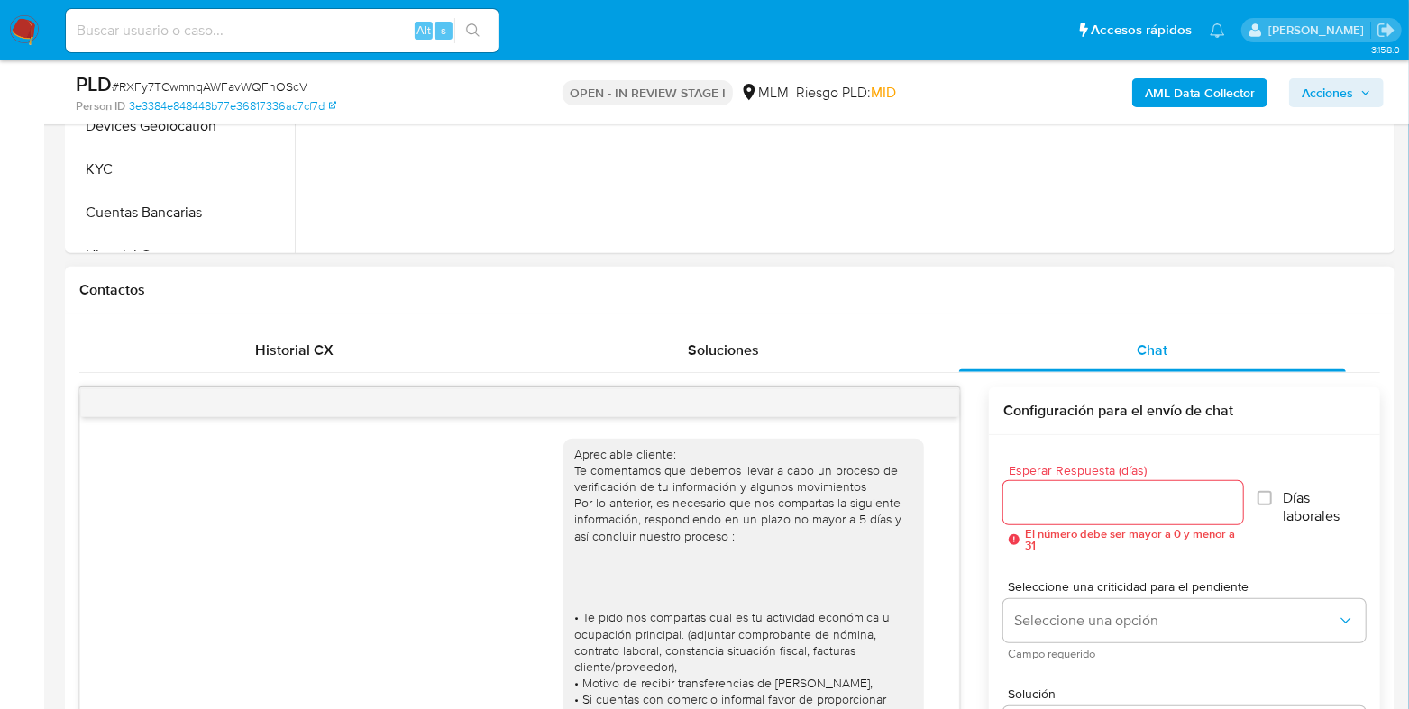
scroll to position [1172, 0]
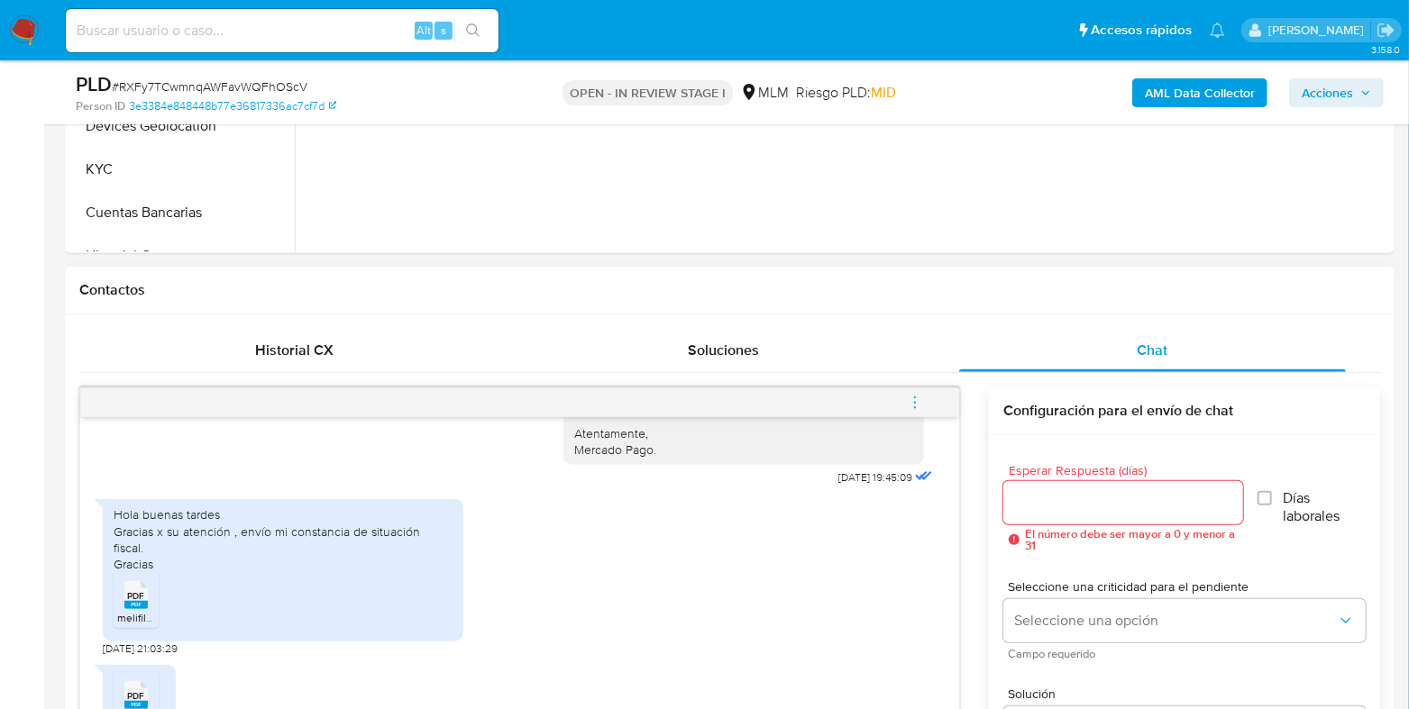
click at [924, 402] on button "menu-action" at bounding box center [914, 402] width 59 height 43
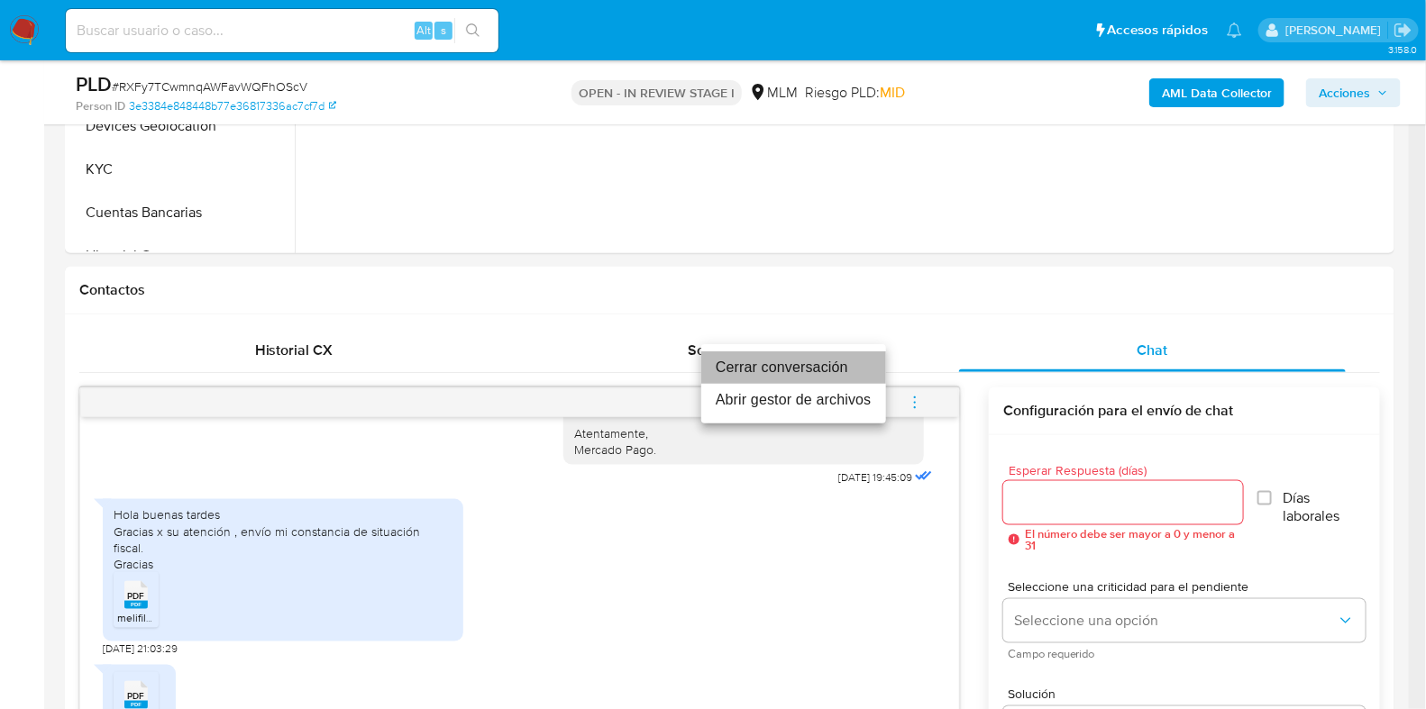
click at [750, 373] on li "Cerrar conversación" at bounding box center [793, 368] width 185 height 32
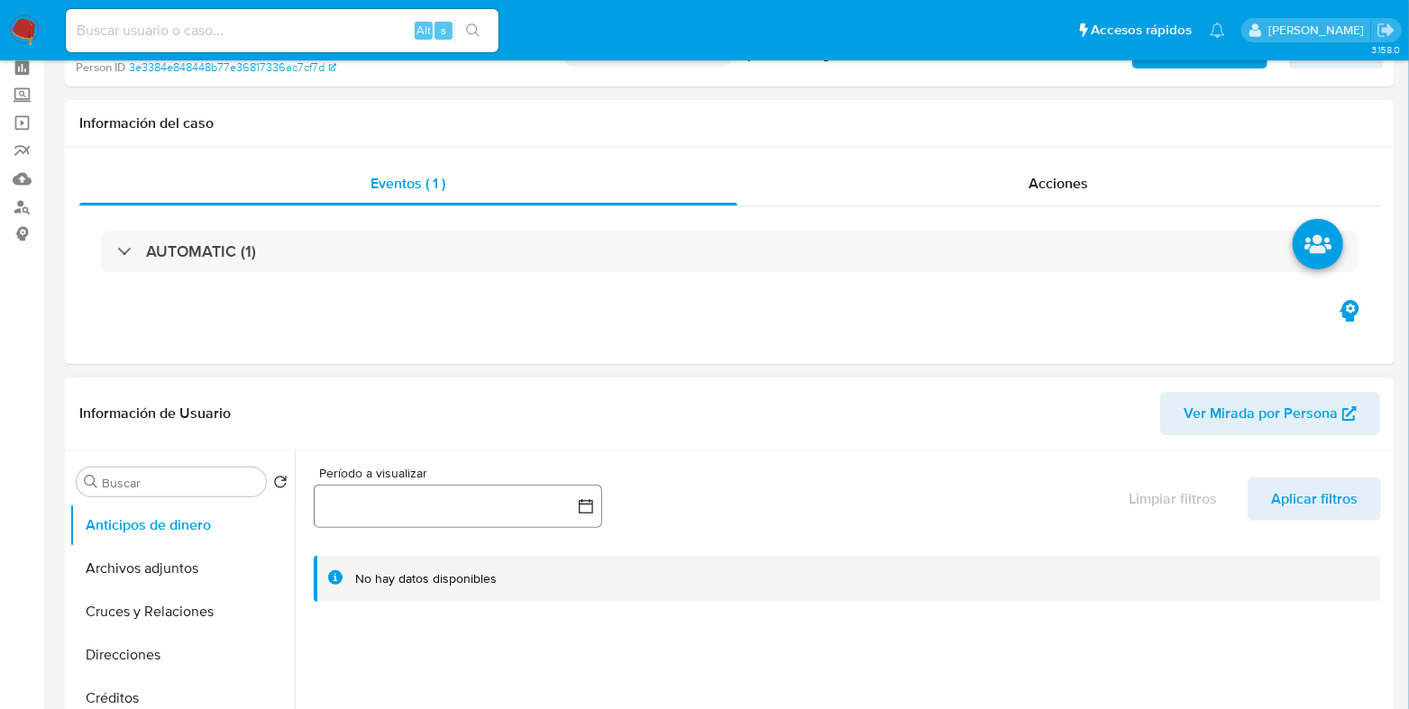
scroll to position [0, 0]
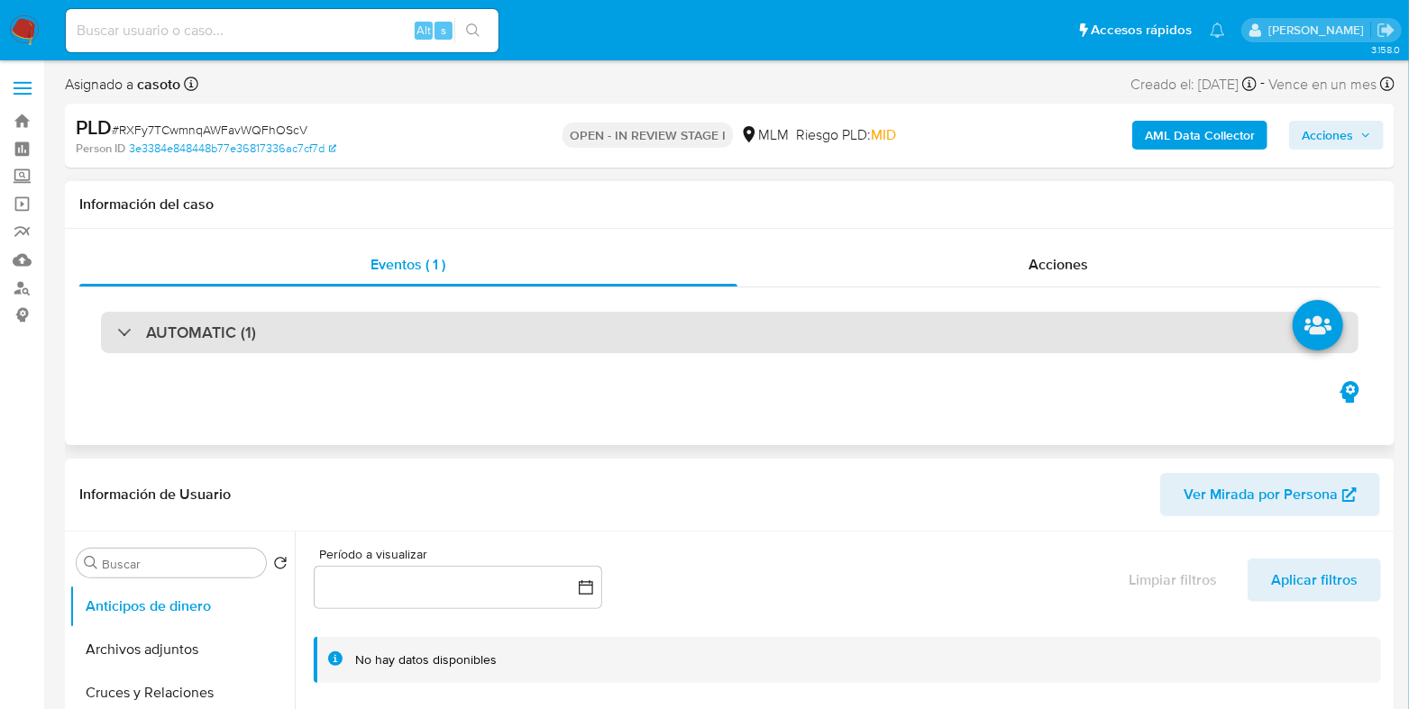
click at [324, 316] on div "AUTOMATIC (1)" at bounding box center [729, 332] width 1257 height 41
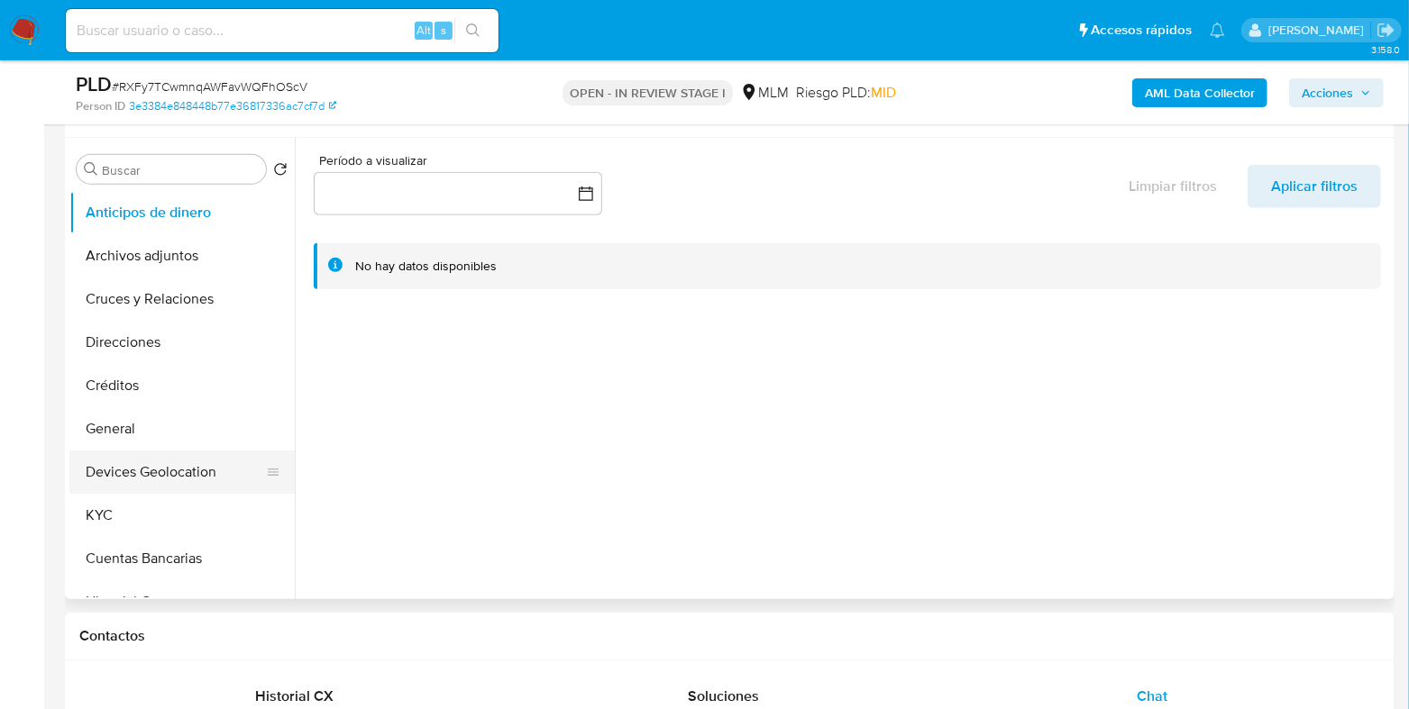
scroll to position [563, 0]
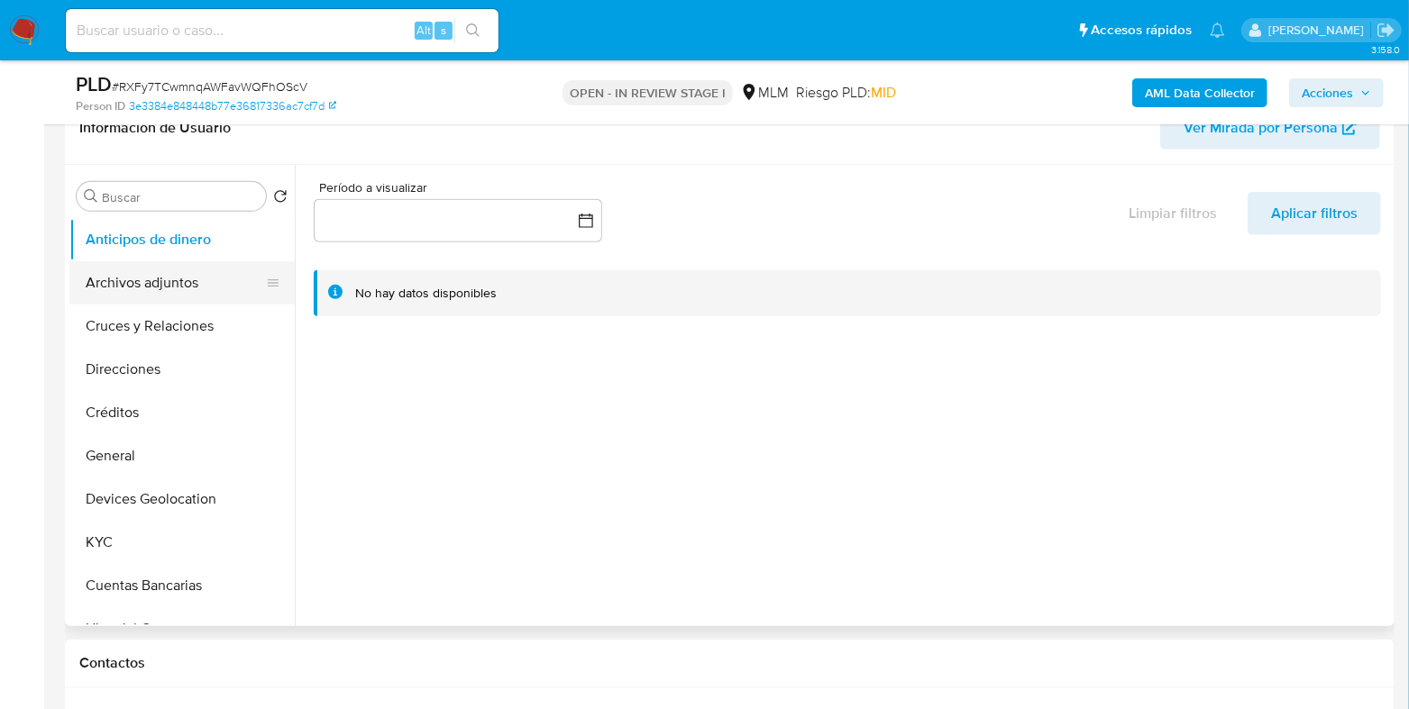
click at [146, 274] on button "Archivos adjuntos" at bounding box center [174, 282] width 211 height 43
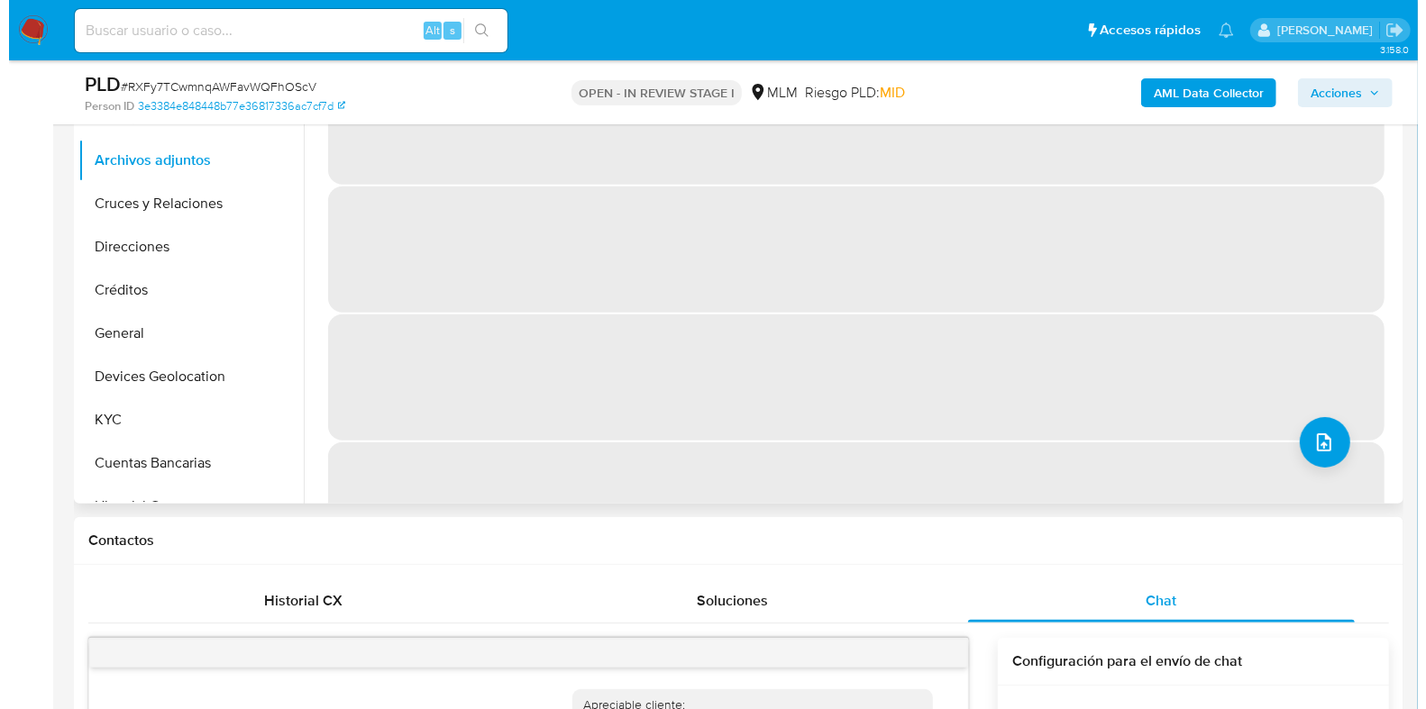
scroll to position [676, 0]
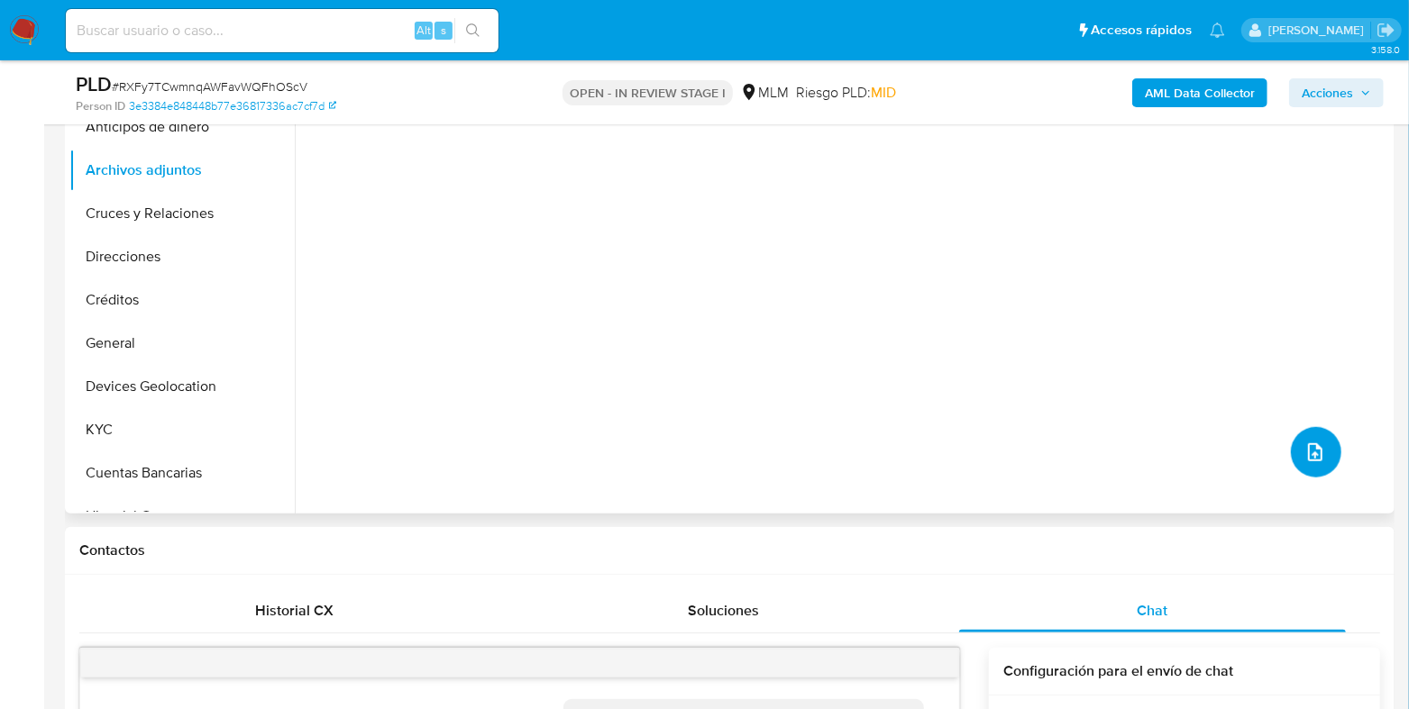
click at [1291, 443] on button "upload-file" at bounding box center [1316, 452] width 50 height 50
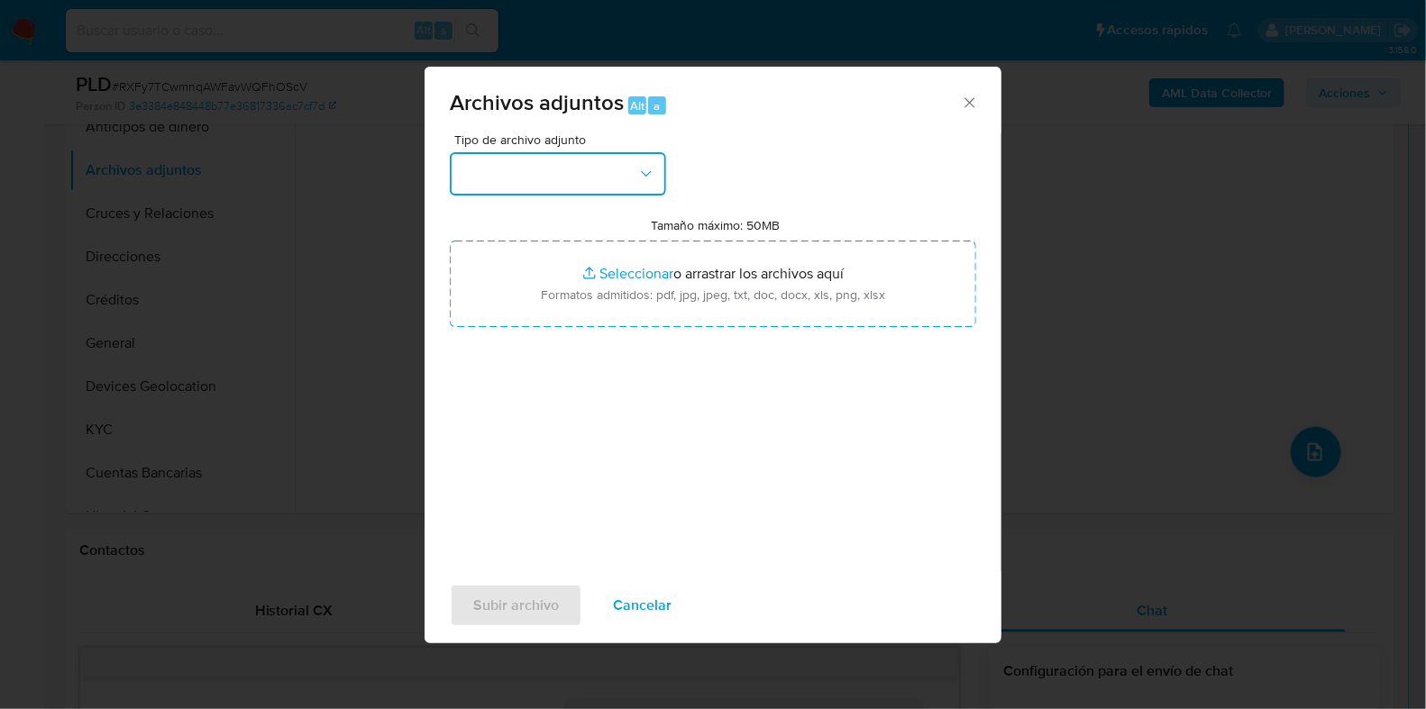
click at [554, 187] on button "button" at bounding box center [558, 173] width 216 height 43
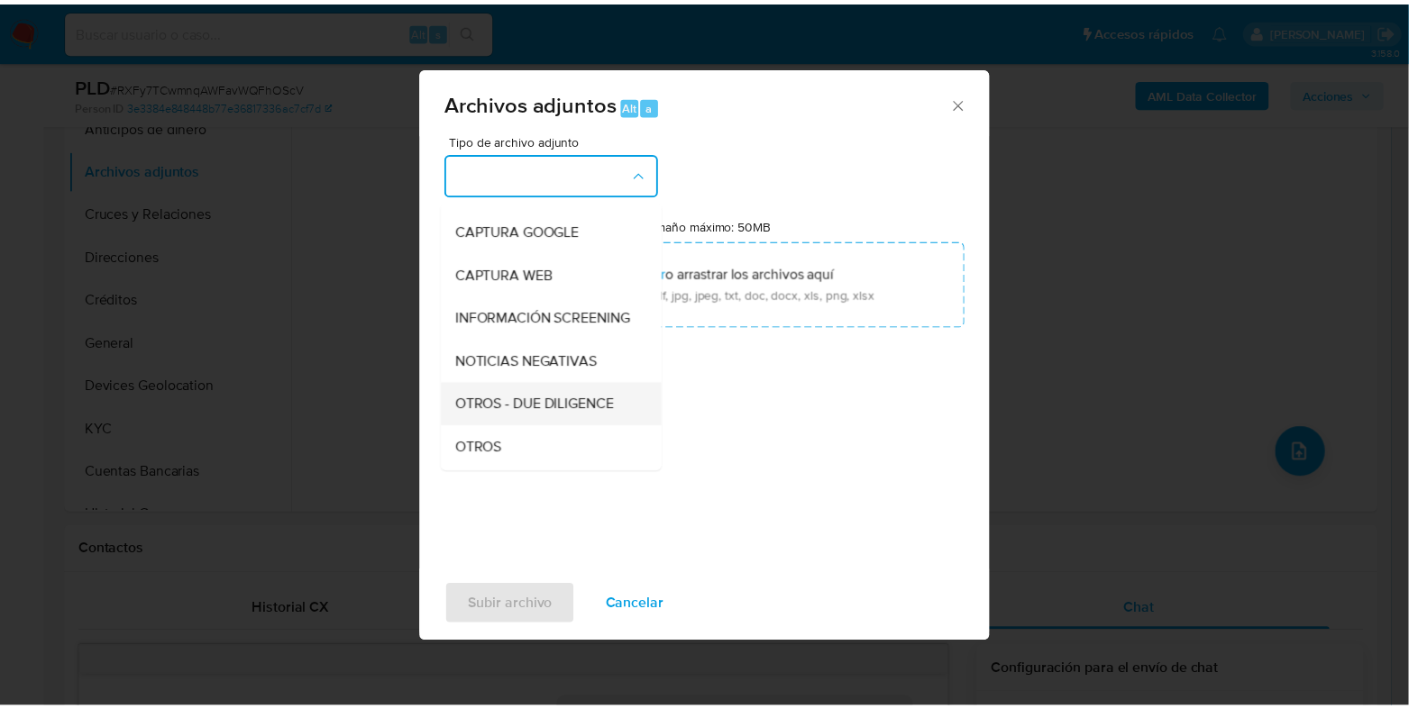
scroll to position [112, 0]
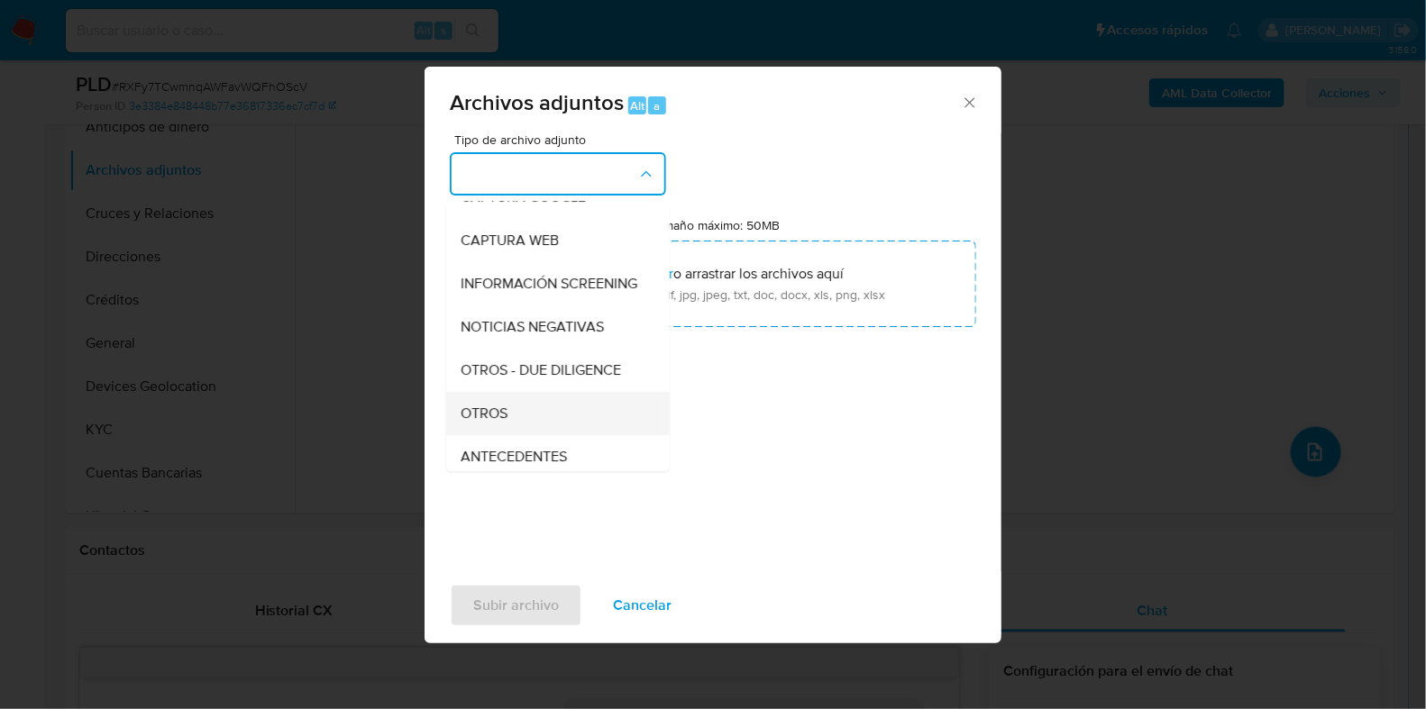
click at [496, 423] on span "OTROS" at bounding box center [484, 414] width 47 height 18
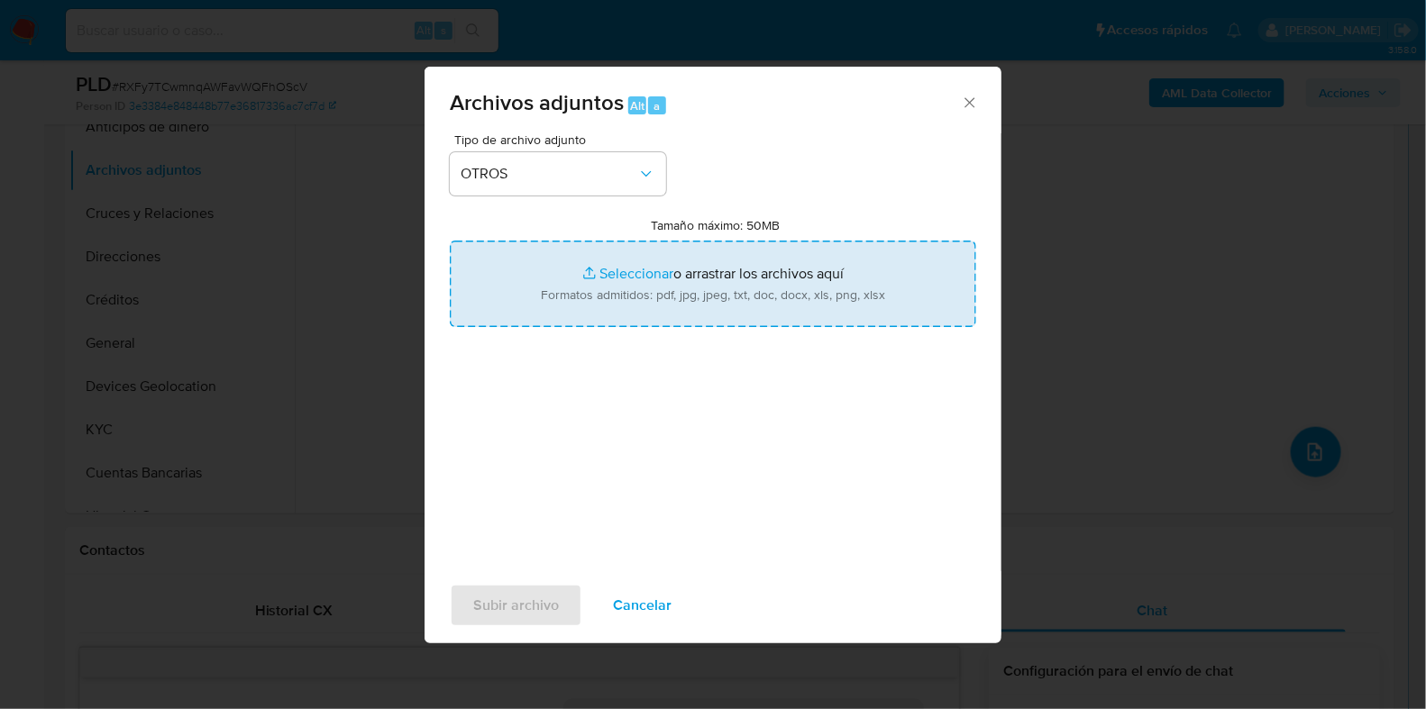
click at [633, 278] on input "Tamaño máximo: 50MB Seleccionar archivos" at bounding box center [713, 284] width 526 height 87
type input "C:\fakepath\631038142_JORGE PEREZ MIRANDA_AGO2025.pdf"
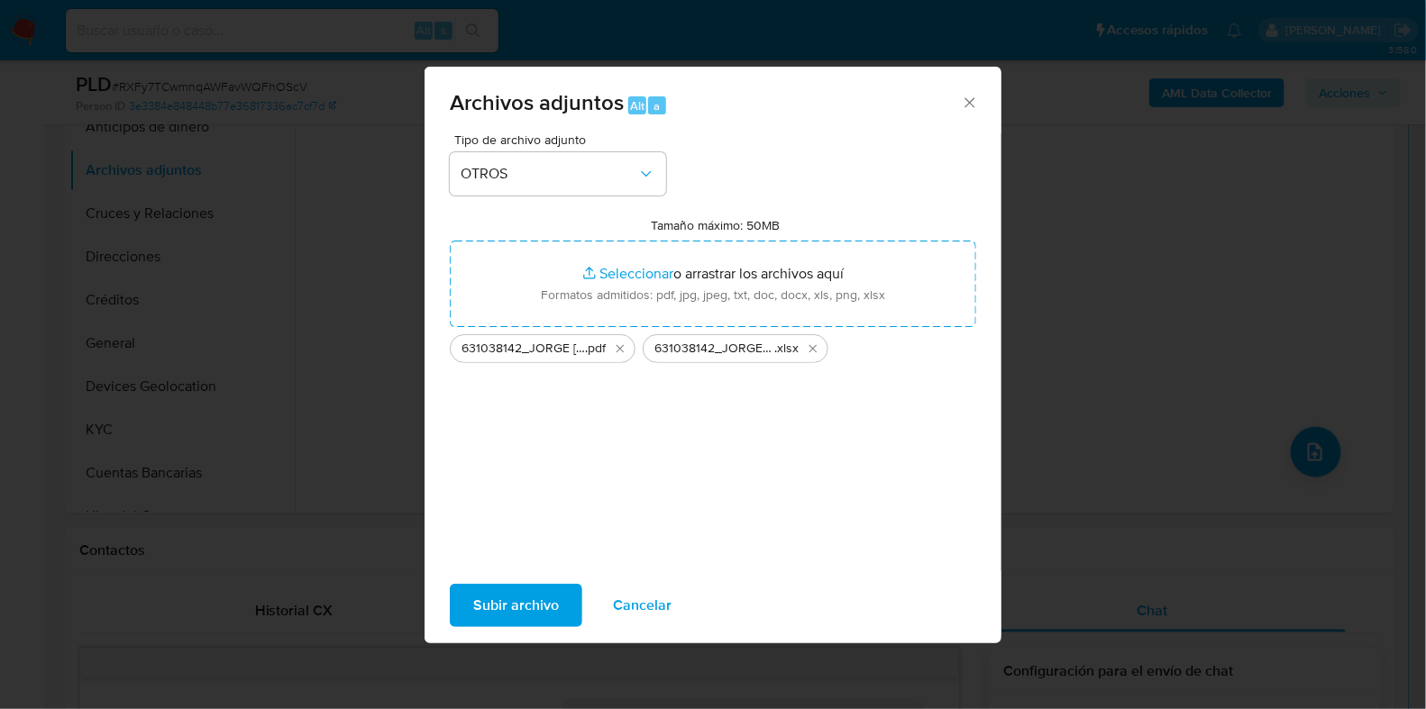
click at [505, 609] on span "Subir archivo" at bounding box center [516, 606] width 86 height 40
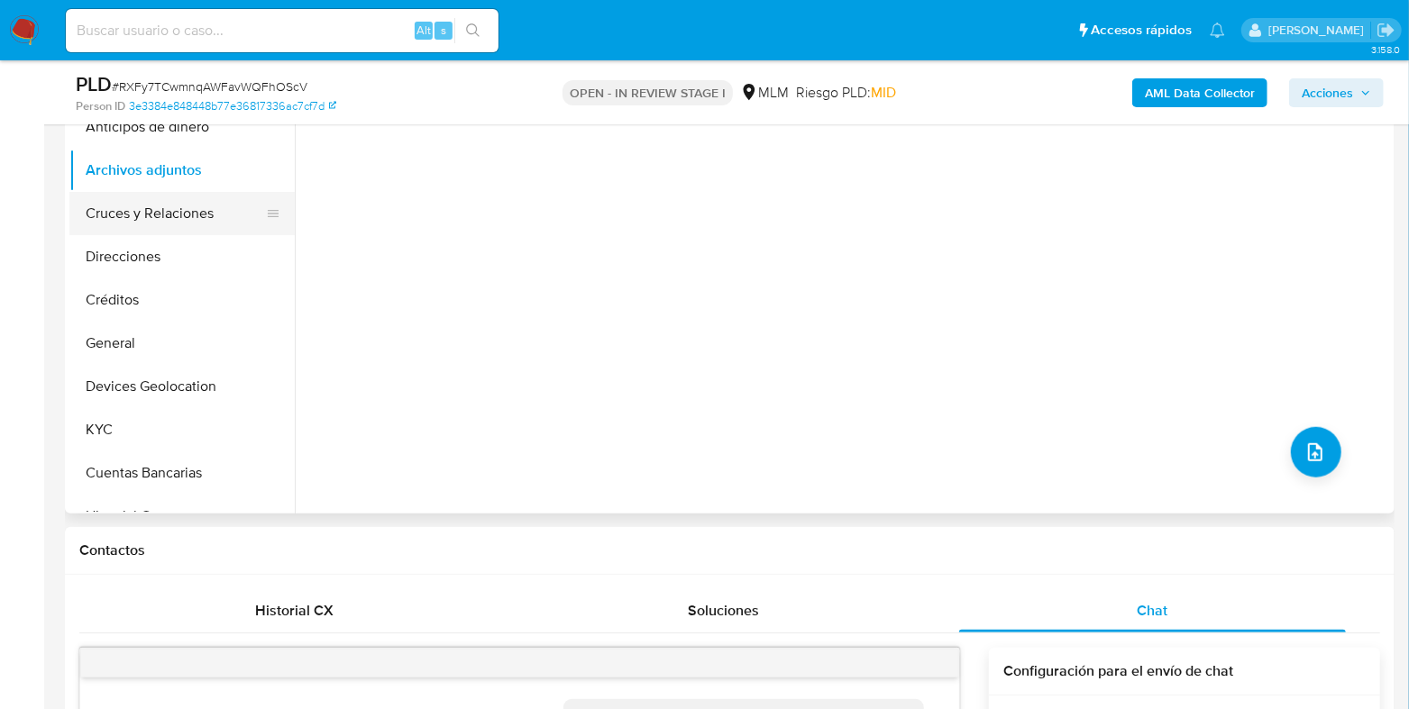
click at [116, 221] on button "Cruces y Relaciones" at bounding box center [174, 213] width 211 height 43
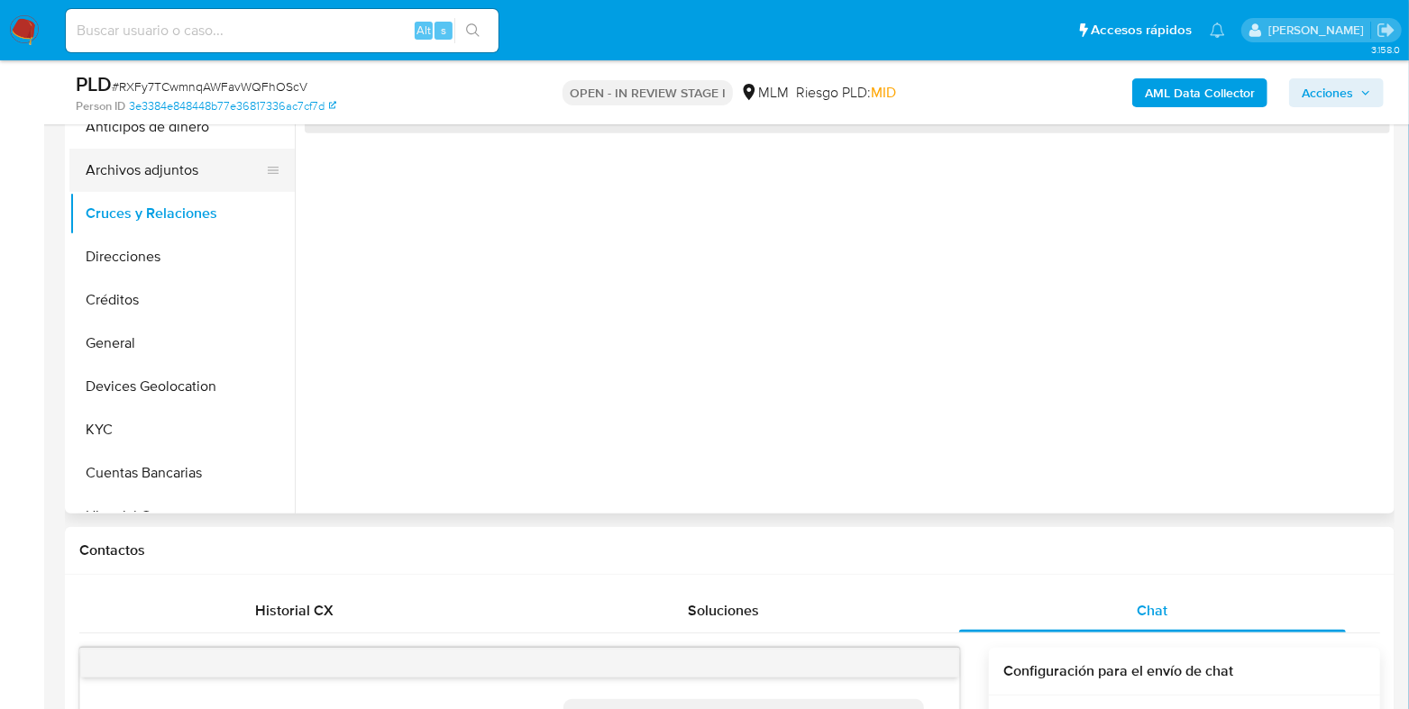
click at [125, 171] on button "Archivos adjuntos" at bounding box center [174, 170] width 211 height 43
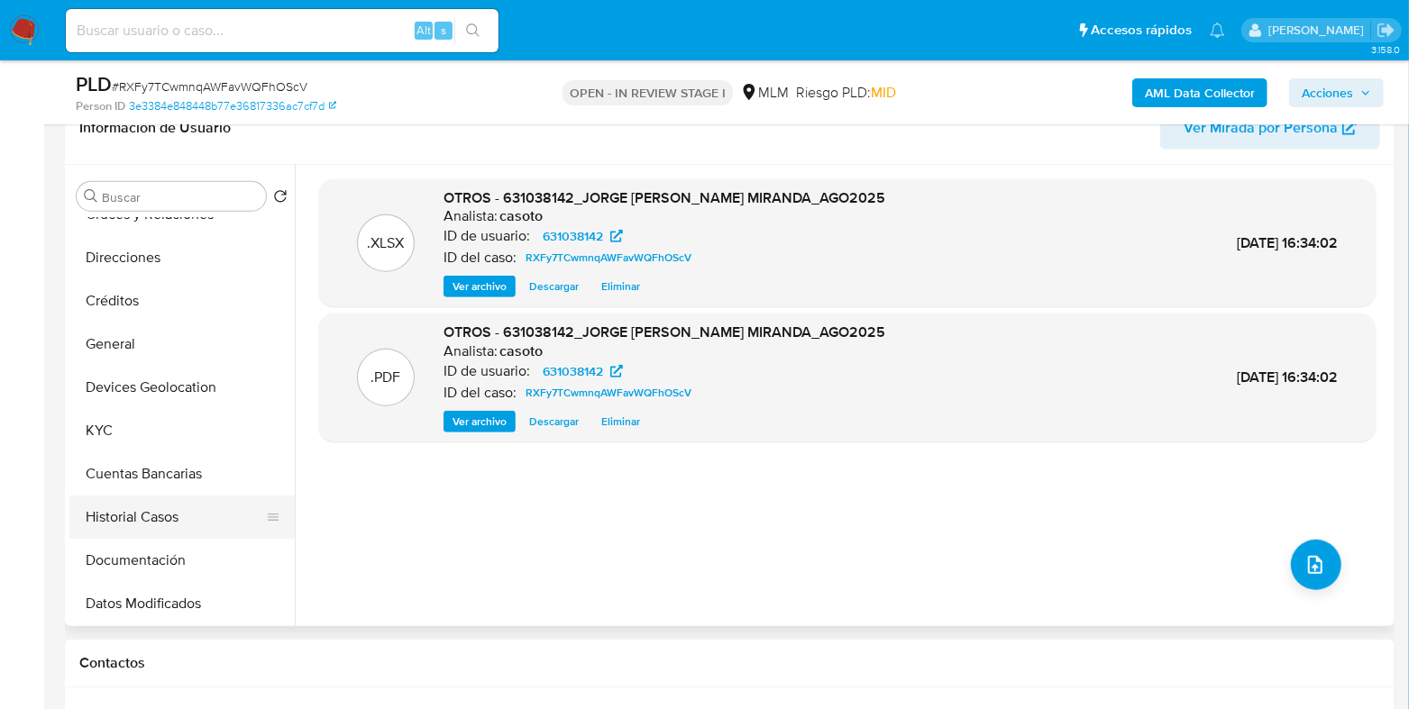
click at [131, 507] on button "Historial Casos" at bounding box center [174, 517] width 211 height 43
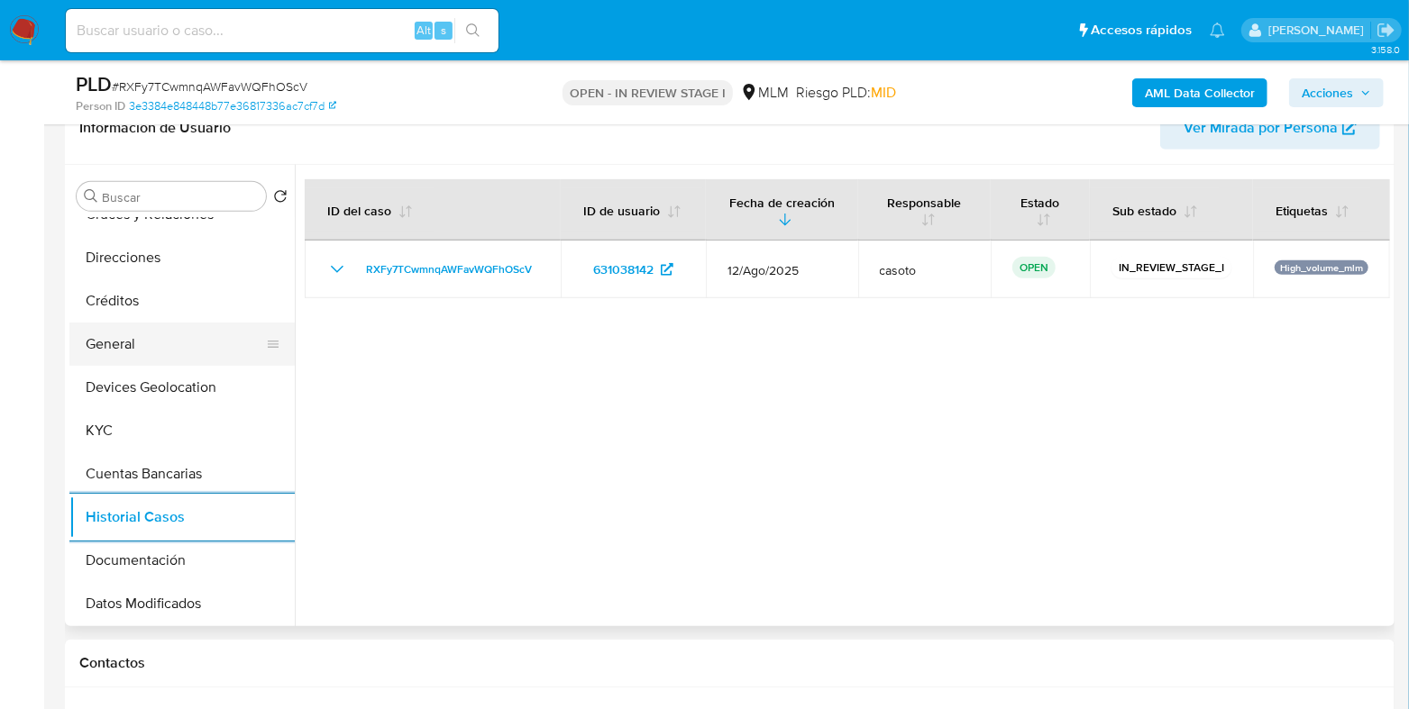
click at [136, 353] on button "General" at bounding box center [174, 344] width 211 height 43
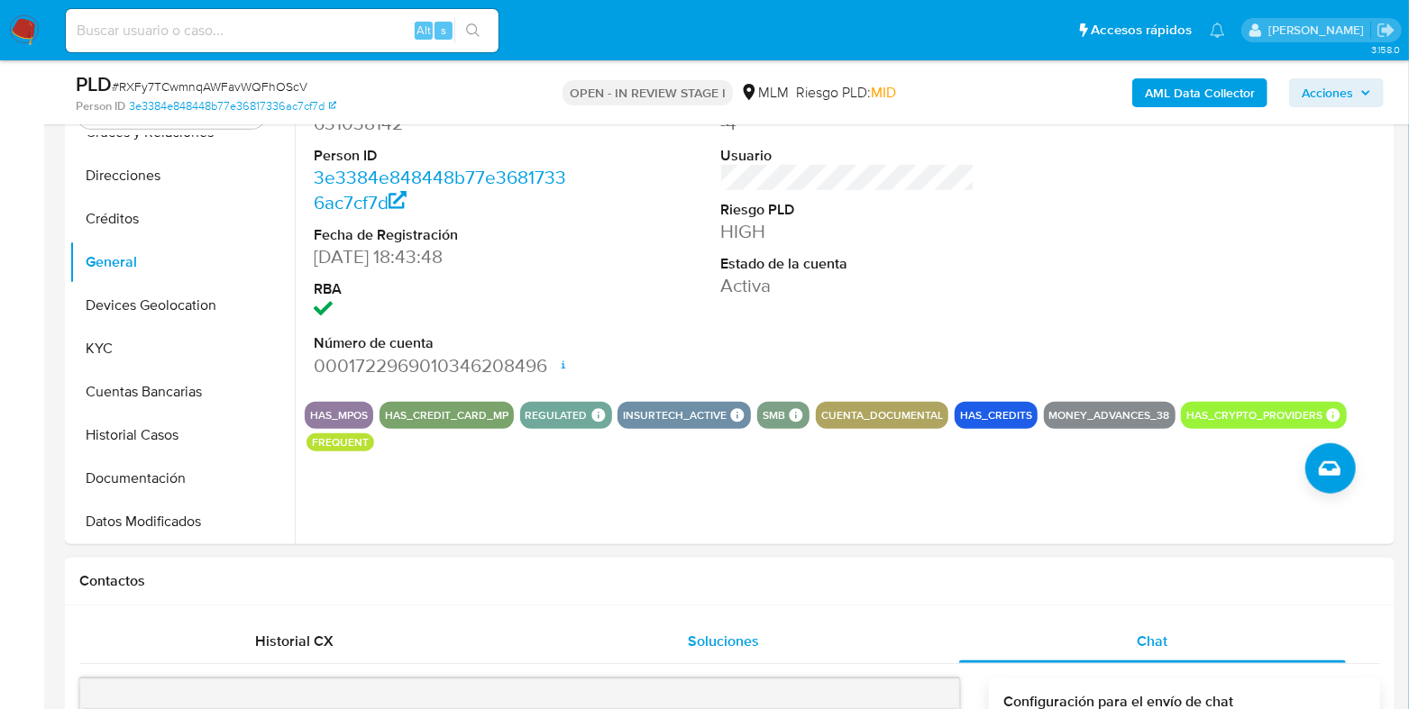
scroll to position [788, 0]
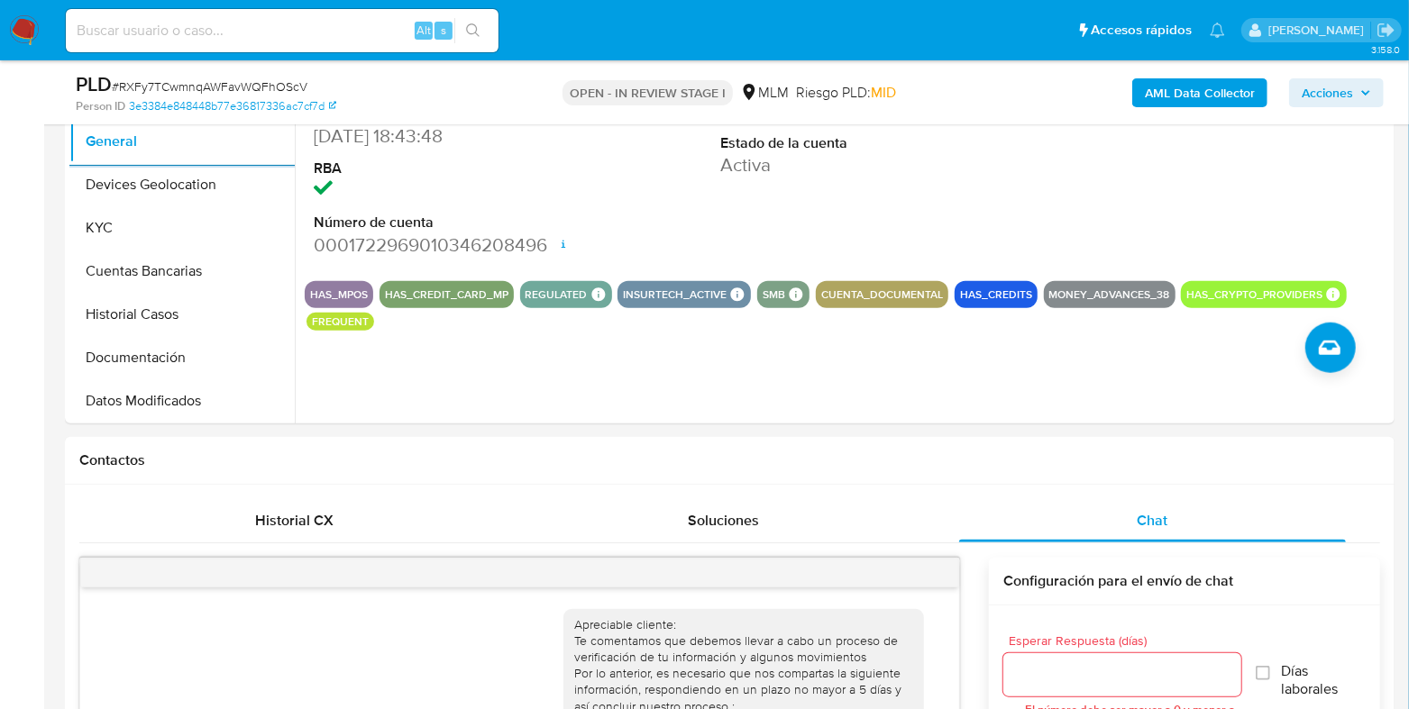
click at [1335, 92] on span "Acciones" at bounding box center [1327, 92] width 51 height 29
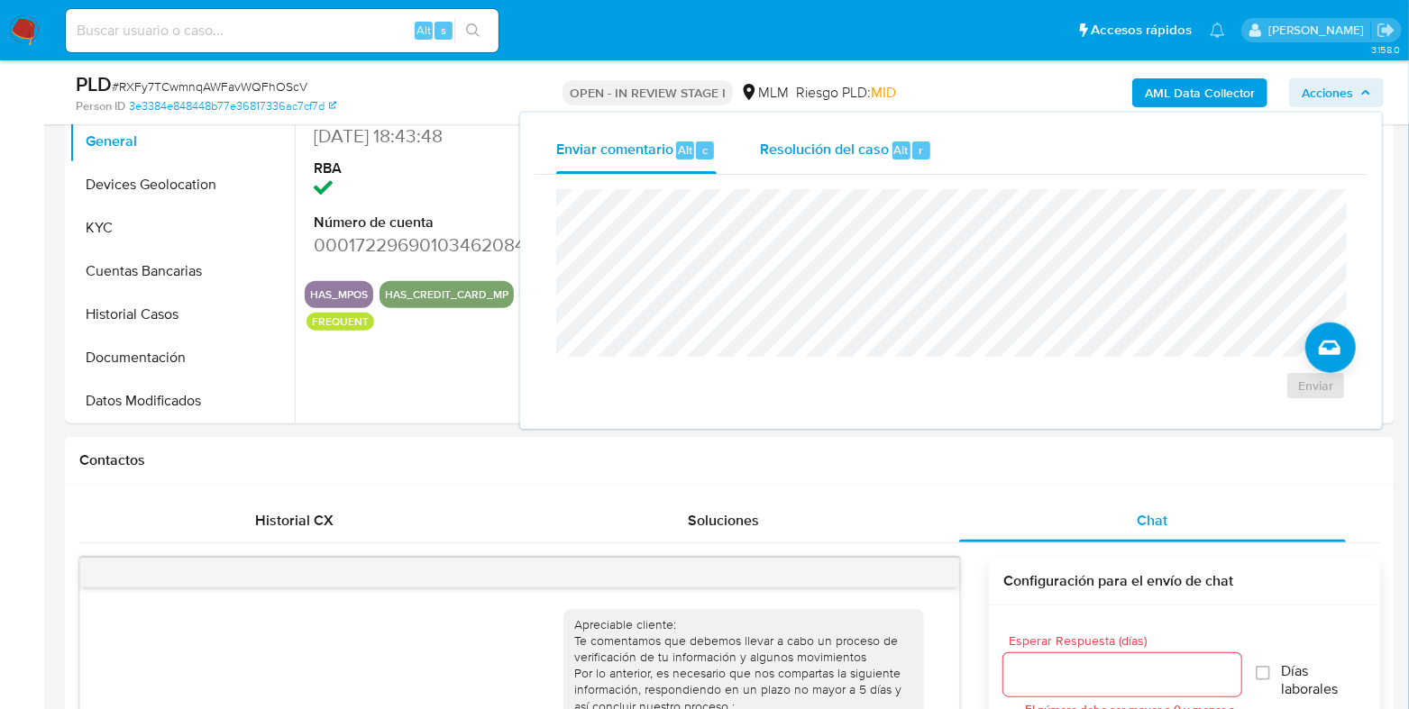
click at [894, 151] on span "Alt" at bounding box center [901, 150] width 14 height 17
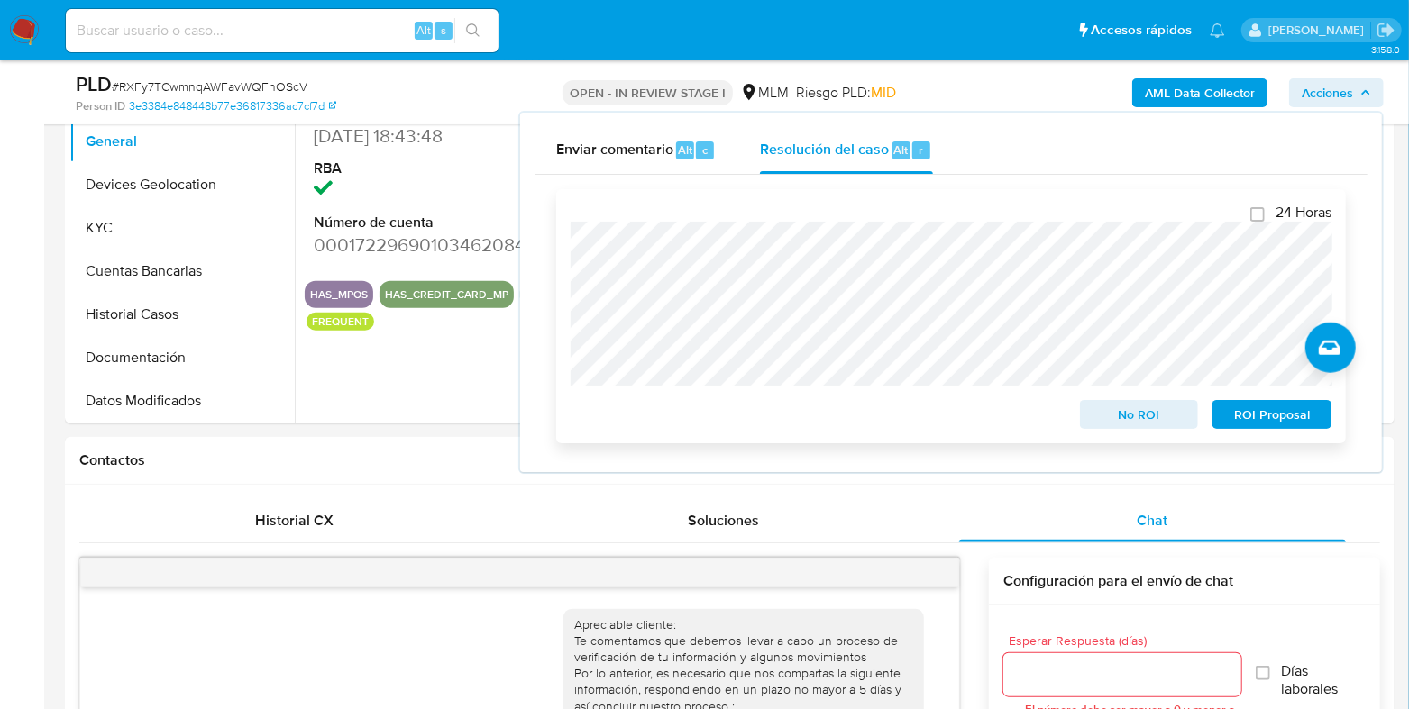
click at [1127, 412] on span "No ROI" at bounding box center [1139, 414] width 94 height 25
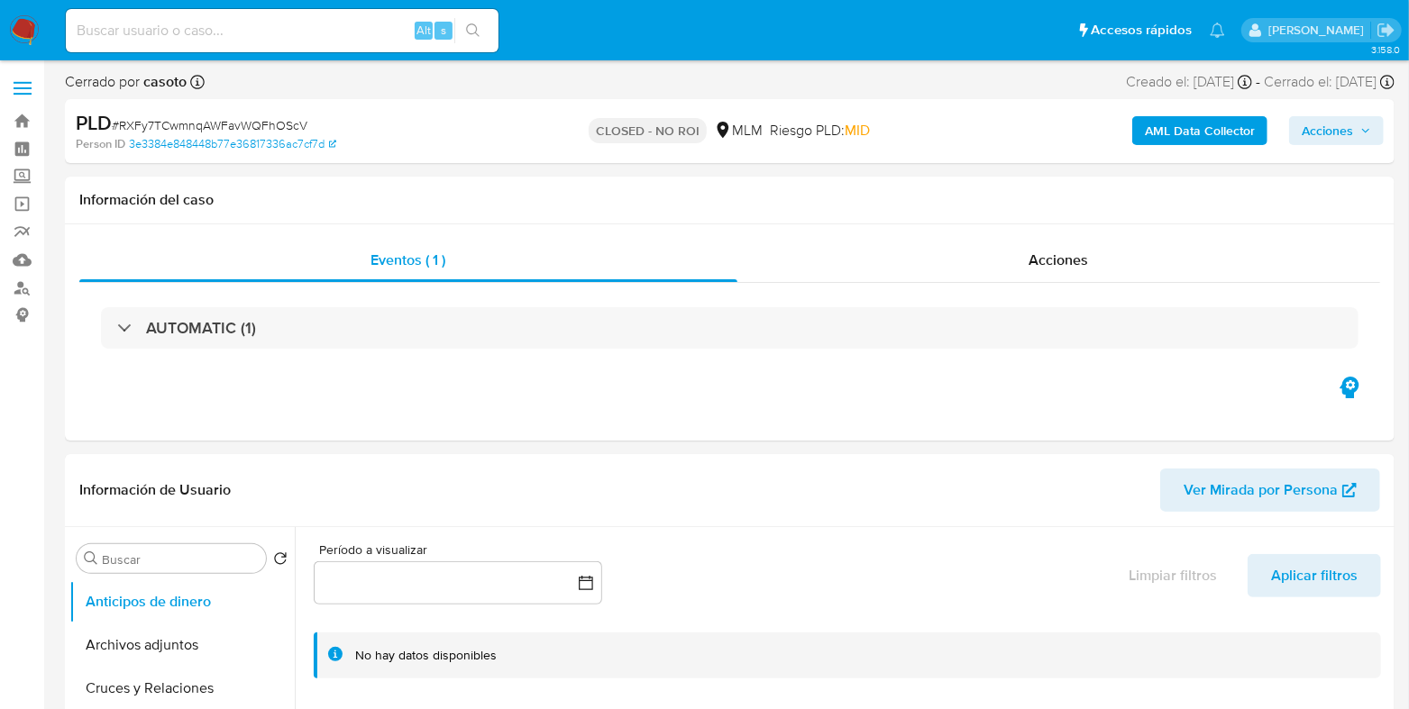
select select "10"
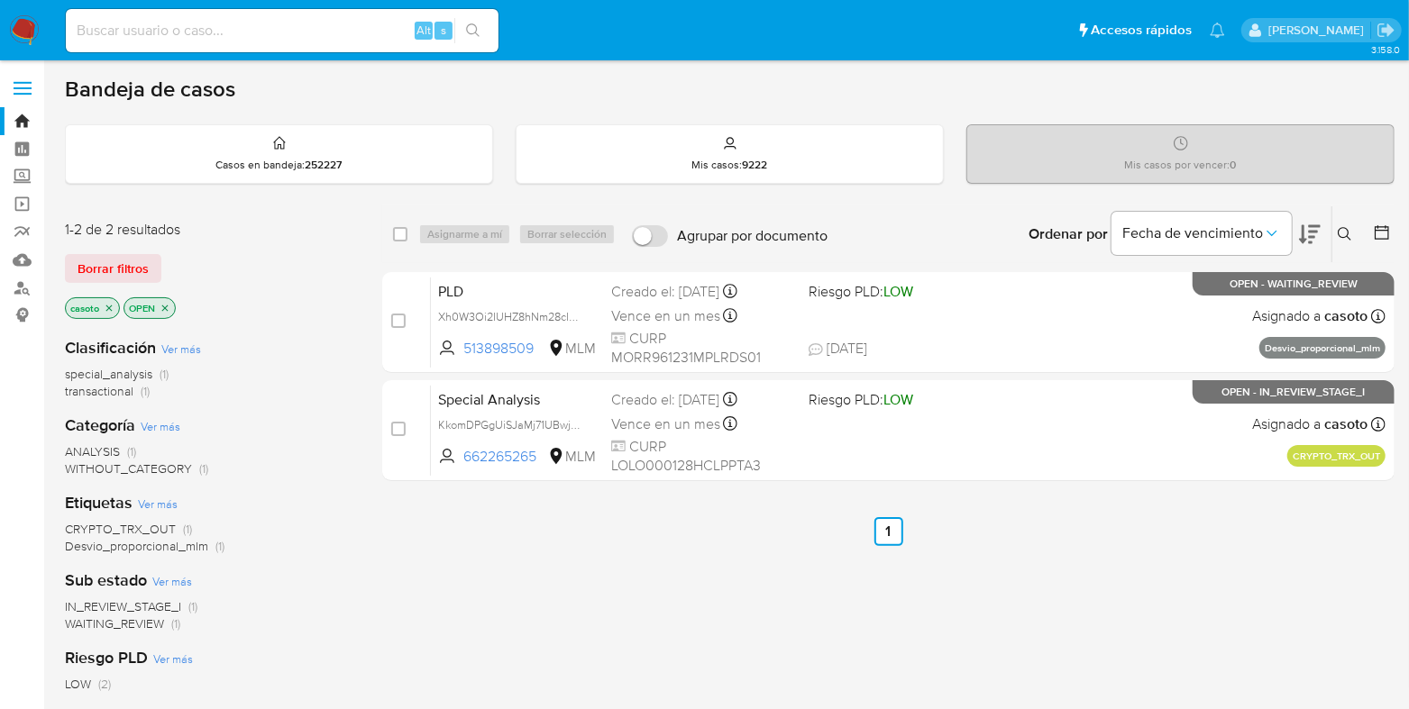
click at [351, 24] on input at bounding box center [282, 30] width 433 height 23
paste input "1366290206"
type input "1366290206"
click at [464, 29] on button "search-icon" at bounding box center [472, 30] width 37 height 25
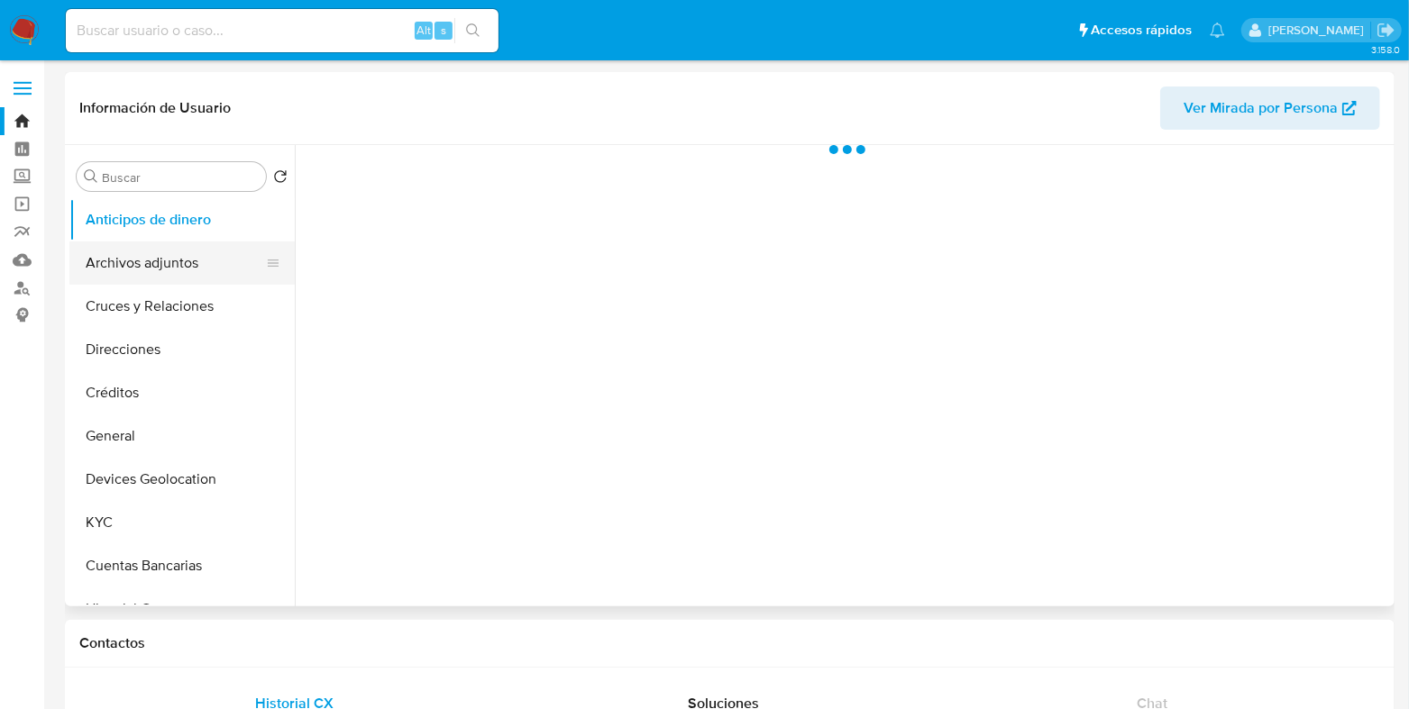
click at [150, 270] on button "Archivos adjuntos" at bounding box center [174, 263] width 211 height 43
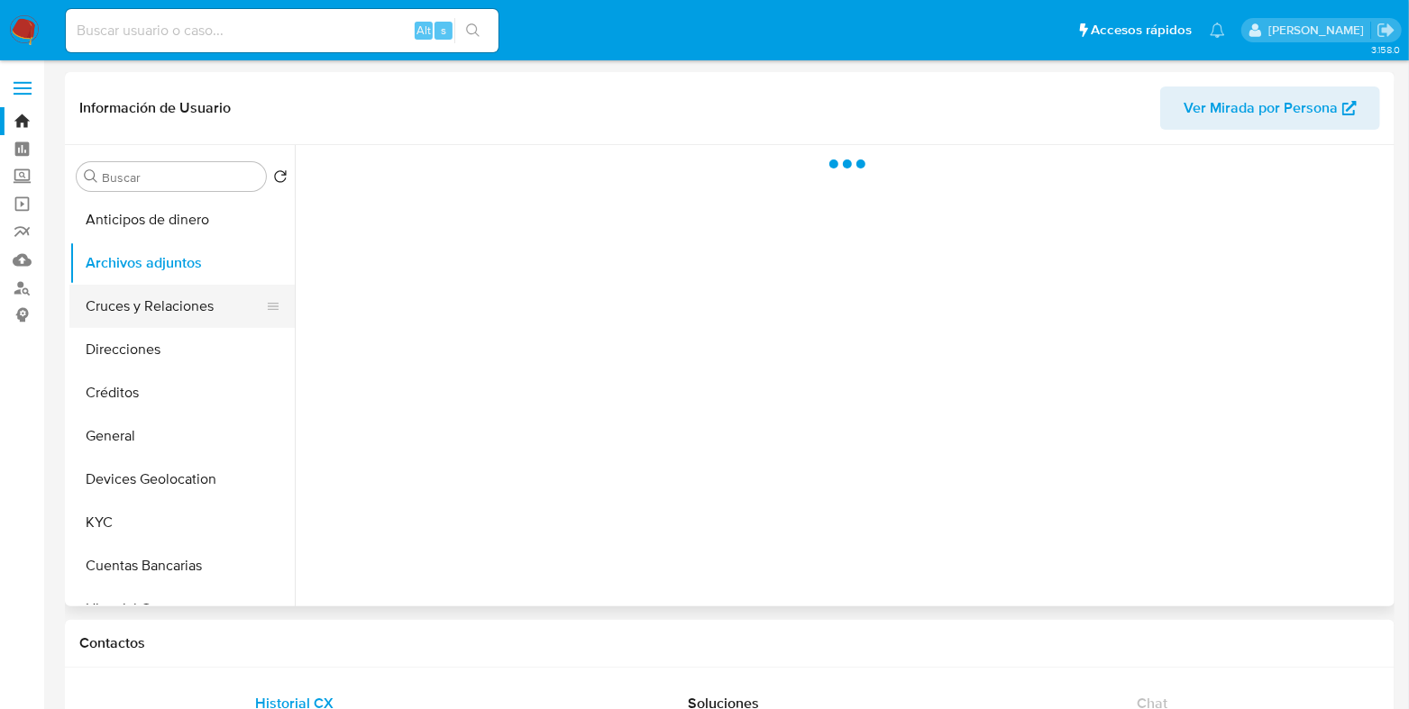
select select "10"
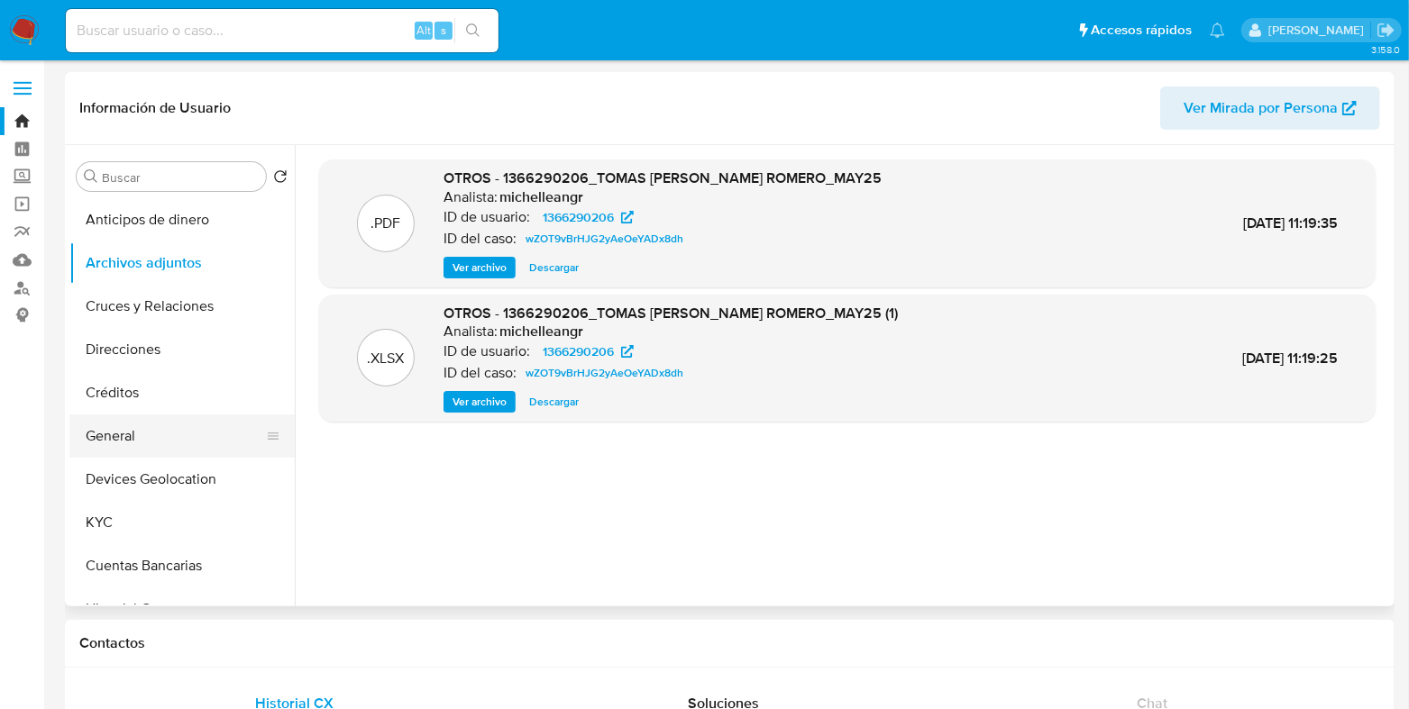
click at [115, 439] on button "General" at bounding box center [174, 436] width 211 height 43
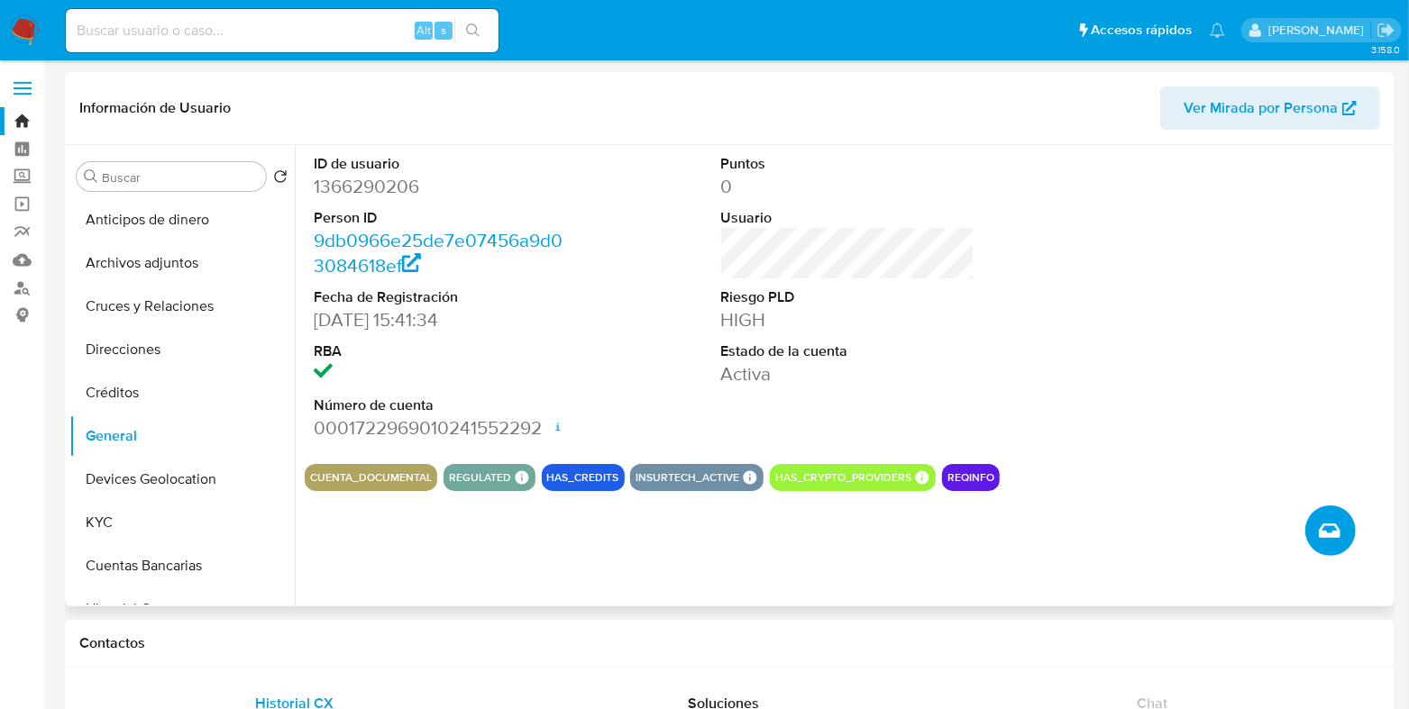
click at [1329, 525] on icon "Crear caso manual" at bounding box center [1330, 531] width 22 height 14
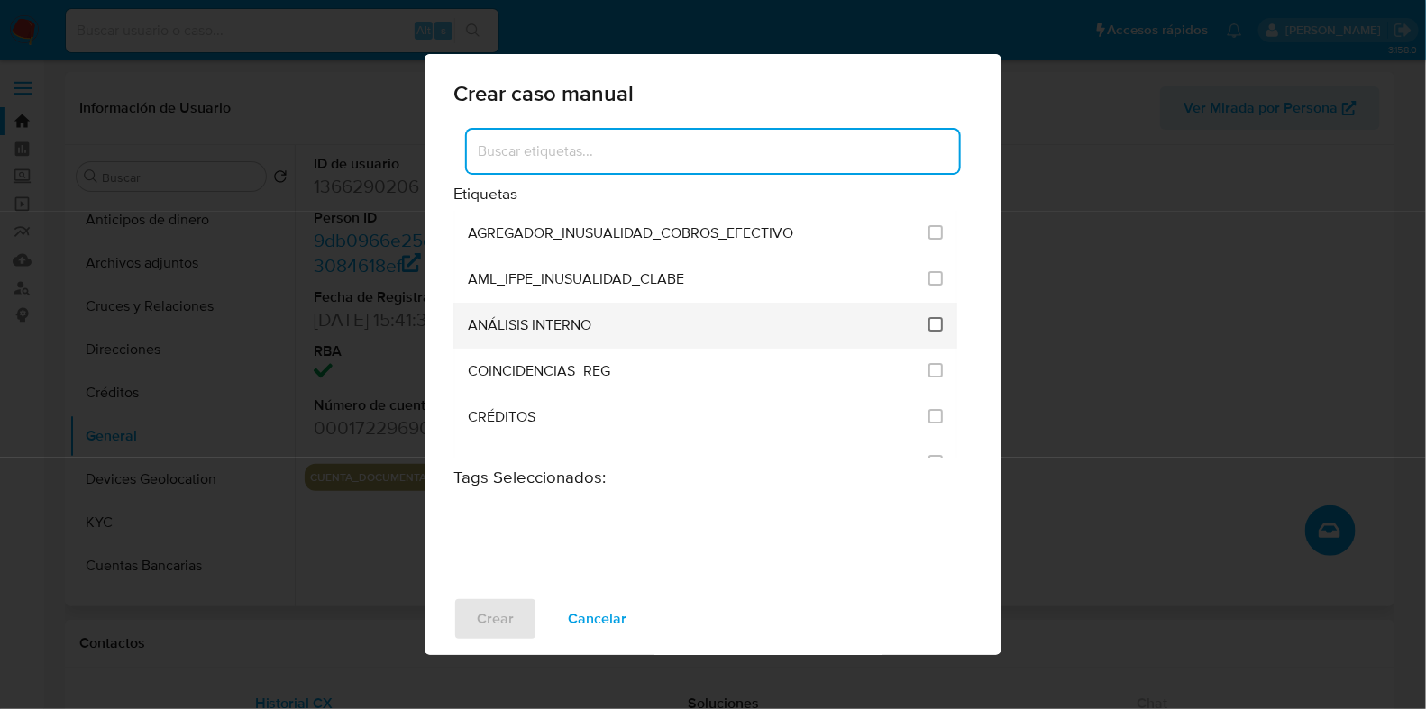
click at [928, 325] on input "1888" at bounding box center [935, 324] width 14 height 14
checkbox input "true"
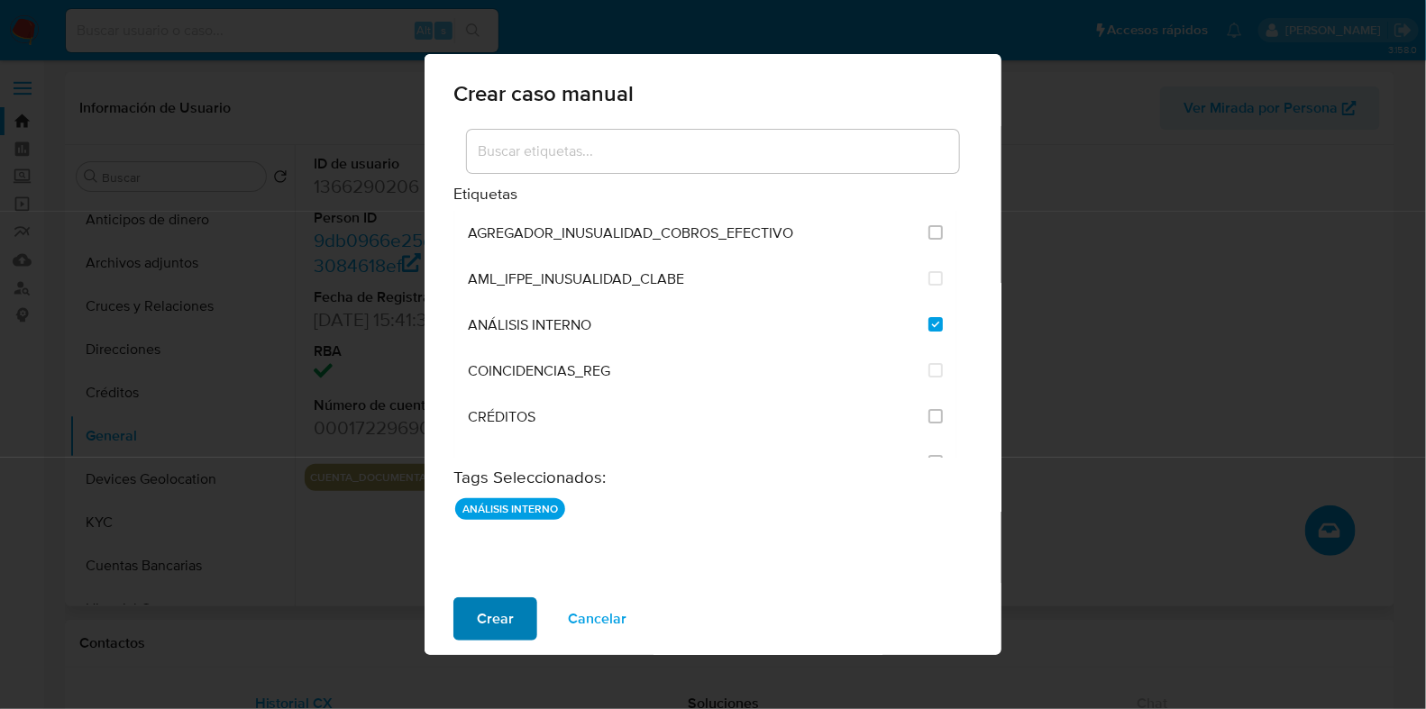
click at [501, 619] on span "Crear" at bounding box center [495, 619] width 37 height 40
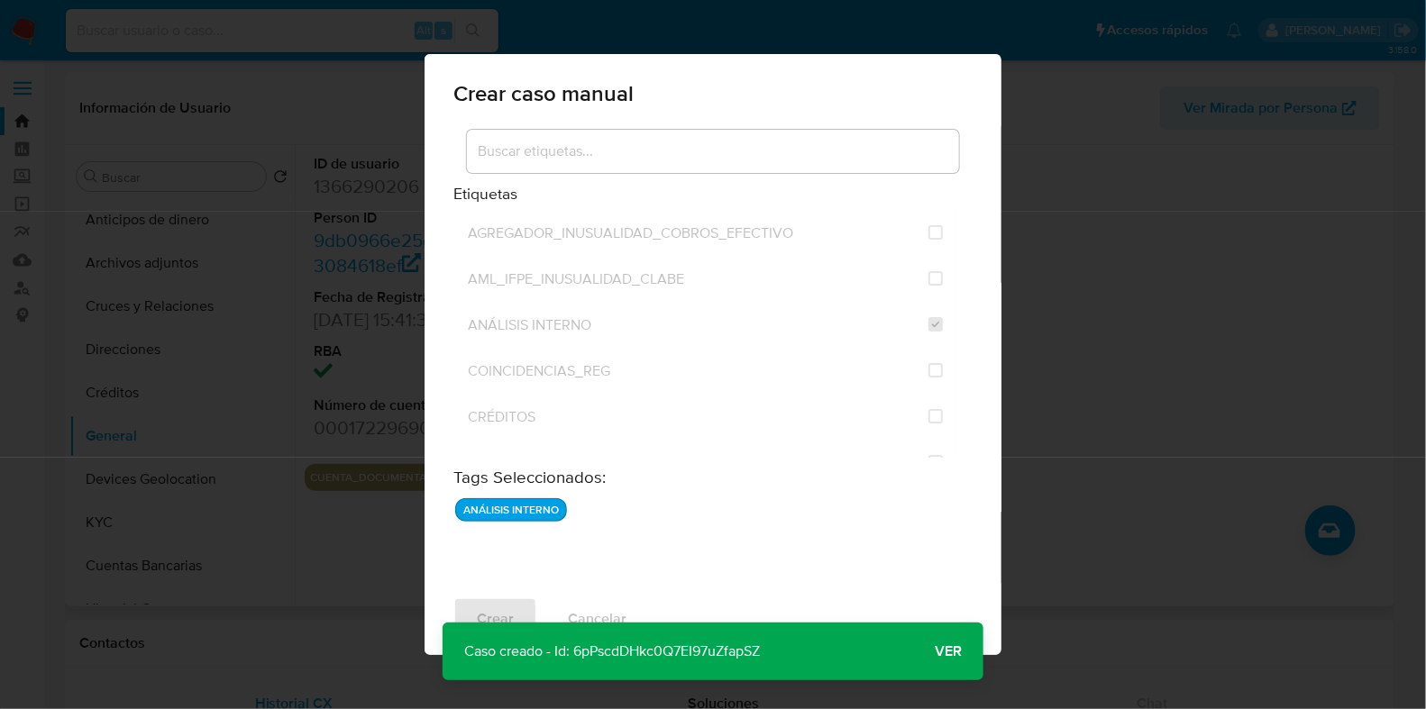
click at [969, 651] on button "Ver" at bounding box center [948, 651] width 70 height 43
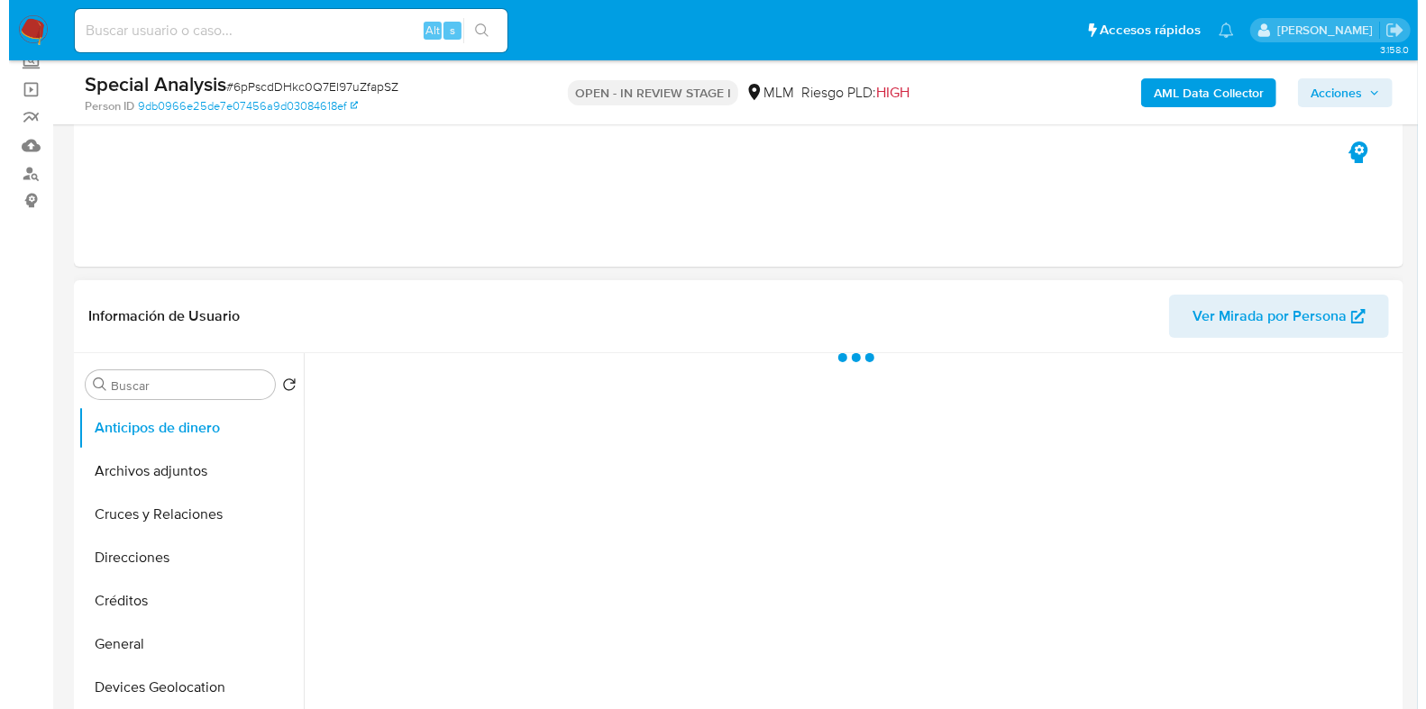
scroll to position [338, 0]
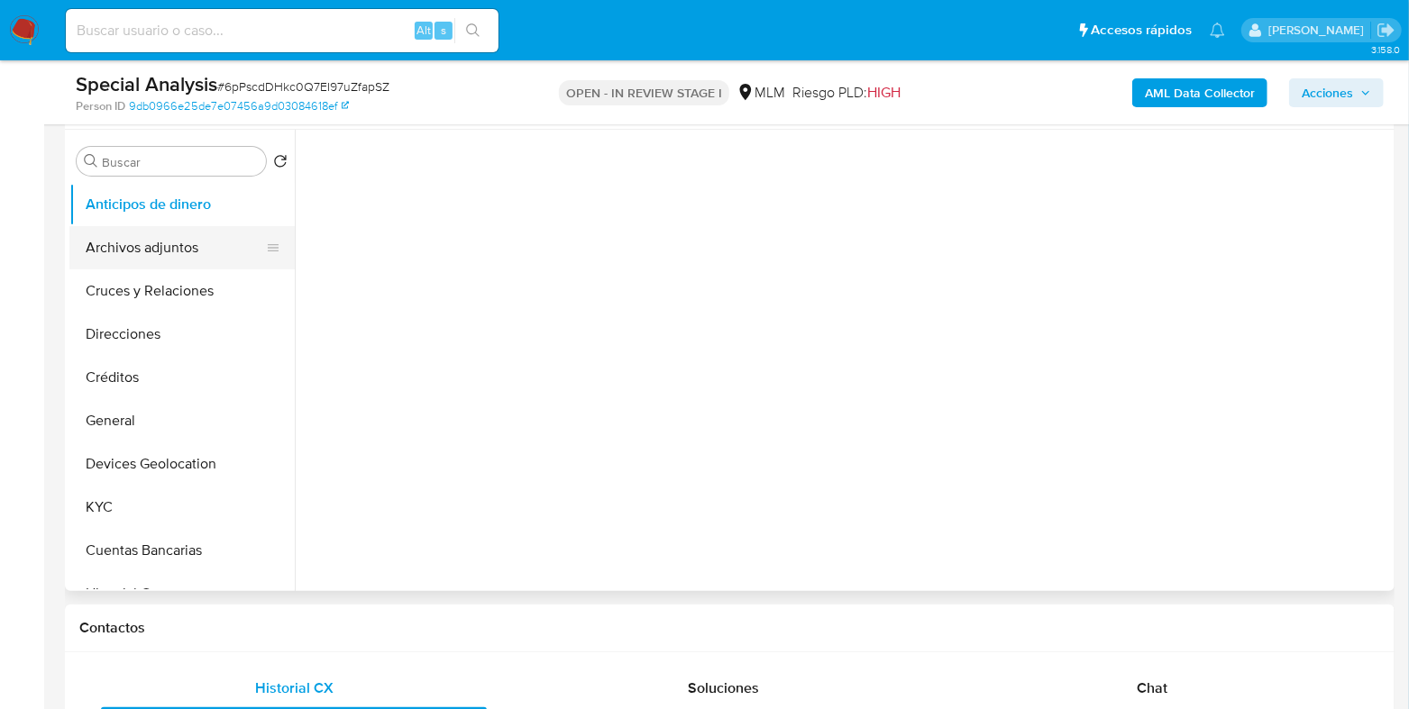
select select "10"
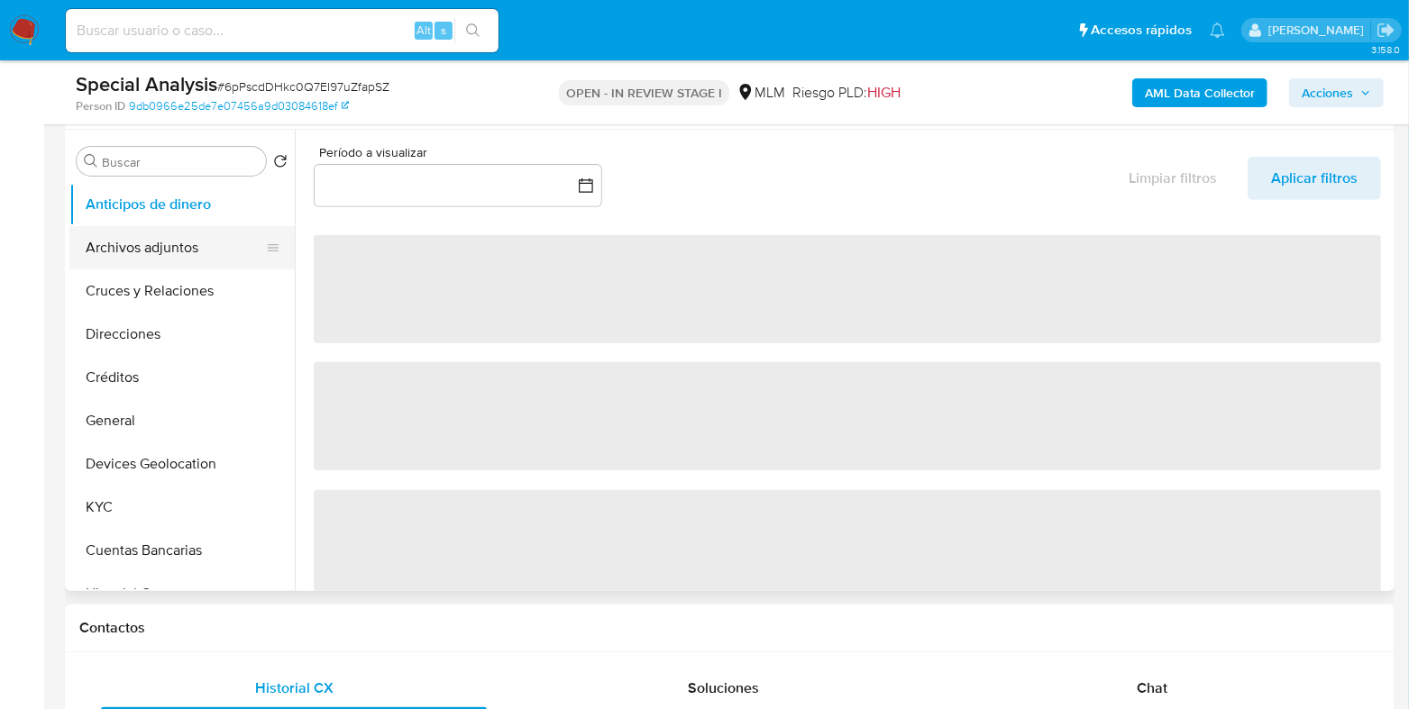
click at [181, 246] on button "Archivos adjuntos" at bounding box center [174, 247] width 211 height 43
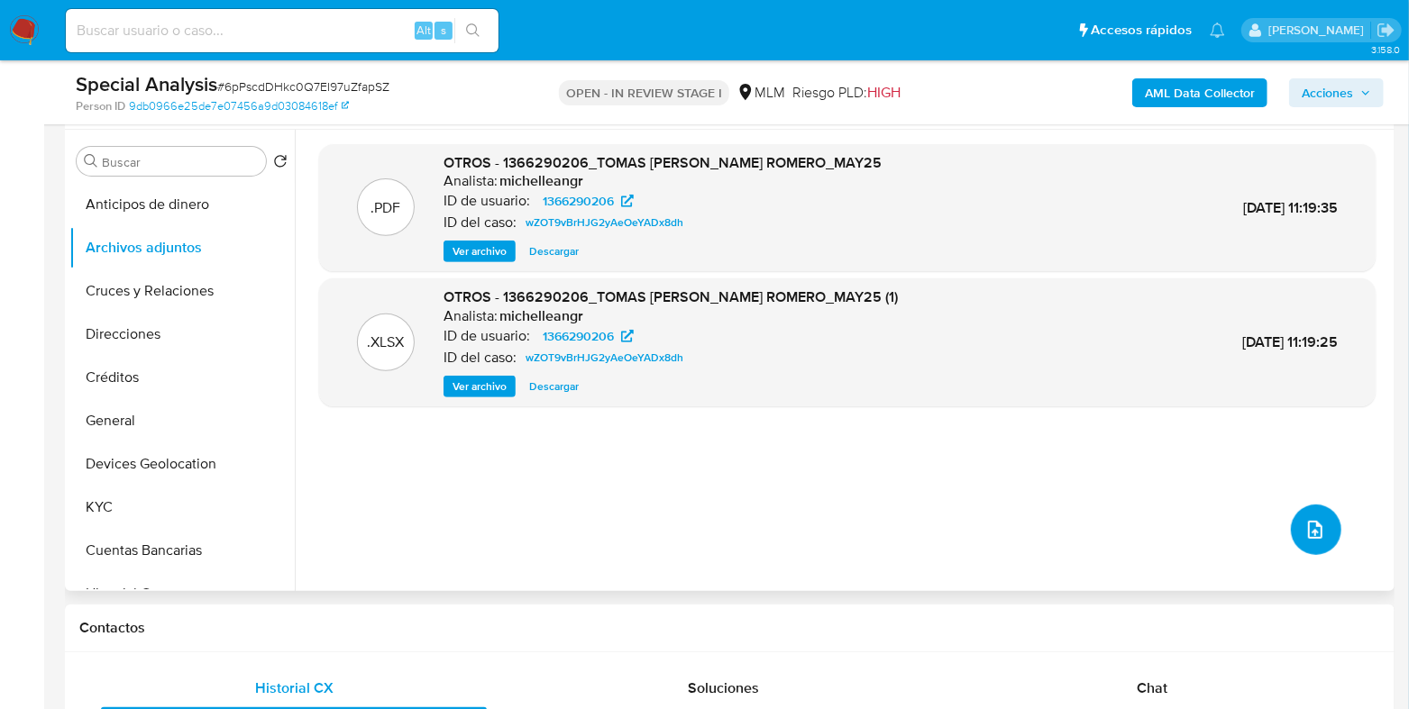
click at [1321, 540] on button "upload-file" at bounding box center [1316, 530] width 50 height 50
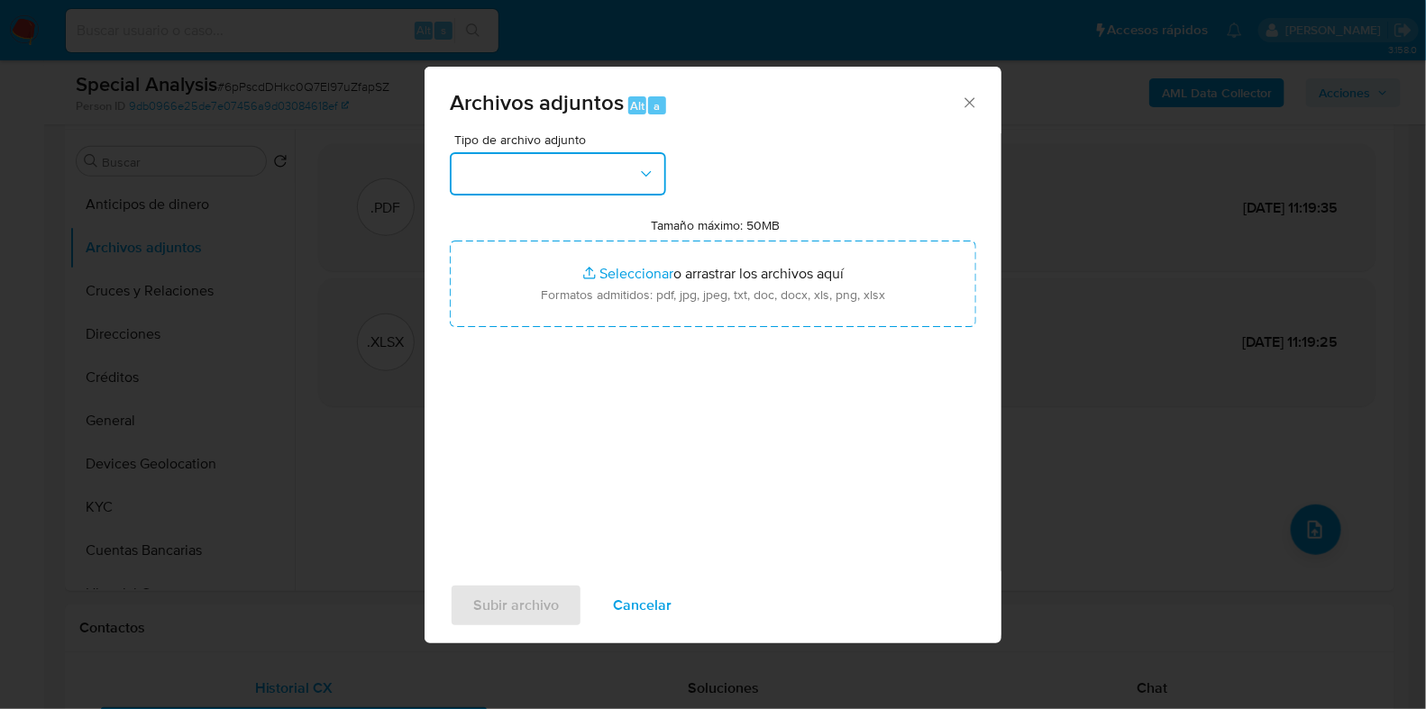
click at [541, 164] on button "button" at bounding box center [558, 173] width 216 height 43
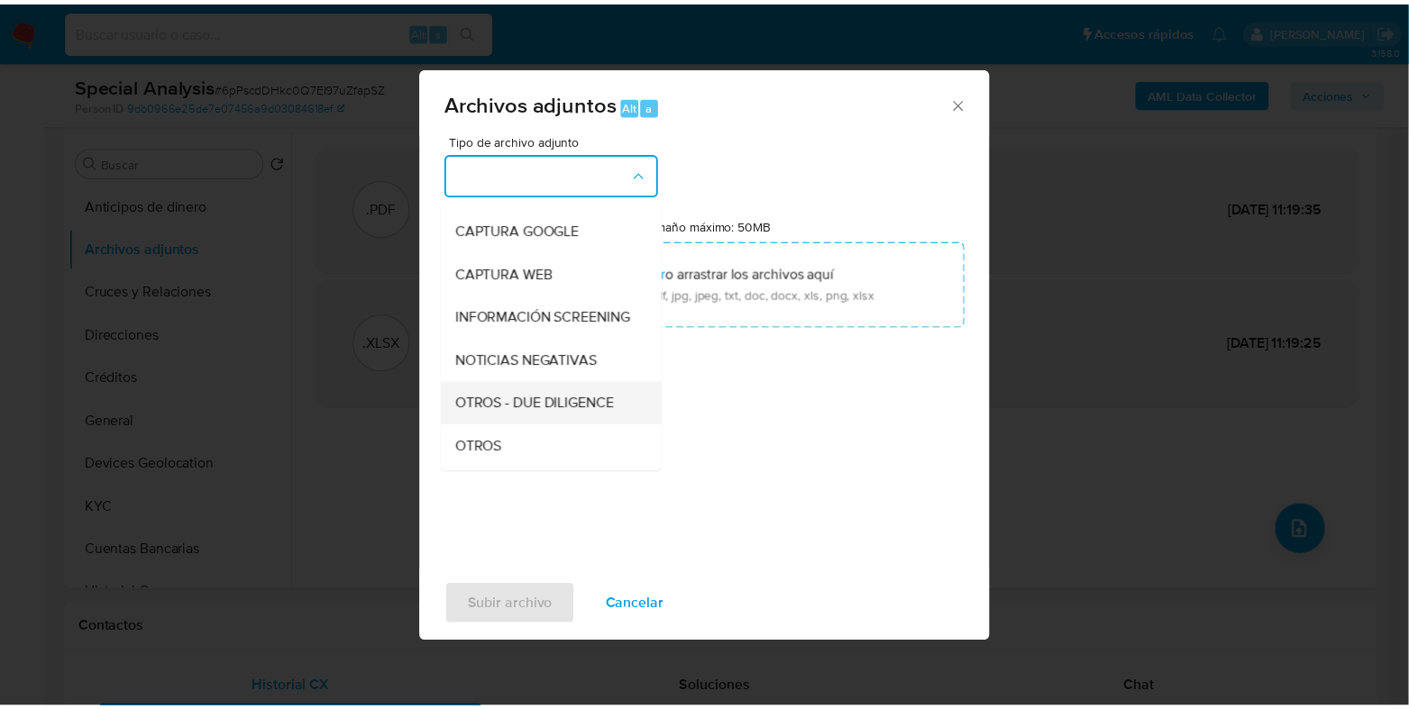
scroll to position [112, 0]
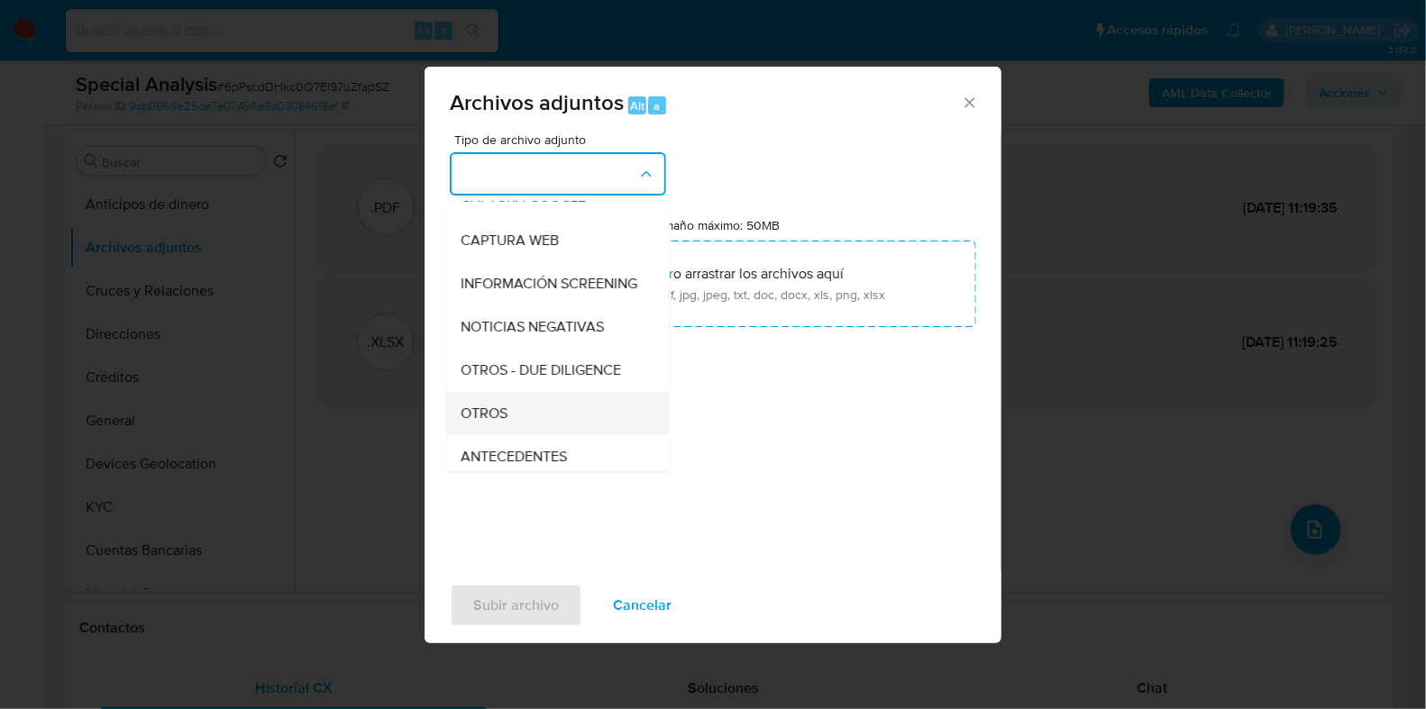
click at [498, 421] on span "OTROS" at bounding box center [484, 414] width 47 height 18
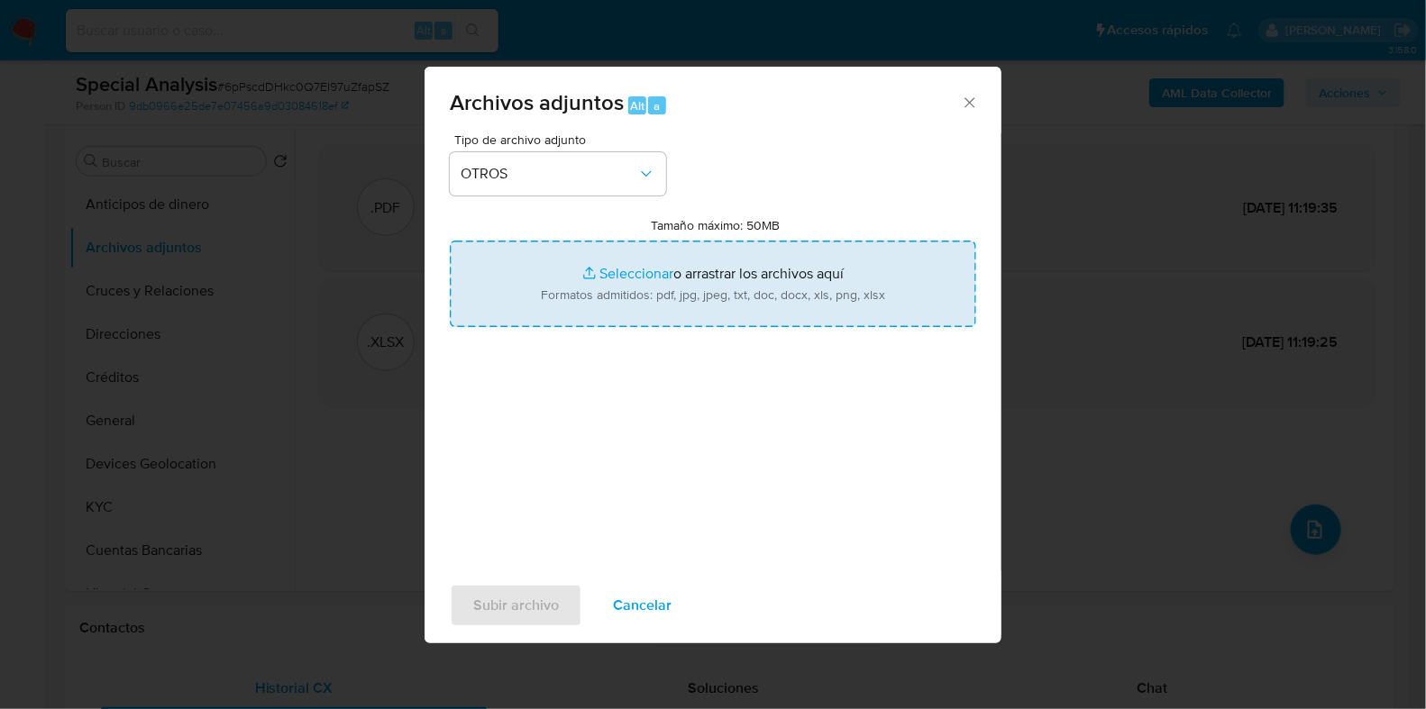
click at [626, 276] on input "Tamaño máximo: 50MB Seleccionar archivos" at bounding box center [713, 284] width 526 height 87
type input "C:\fakepath\1366290206_TOMAS [PERSON_NAME] ROMERO_AGO2025.pdf"
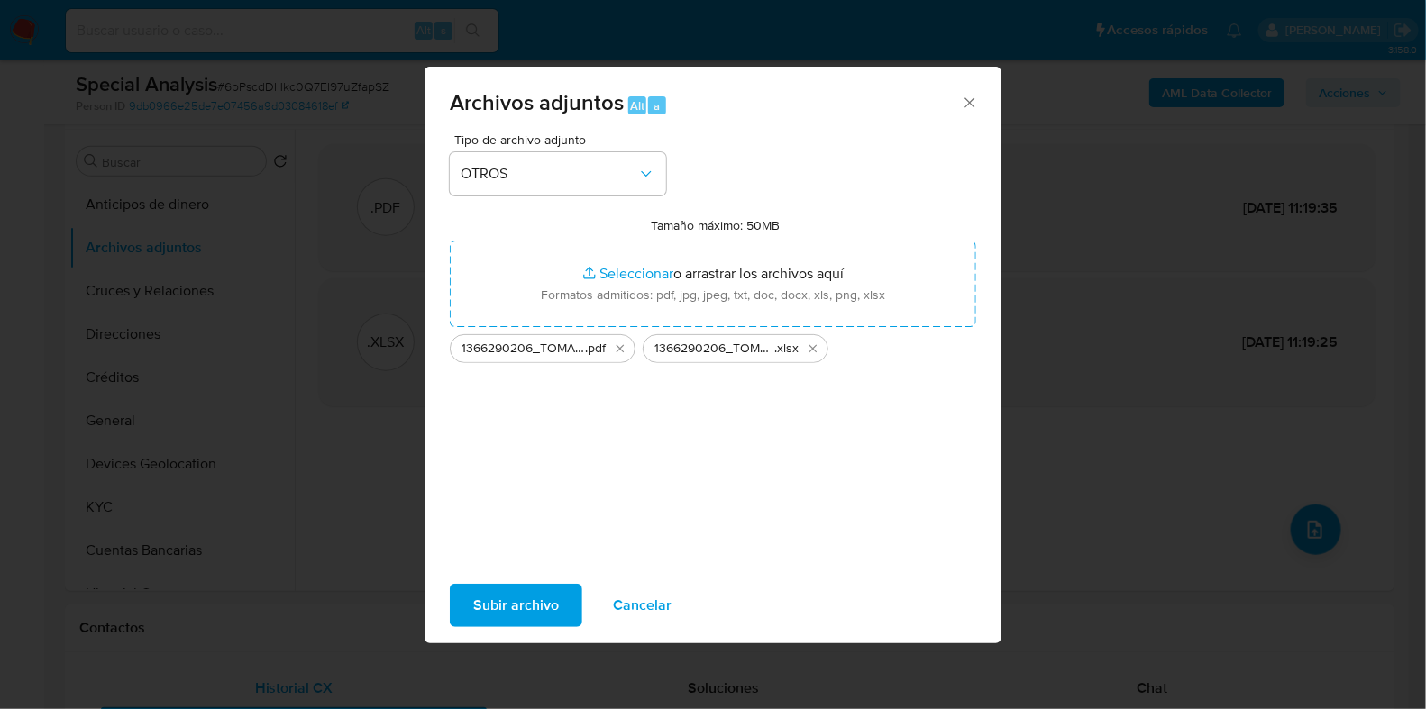
click at [529, 596] on span "Subir archivo" at bounding box center [516, 606] width 86 height 40
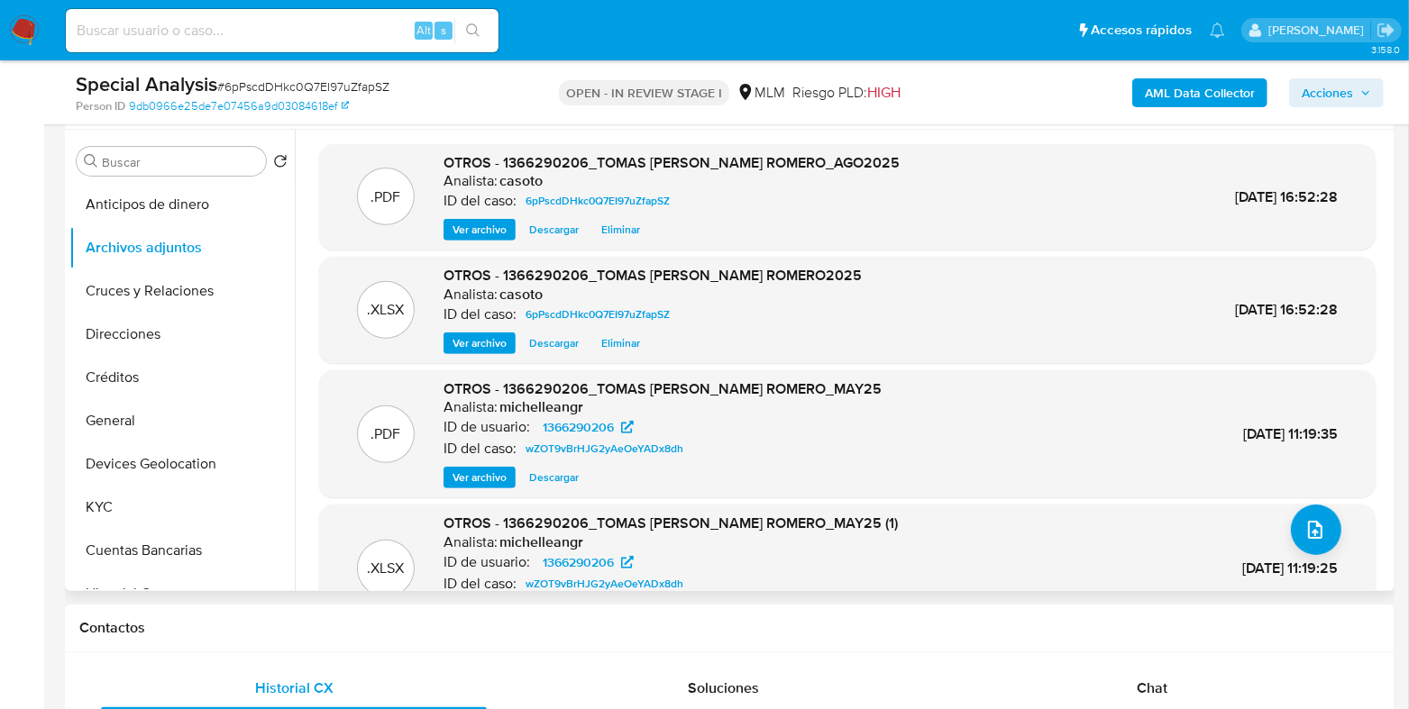
click at [480, 228] on span "Ver archivo" at bounding box center [479, 230] width 54 height 18
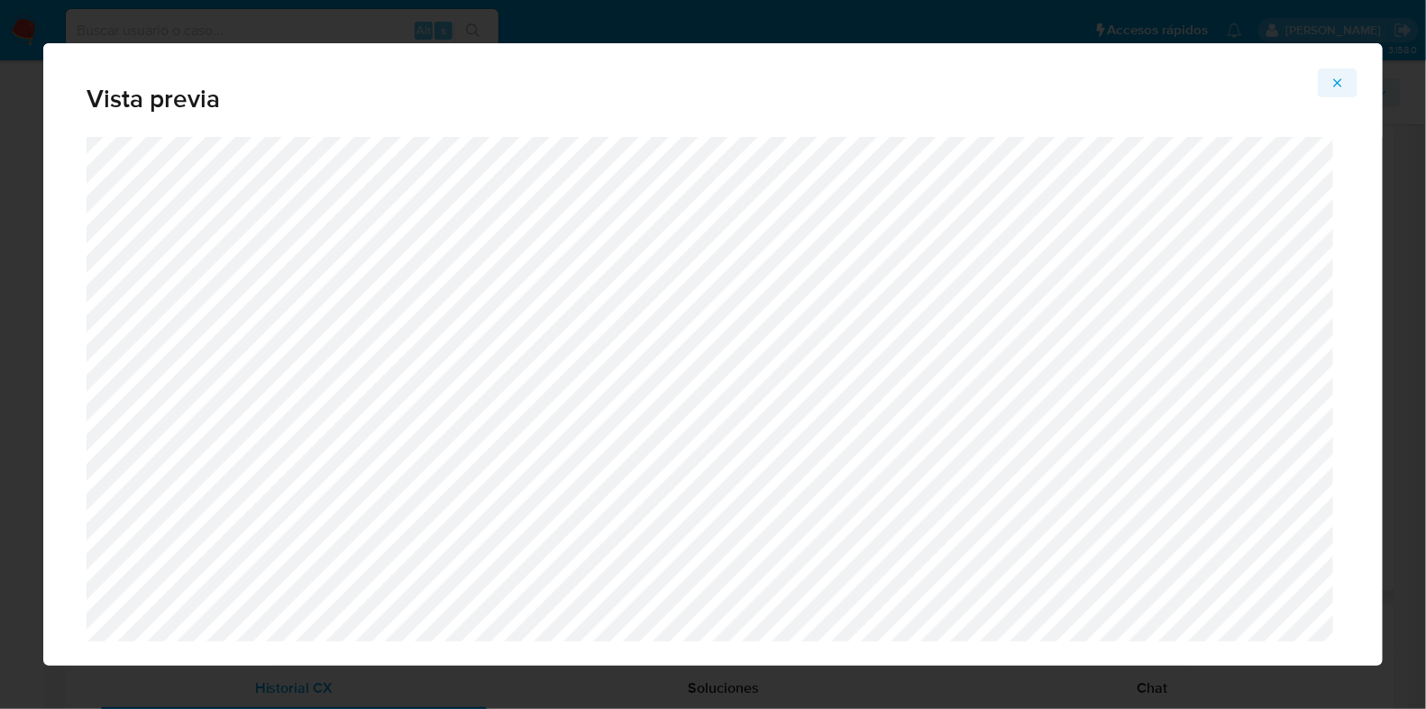
click at [1335, 78] on icon "Attachment preview" at bounding box center [1338, 82] width 8 height 8
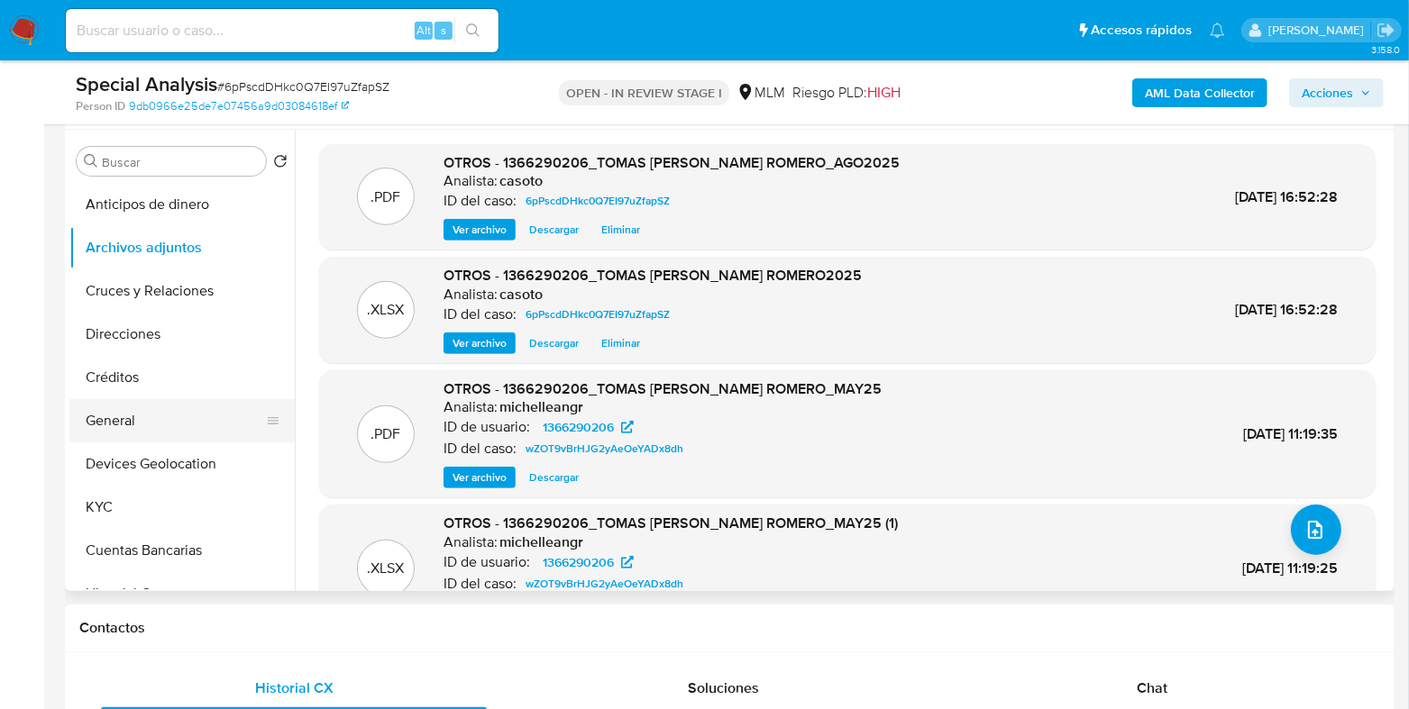
click at [133, 419] on button "General" at bounding box center [174, 420] width 211 height 43
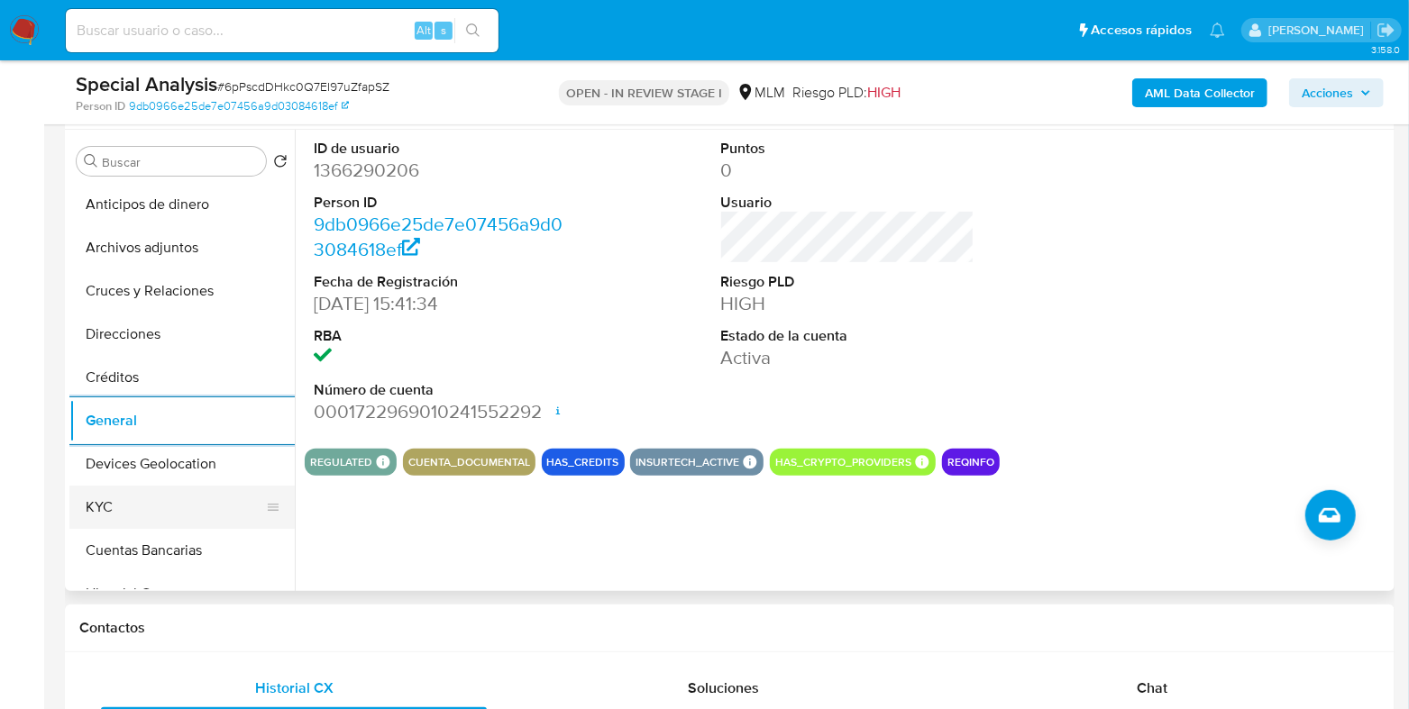
click at [166, 522] on button "KYC" at bounding box center [174, 507] width 211 height 43
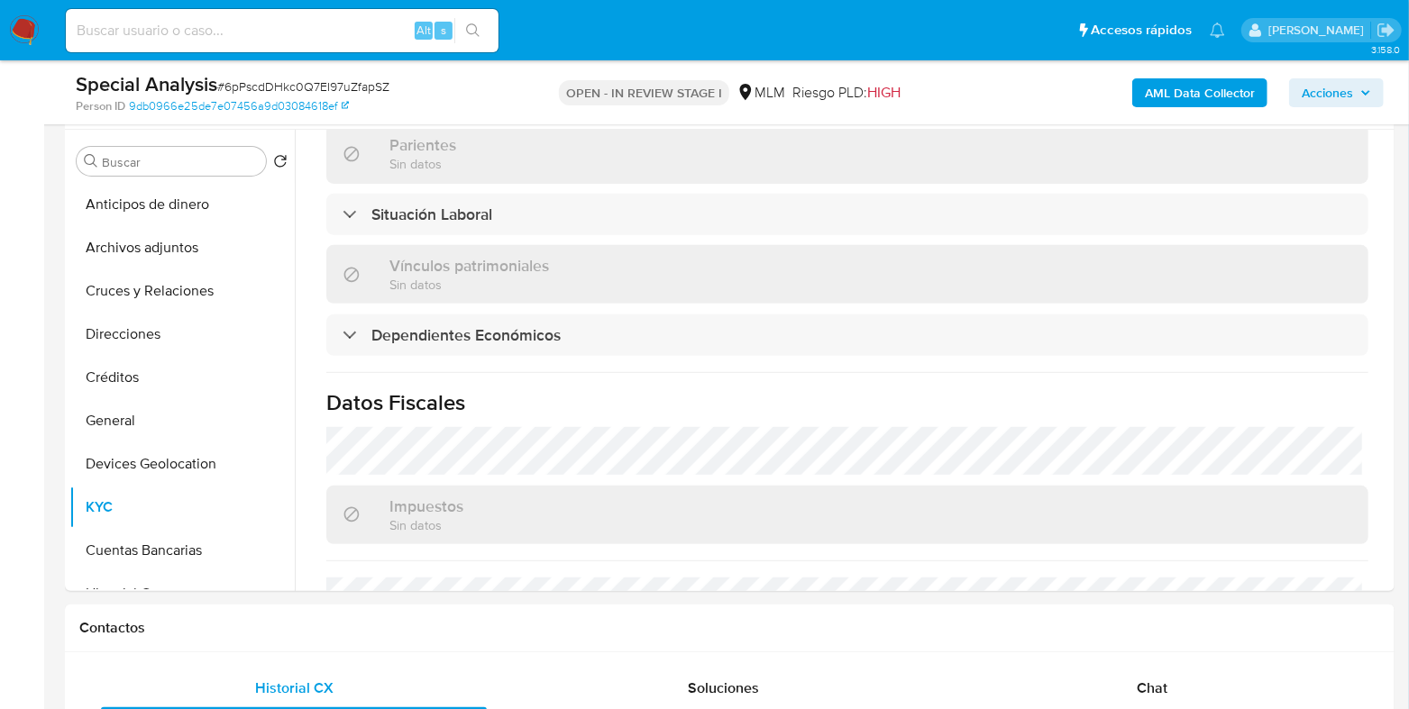
scroll to position [1014, 0]
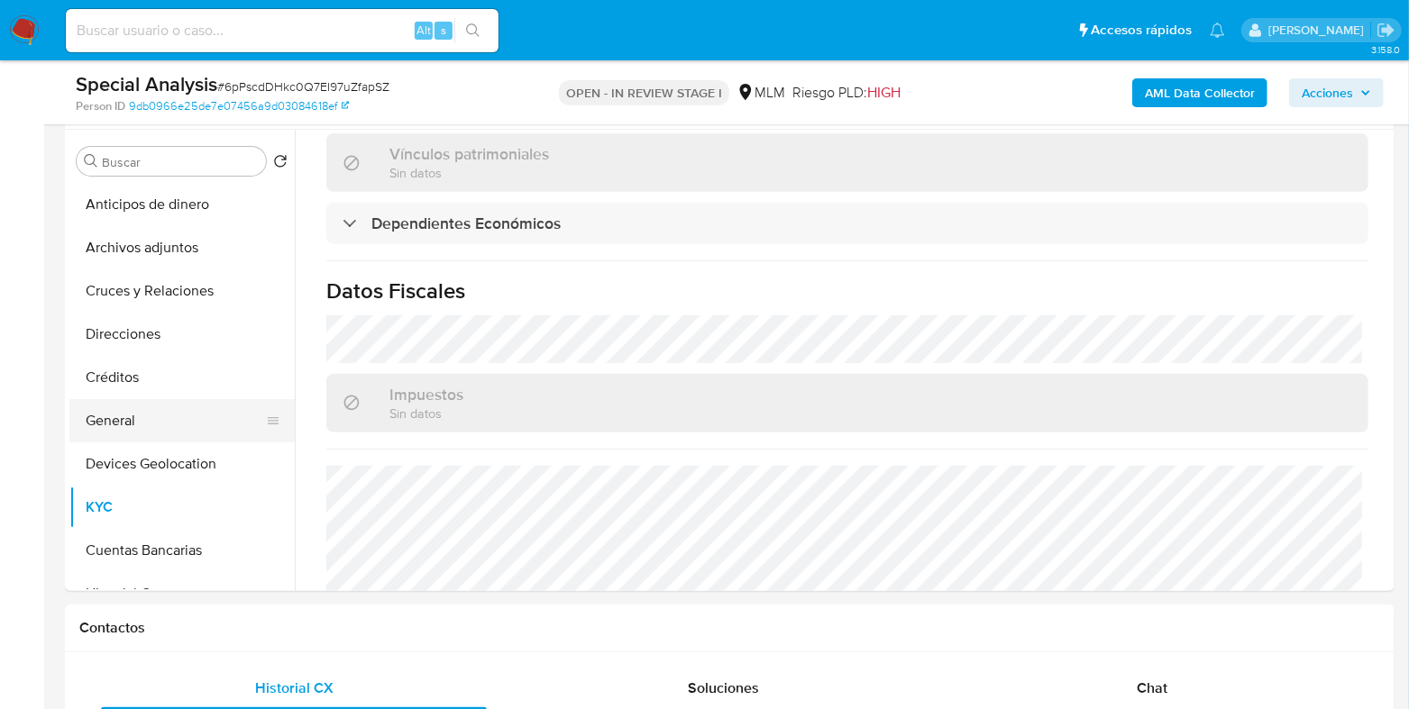
click at [120, 423] on button "General" at bounding box center [174, 420] width 211 height 43
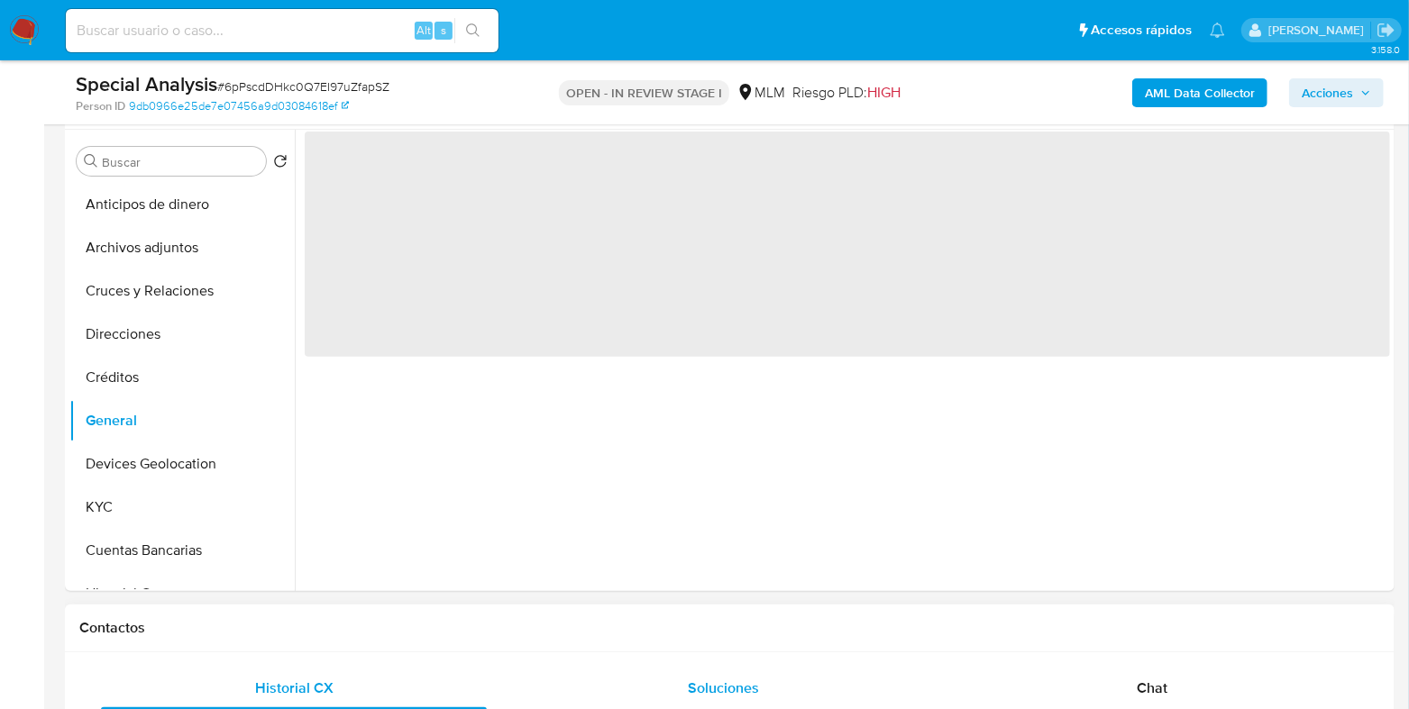
scroll to position [0, 0]
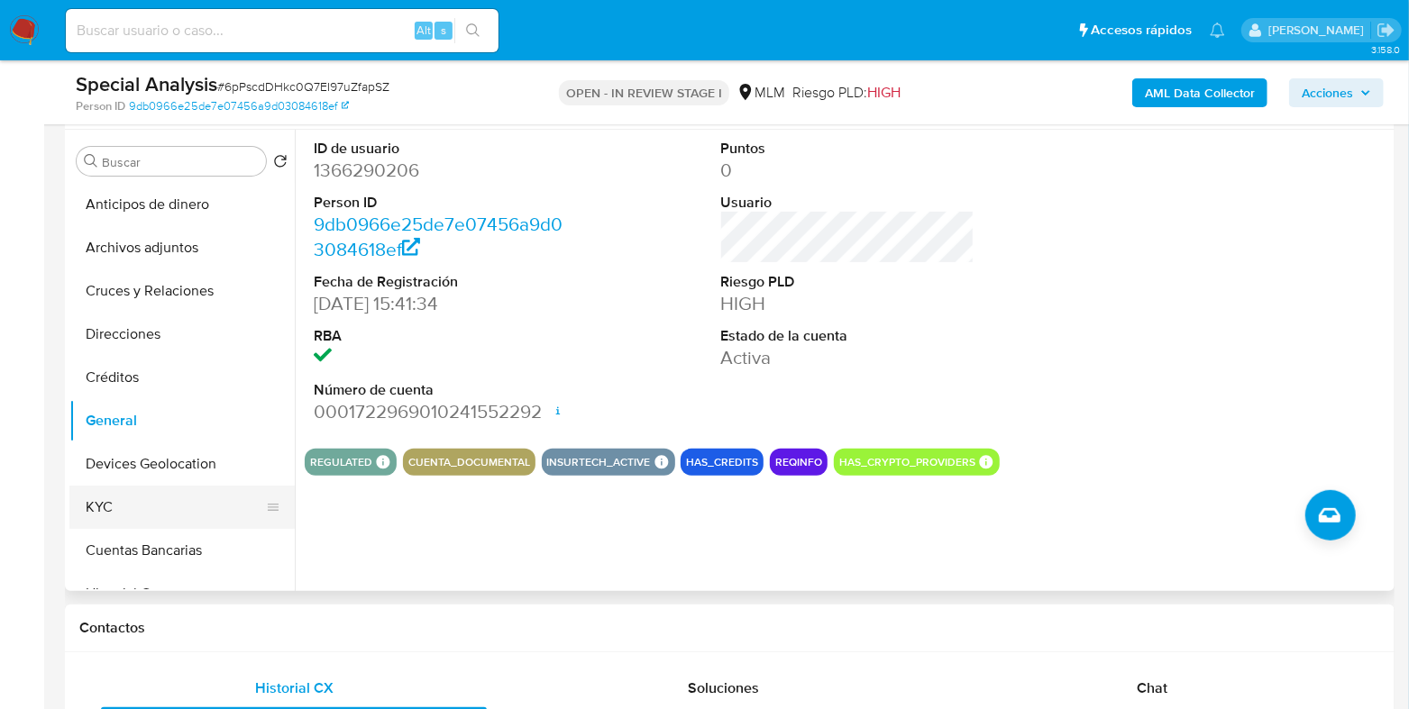
click at [145, 502] on button "KYC" at bounding box center [174, 507] width 211 height 43
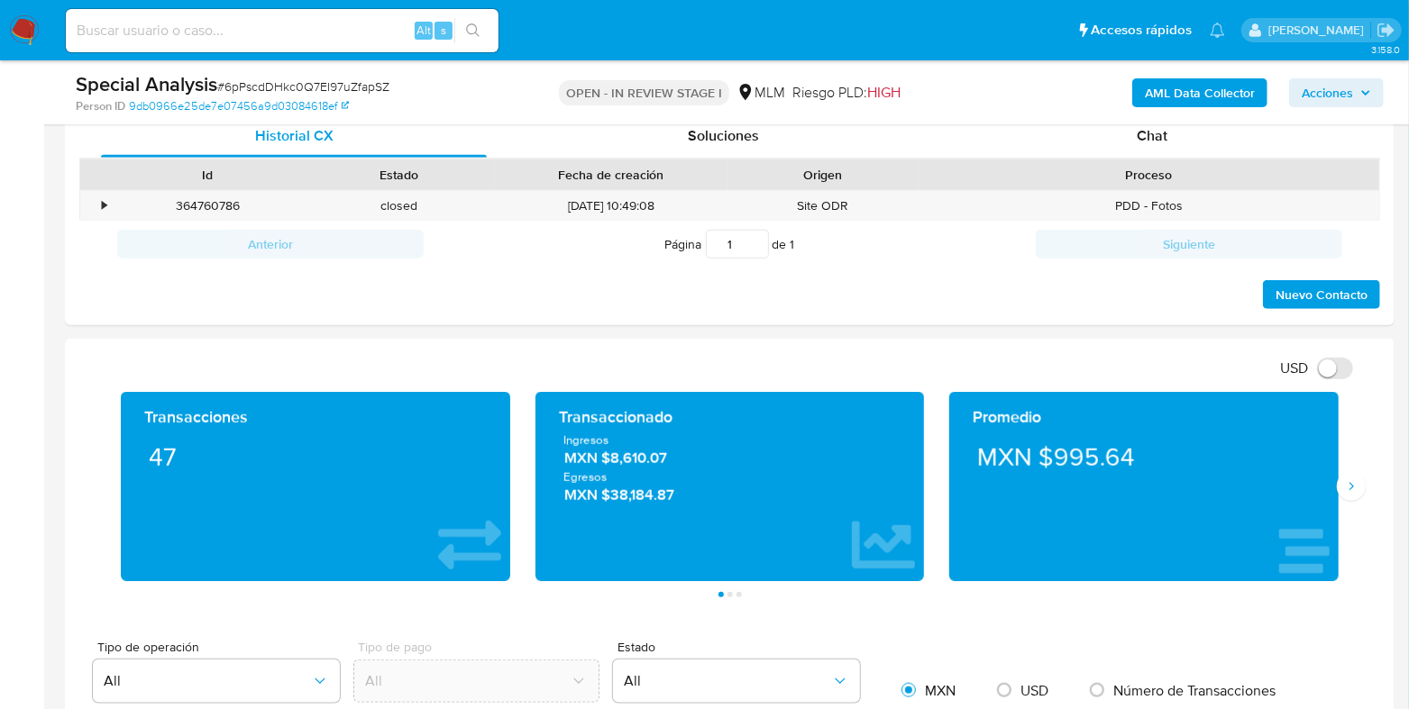
scroll to position [900, 0]
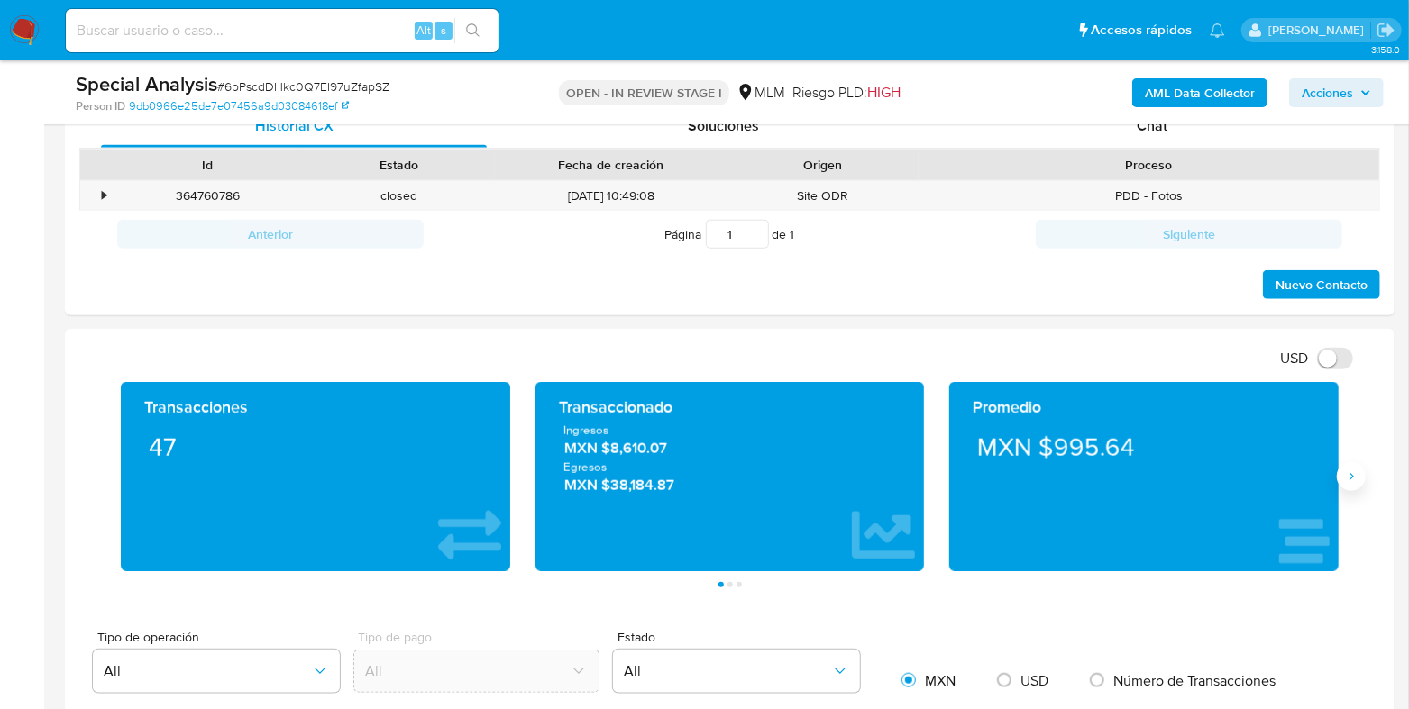
click at [1349, 476] on icon "Siguiente" at bounding box center [1351, 477] width 14 height 14
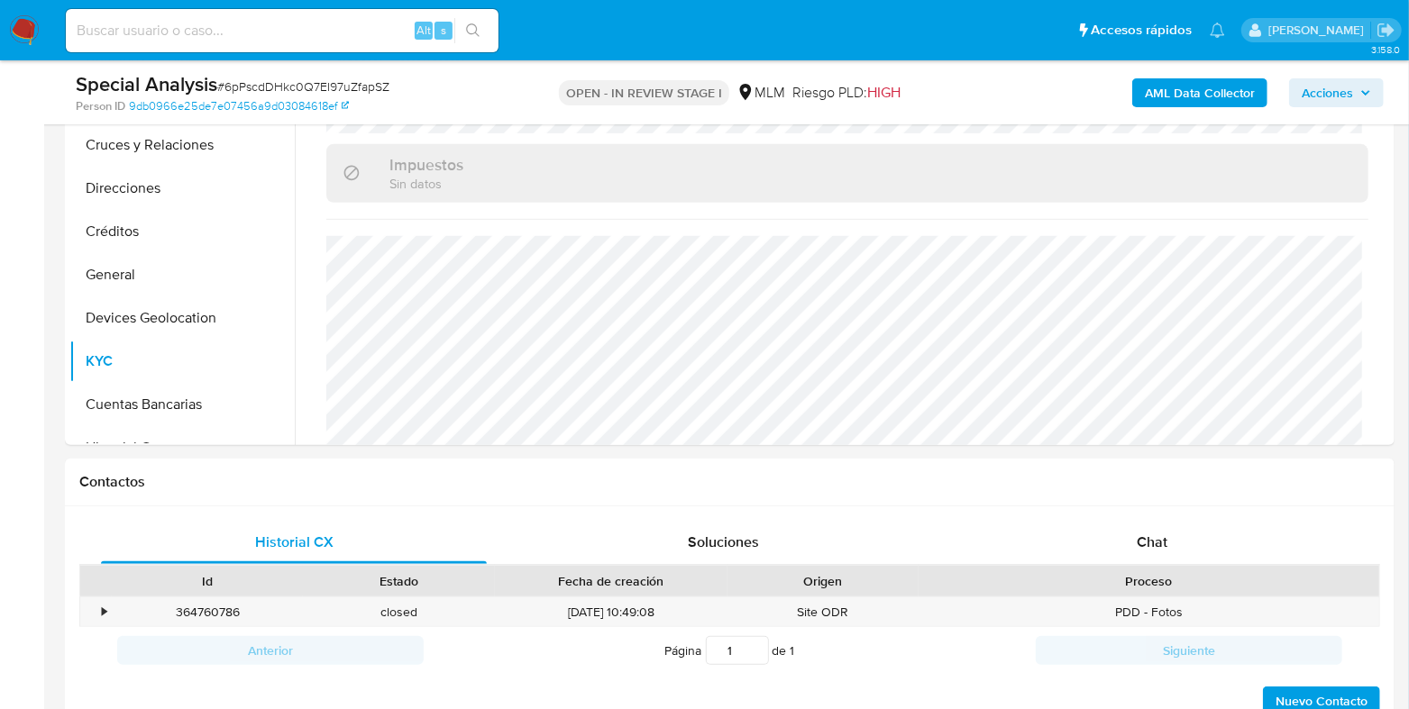
scroll to position [224, 0]
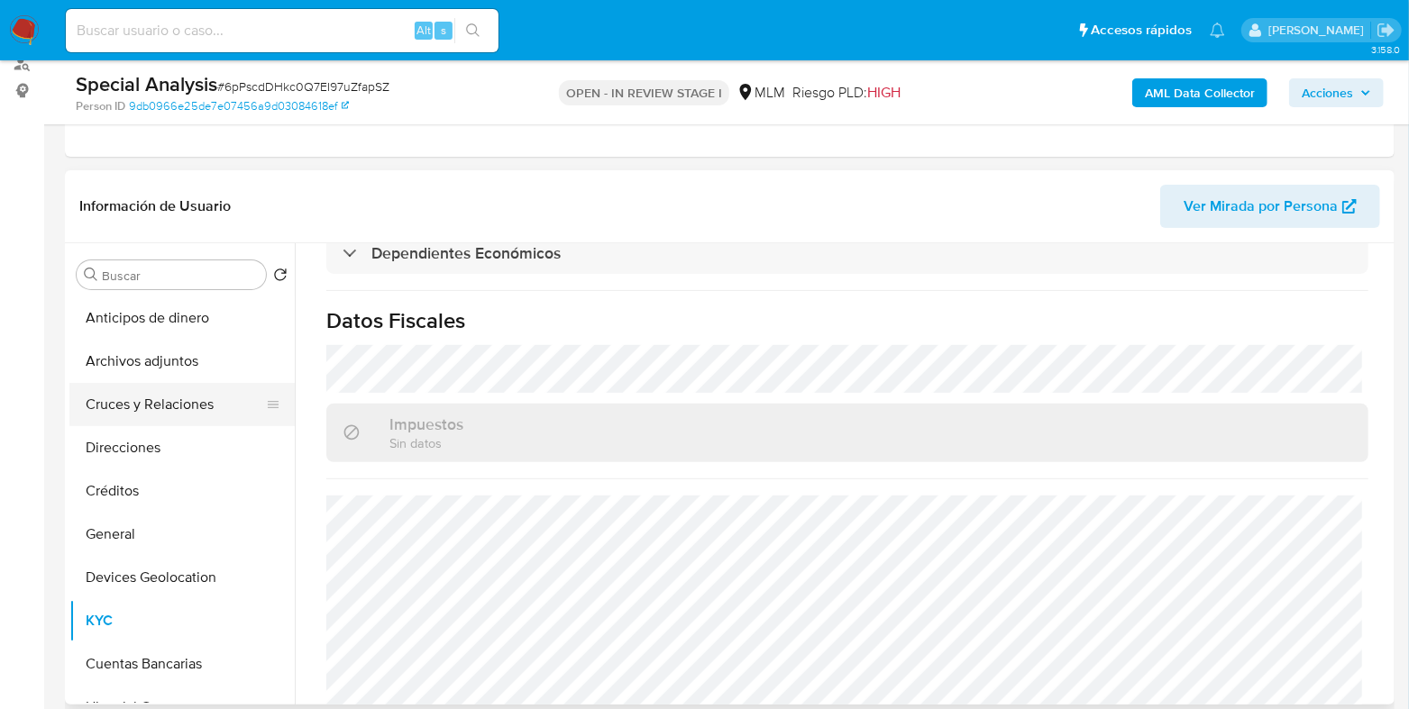
click at [182, 420] on button "Cruces y Relaciones" at bounding box center [174, 404] width 211 height 43
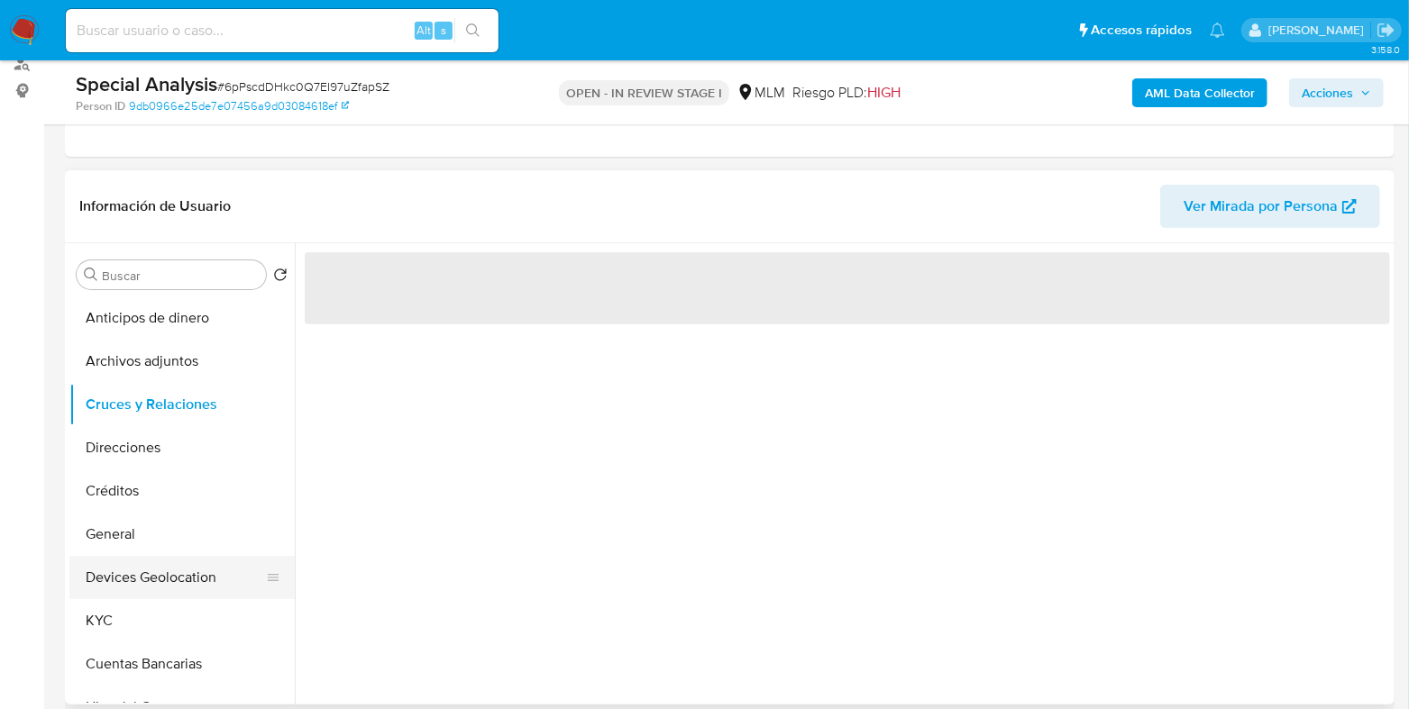
click at [151, 572] on button "Devices Geolocation" at bounding box center [174, 577] width 211 height 43
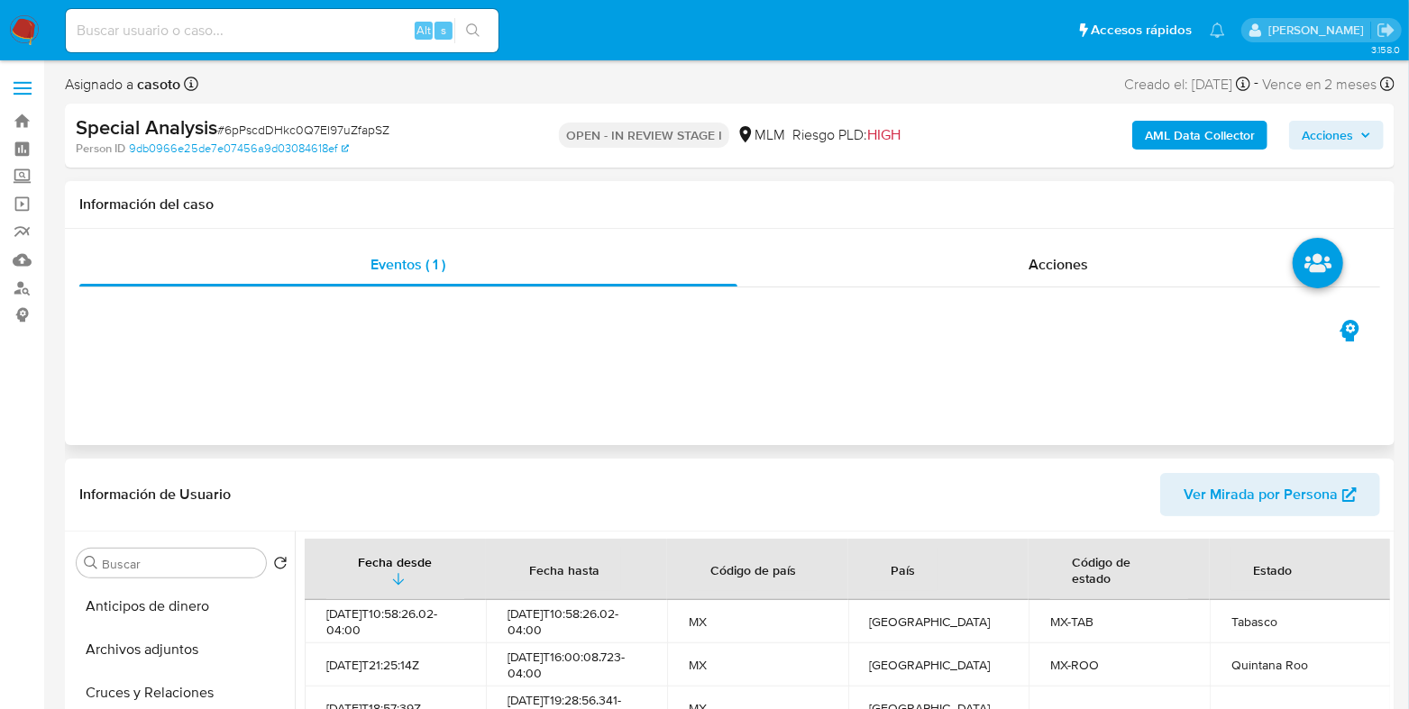
click at [163, 657] on button "Archivos adjuntos" at bounding box center [181, 649] width 225 height 43
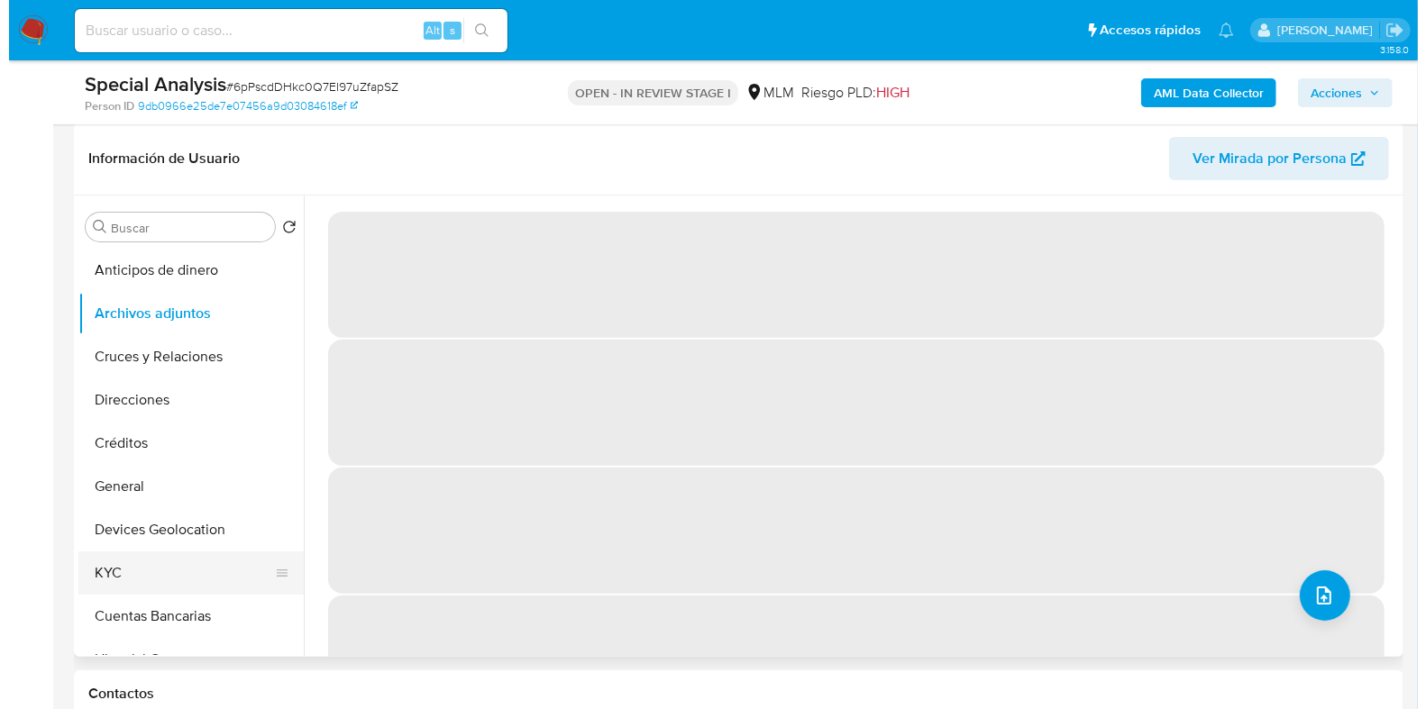
scroll to position [224, 0]
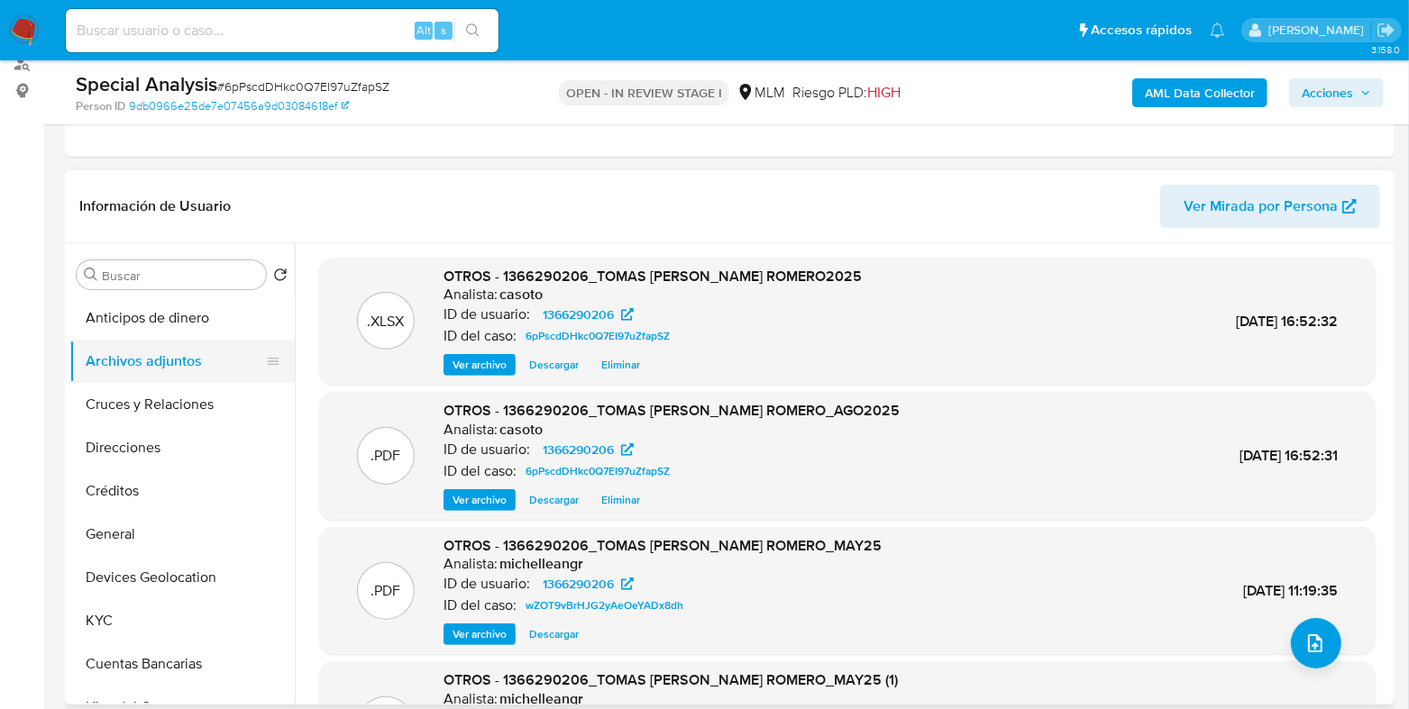
click at [157, 370] on button "Archivos adjuntos" at bounding box center [174, 361] width 211 height 43
click at [617, 504] on span "Eliminar" at bounding box center [620, 500] width 39 height 18
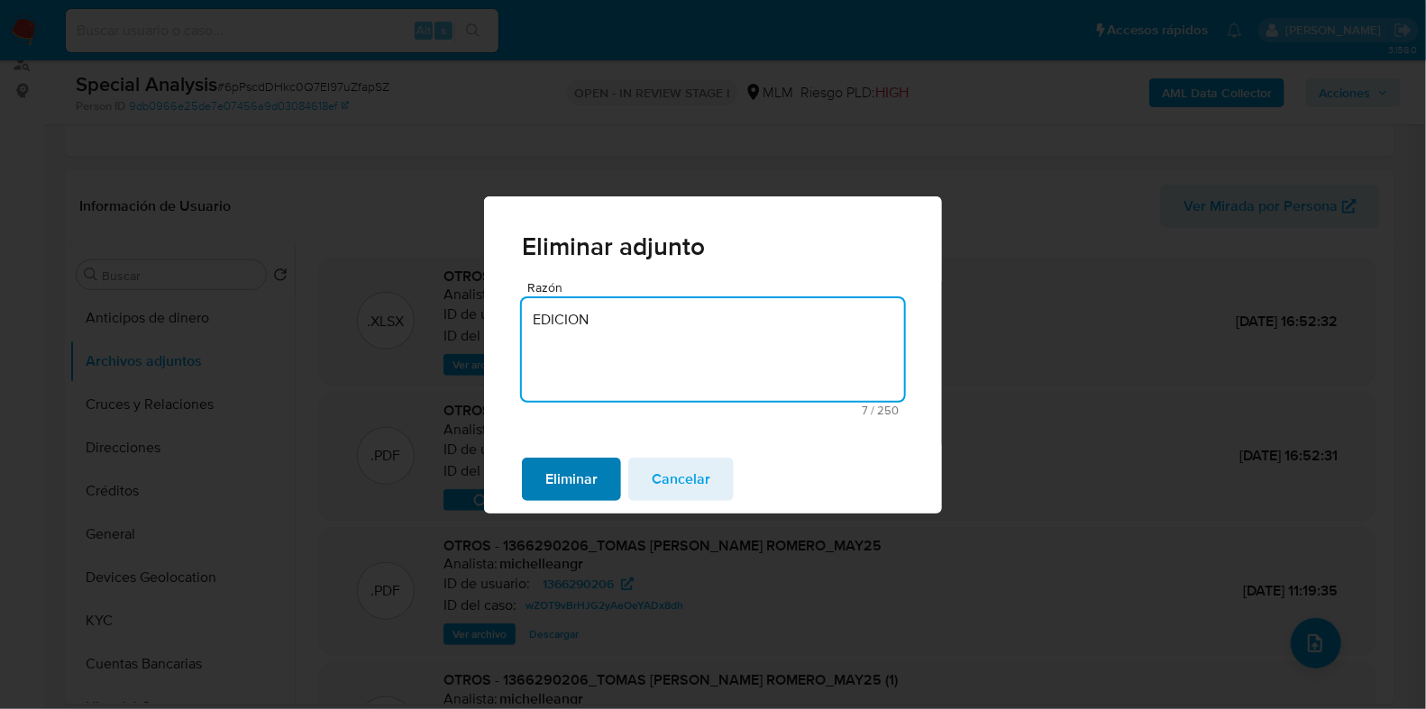
type textarea "EDICION"
click at [554, 467] on span "Eliminar" at bounding box center [571, 480] width 52 height 40
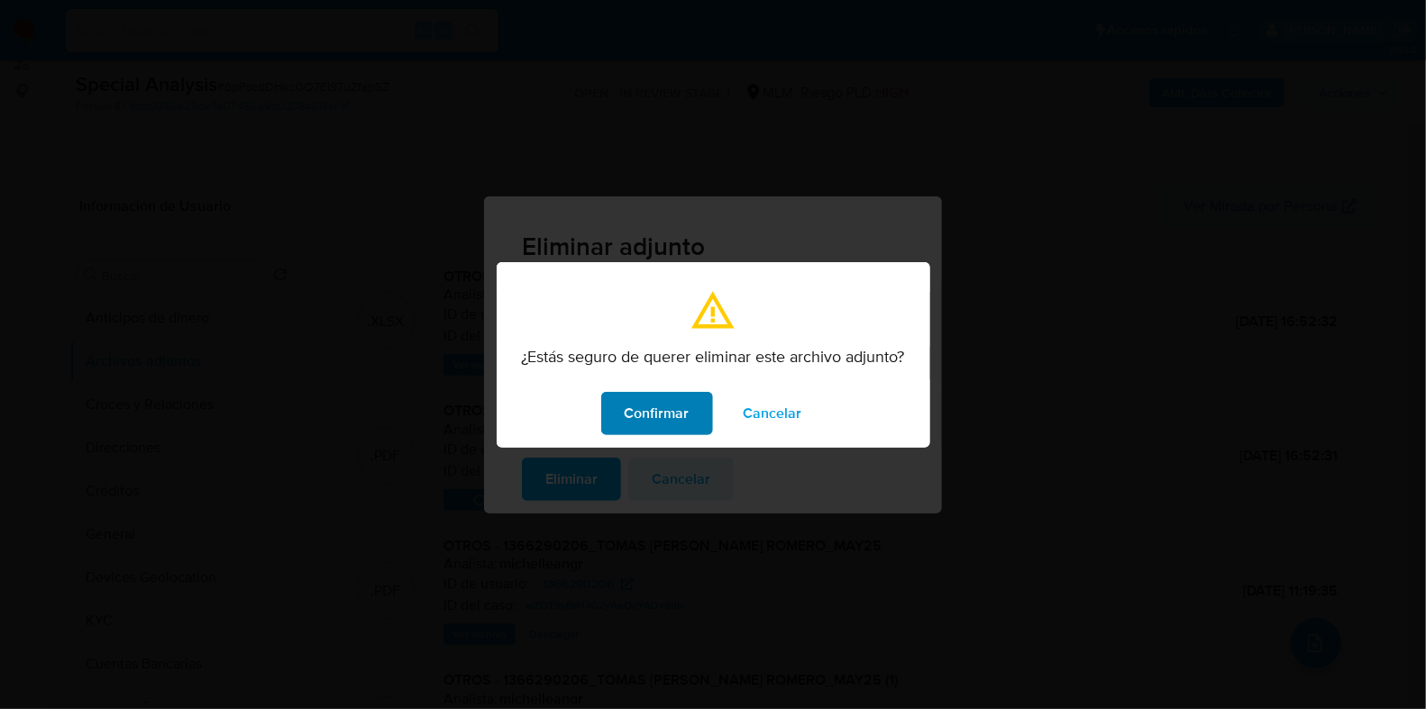
click at [647, 425] on span "Confirmar" at bounding box center [657, 414] width 65 height 40
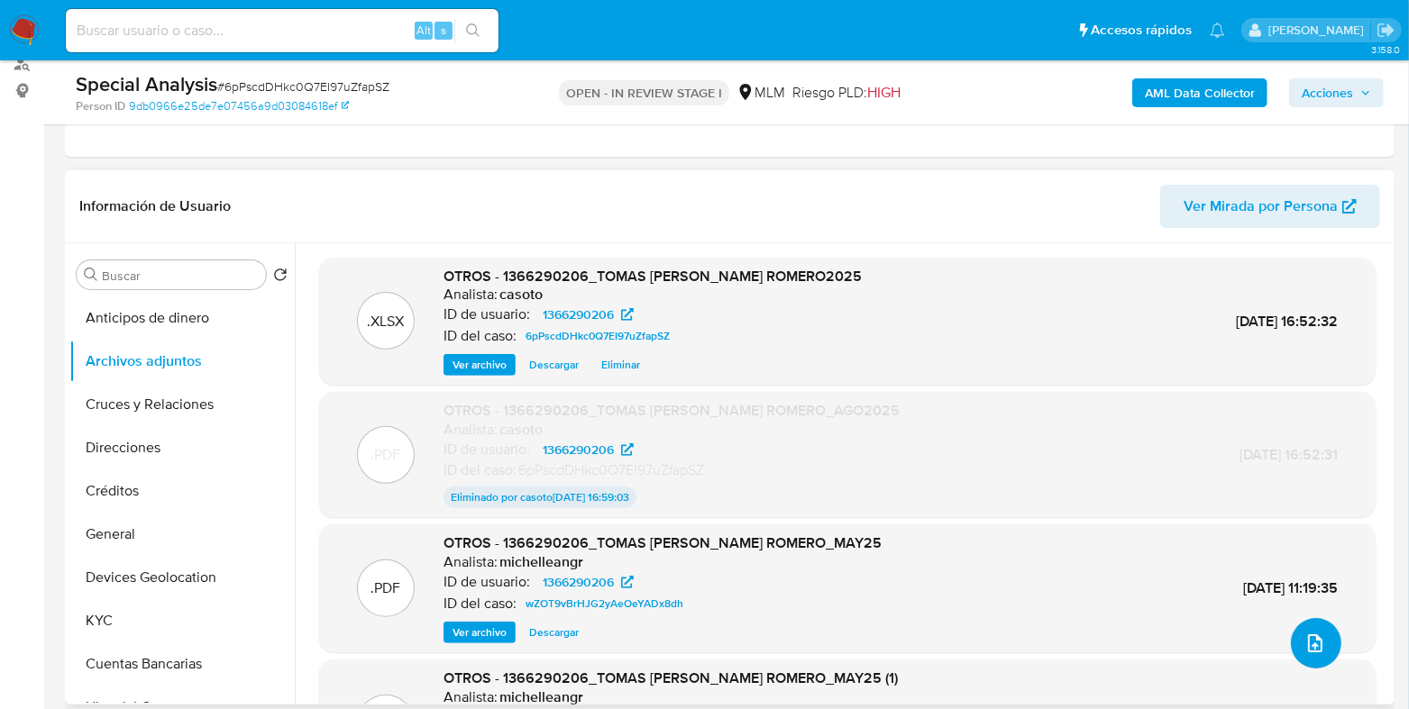
click at [1311, 635] on icon "upload-file" at bounding box center [1315, 644] width 14 height 18
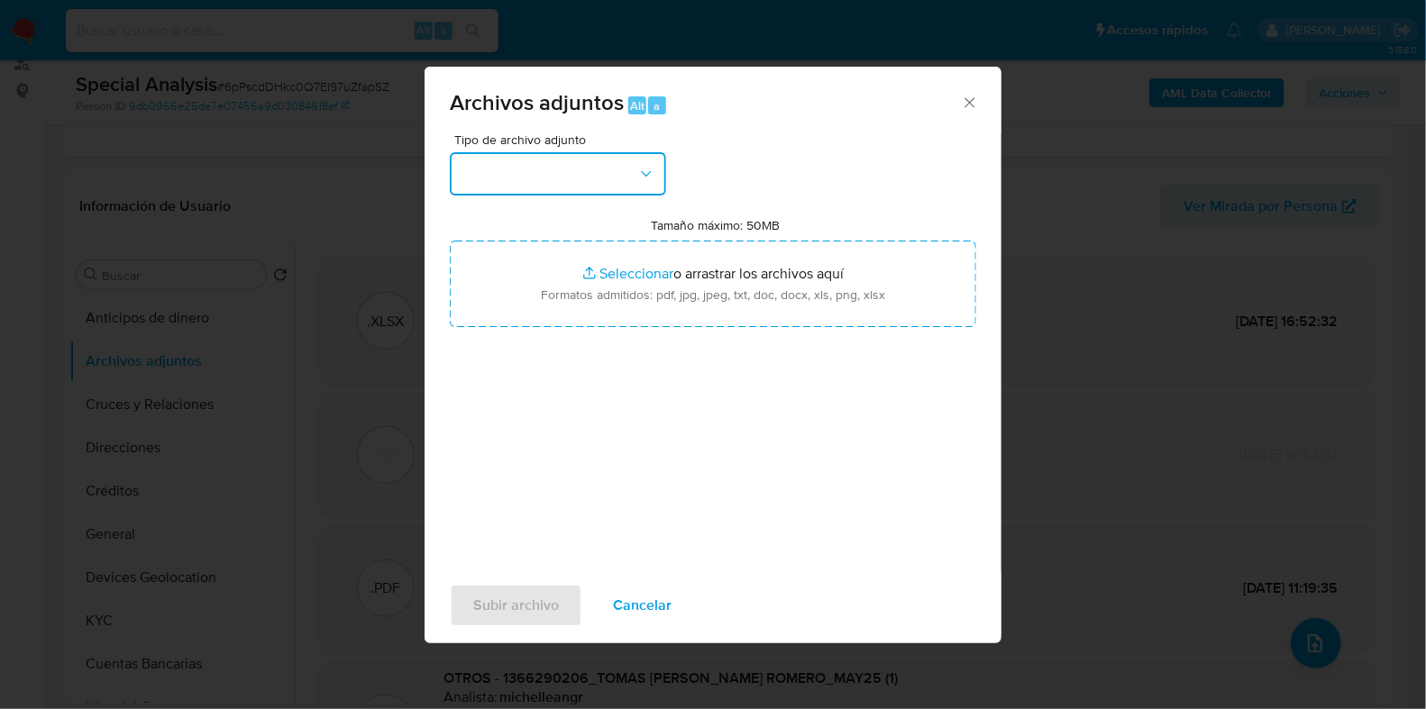
click at [522, 175] on button "button" at bounding box center [558, 173] width 216 height 43
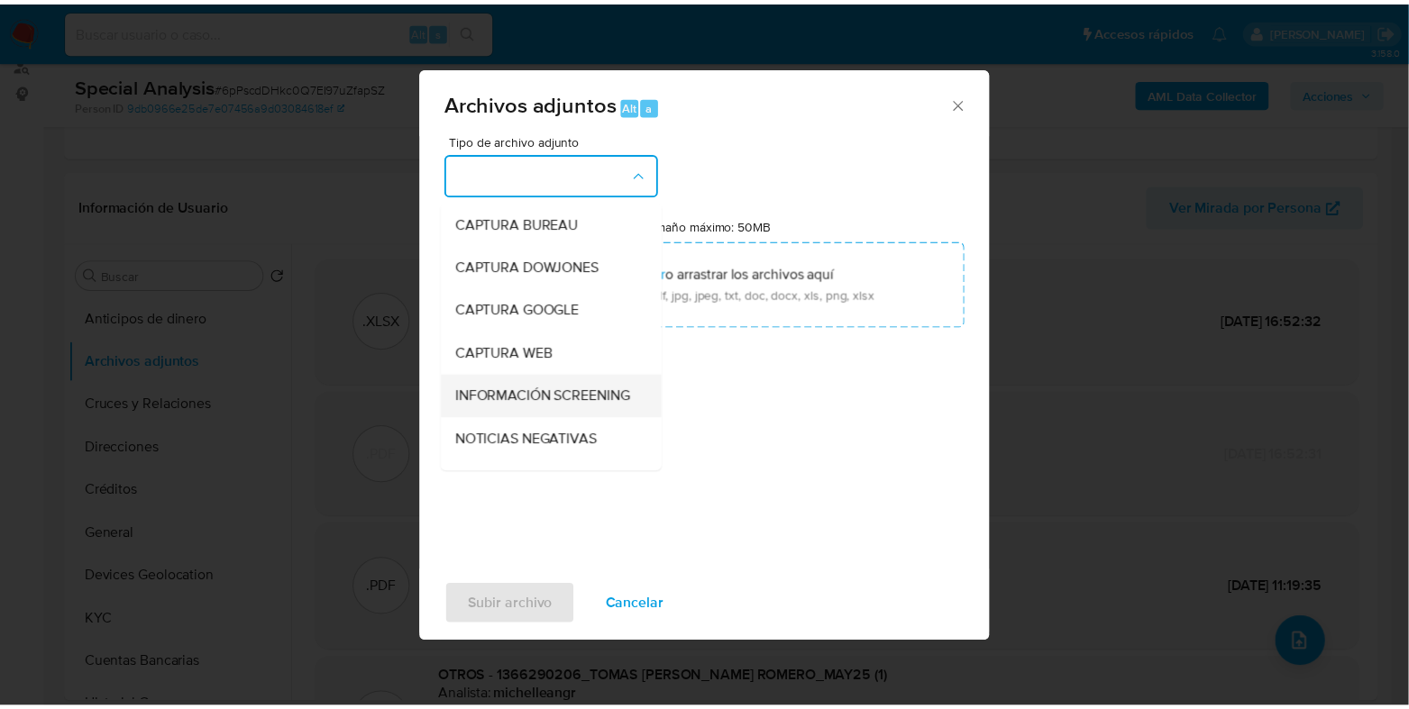
scroll to position [112, 0]
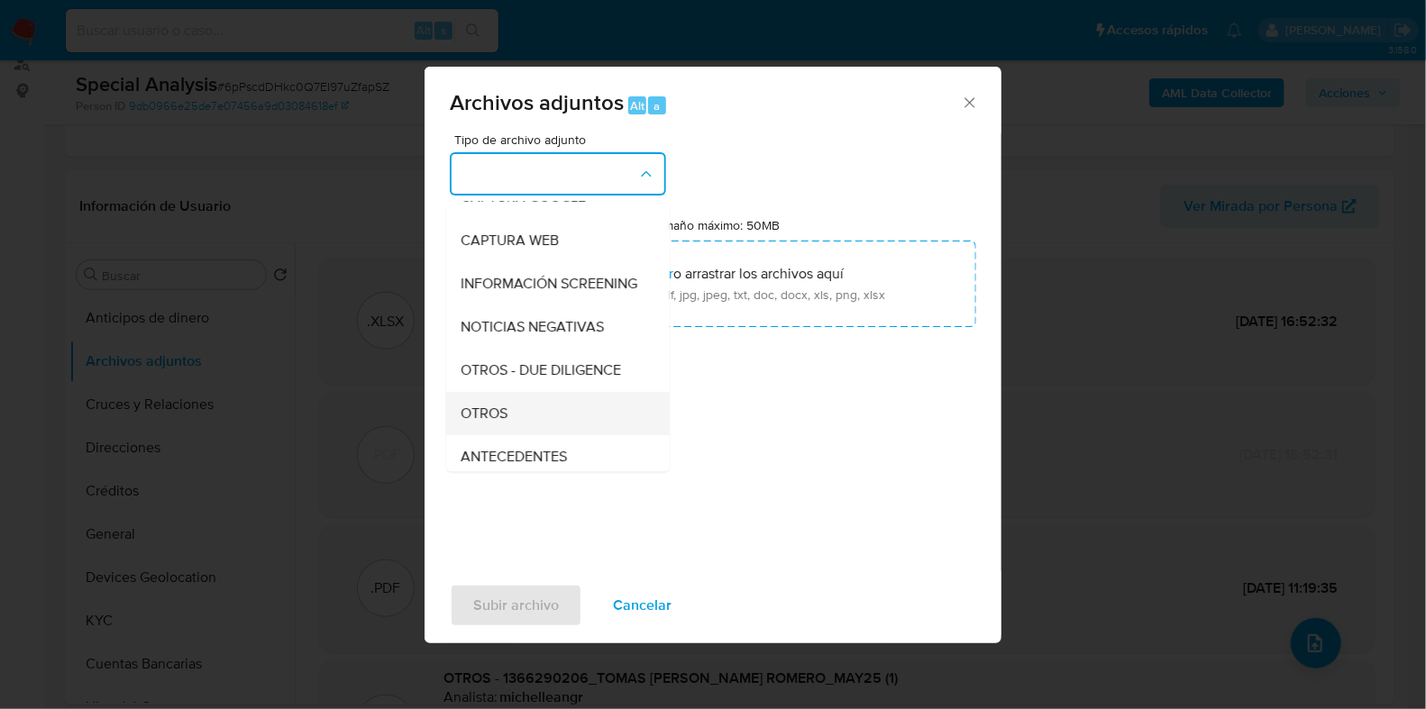
click at [514, 425] on div "OTROS" at bounding box center [553, 413] width 184 height 43
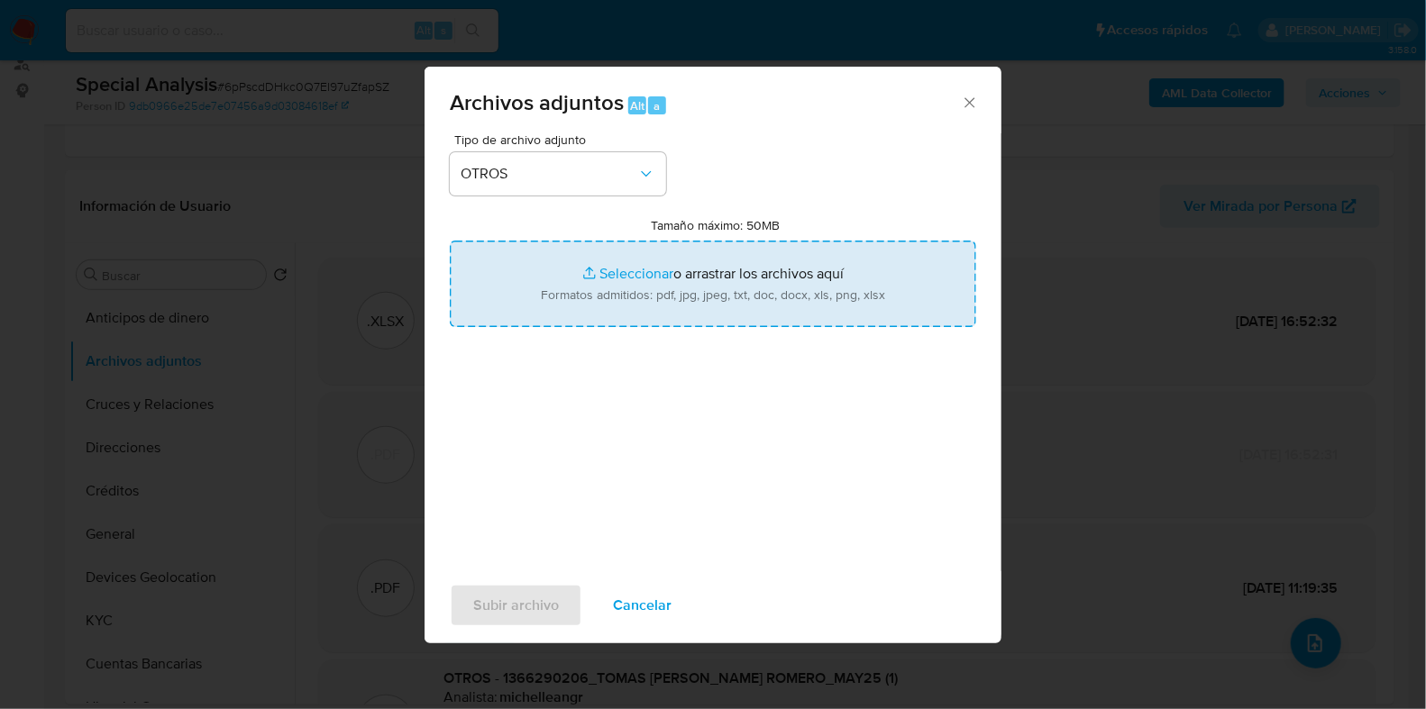
click at [643, 272] on input "Tamaño máximo: 50MB Seleccionar archivos" at bounding box center [713, 284] width 526 height 87
type input "C:\fakepath\1366290206_TOMAS ALEJANDRO QUIBRERA ROMERO_AGO2025.pdf"
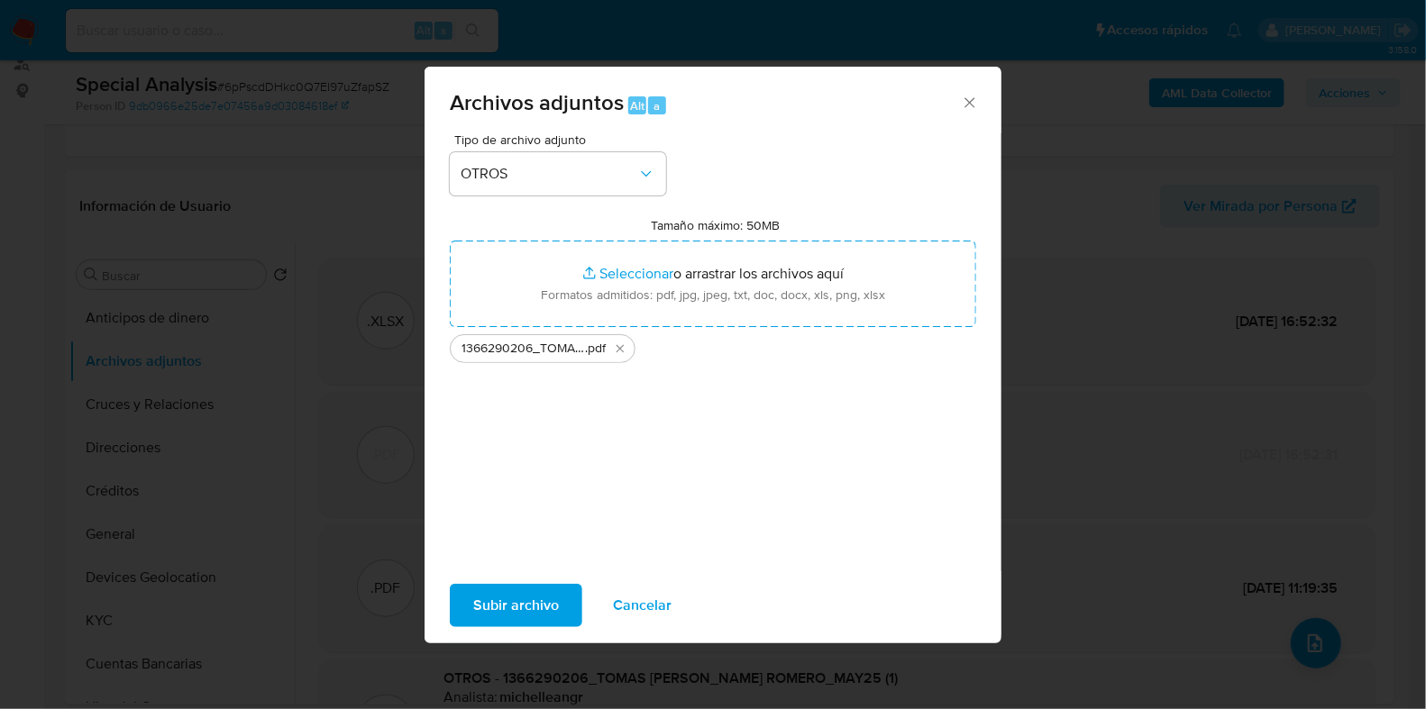
drag, startPoint x: 643, startPoint y: 272, endPoint x: 518, endPoint y: 610, distance: 360.2
click at [518, 610] on span "Subir archivo" at bounding box center [516, 606] width 86 height 40
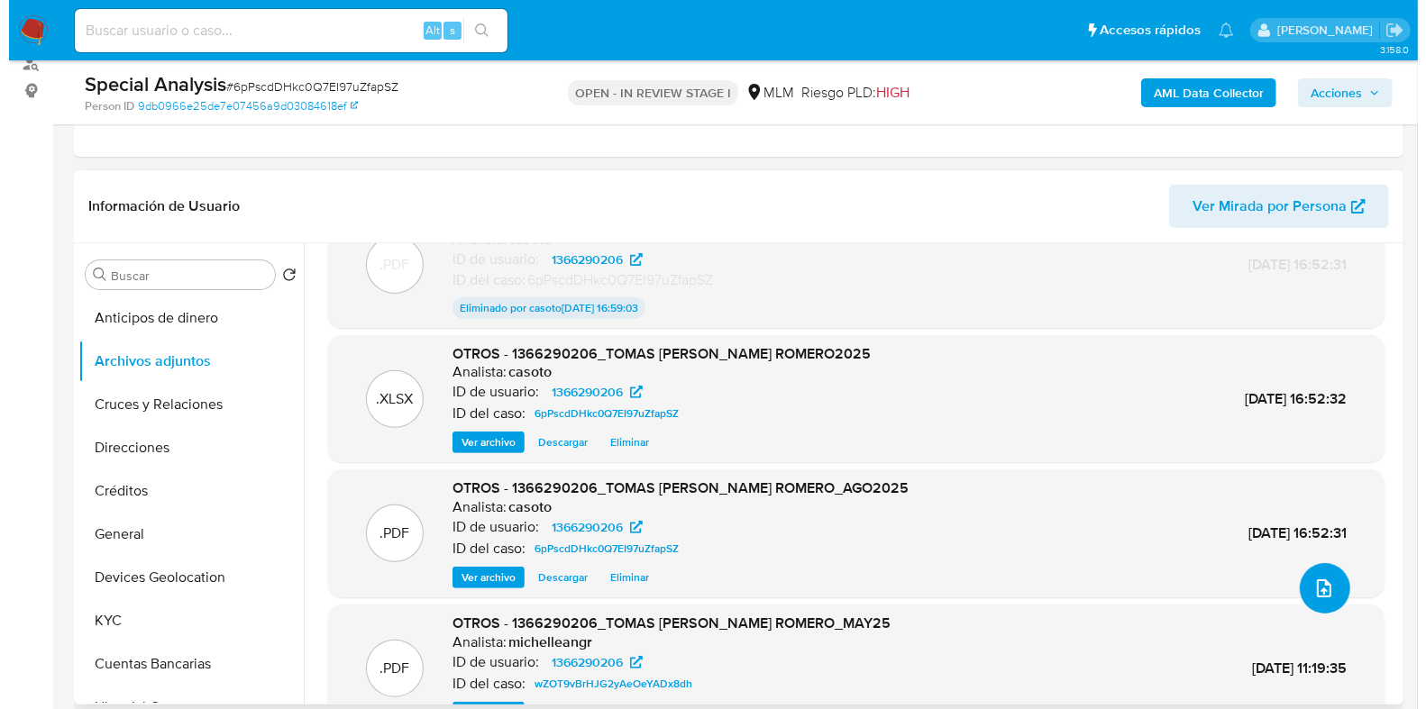
scroll to position [98, 0]
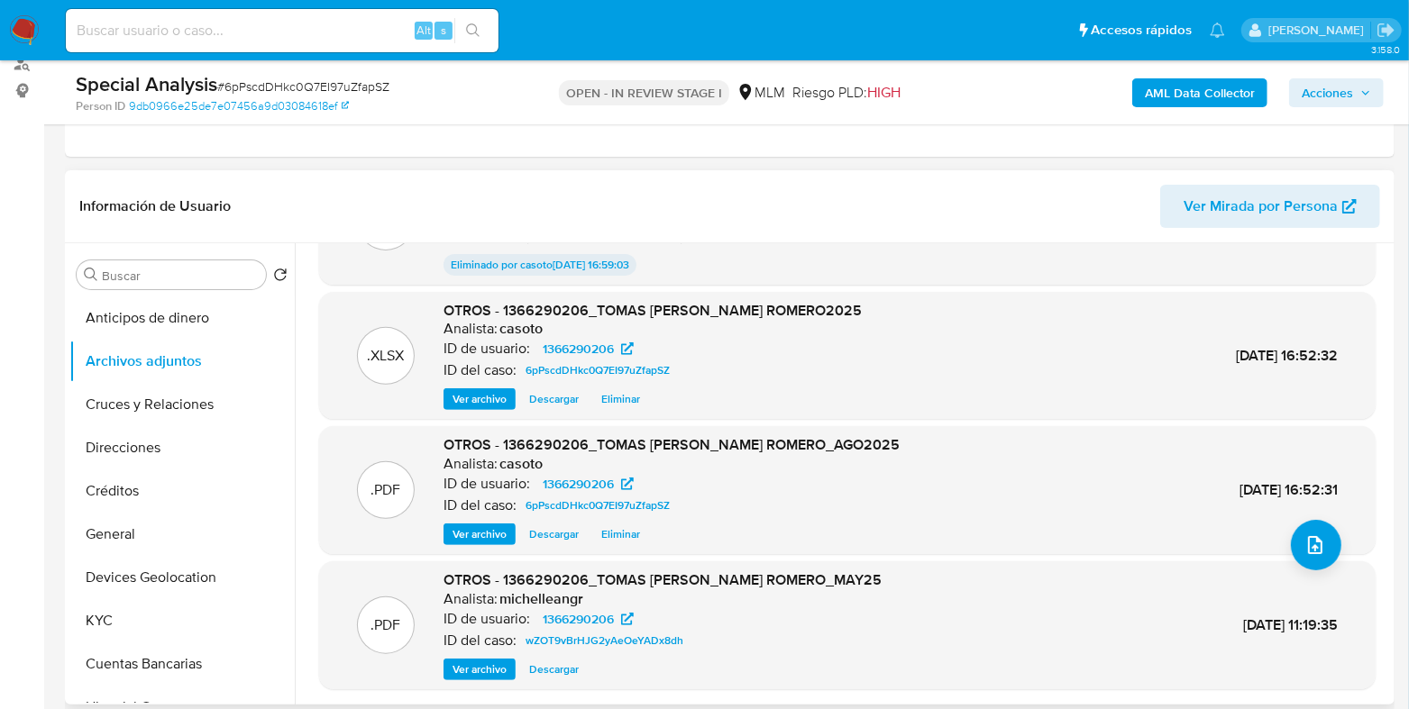
click at [613, 530] on span "Eliminar" at bounding box center [620, 534] width 39 height 18
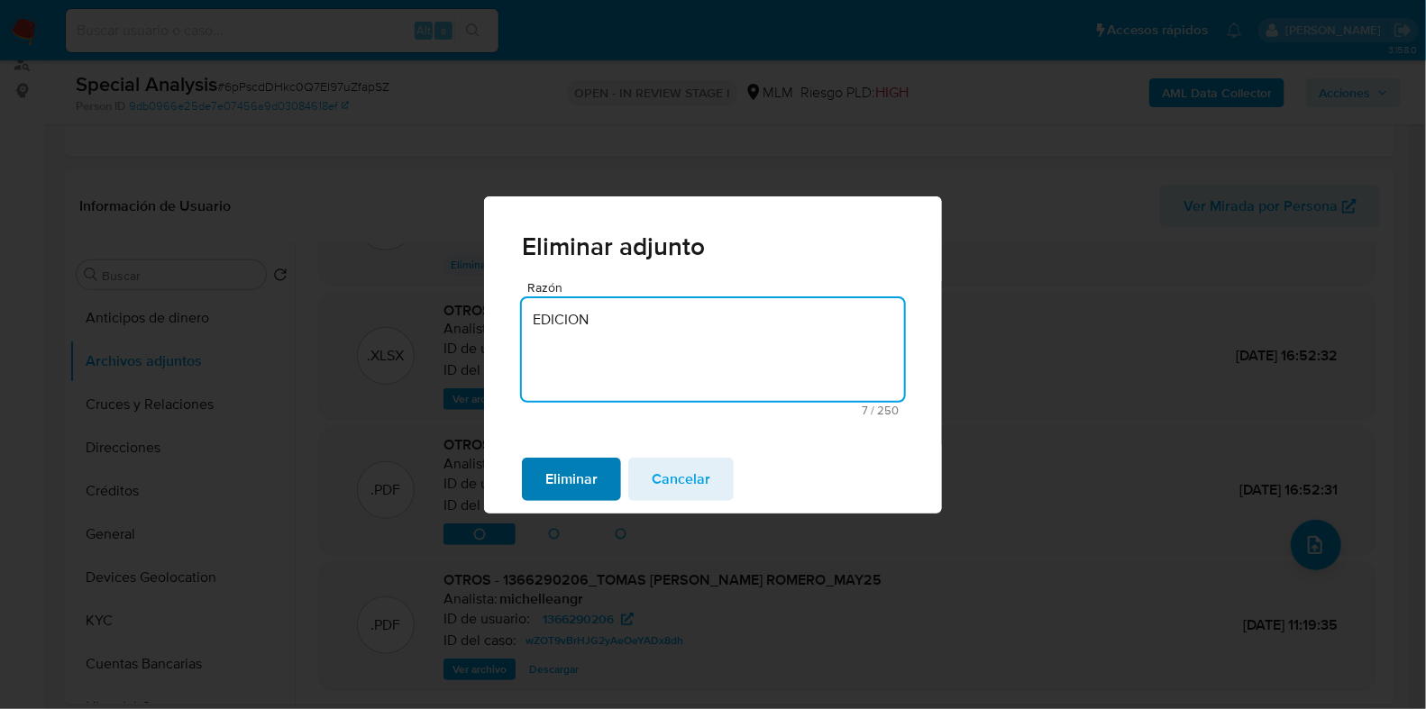
type textarea "EDICION"
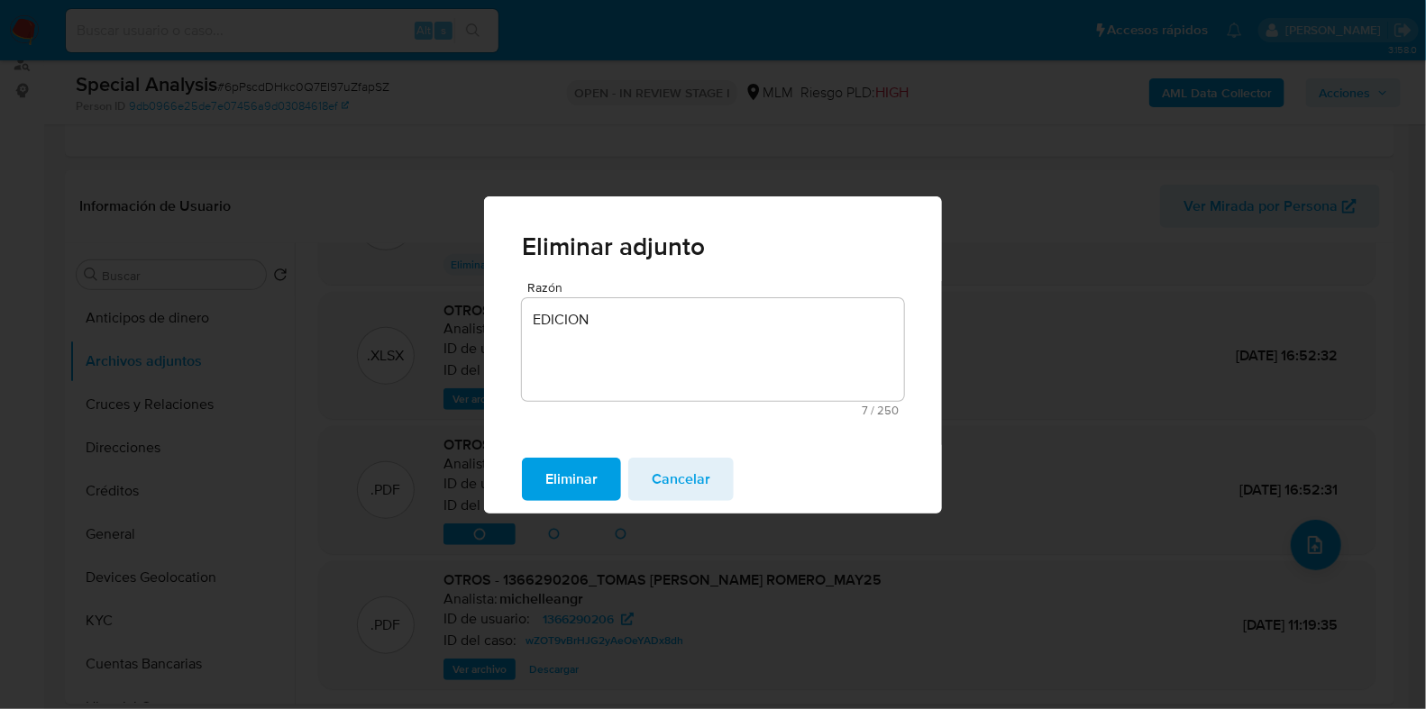
click at [569, 477] on span "Eliminar" at bounding box center [571, 480] width 52 height 40
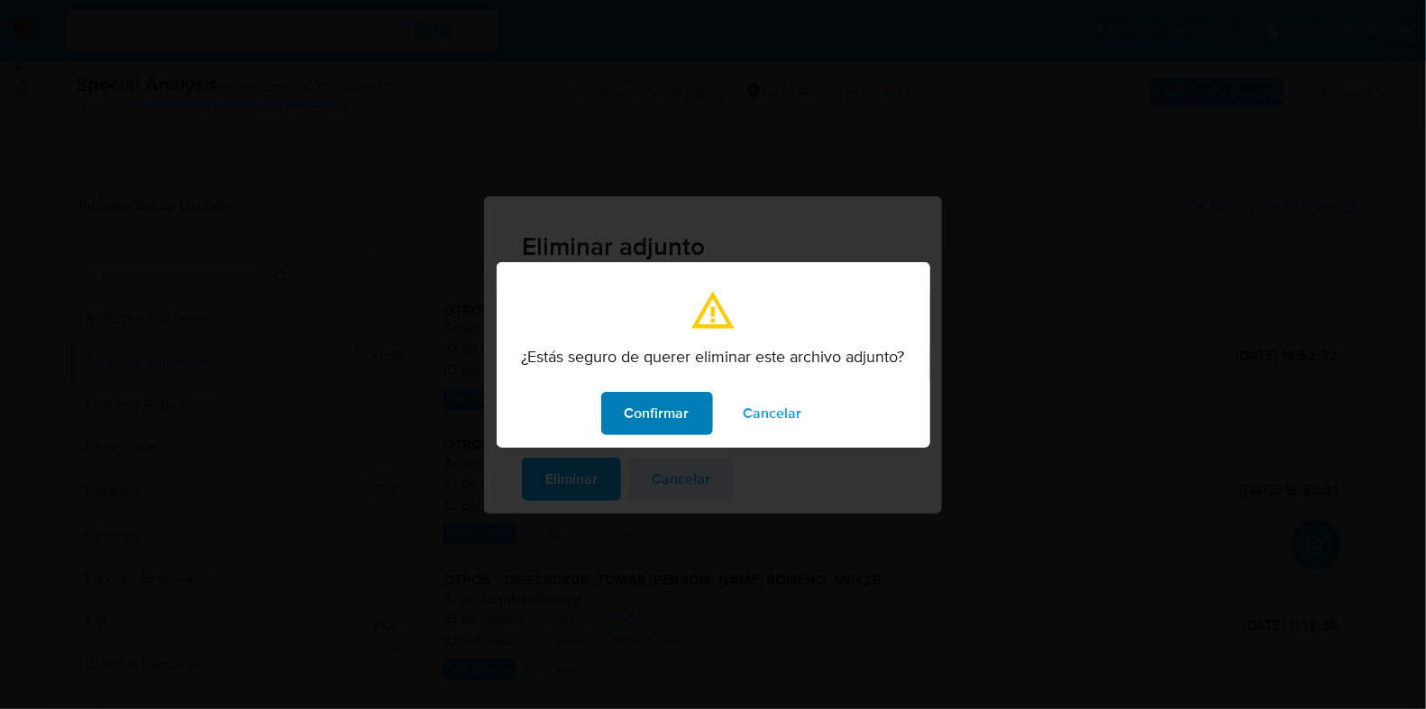
click at [667, 412] on span "Confirmar" at bounding box center [657, 414] width 65 height 40
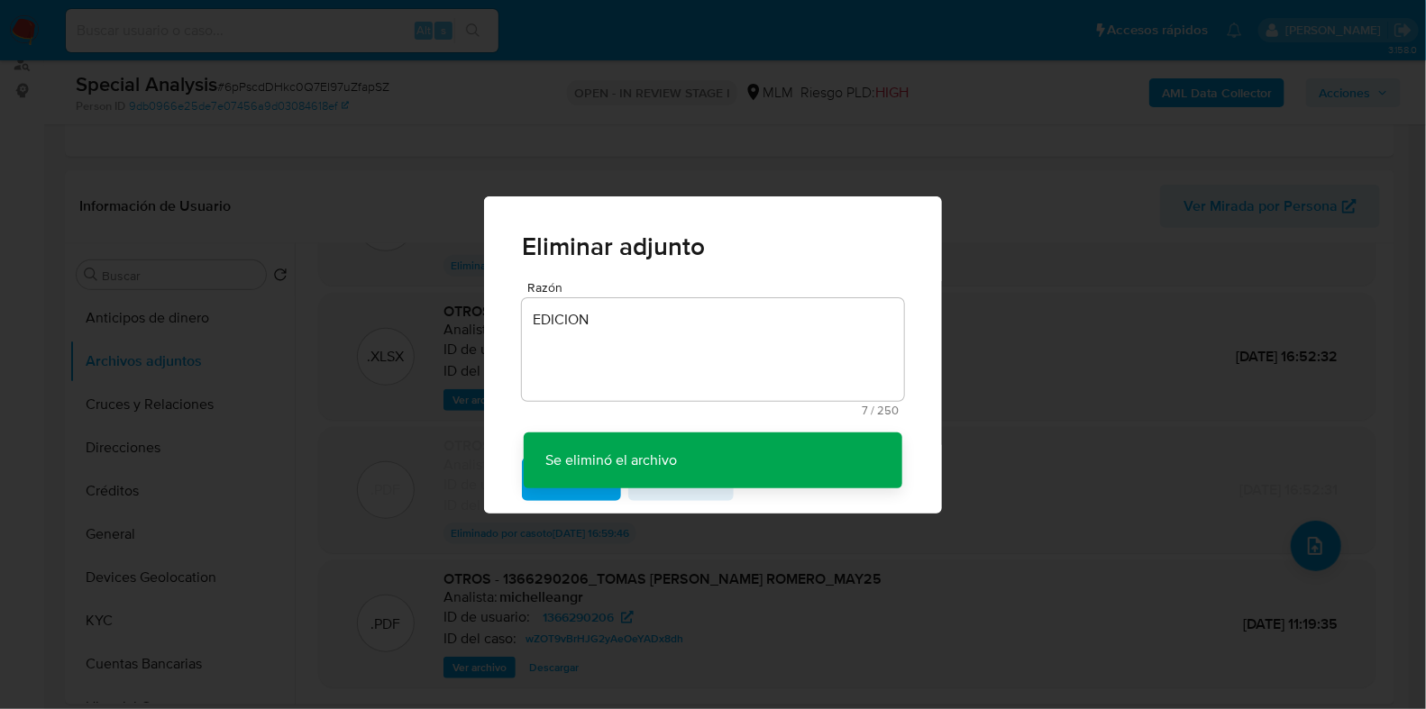
scroll to position [96, 0]
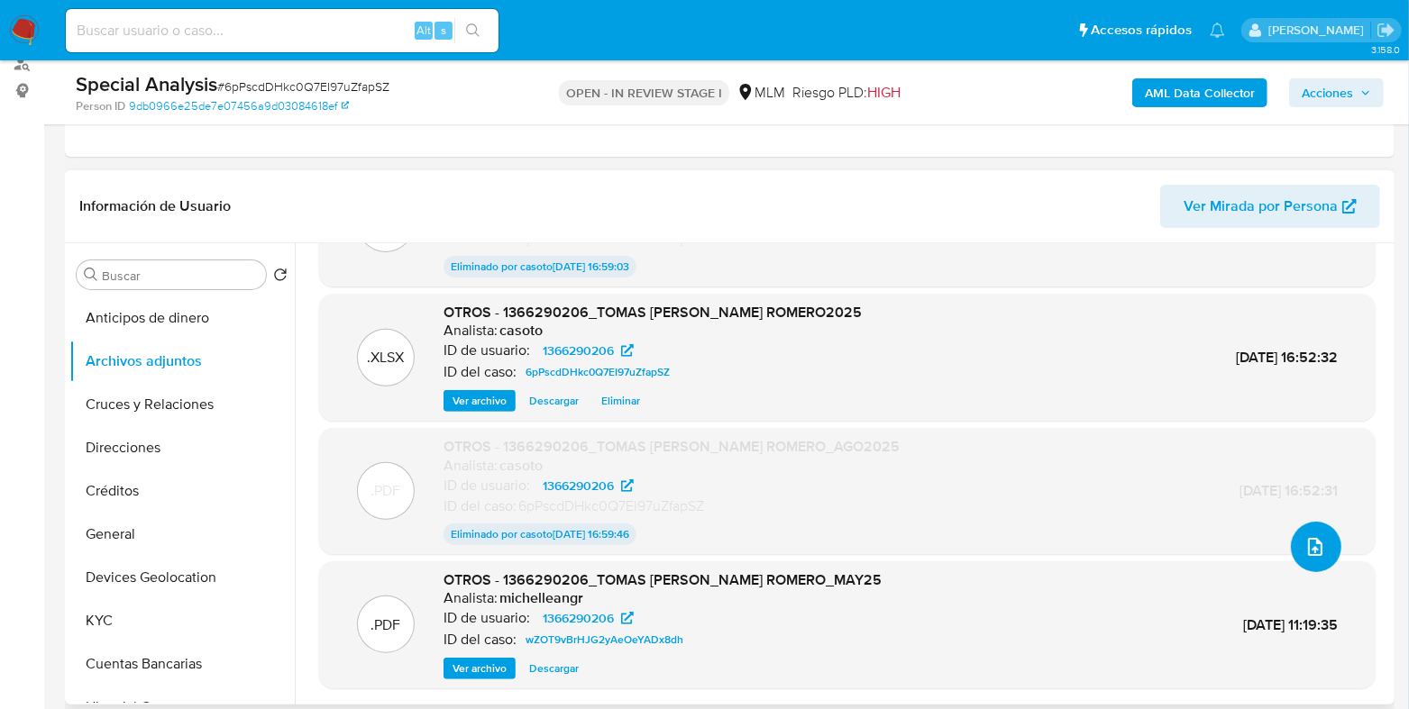
click at [1304, 553] on icon "upload-file" at bounding box center [1315, 547] width 22 height 22
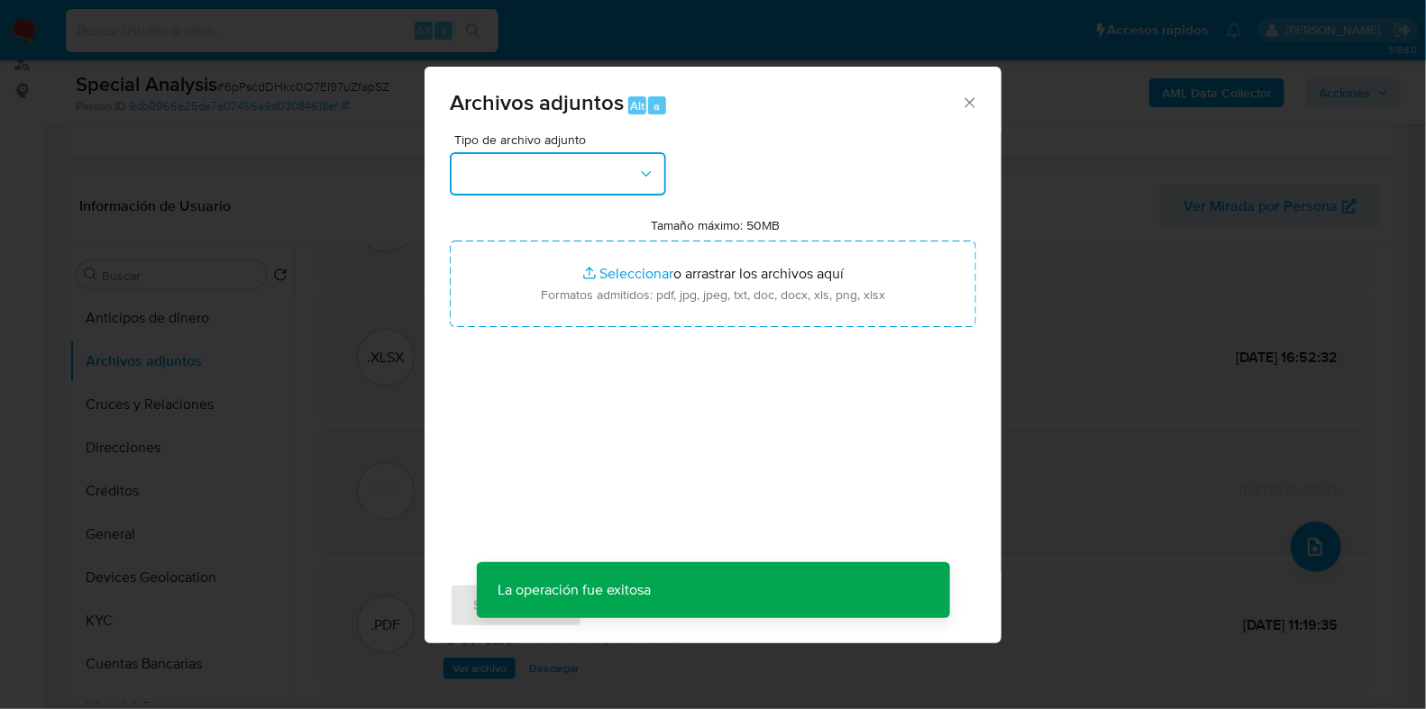
click at [551, 196] on button "button" at bounding box center [558, 173] width 216 height 43
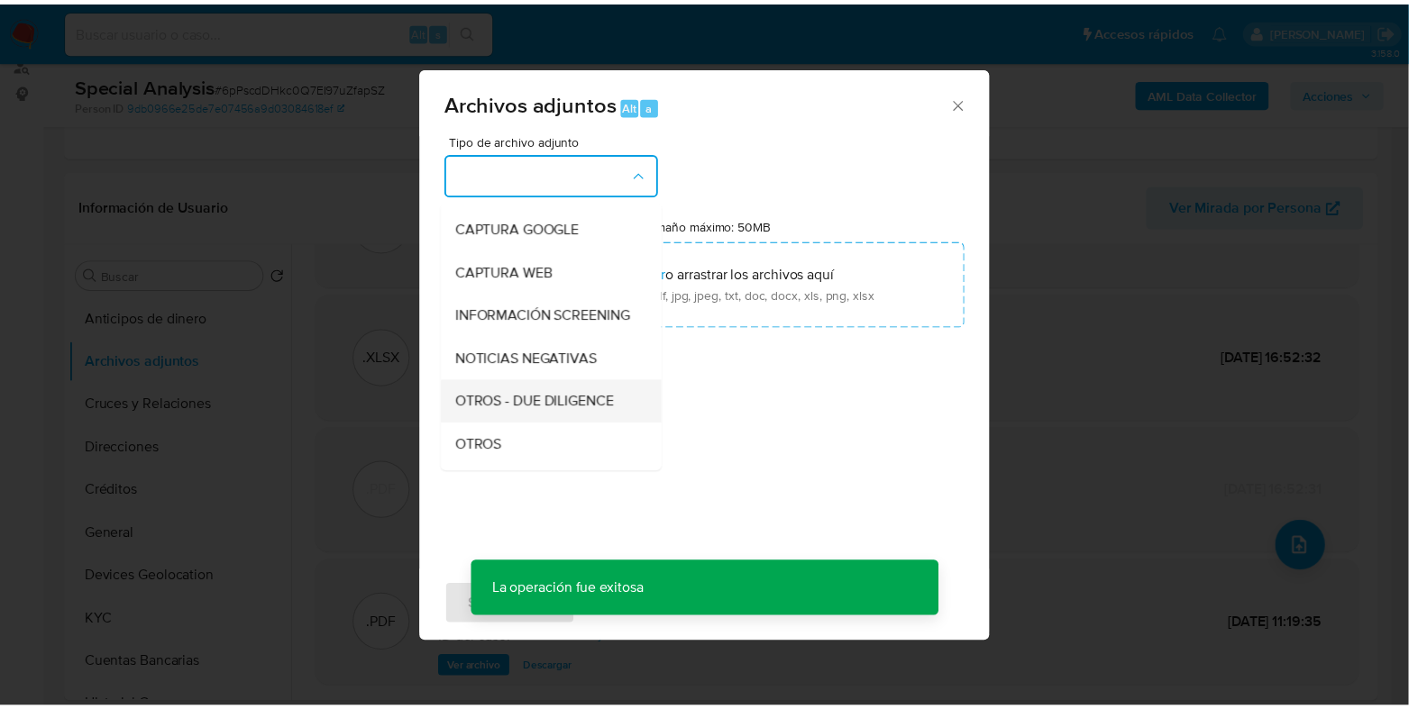
scroll to position [112, 0]
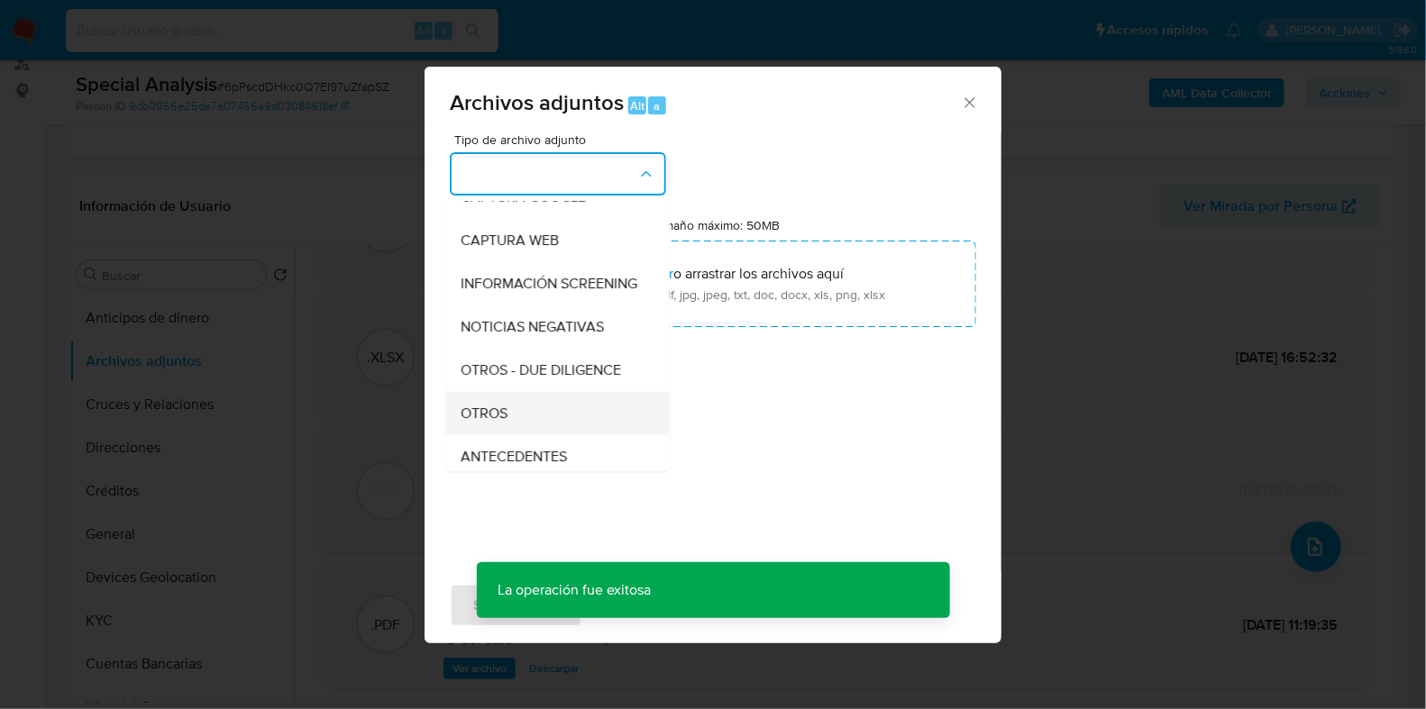
click at [486, 418] on div "OTROS" at bounding box center [553, 413] width 184 height 43
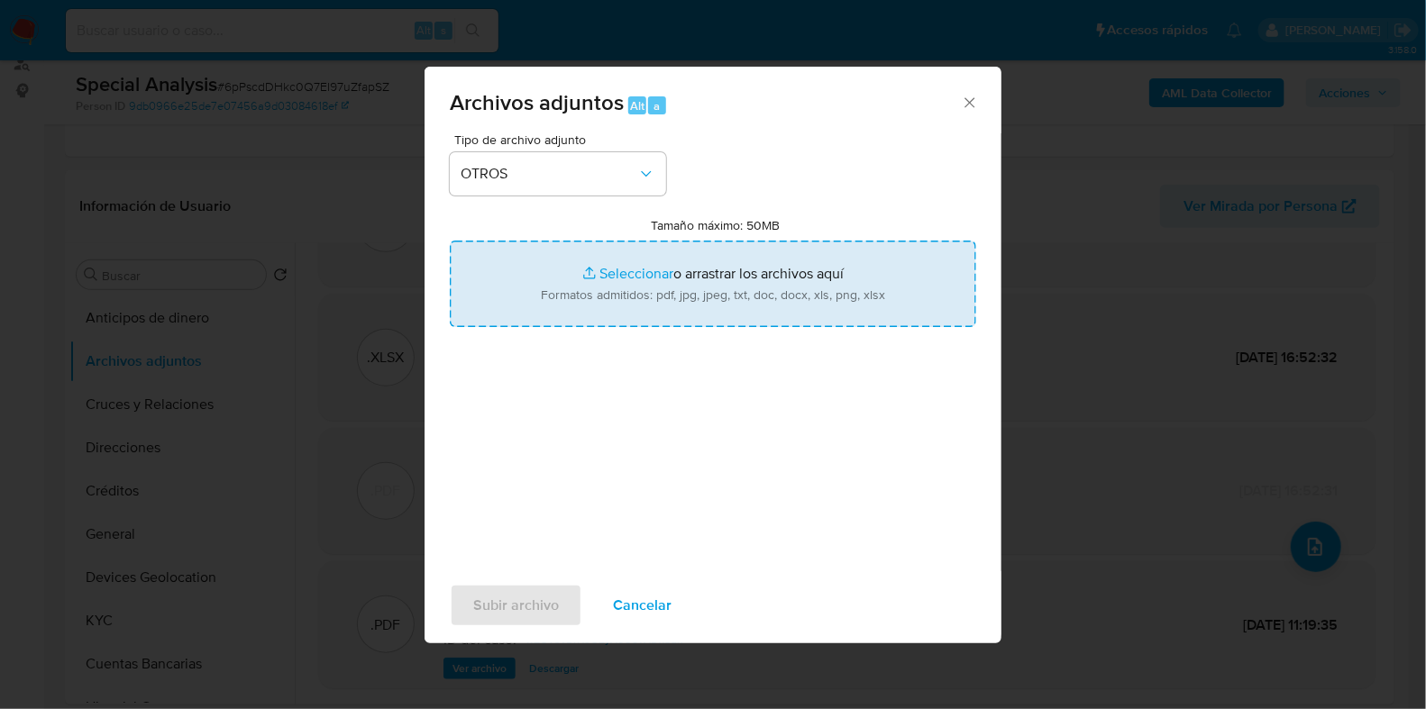
click at [603, 264] on input "Tamaño máximo: 50MB Seleccionar archivos" at bounding box center [713, 284] width 526 height 87
type input "C:\fakepath\1366290206 TOMAS ALEJANDRO QUIBRERA ROMERO_AGO2025.pdf"
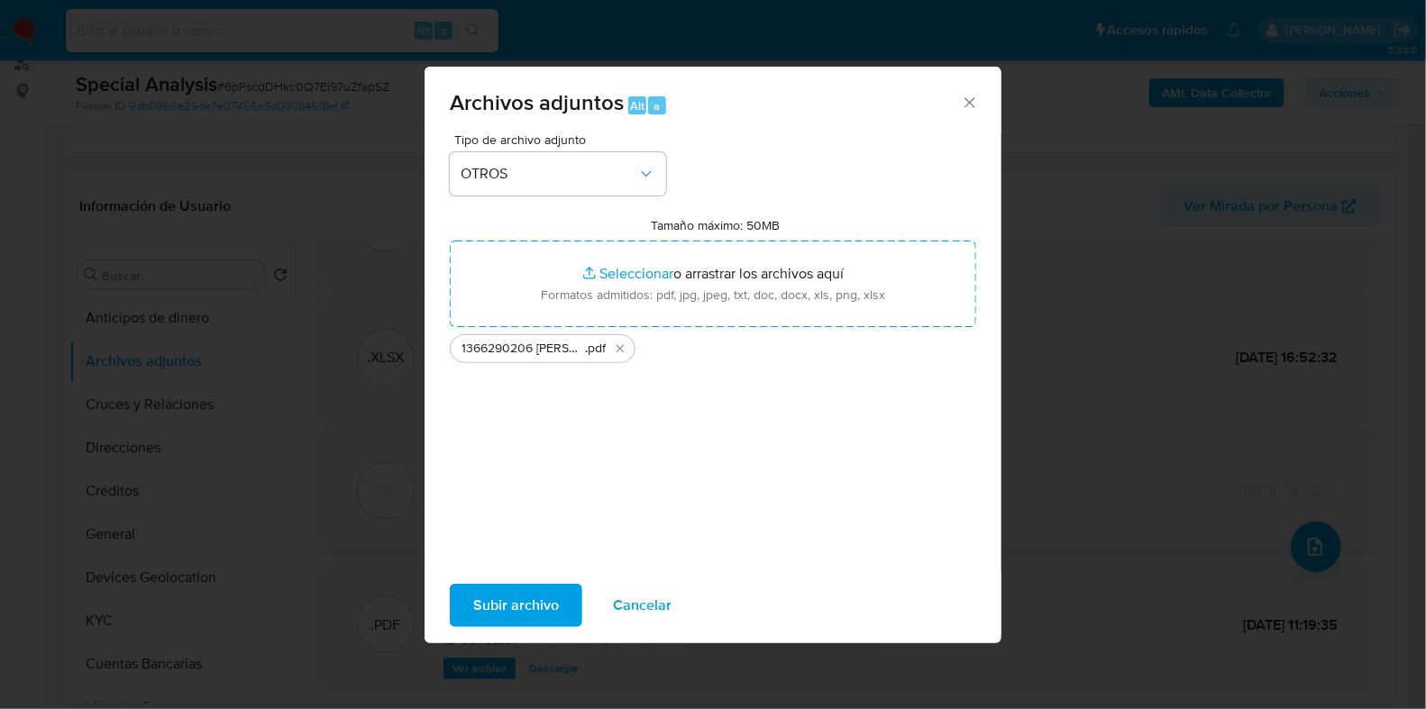
drag, startPoint x: 603, startPoint y: 264, endPoint x: 495, endPoint y: 598, distance: 350.6
click at [495, 598] on span "Subir archivo" at bounding box center [516, 606] width 86 height 40
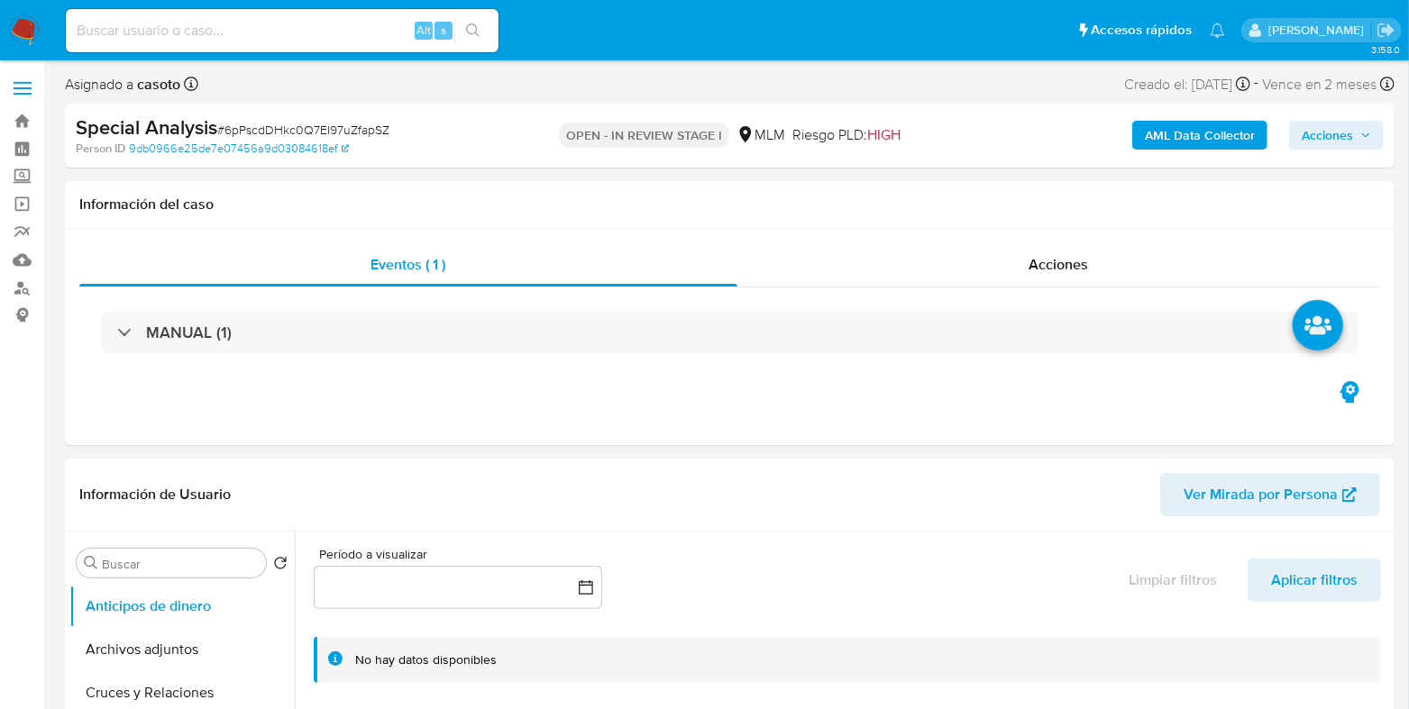
select select "10"
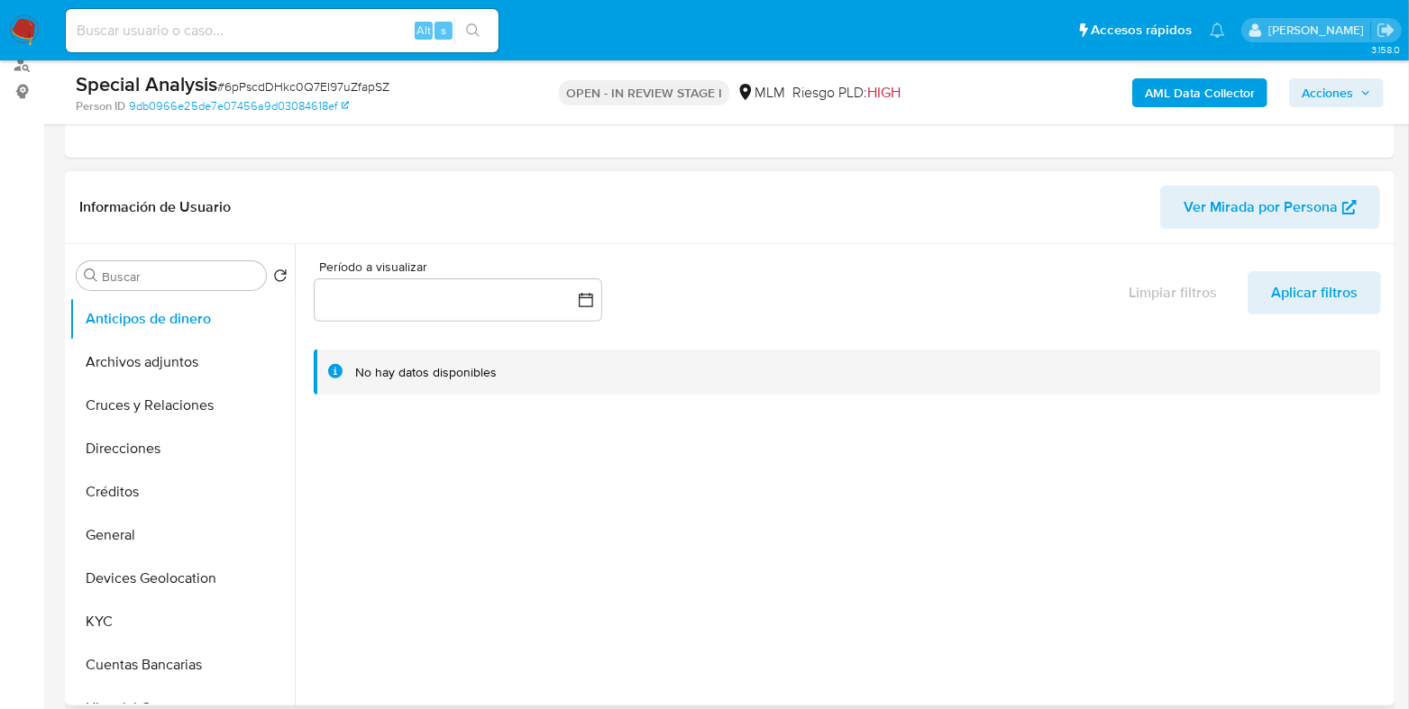
scroll to position [224, 0]
click at [185, 367] on button "Archivos adjuntos" at bounding box center [174, 361] width 211 height 43
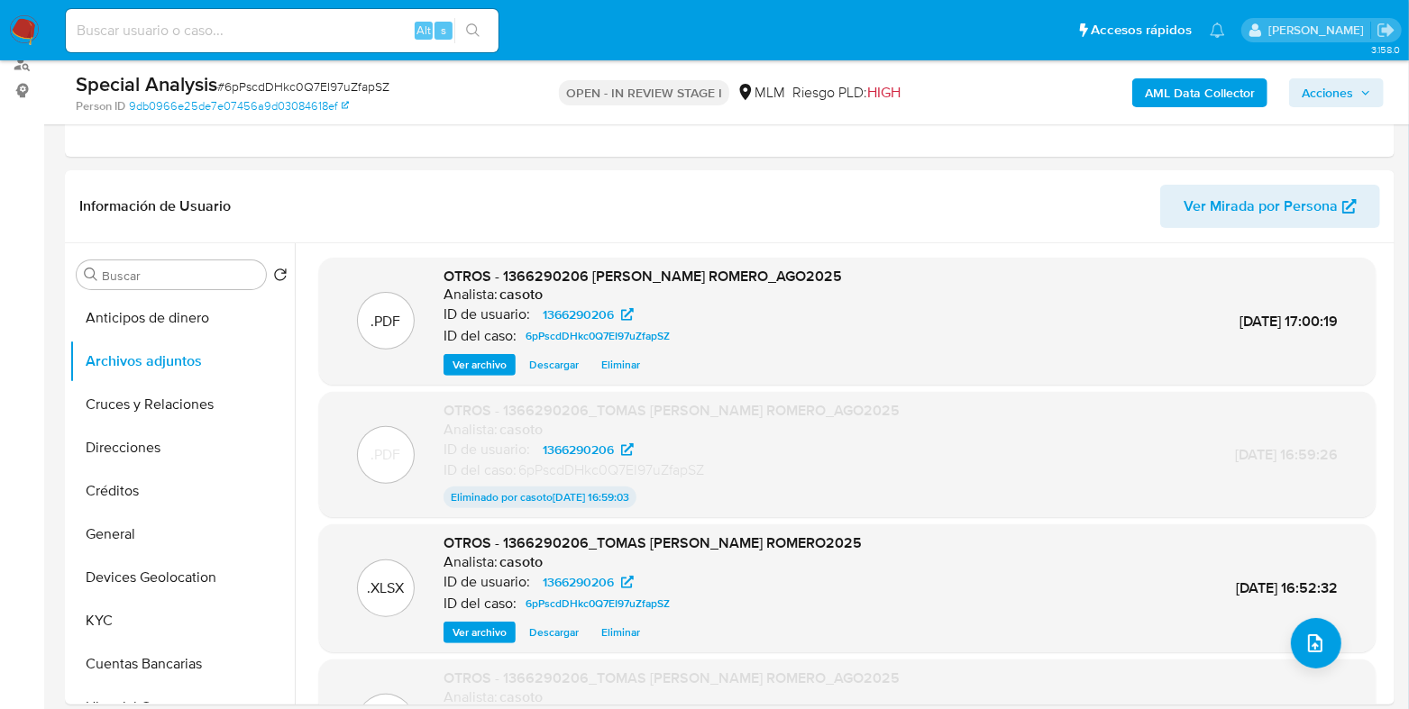
click at [1335, 95] on span "Acciones" at bounding box center [1327, 92] width 51 height 29
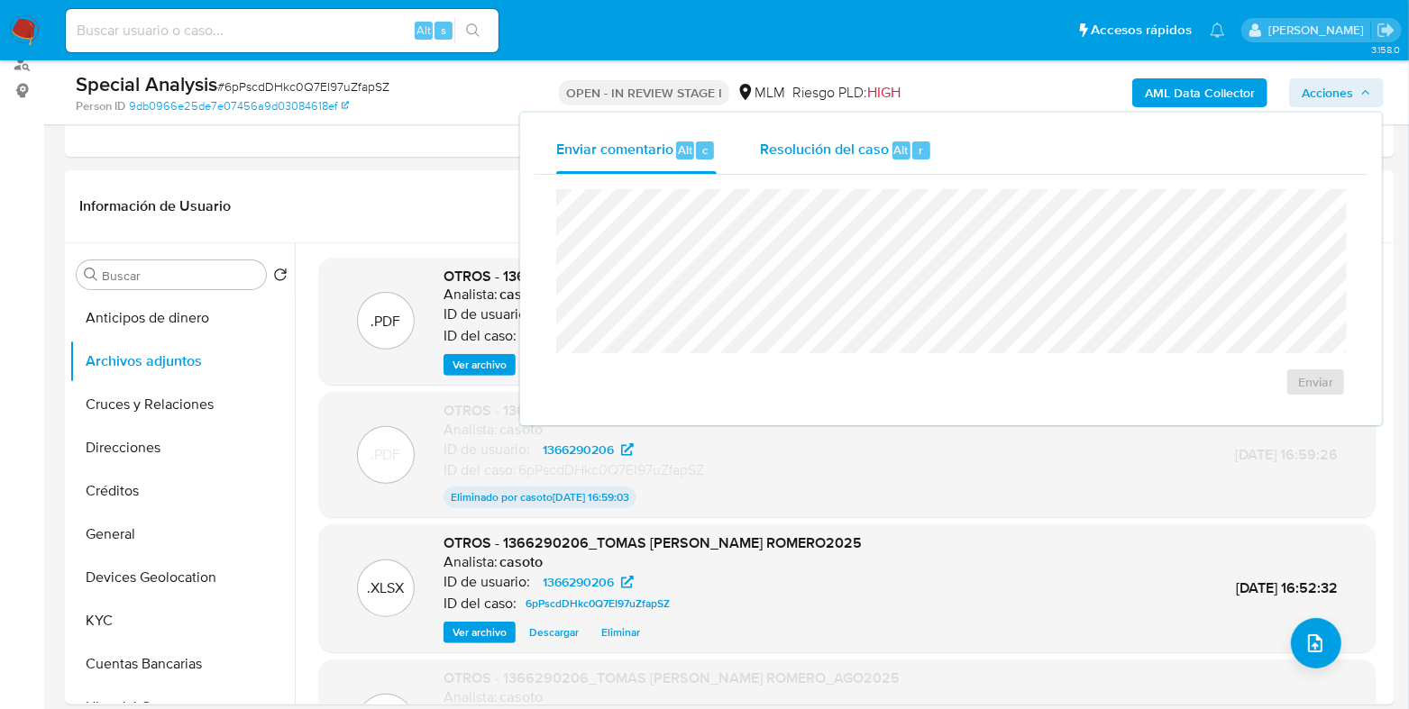
click at [902, 153] on span "Alt" at bounding box center [901, 150] width 14 height 17
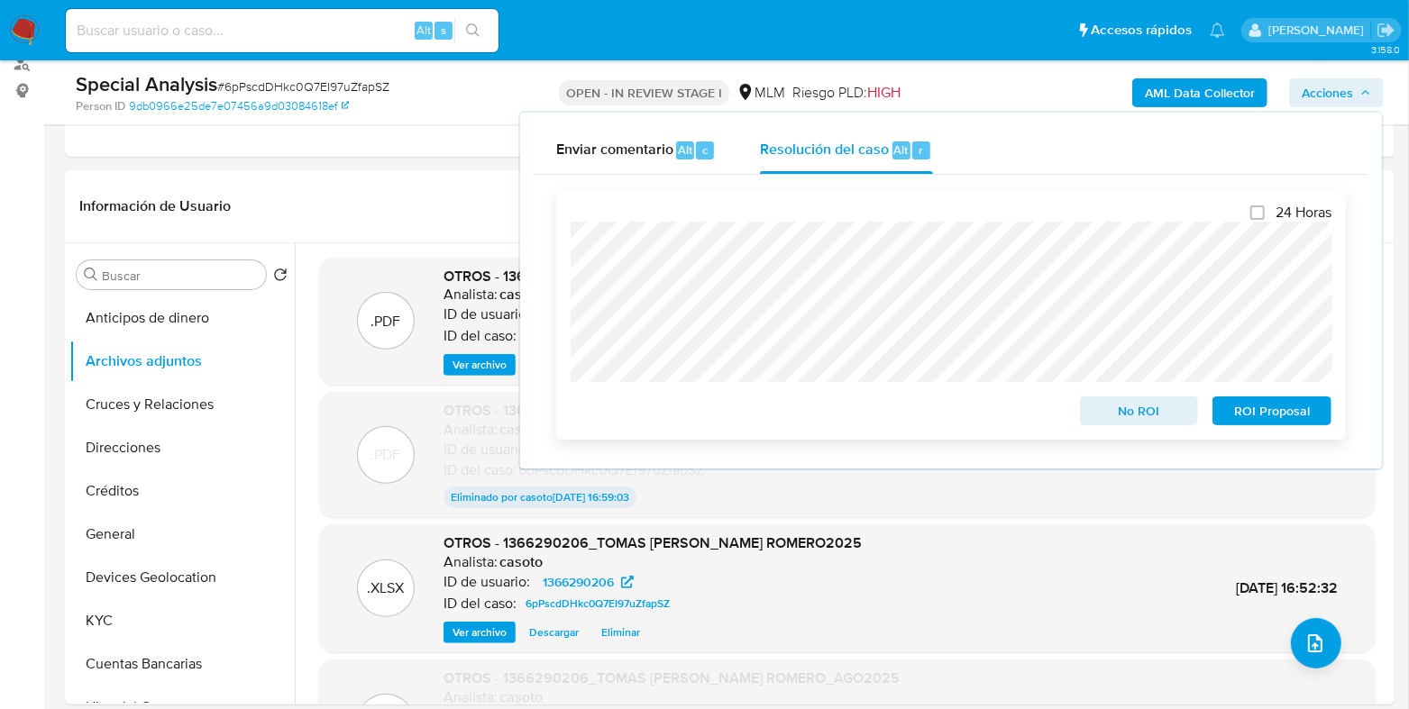
click at [1244, 416] on span "ROI Proposal" at bounding box center [1272, 410] width 94 height 25
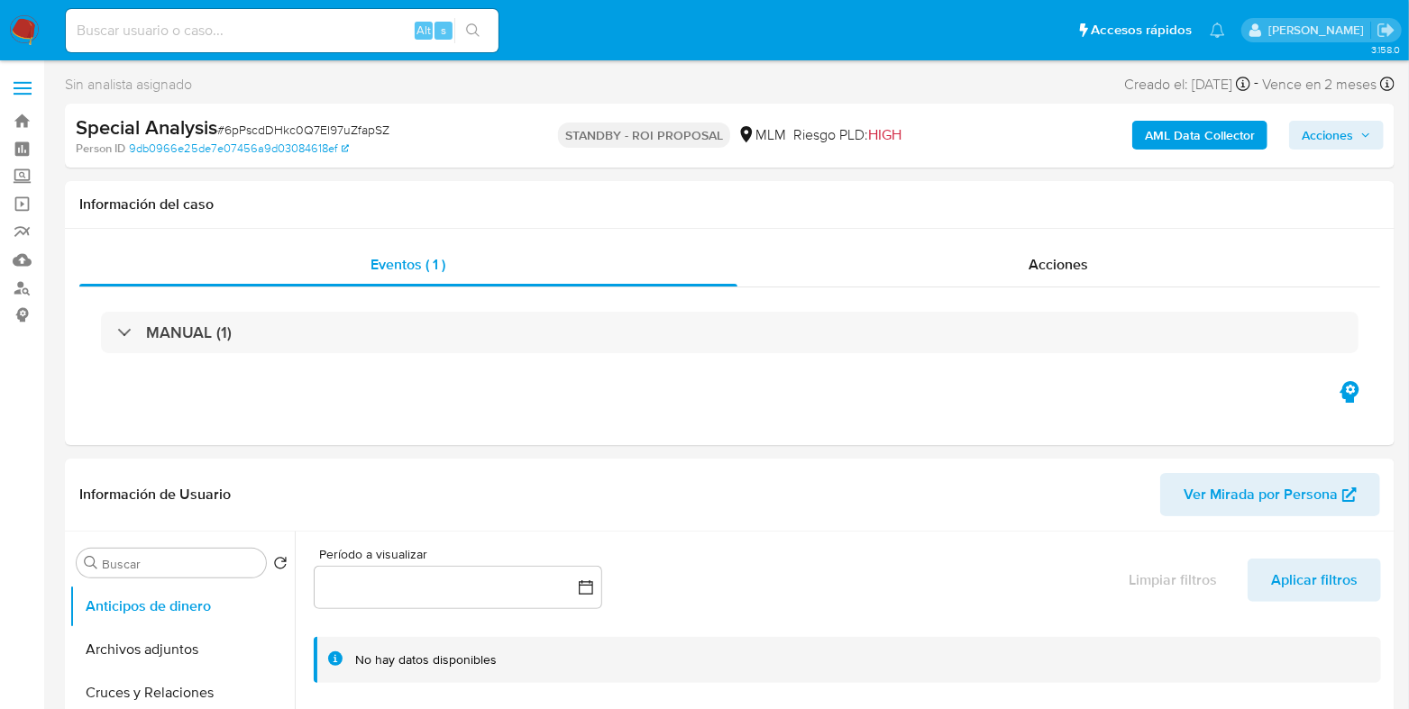
select select "10"
click at [27, 29] on img at bounding box center [24, 30] width 31 height 31
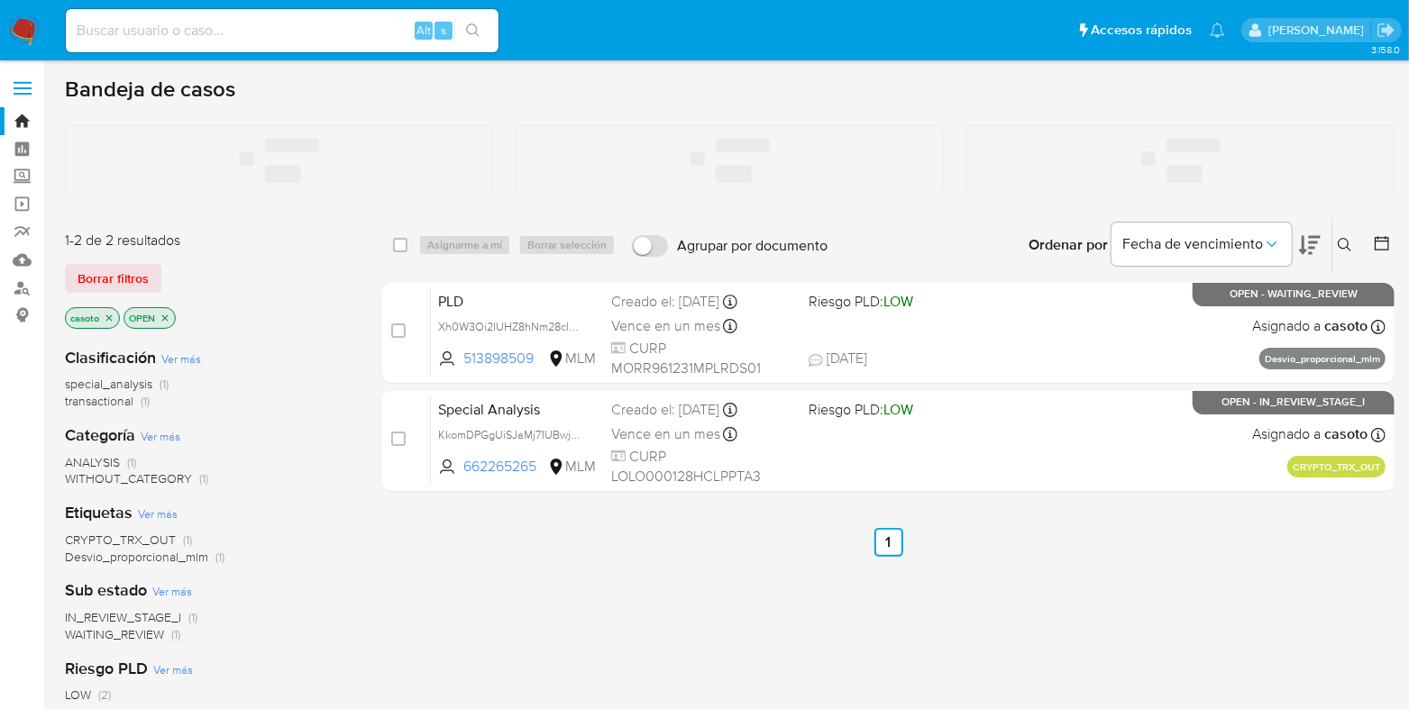
click at [246, 38] on input at bounding box center [282, 30] width 433 height 23
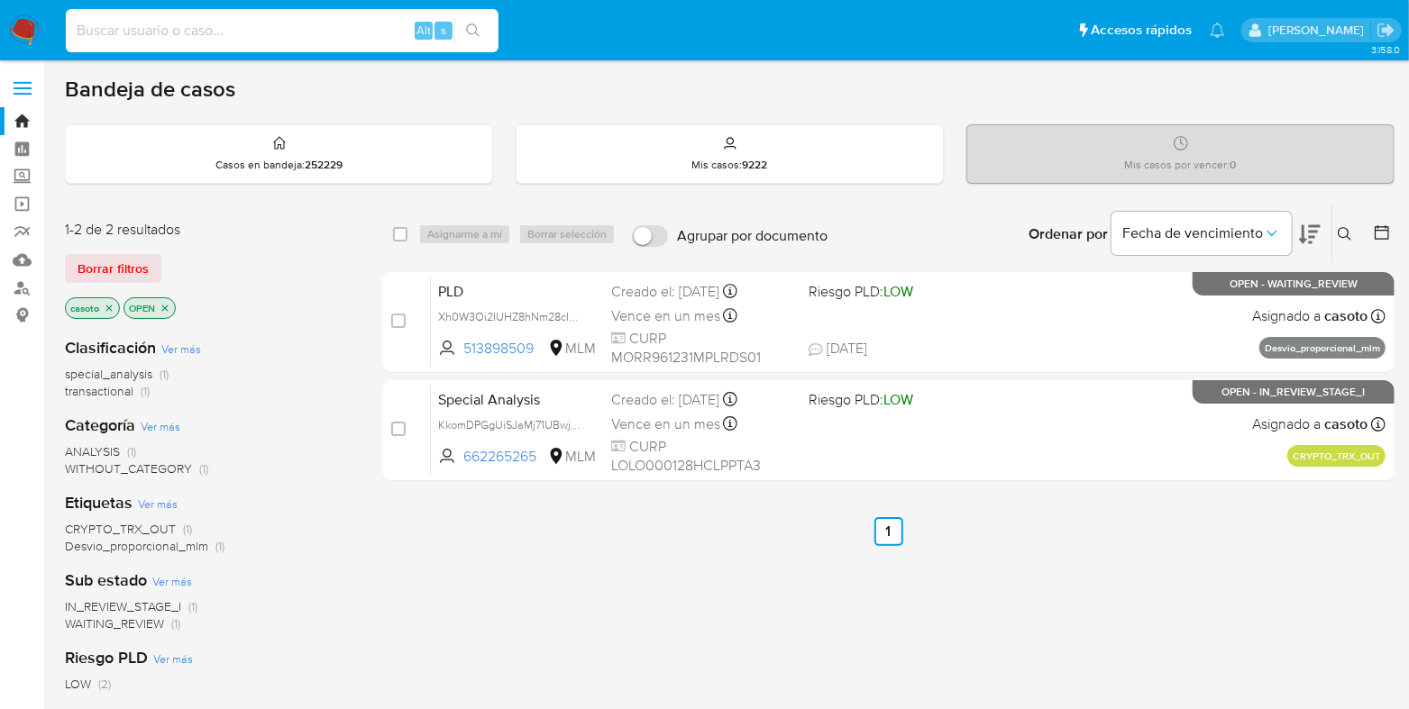
paste input "660869643"
type input "660869643"
paste input "660869643"
type input "660869643"
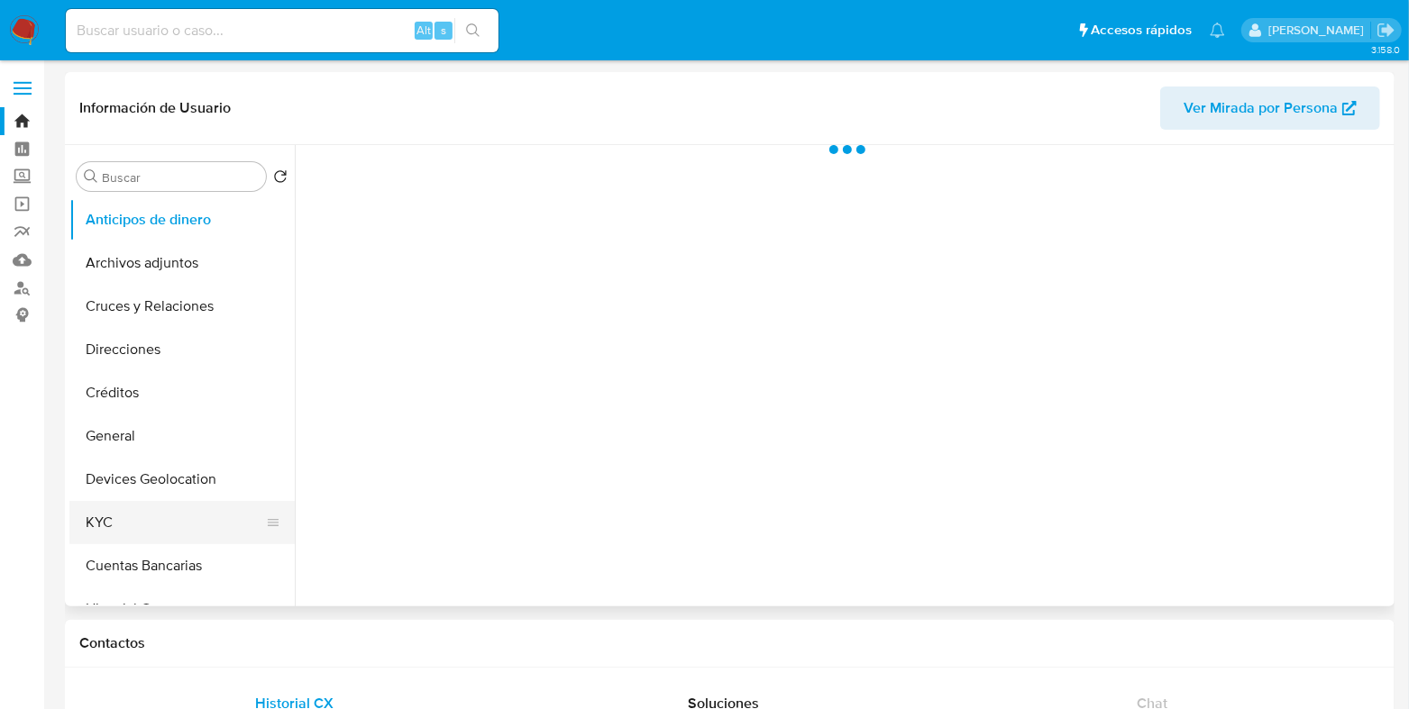
click at [113, 521] on button "KYC" at bounding box center [174, 522] width 211 height 43
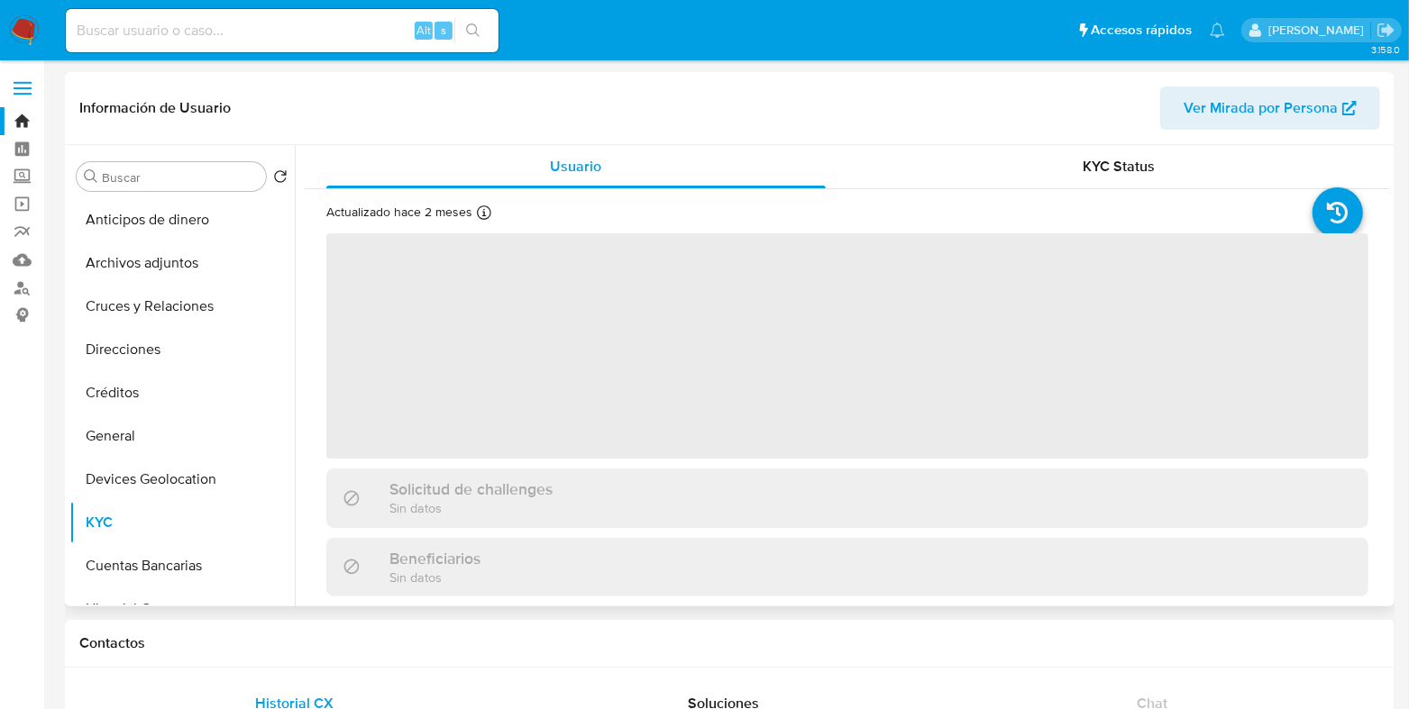
select select "10"
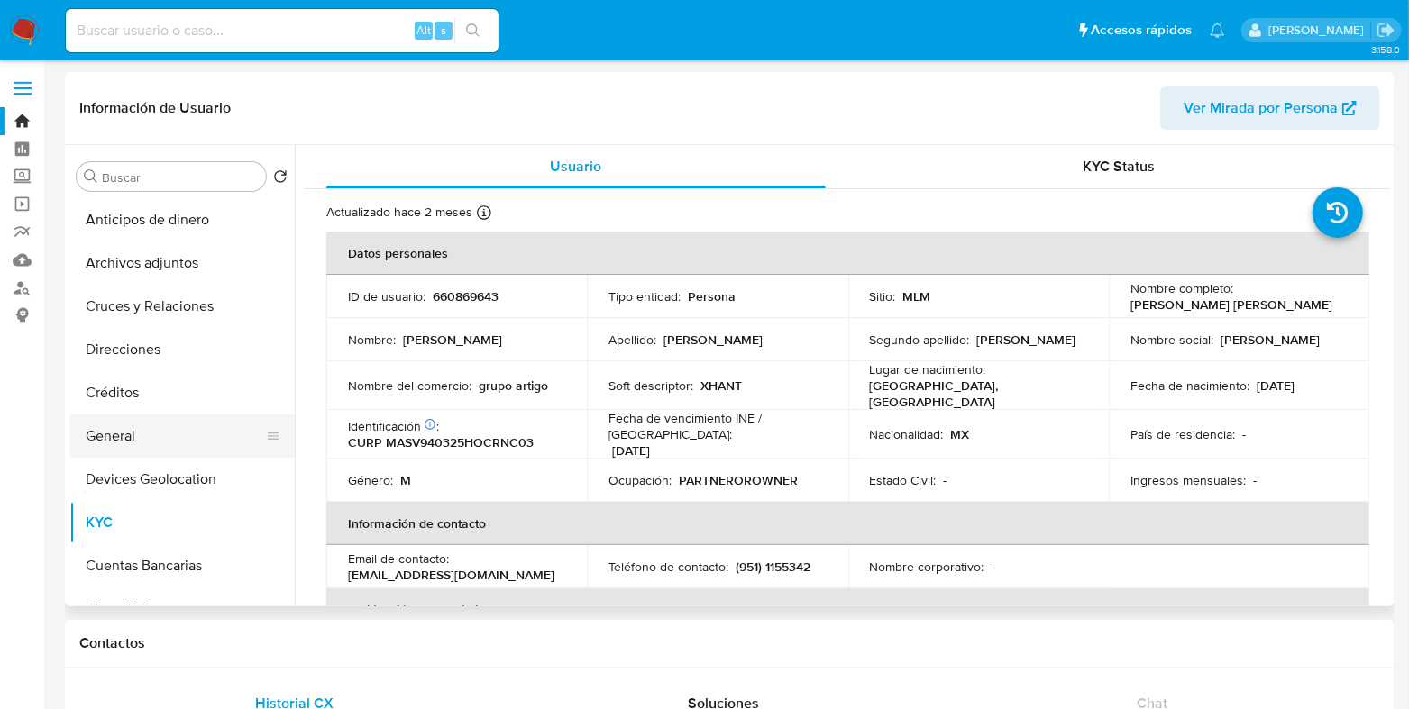
click at [116, 428] on button "General" at bounding box center [174, 436] width 211 height 43
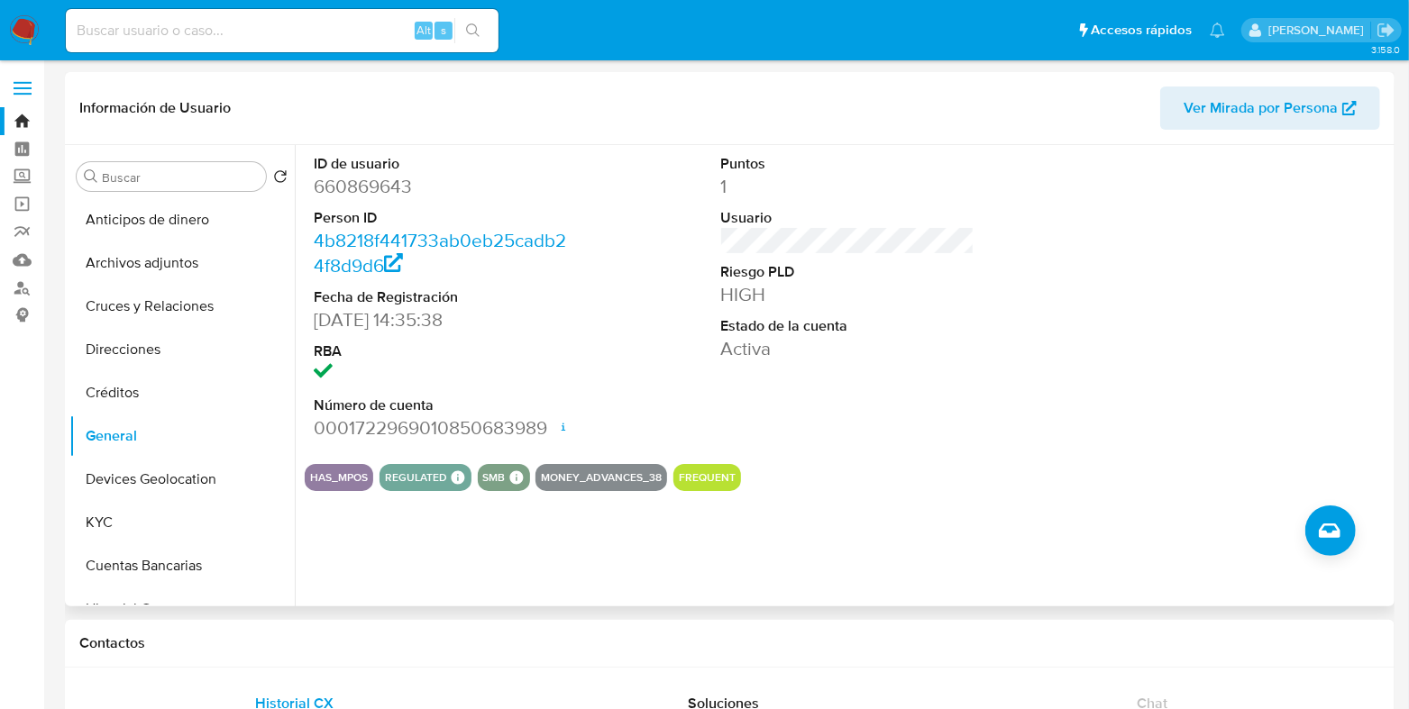
scroll to position [112, 0]
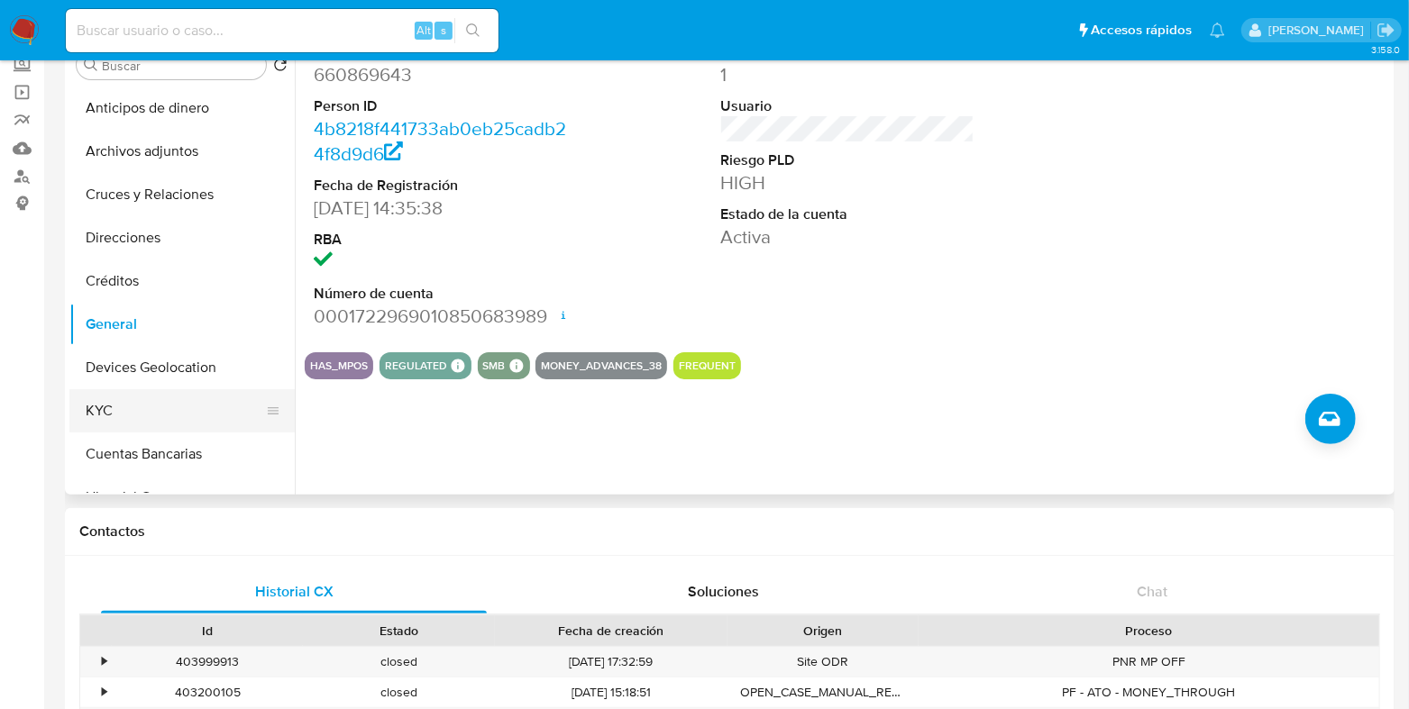
click at [102, 408] on button "KYC" at bounding box center [174, 410] width 211 height 43
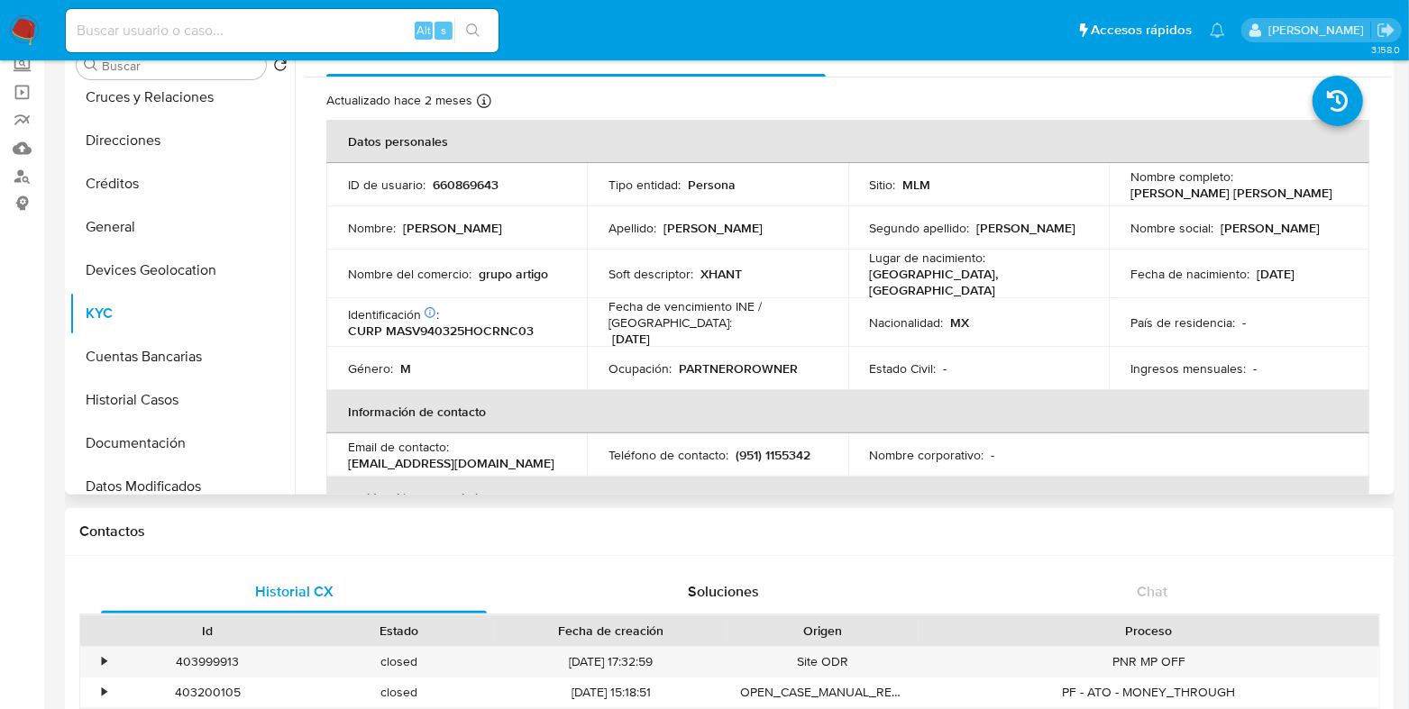
scroll to position [224, 0]
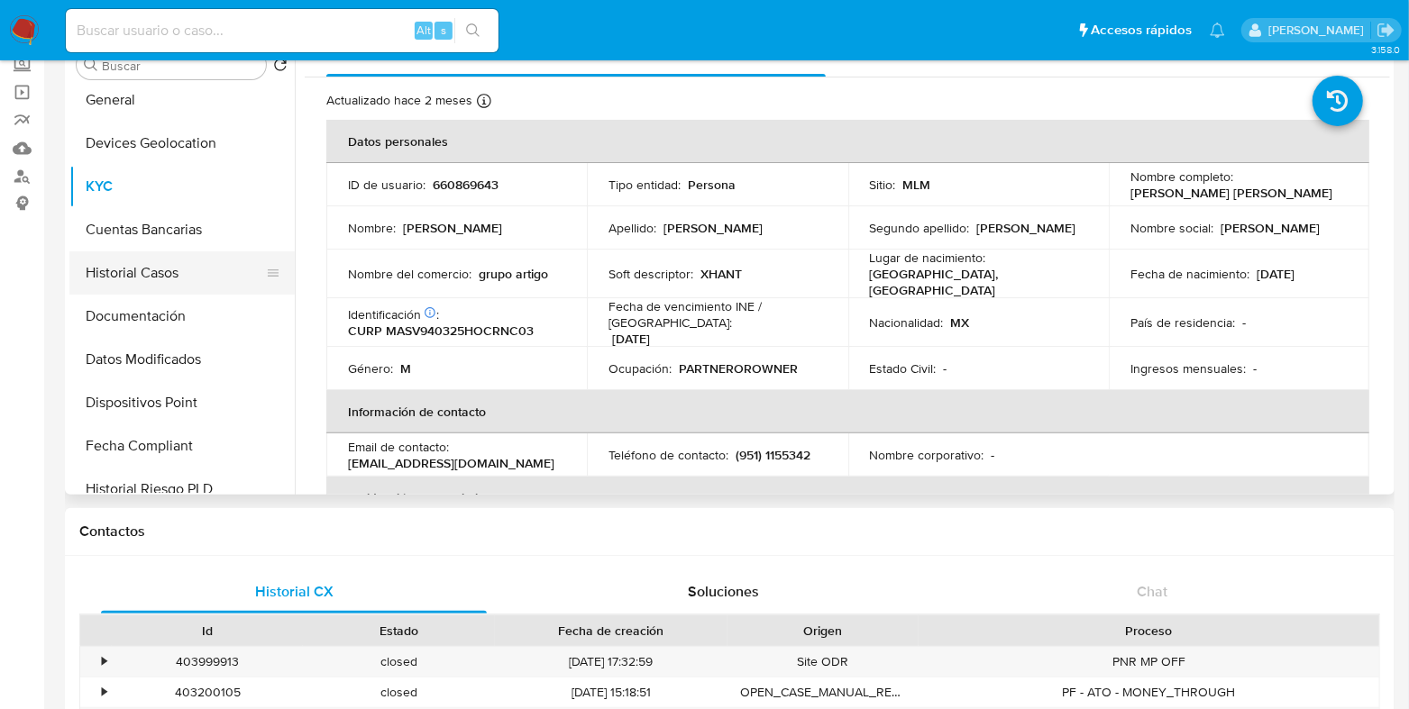
click at [132, 274] on button "Historial Casos" at bounding box center [174, 272] width 211 height 43
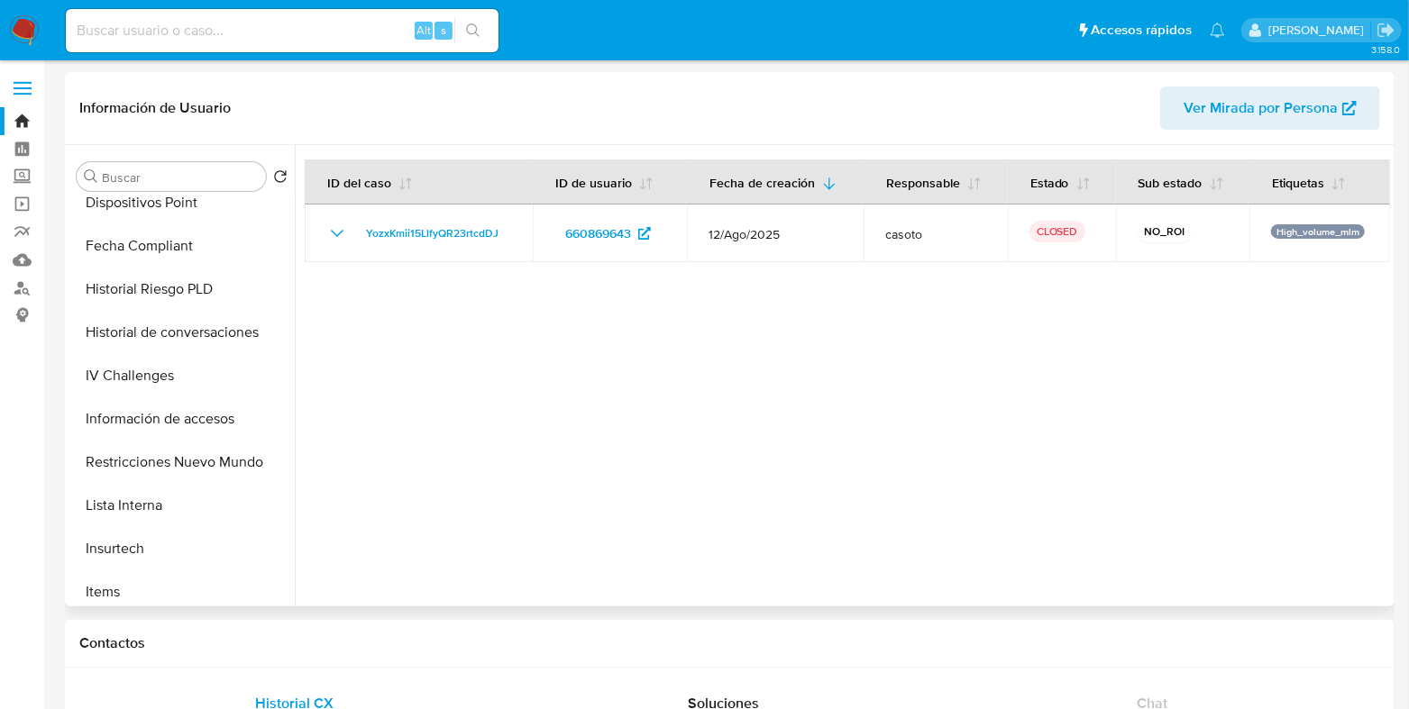
scroll to position [423, 0]
